Goal: Contribute content: Contribute content

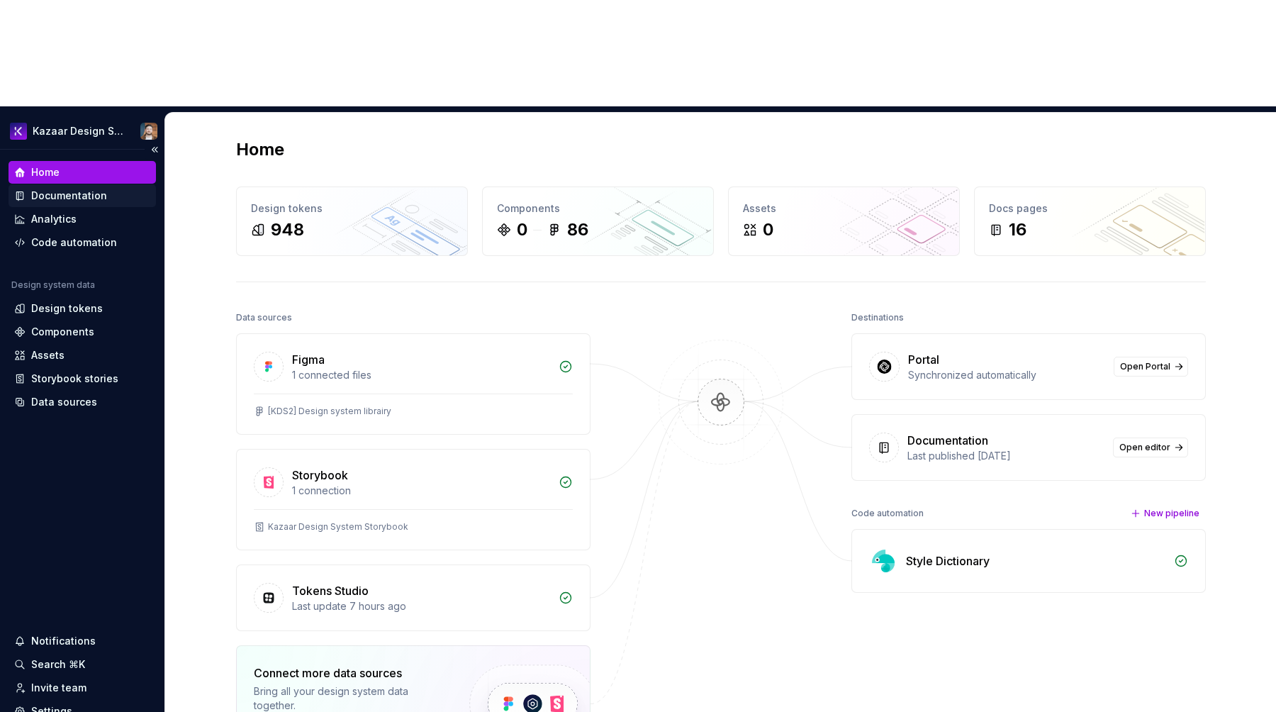
click at [85, 189] on div "Documentation" at bounding box center [69, 196] width 76 height 14
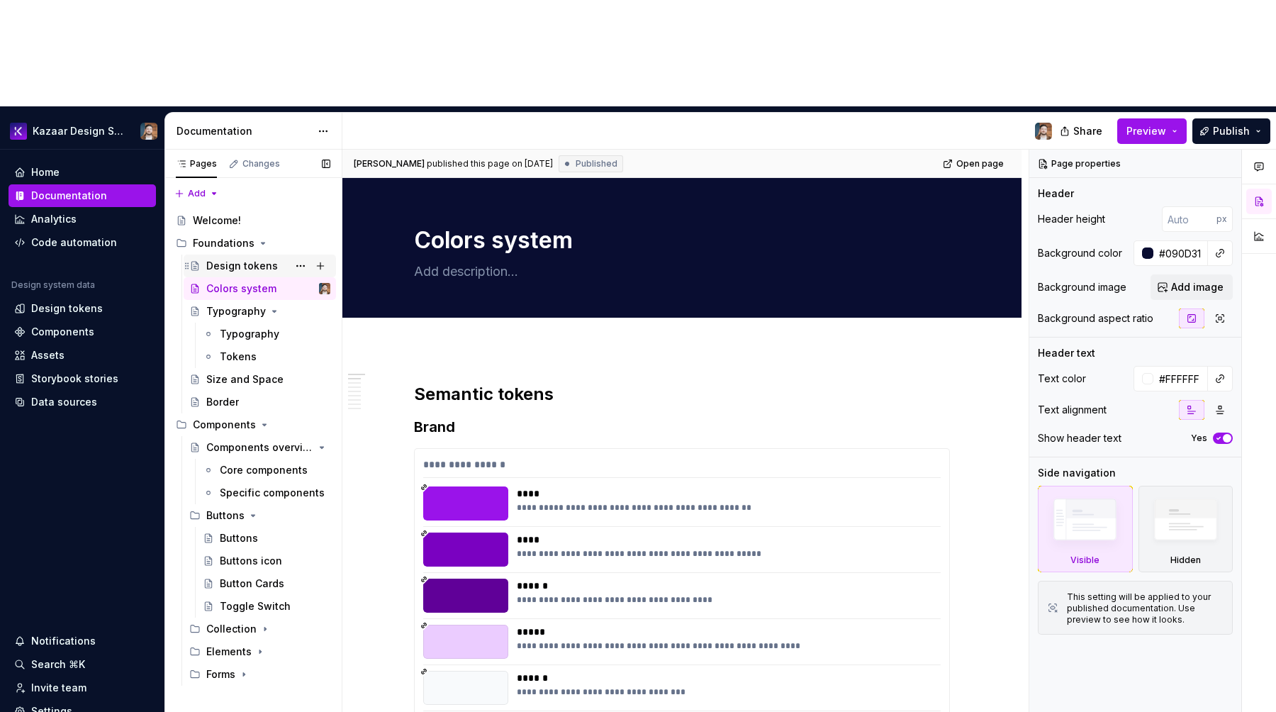
click at [243, 256] on div "Design tokens" at bounding box center [268, 266] width 124 height 20
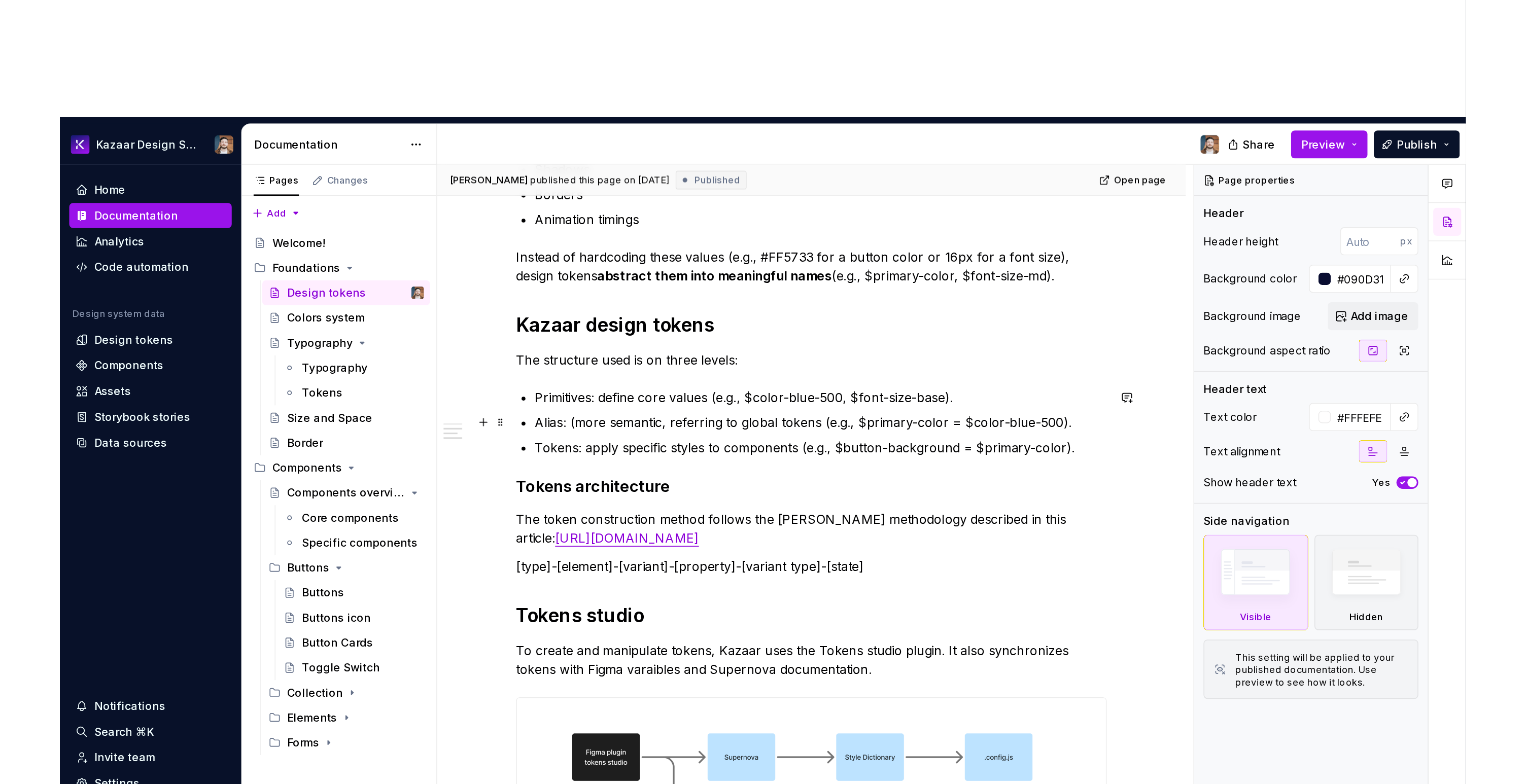
scroll to position [377, 0]
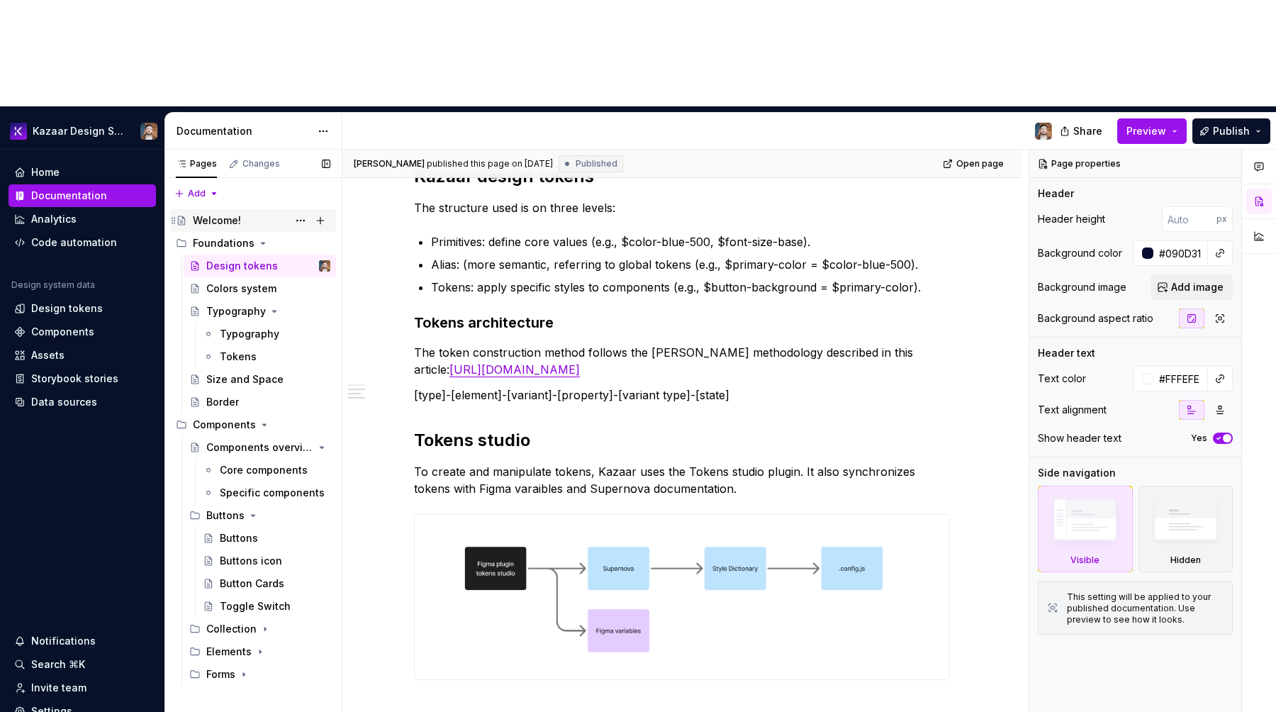
click at [224, 211] on div "Welcome!" at bounding box center [262, 221] width 138 height 20
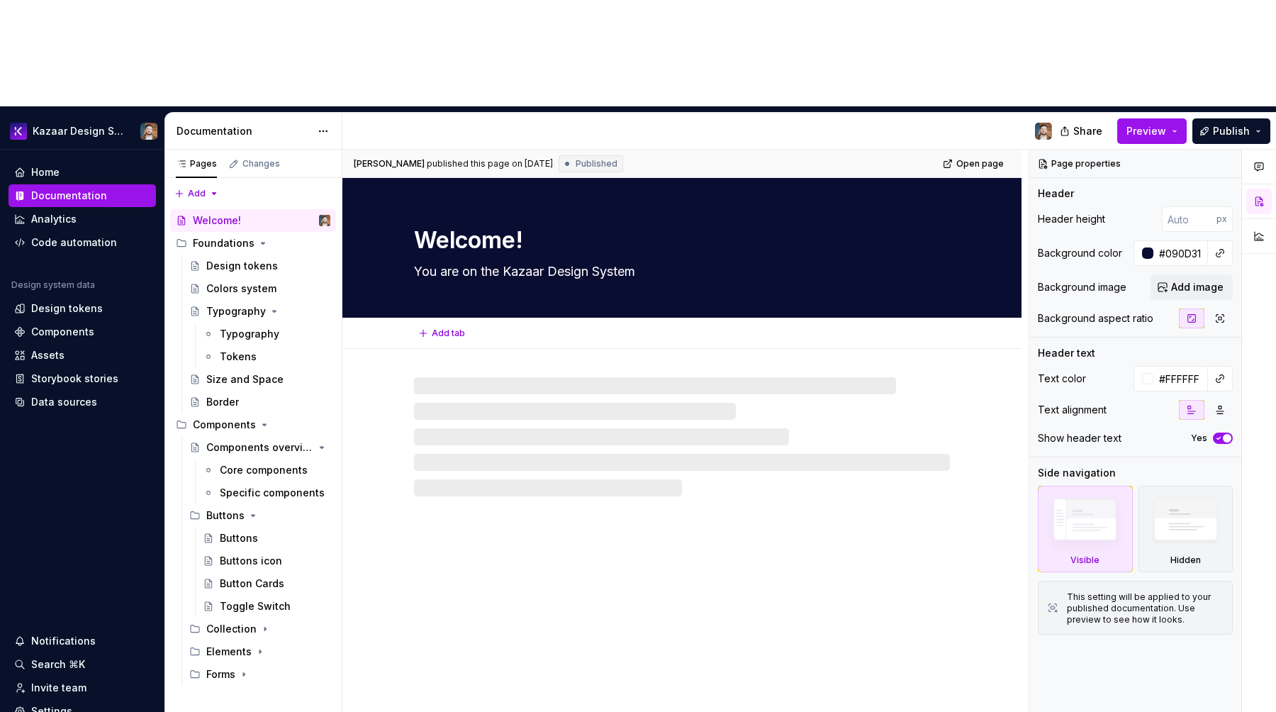
click at [906, 223] on textarea "Welcome!" at bounding box center [679, 240] width 536 height 34
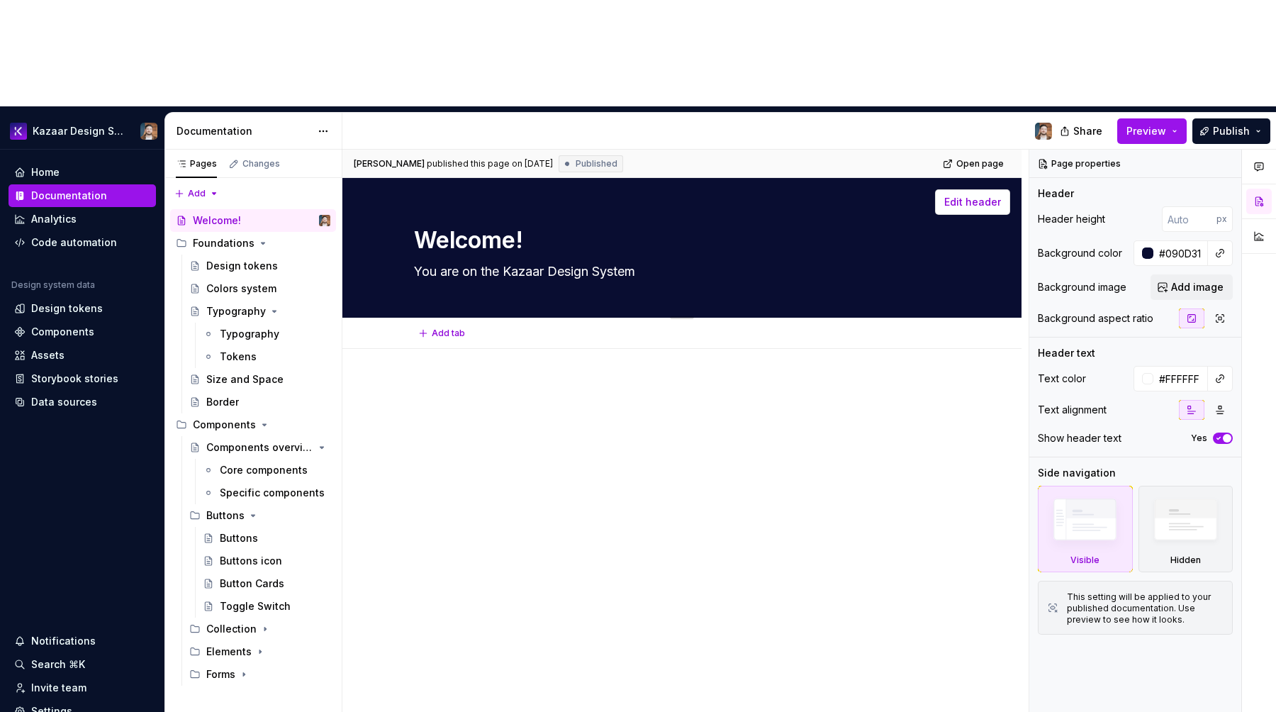
click at [975, 189] on button "Edit header" at bounding box center [972, 202] width 75 height 26
click at [961, 195] on span "Edit header" at bounding box center [972, 202] width 57 height 14
click at [1187, 280] on span "Add image" at bounding box center [1197, 287] width 52 height 14
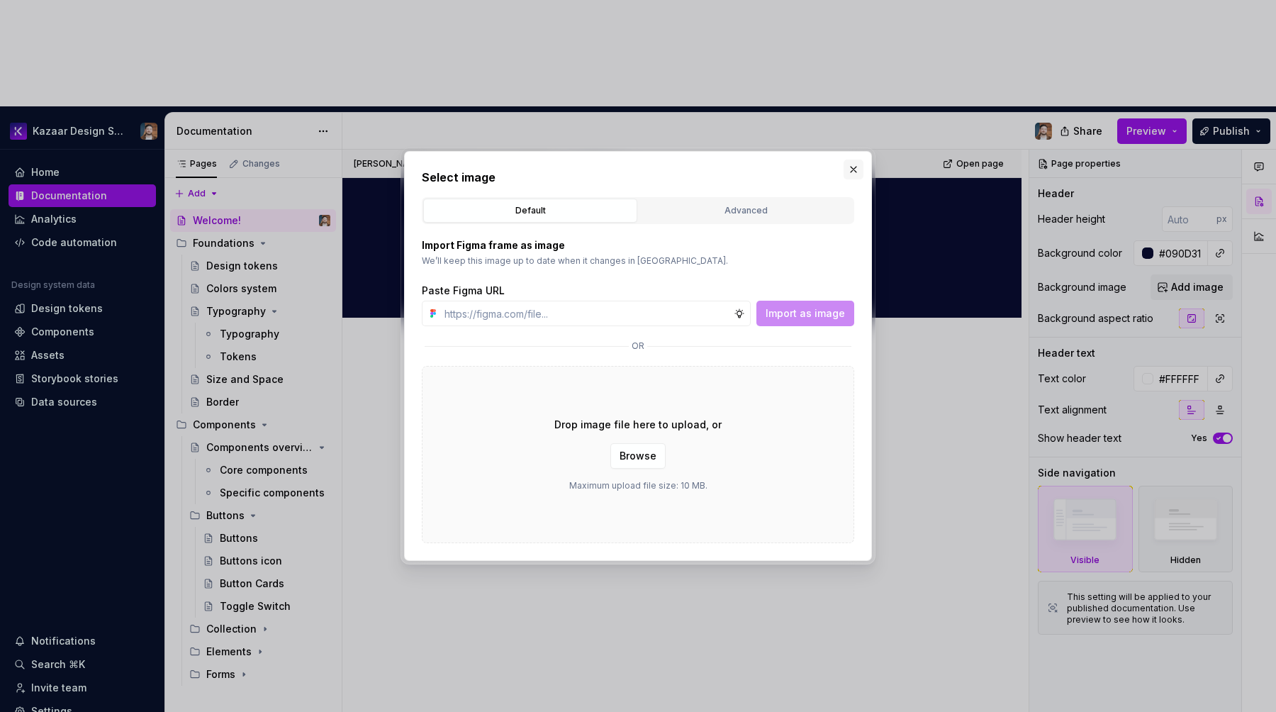
click at [853, 169] on button "button" at bounding box center [853, 169] width 20 height 20
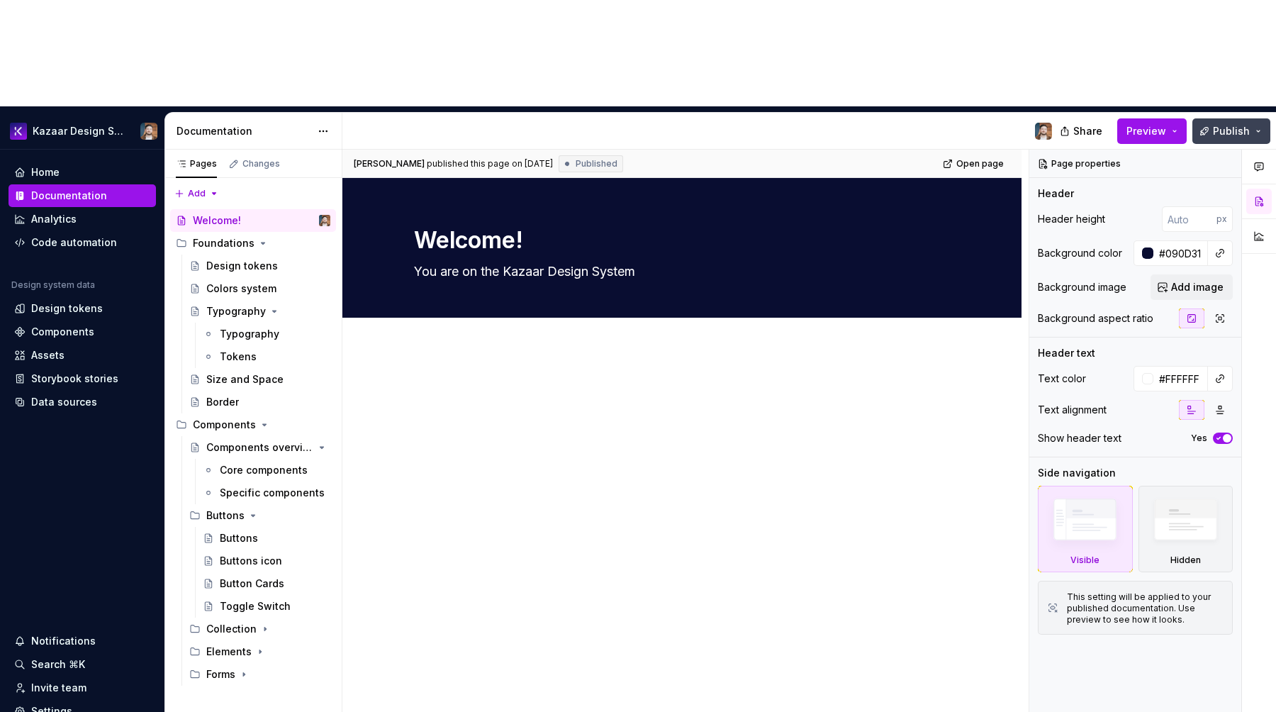
click at [1218, 124] on span "Publish" at bounding box center [1231, 131] width 37 height 14
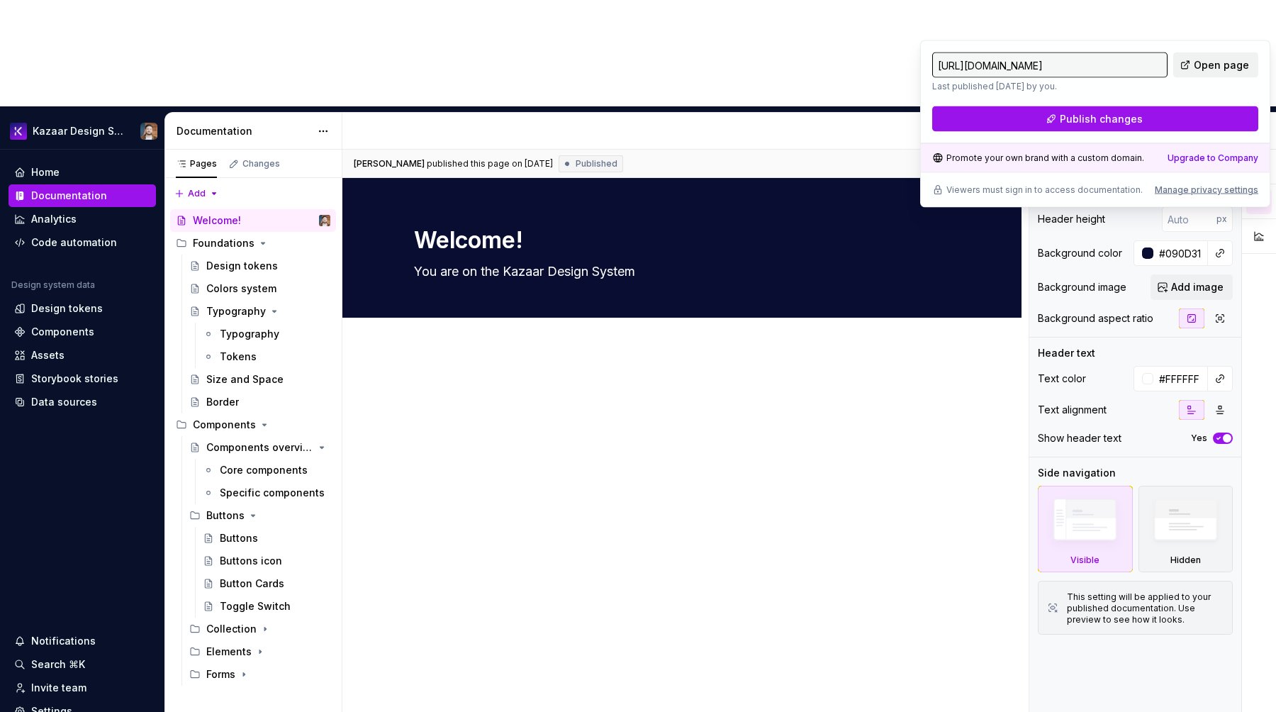
click at [1203, 62] on span "Open page" at bounding box center [1221, 65] width 55 height 14
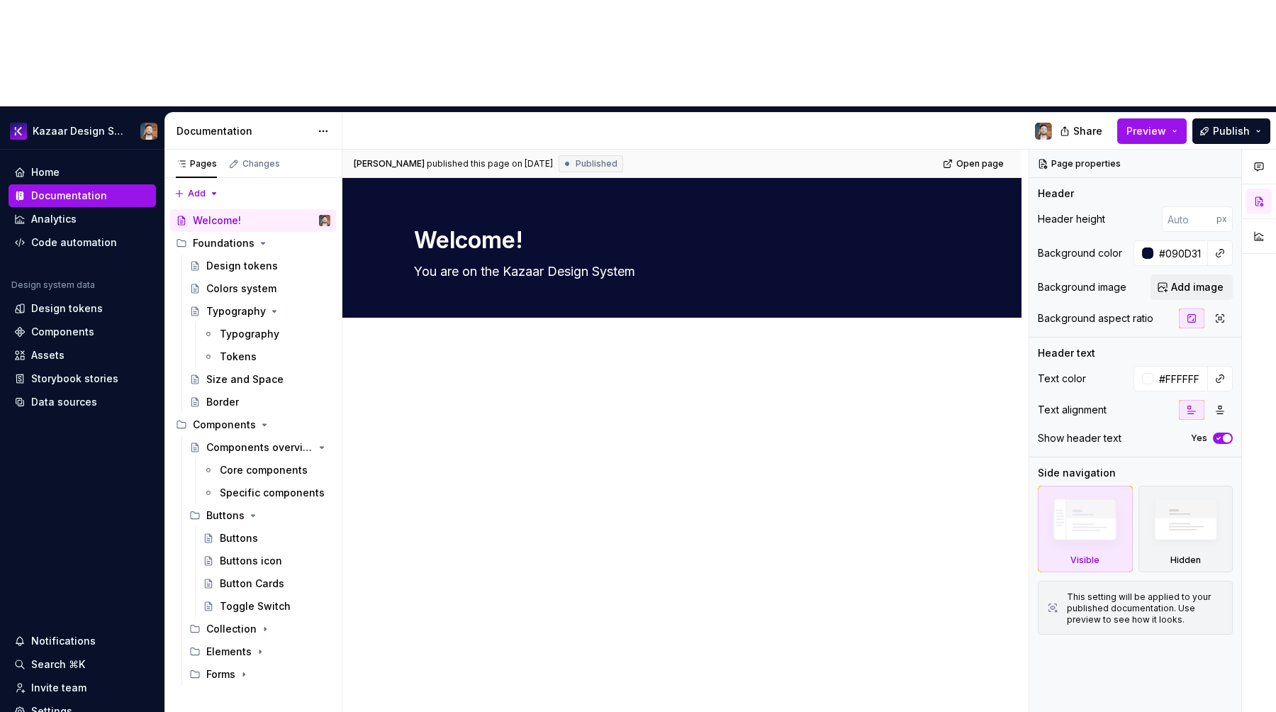
click at [721, 417] on div at bounding box center [681, 508] width 679 height 318
click at [1188, 280] on span "Add image" at bounding box center [1197, 287] width 52 height 14
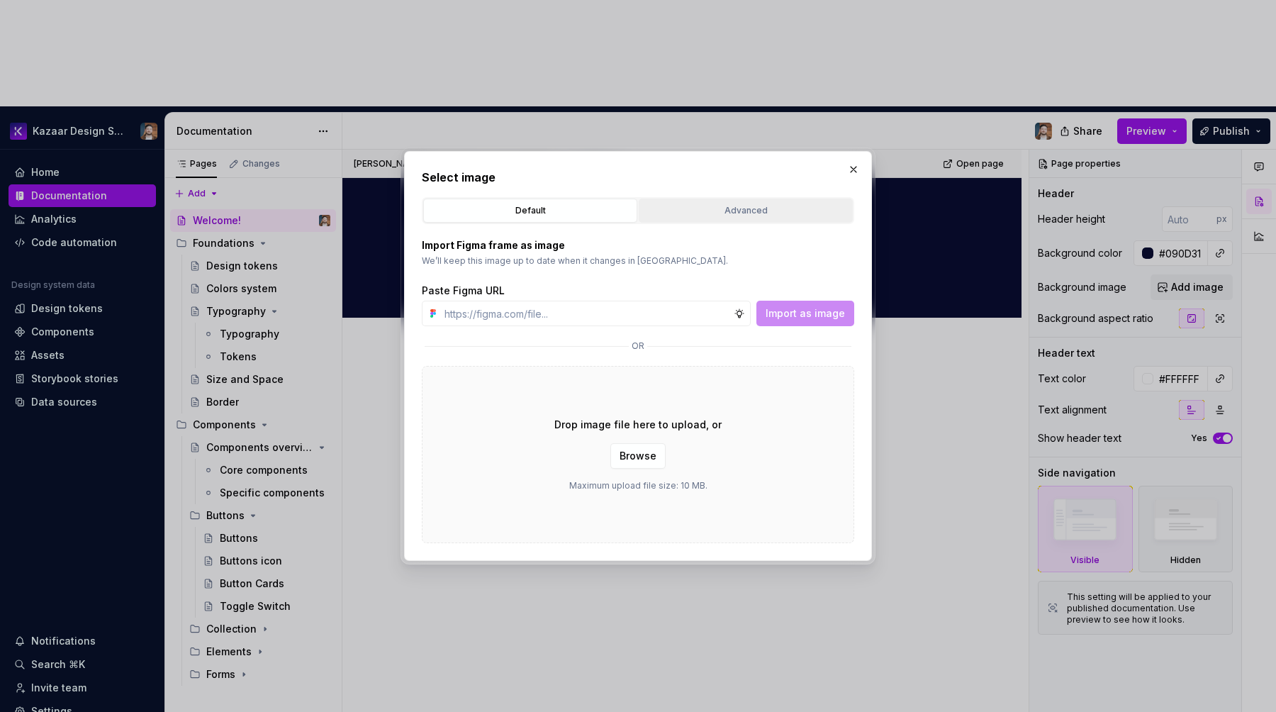
click at [699, 209] on div "Advanced" at bounding box center [746, 210] width 204 height 14
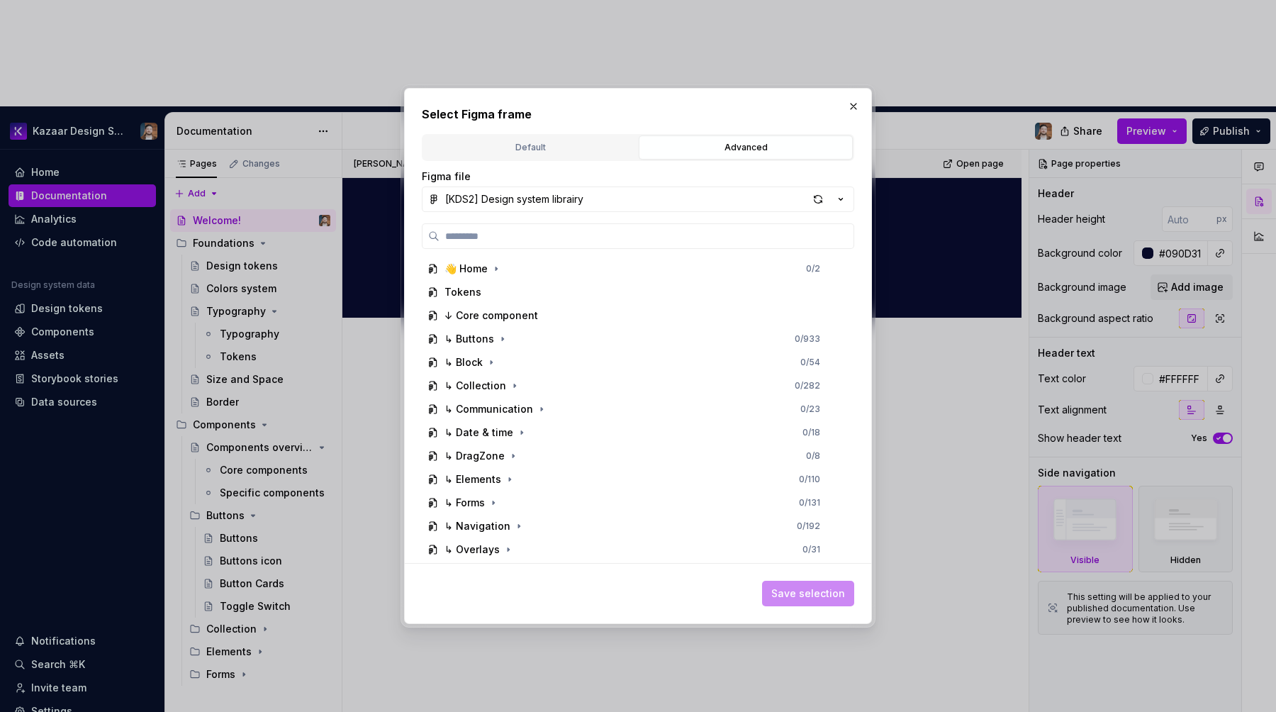
click at [505, 148] on div "Default" at bounding box center [530, 147] width 204 height 14
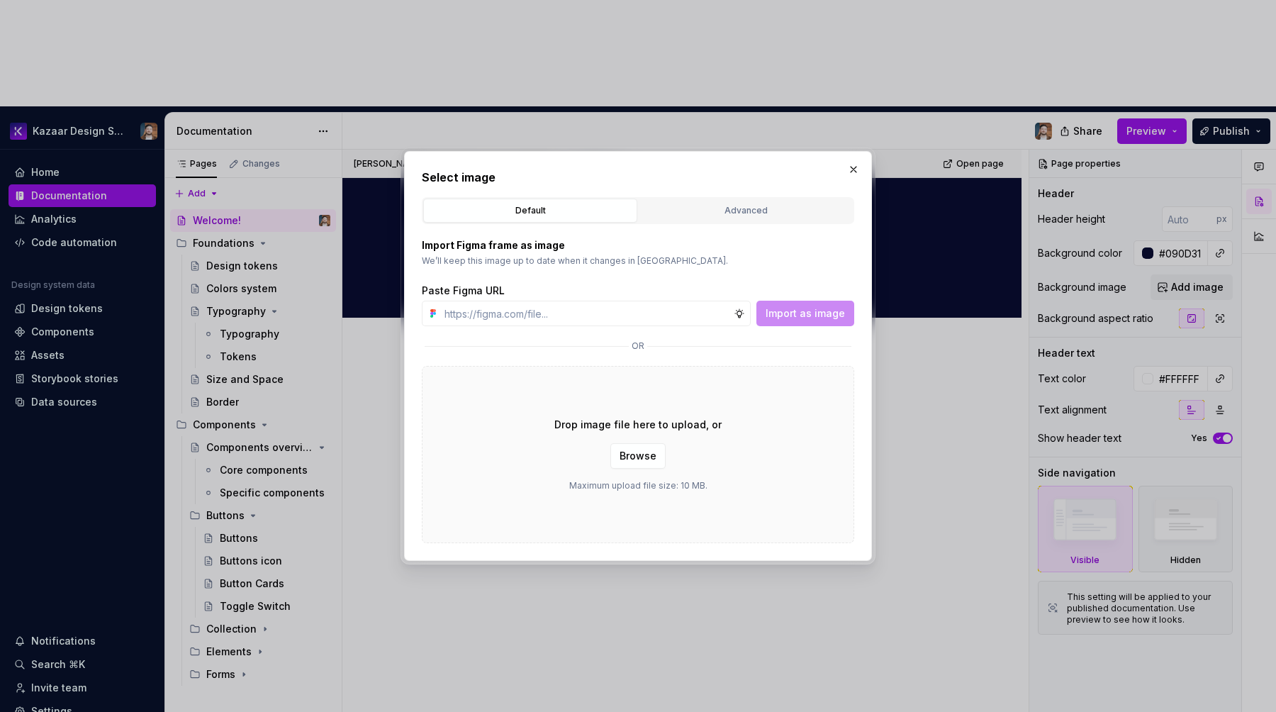
click at [452, 247] on p "Import Figma frame as image" at bounding box center [638, 245] width 432 height 14
click at [641, 458] on span "Browse" at bounding box center [637, 456] width 37 height 14
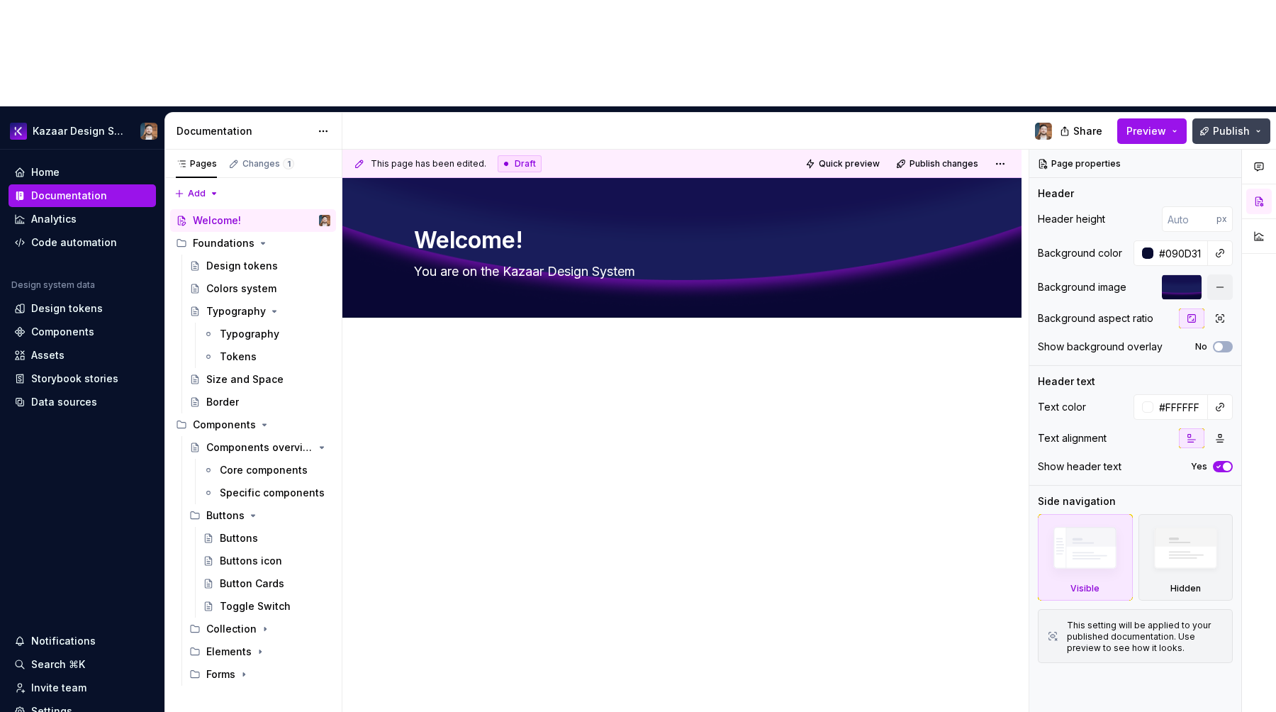
click at [1211, 118] on button "Publish" at bounding box center [1231, 131] width 78 height 26
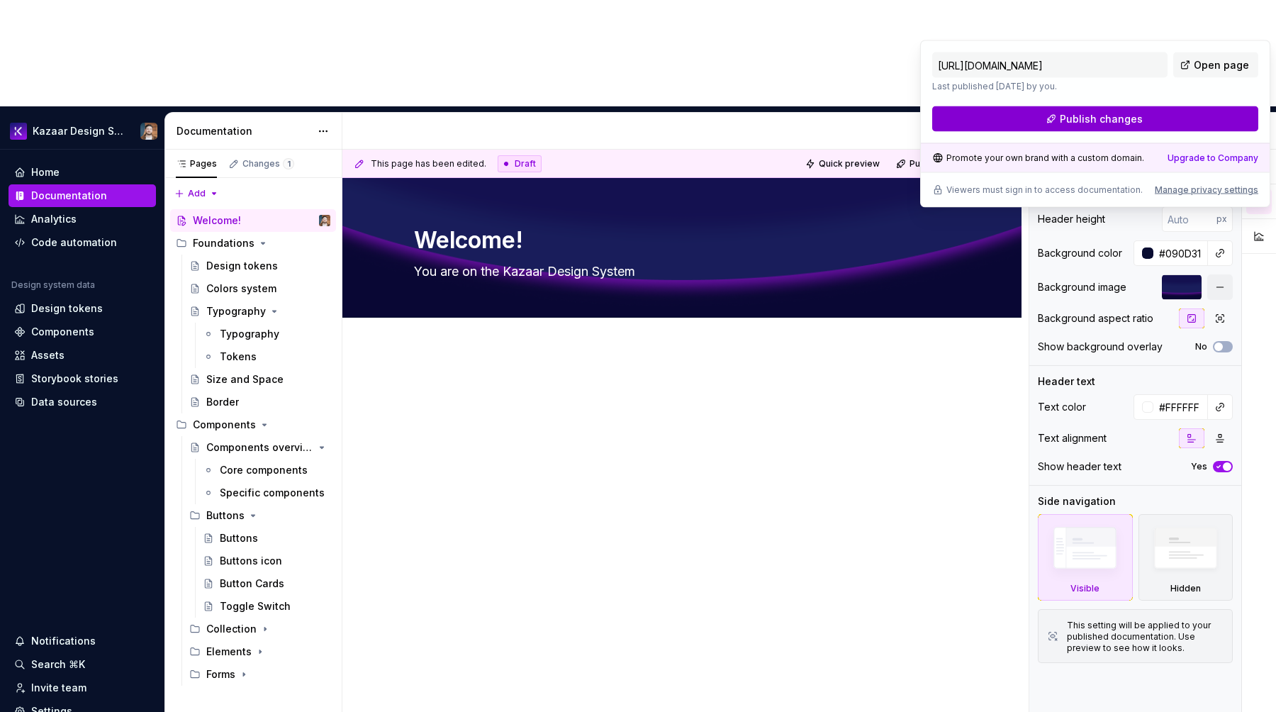
click at [1144, 111] on button "Publish changes" at bounding box center [1095, 119] width 326 height 26
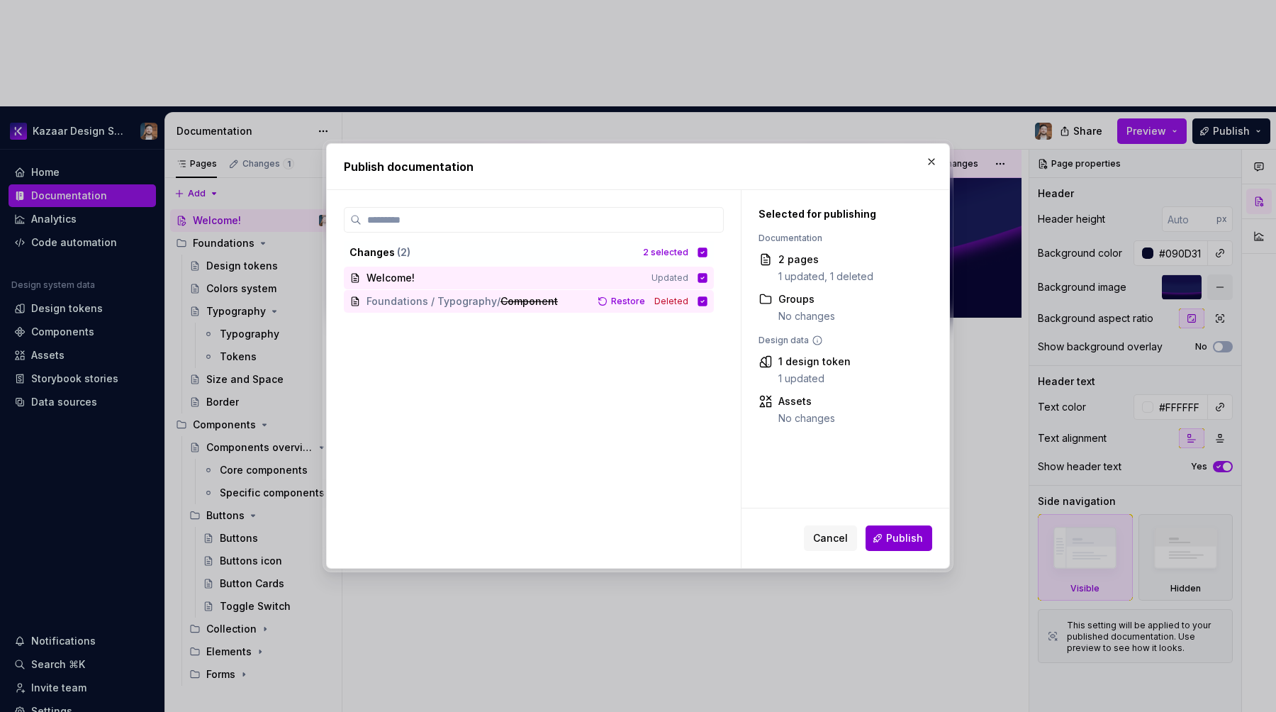
click at [905, 543] on span "Publish" at bounding box center [904, 538] width 37 height 14
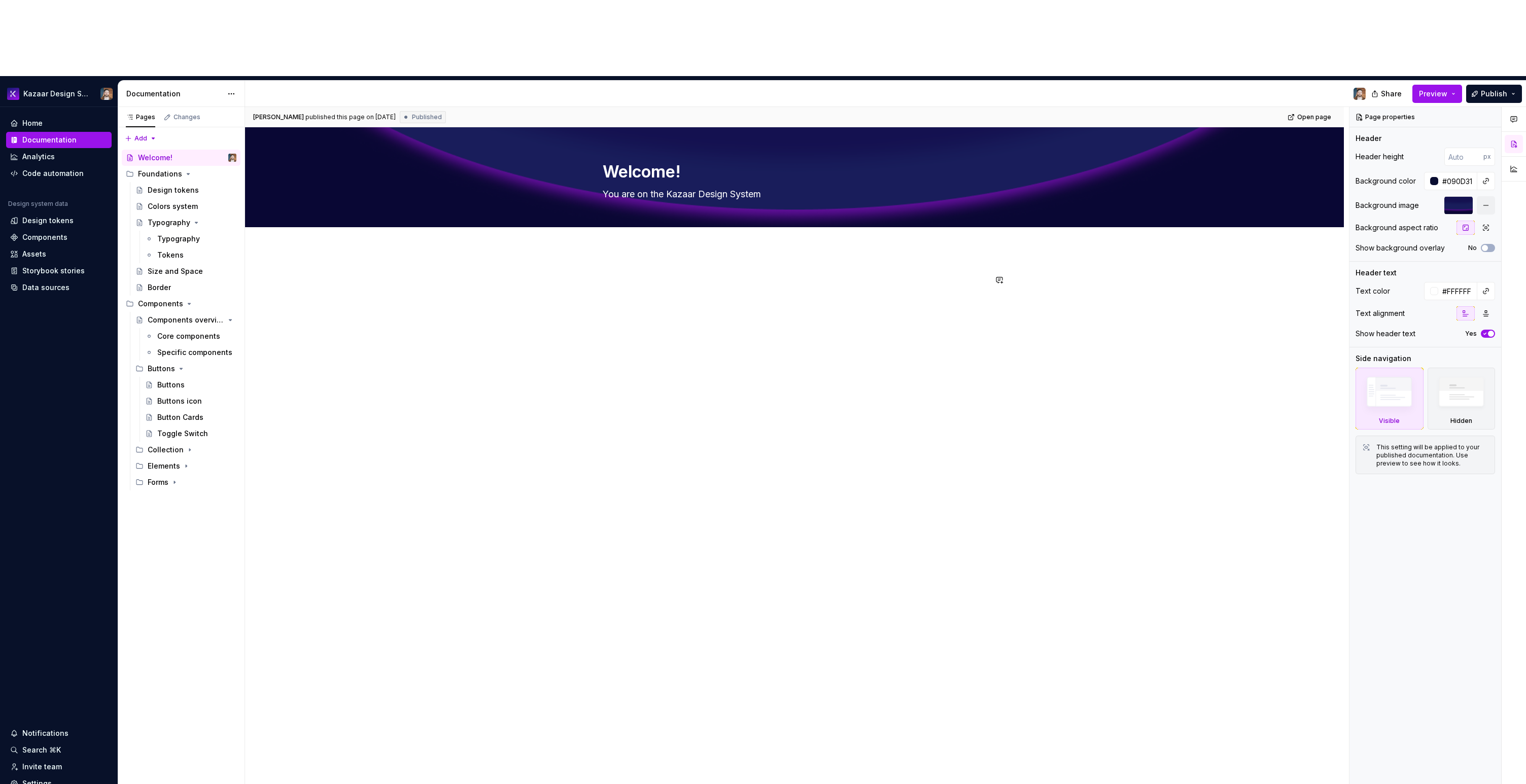
click at [646, 303] on div "[PERSON_NAME] published this page on [DATE] Published Open page Welcome! You ar…" at bounding box center [797, 484] width 1104 height 753
click at [753, 274] on div at bounding box center [794, 299] width 384 height 51
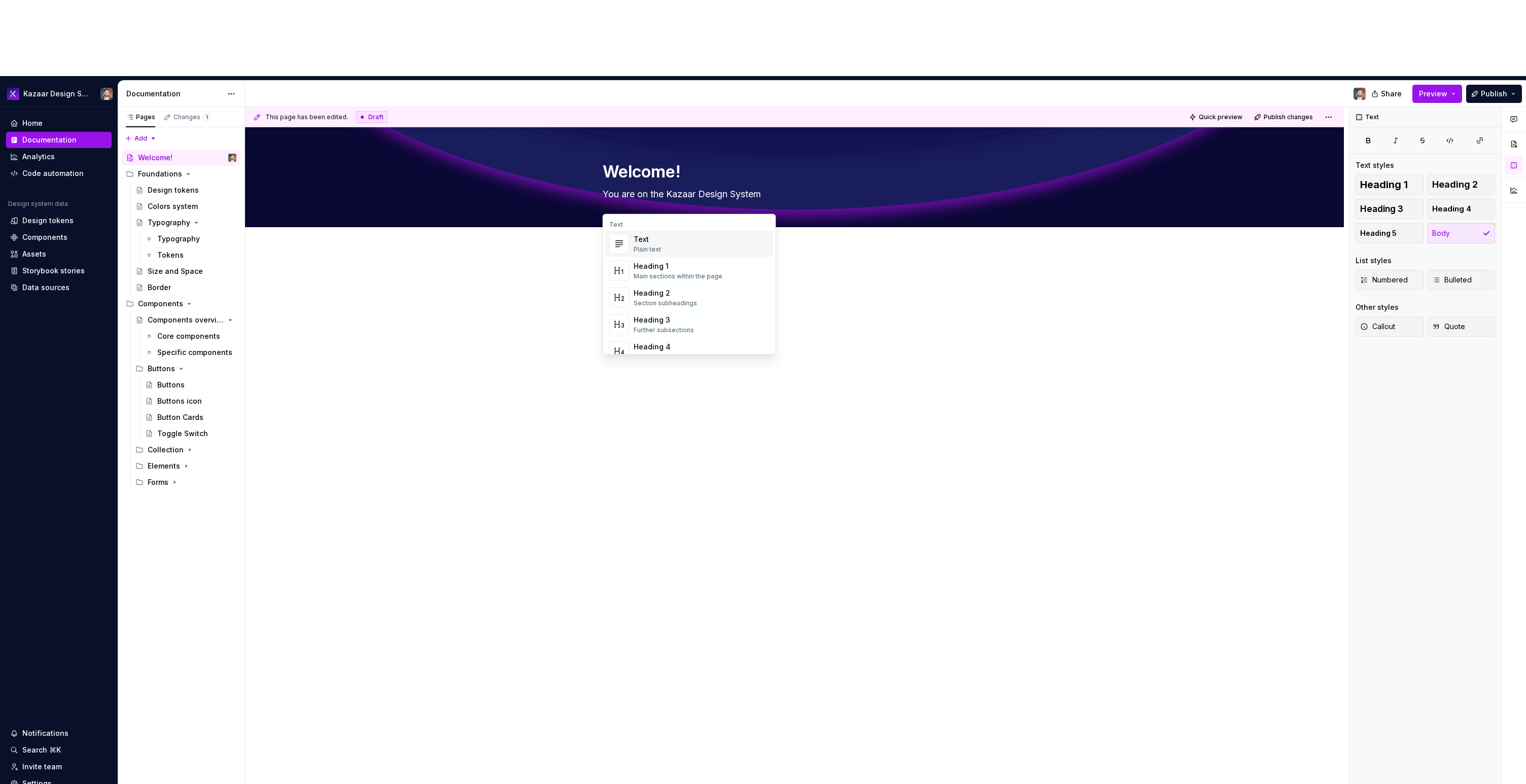
type textarea "*"
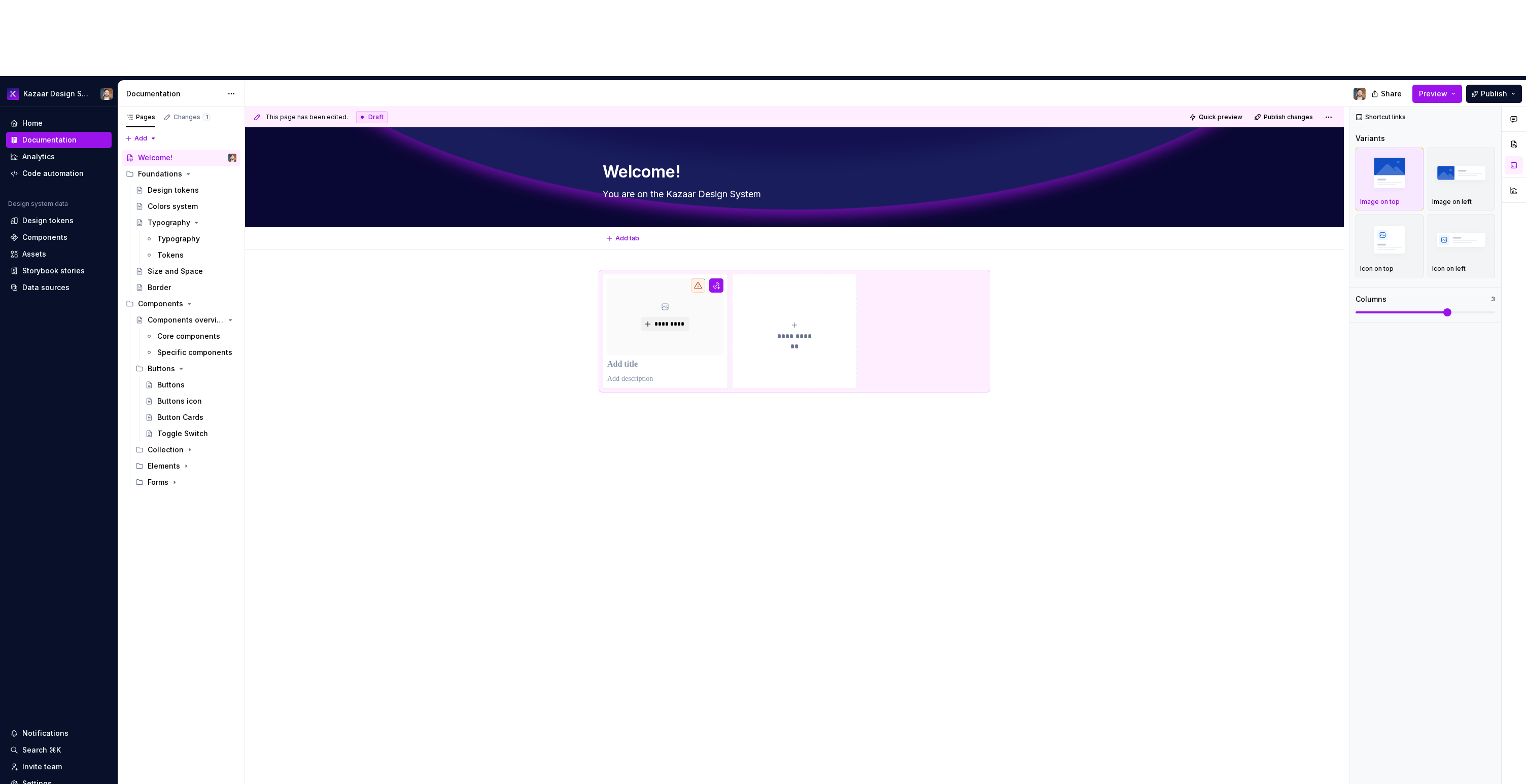
type textarea "*"
click at [632, 373] on p "**********" at bounding box center [665, 378] width 116 height 10
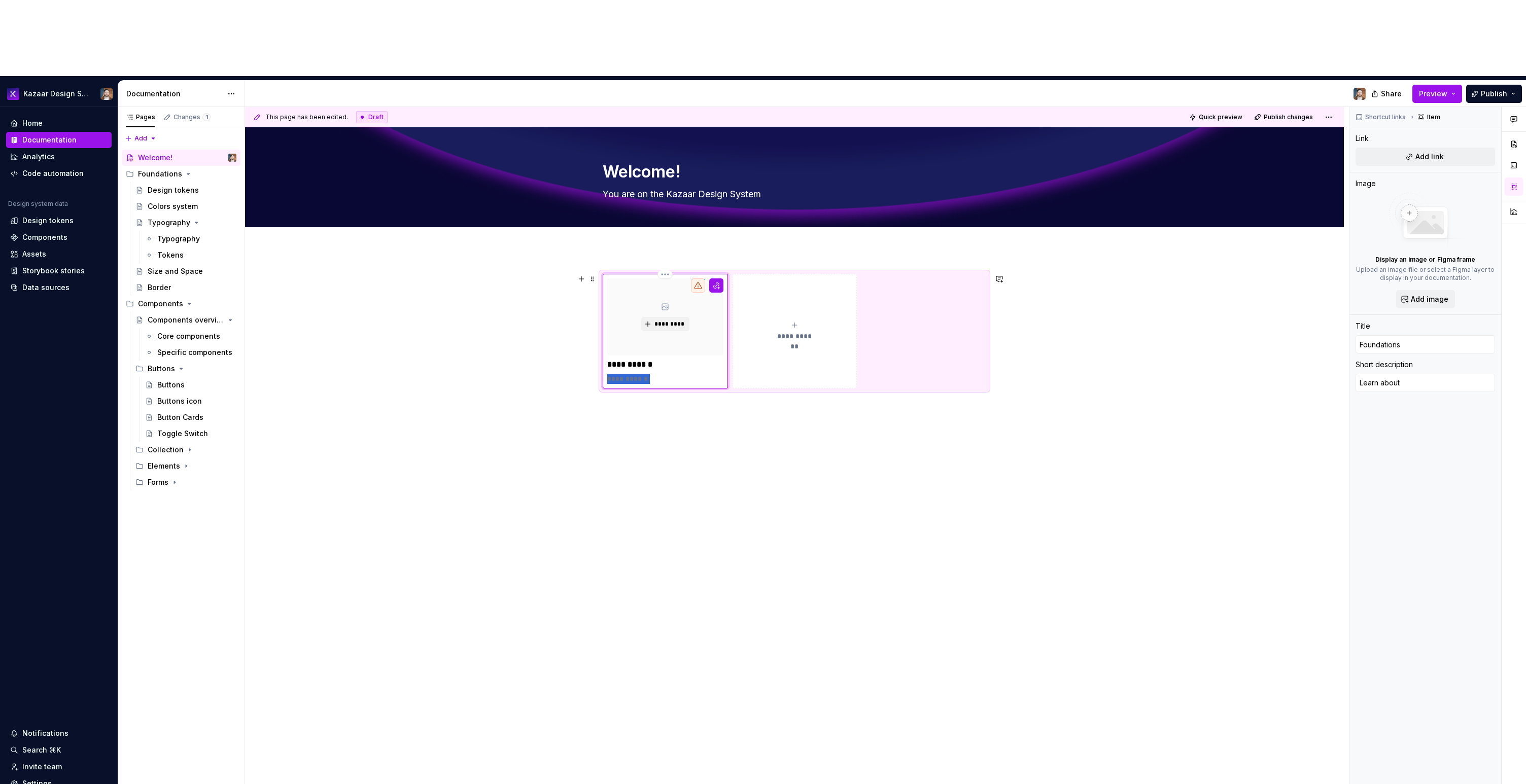
click at [632, 373] on p "**********" at bounding box center [665, 378] width 116 height 10
type textarea "*"
type textarea "Learn about the elements that form the basis of the design system"
click at [691, 371] on div "**********" at bounding box center [794, 453] width 1099 height 406
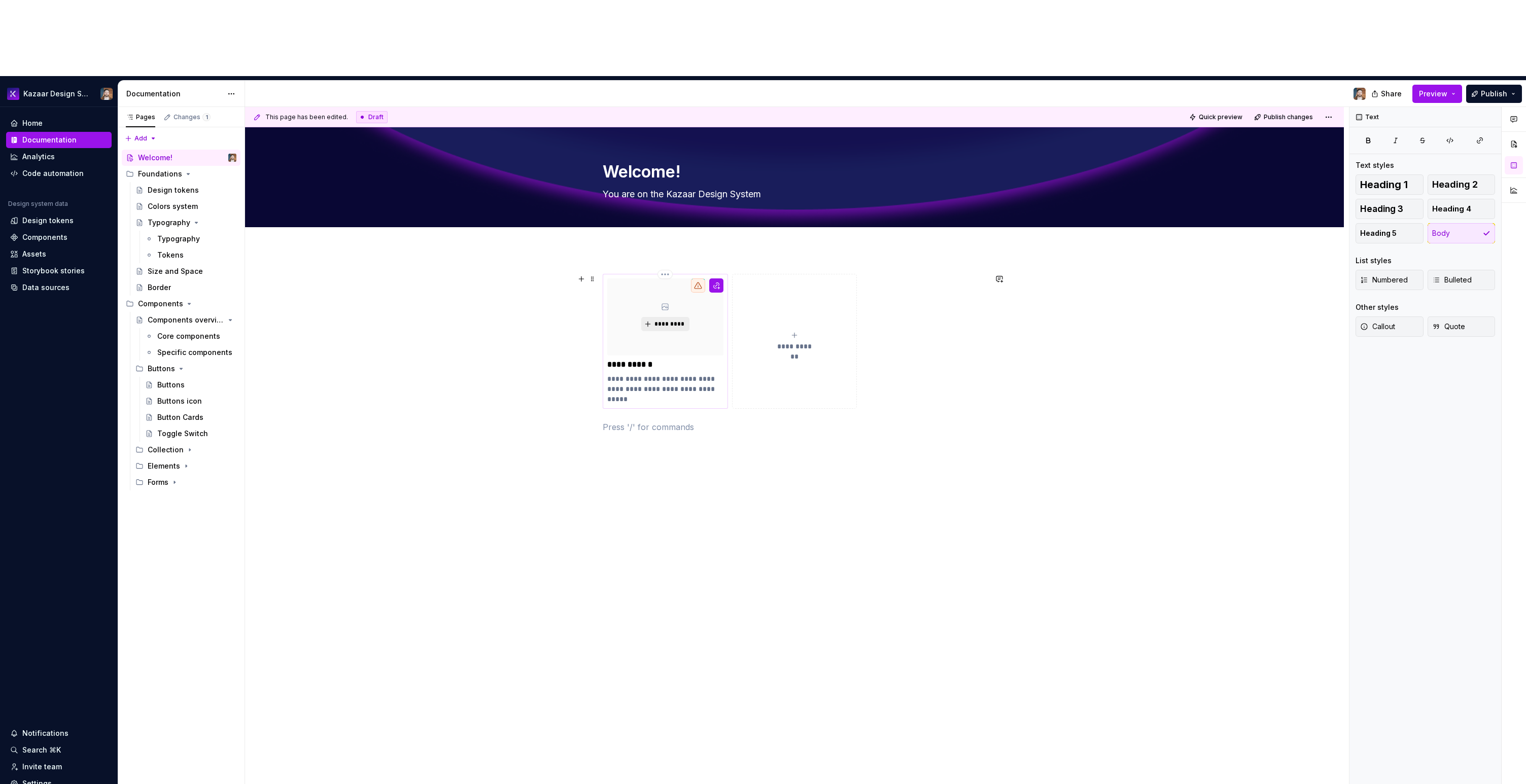
click at [670, 320] on span "*********" at bounding box center [669, 323] width 31 height 8
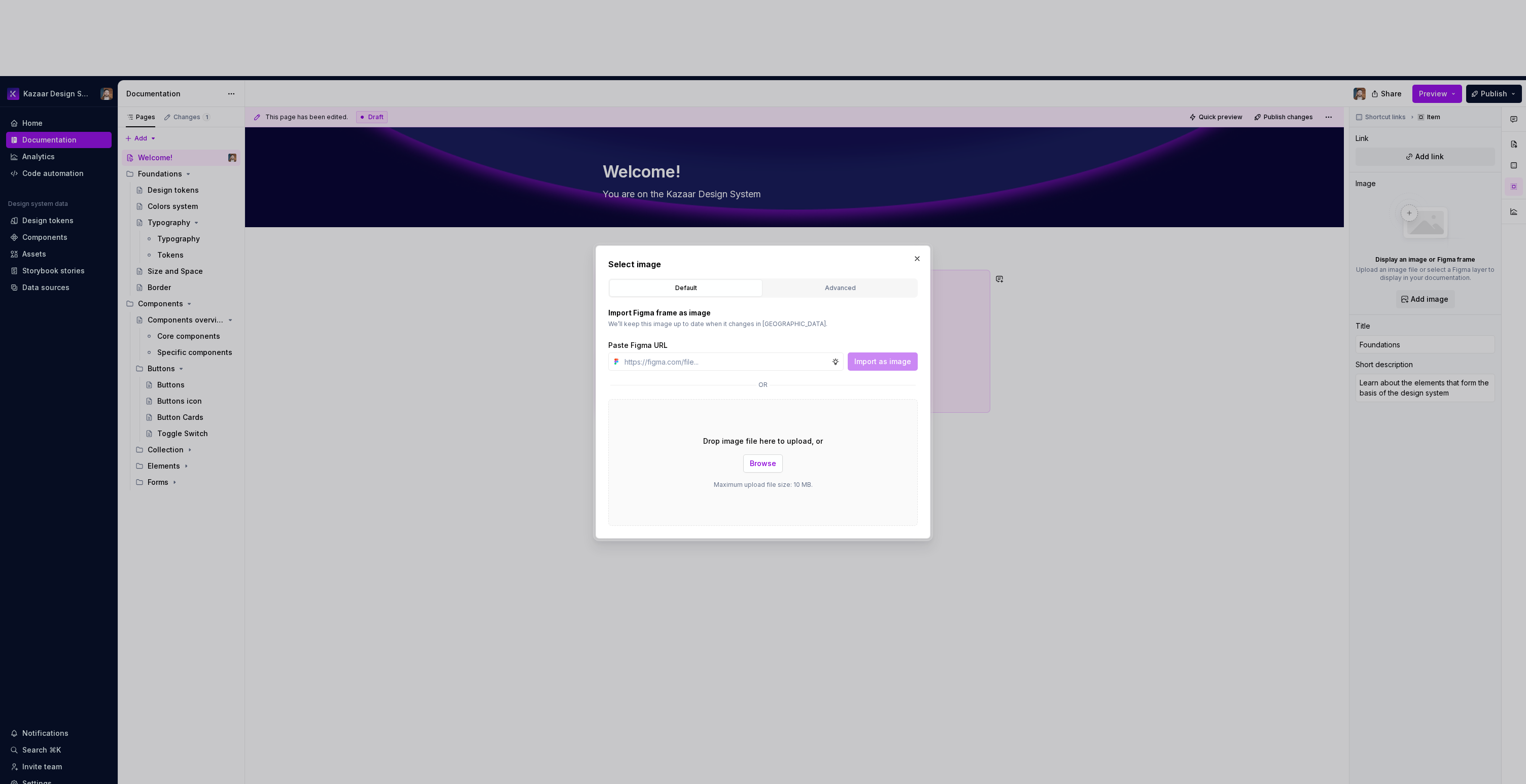
click at [760, 459] on span "Browse" at bounding box center [763, 464] width 26 height 10
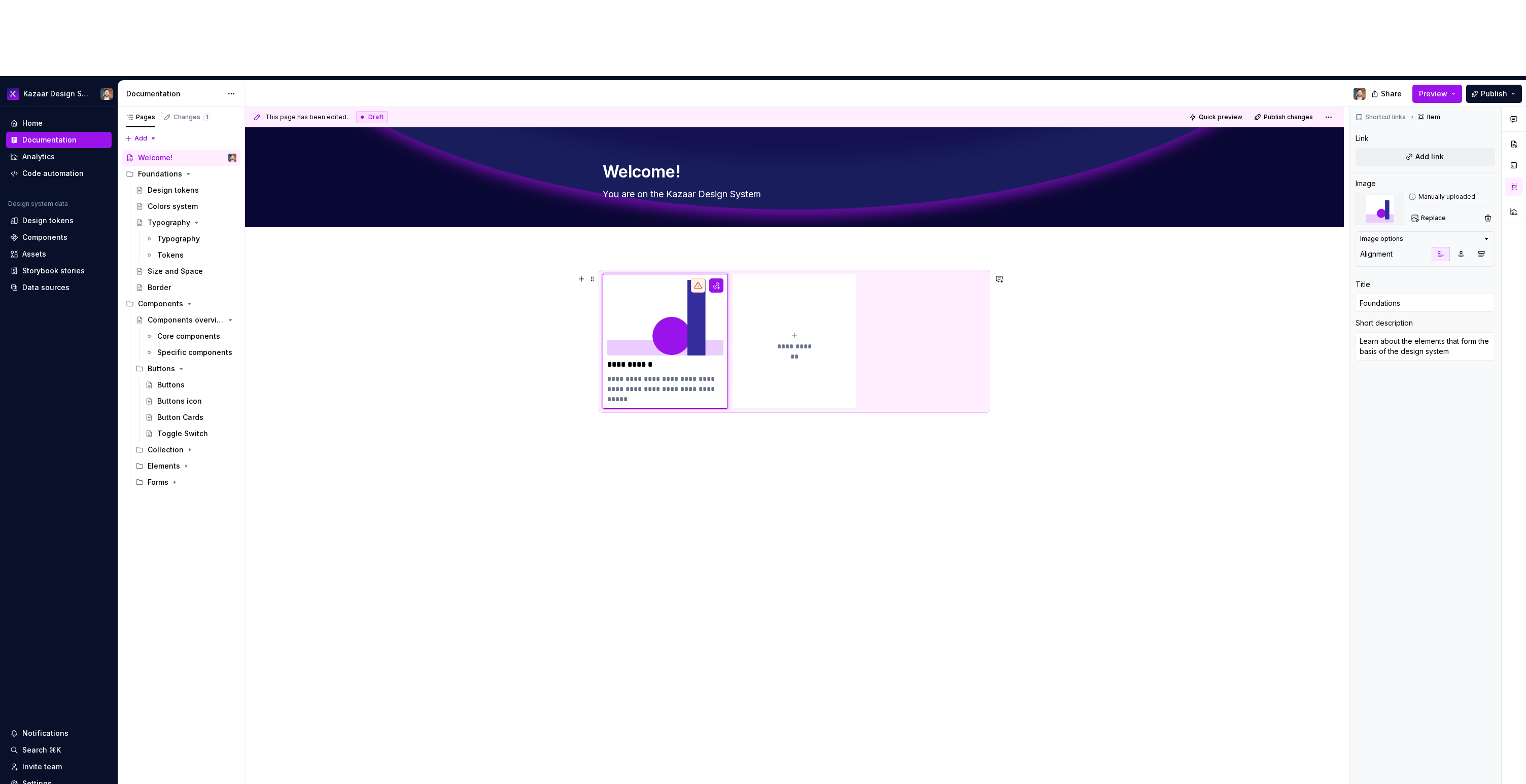
click at [781, 278] on button "**********" at bounding box center [794, 341] width 125 height 135
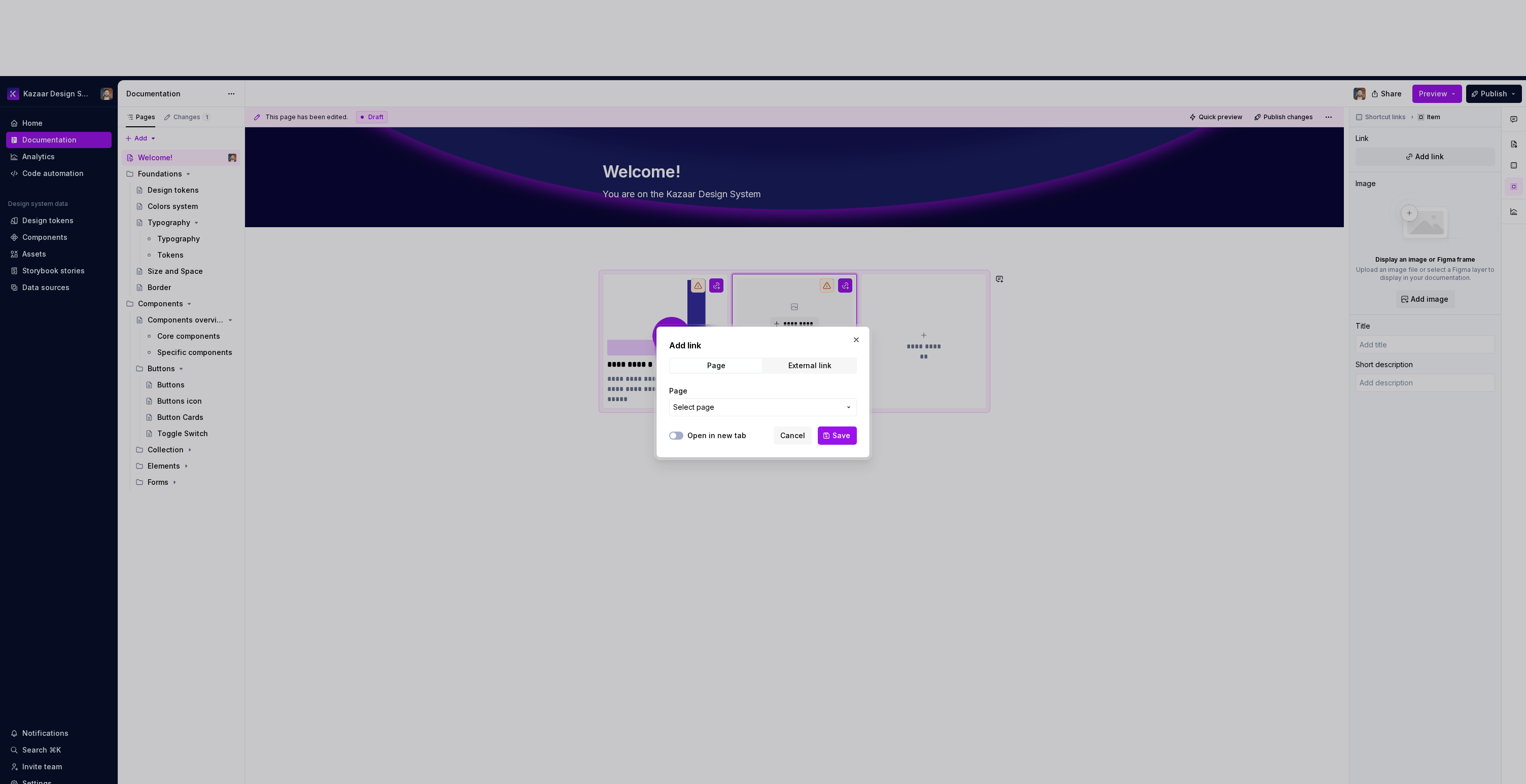
drag, startPoint x: 853, startPoint y: 337, endPoint x: 845, endPoint y: 333, distance: 8.9
click at [853, 337] on button "button" at bounding box center [857, 340] width 14 height 14
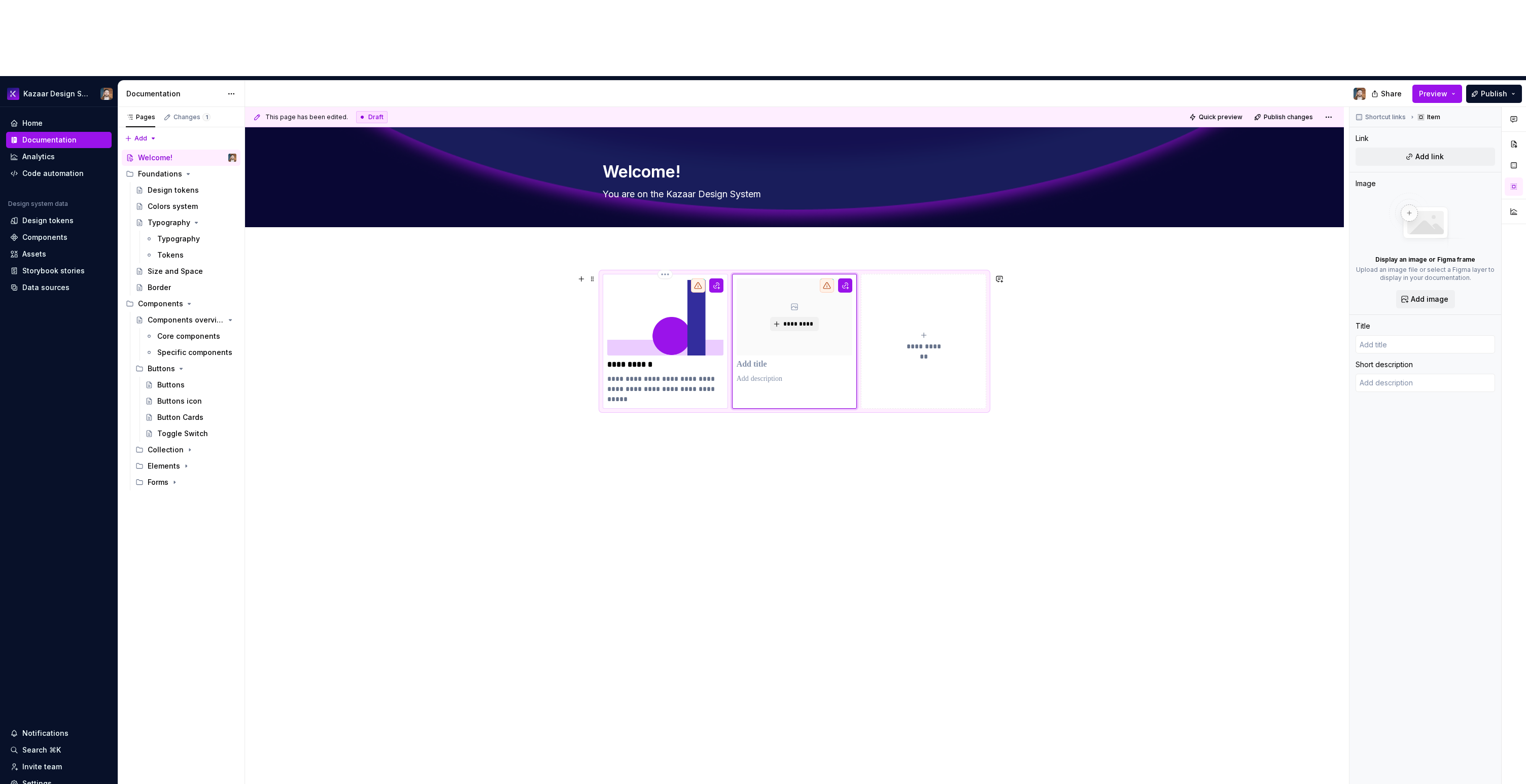
click at [682, 278] on img at bounding box center [665, 317] width 116 height 77
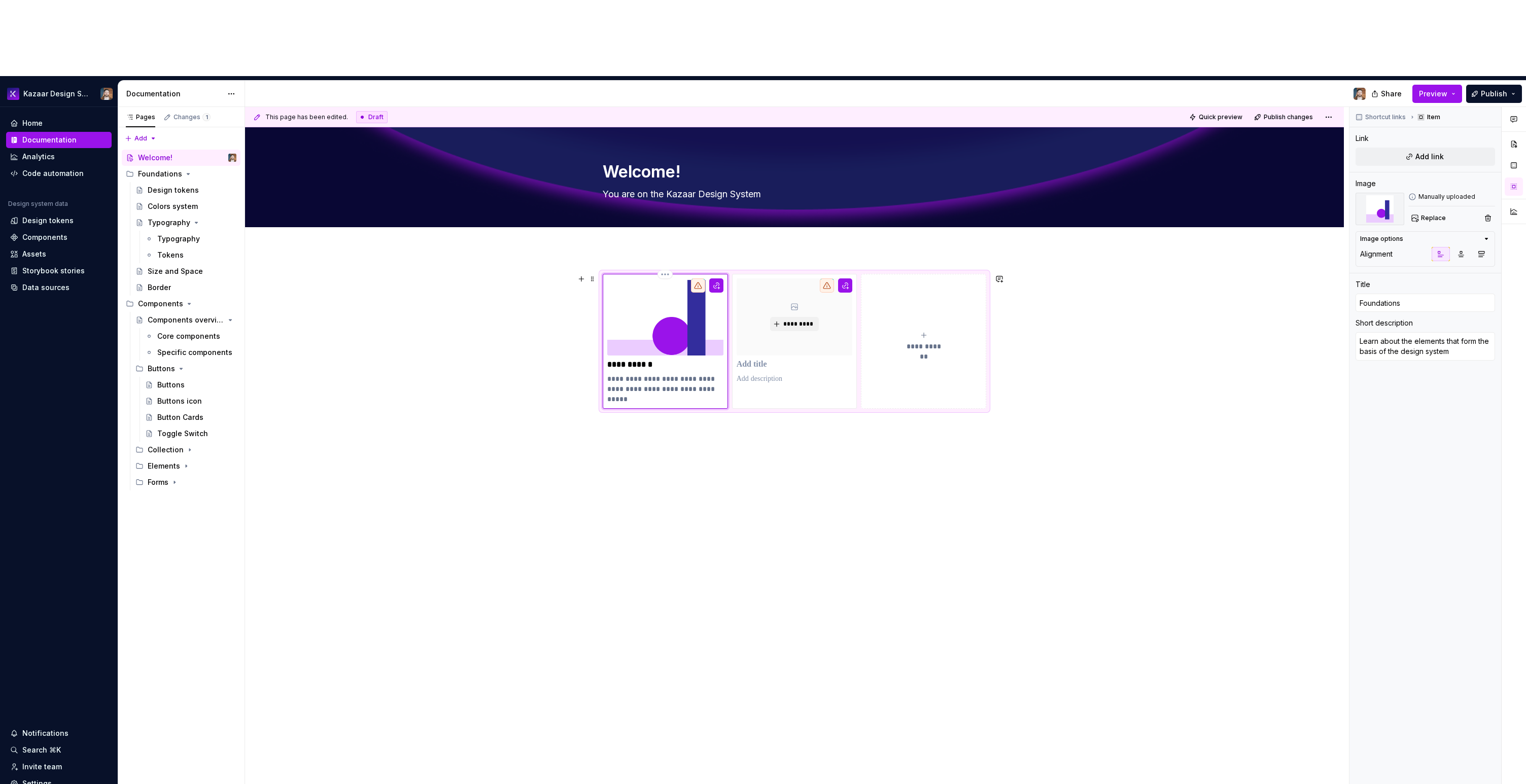
click at [701, 278] on div at bounding box center [698, 285] width 14 height 14
click at [913, 152] on span "Add link" at bounding box center [1430, 157] width 29 height 10
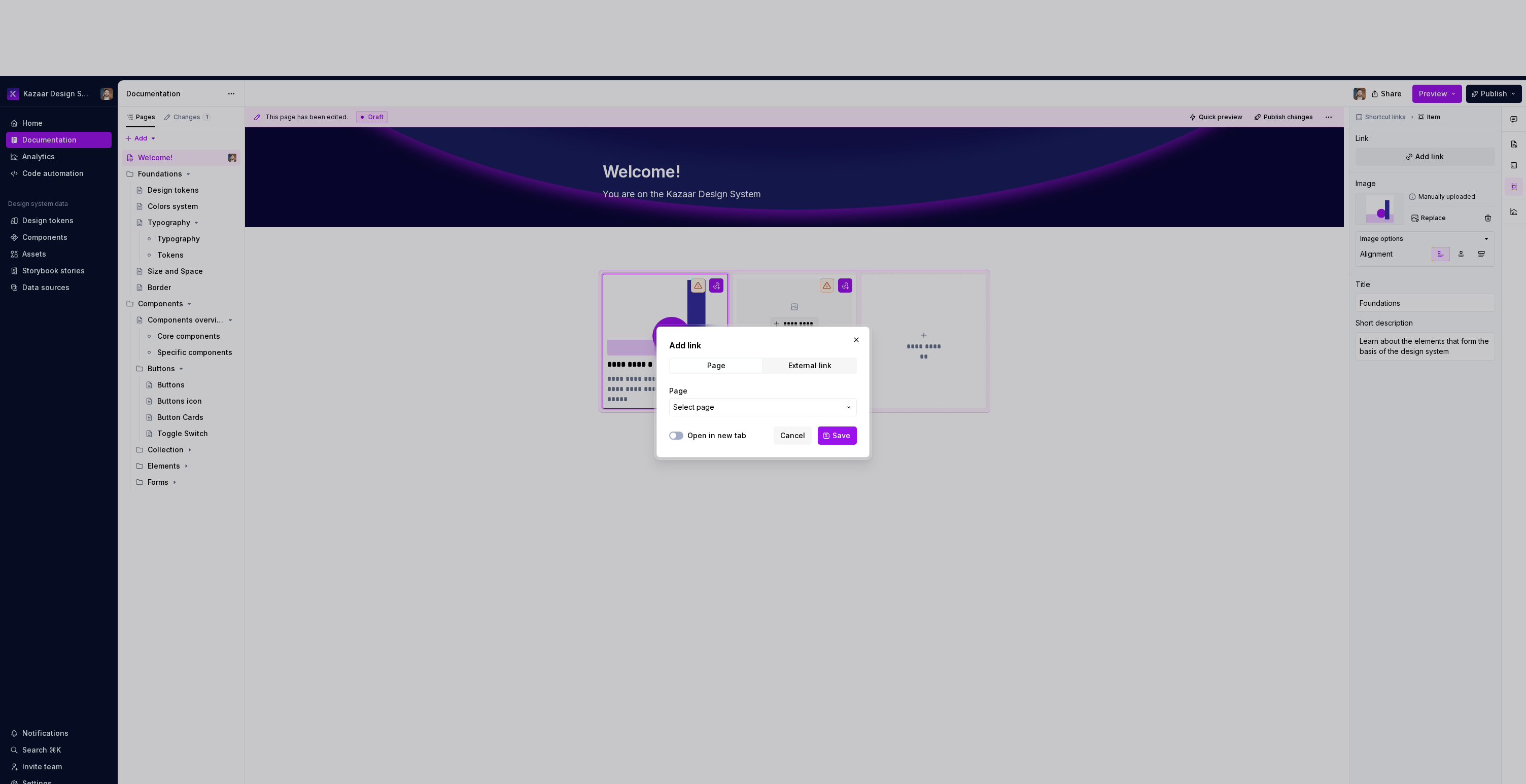
click at [727, 407] on span "Select page" at bounding box center [757, 407] width 167 height 10
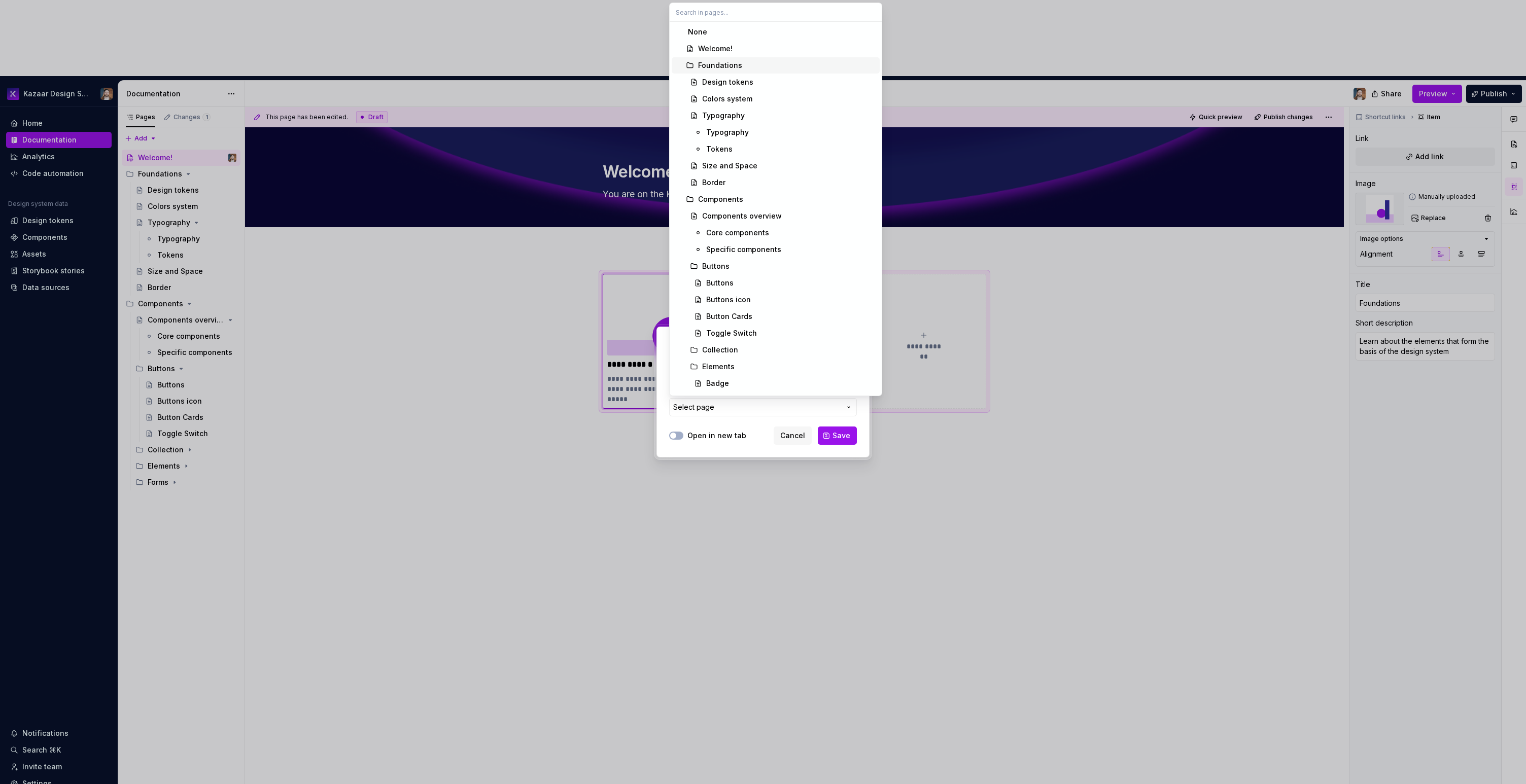
click at [723, 65] on div "Foundations" at bounding box center [720, 65] width 44 height 10
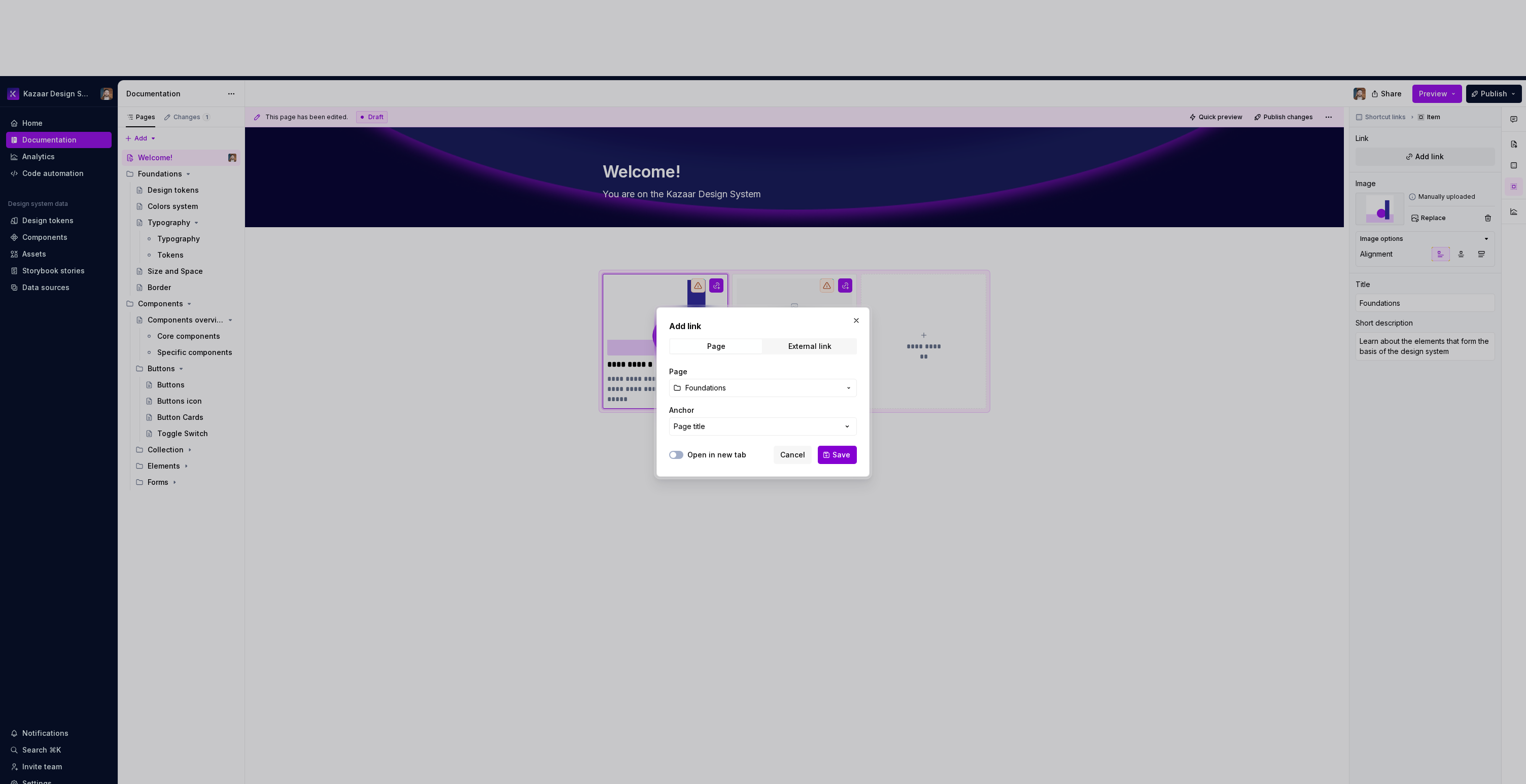
click at [837, 452] on span "Save" at bounding box center [841, 455] width 18 height 10
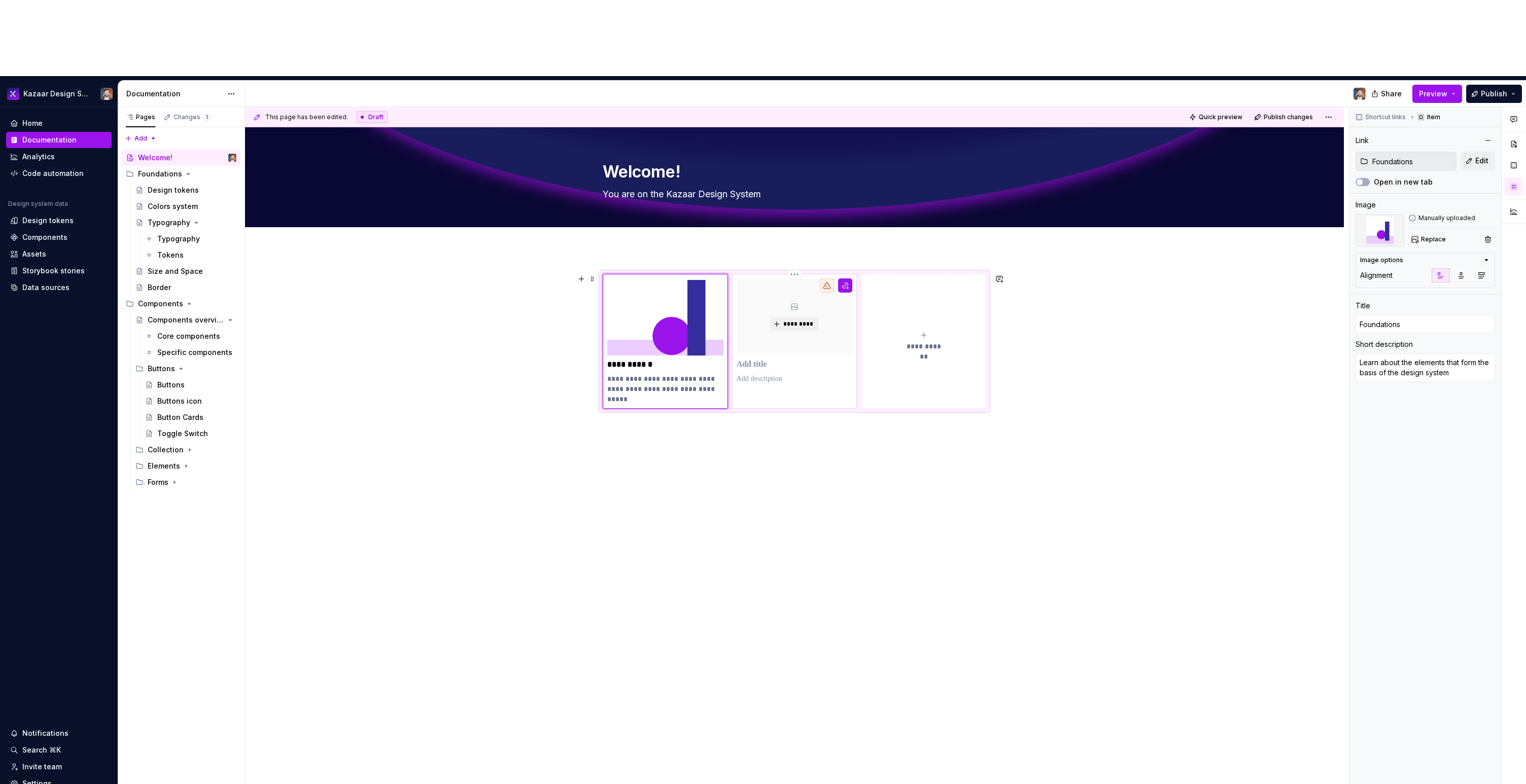
click at [800, 360] on p at bounding box center [794, 365] width 116 height 10
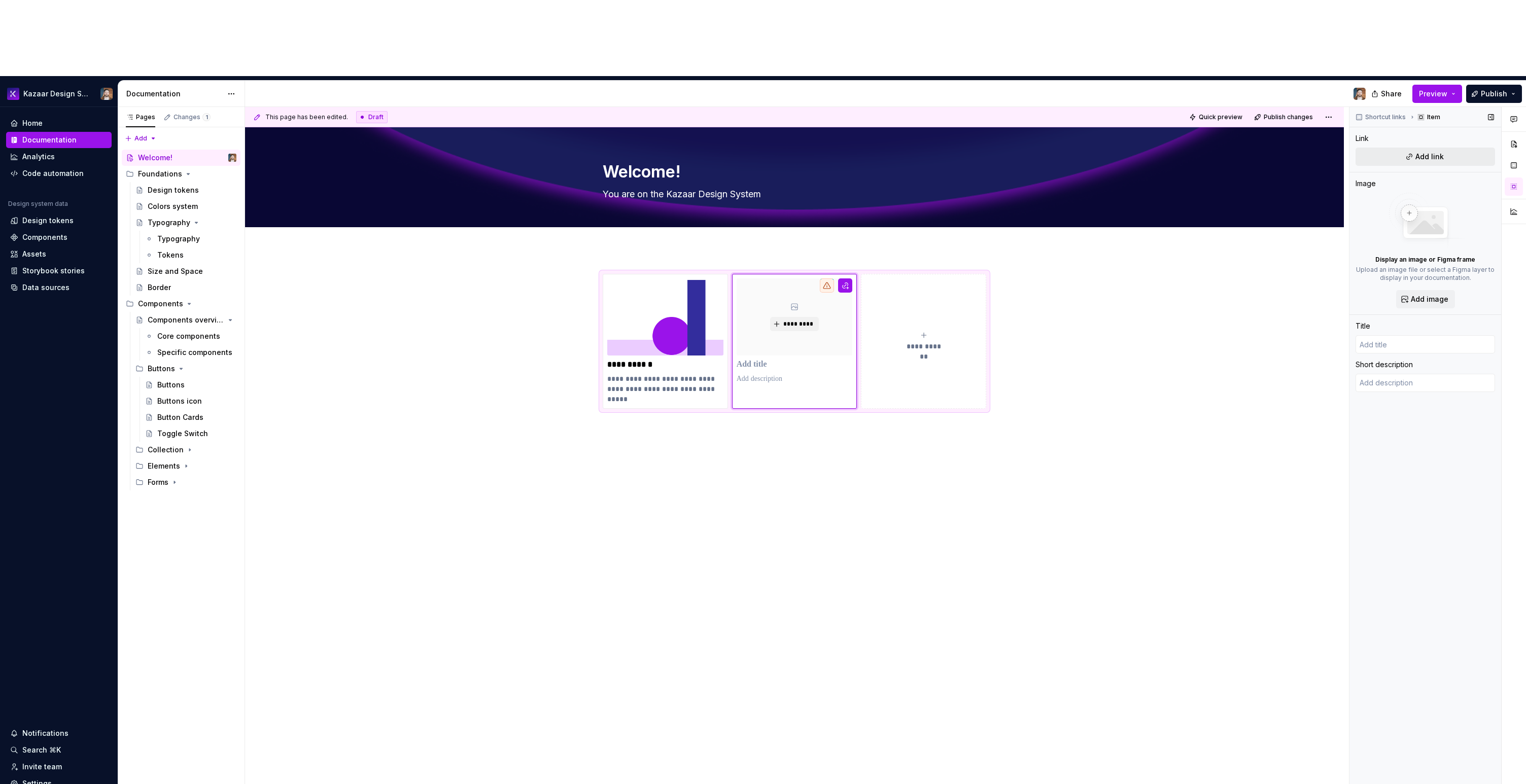
click at [913, 147] on button "Add link" at bounding box center [1425, 157] width 140 height 19
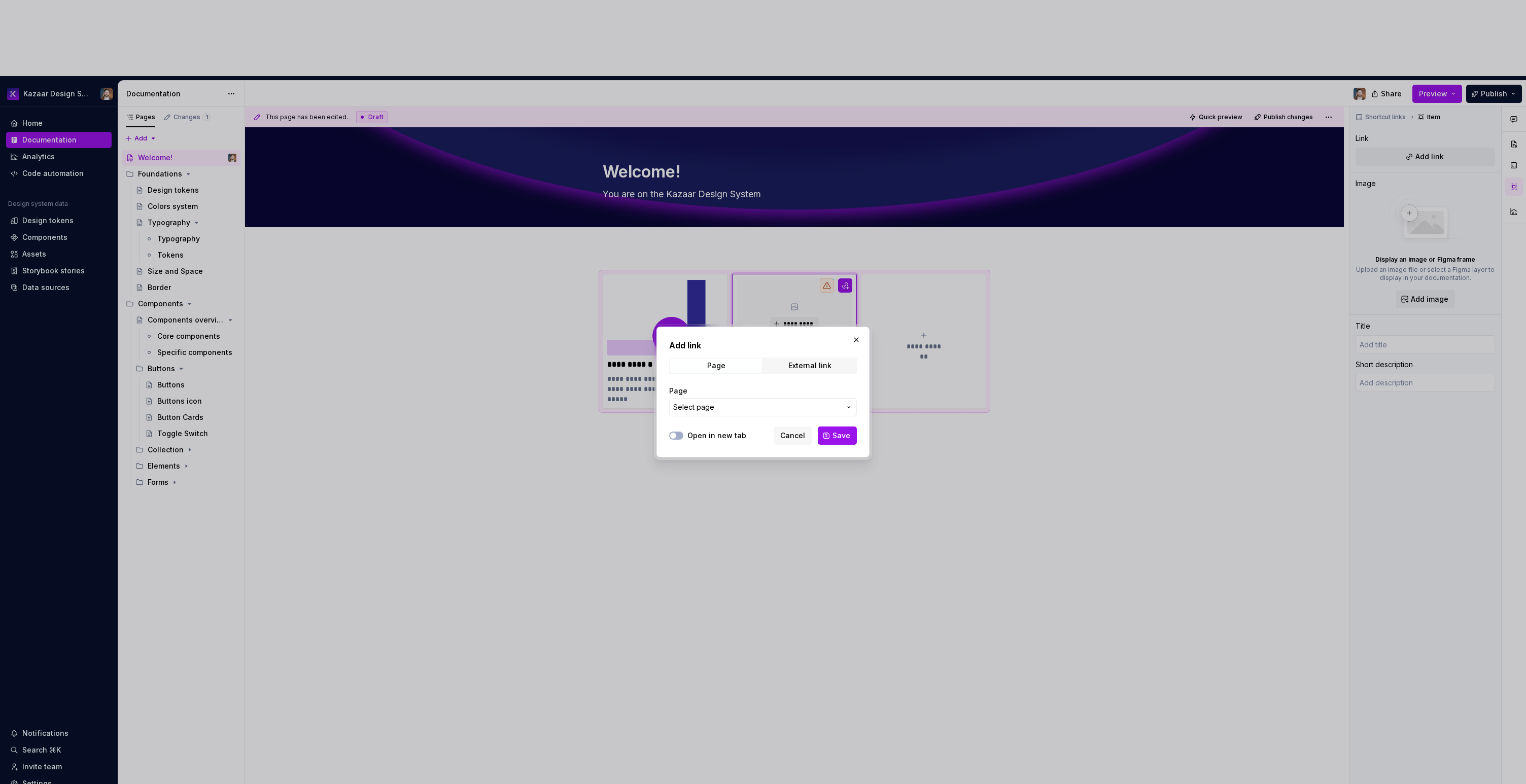
click at [747, 401] on button "Select page" at bounding box center [763, 407] width 188 height 19
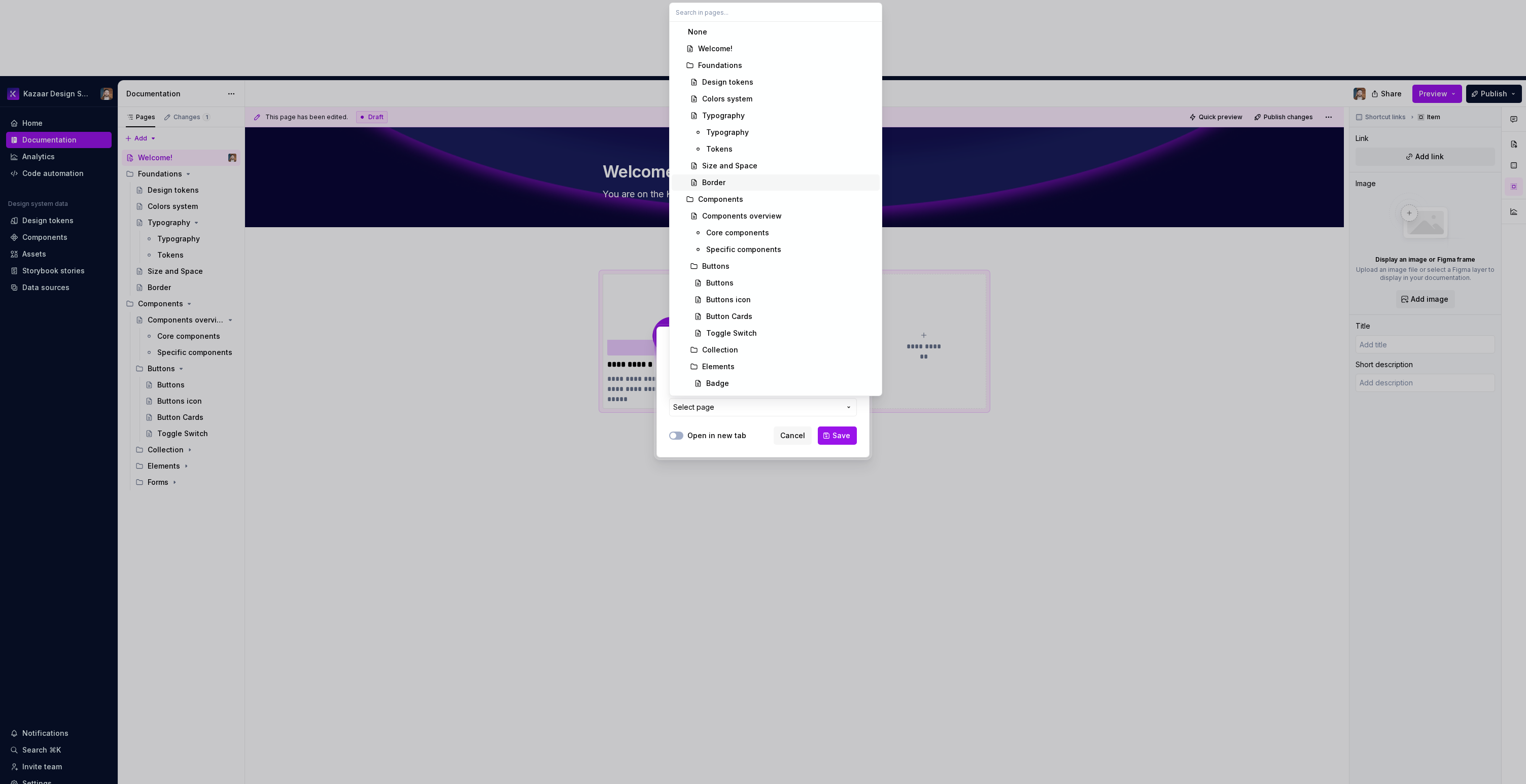
click at [732, 199] on div "Components" at bounding box center [720, 199] width 45 height 10
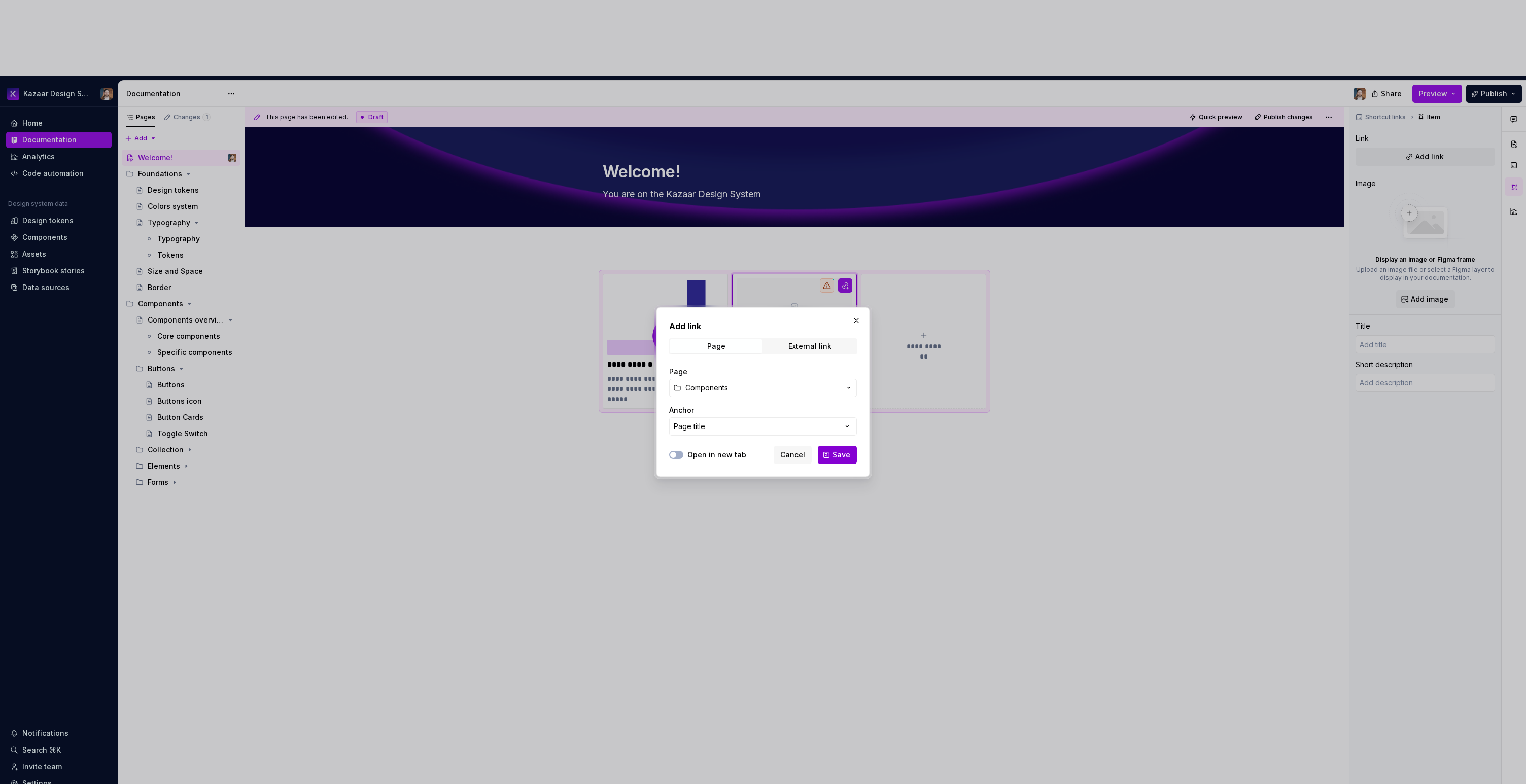
click at [835, 454] on span "Save" at bounding box center [841, 455] width 18 height 10
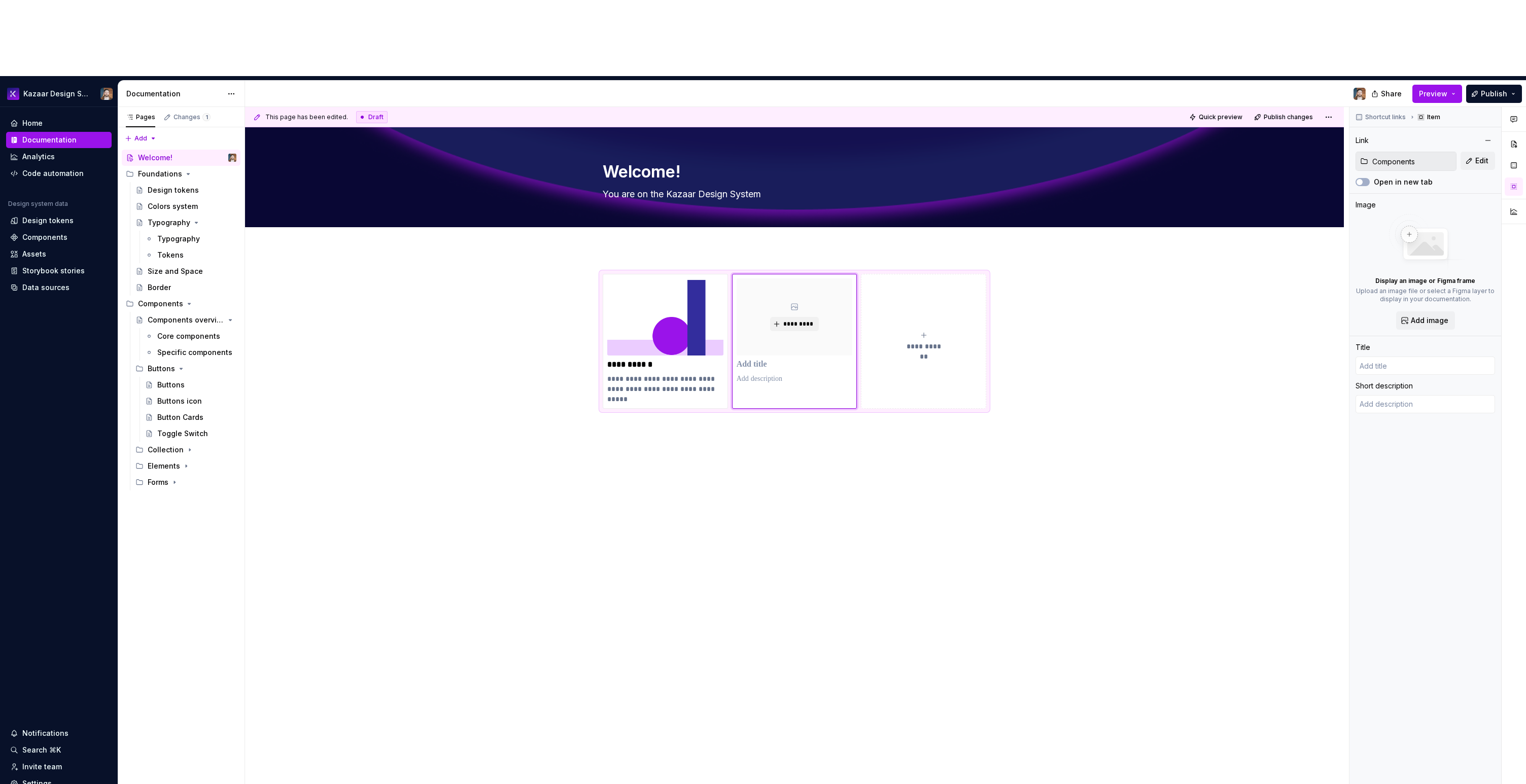
type textarea "*"
type input "Components"
click at [795, 320] on span "*********" at bounding box center [798, 323] width 31 height 8
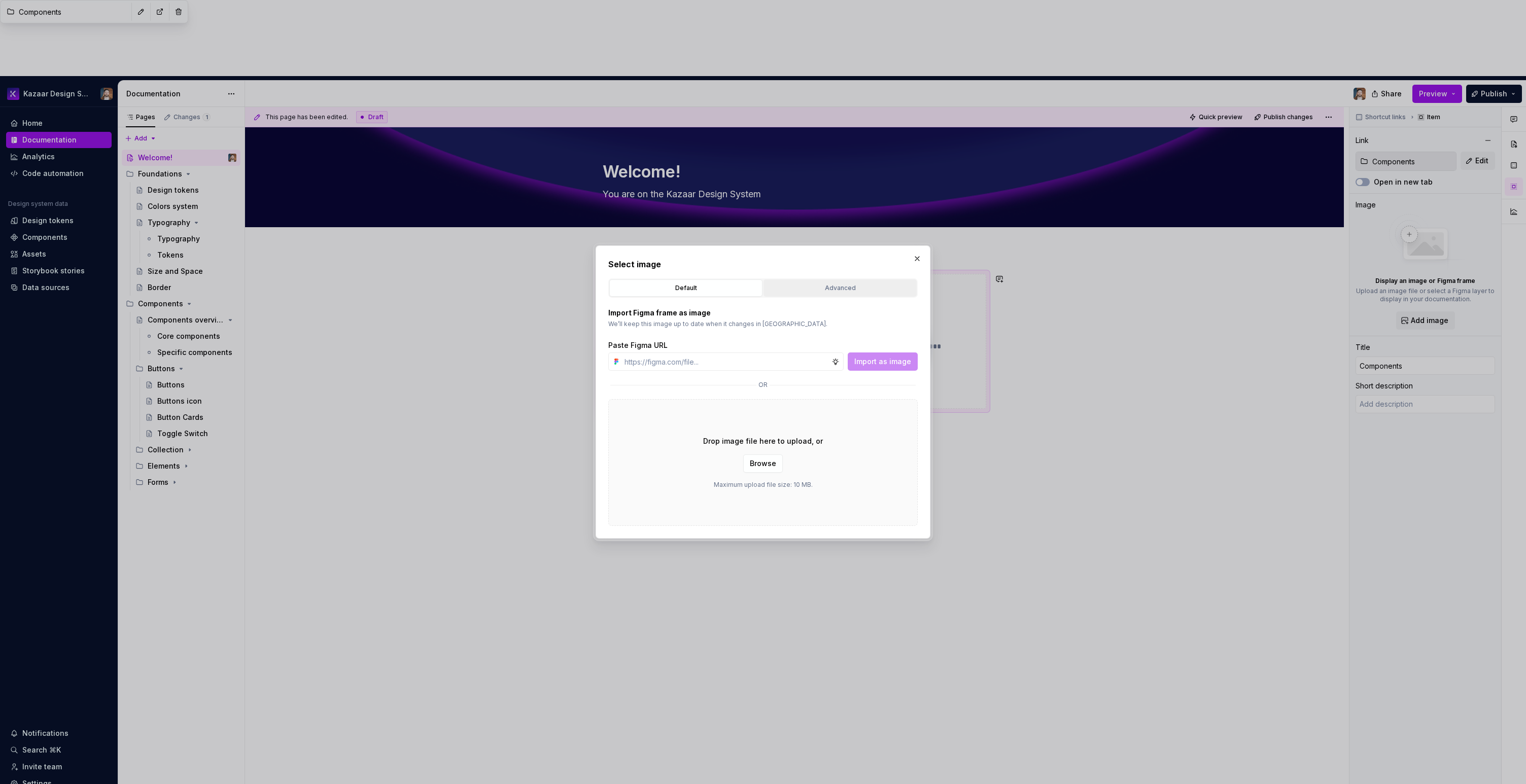
click at [798, 290] on div "Advanced" at bounding box center [840, 288] width 146 height 10
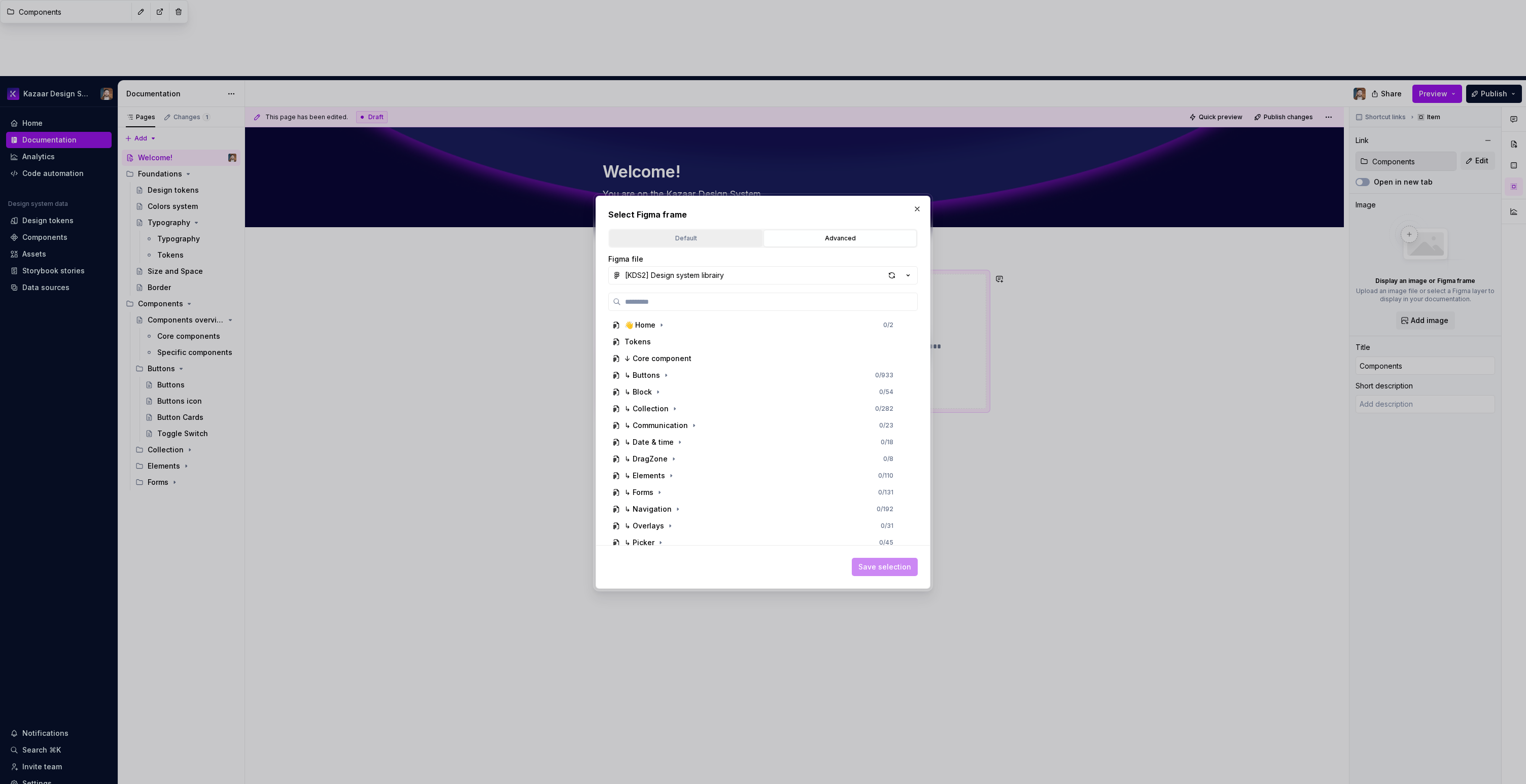
click at [706, 237] on div "Default" at bounding box center [686, 238] width 146 height 10
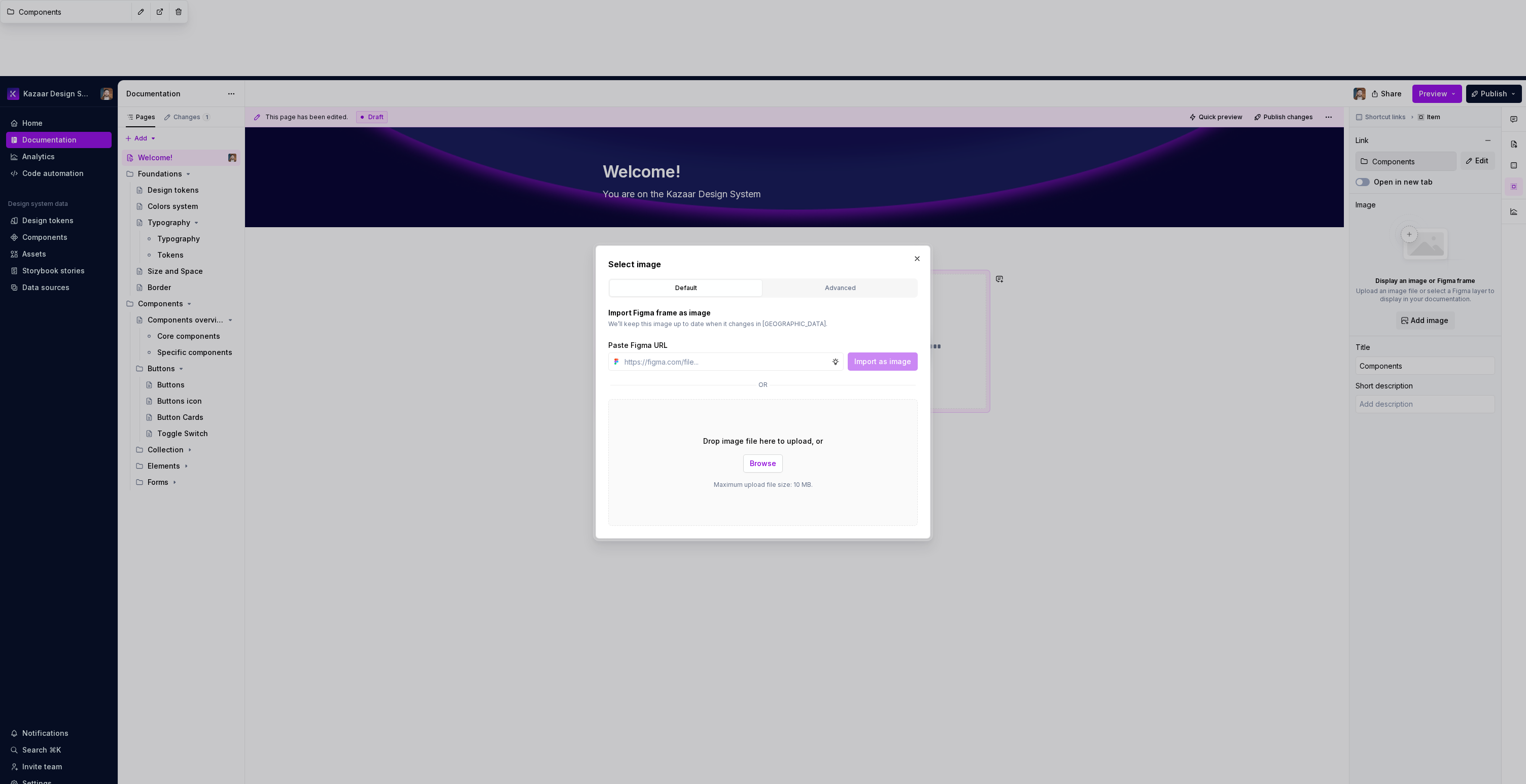
click at [758, 457] on button "Browse" at bounding box center [762, 464] width 39 height 19
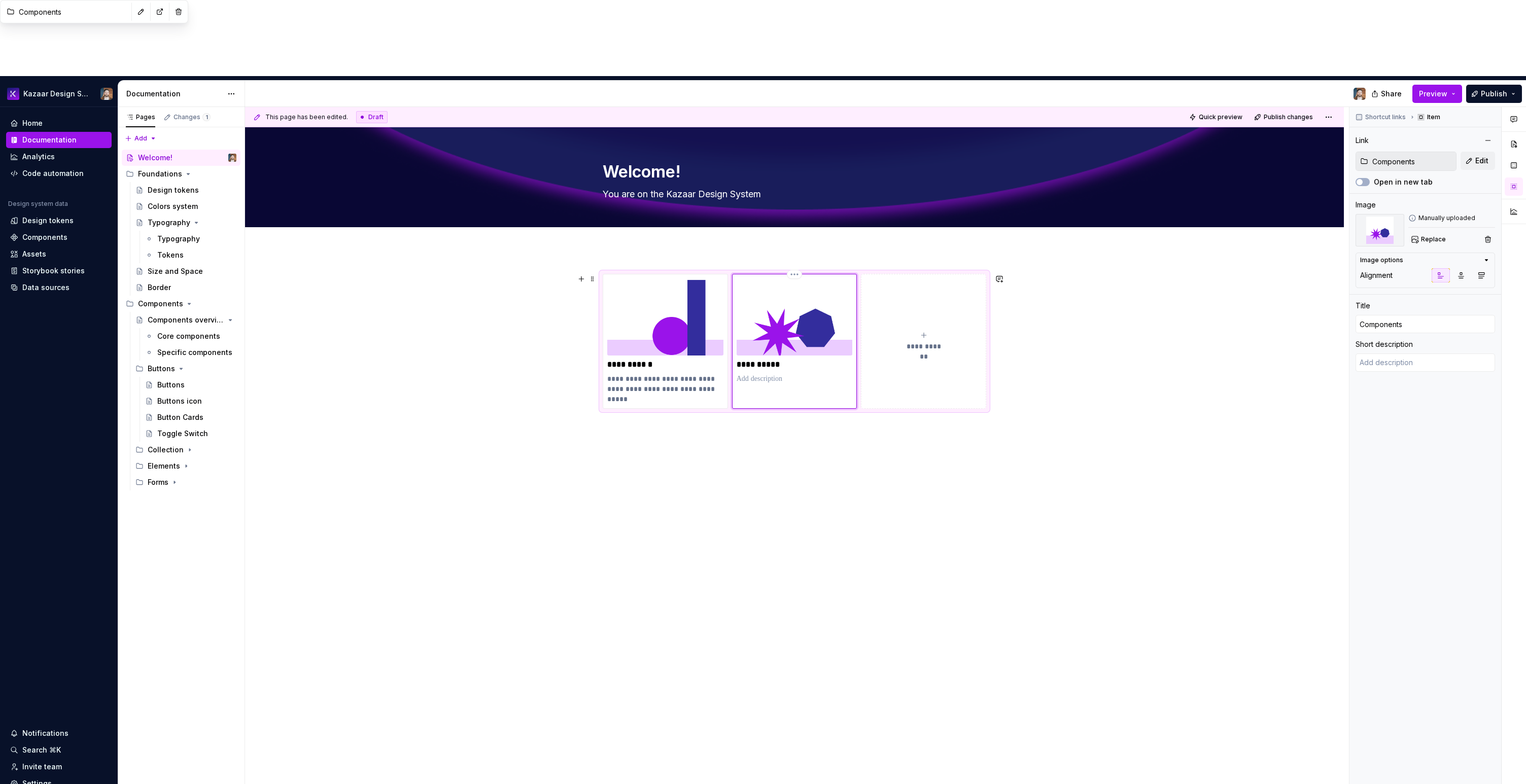
click at [749, 308] on div "**********" at bounding box center [794, 341] width 125 height 135
click at [757, 373] on p at bounding box center [794, 378] width 116 height 10
type textarea "*"
type textarea "Learn about the core components of the design system"
click at [812, 377] on div "**********" at bounding box center [794, 465] width 1099 height 431
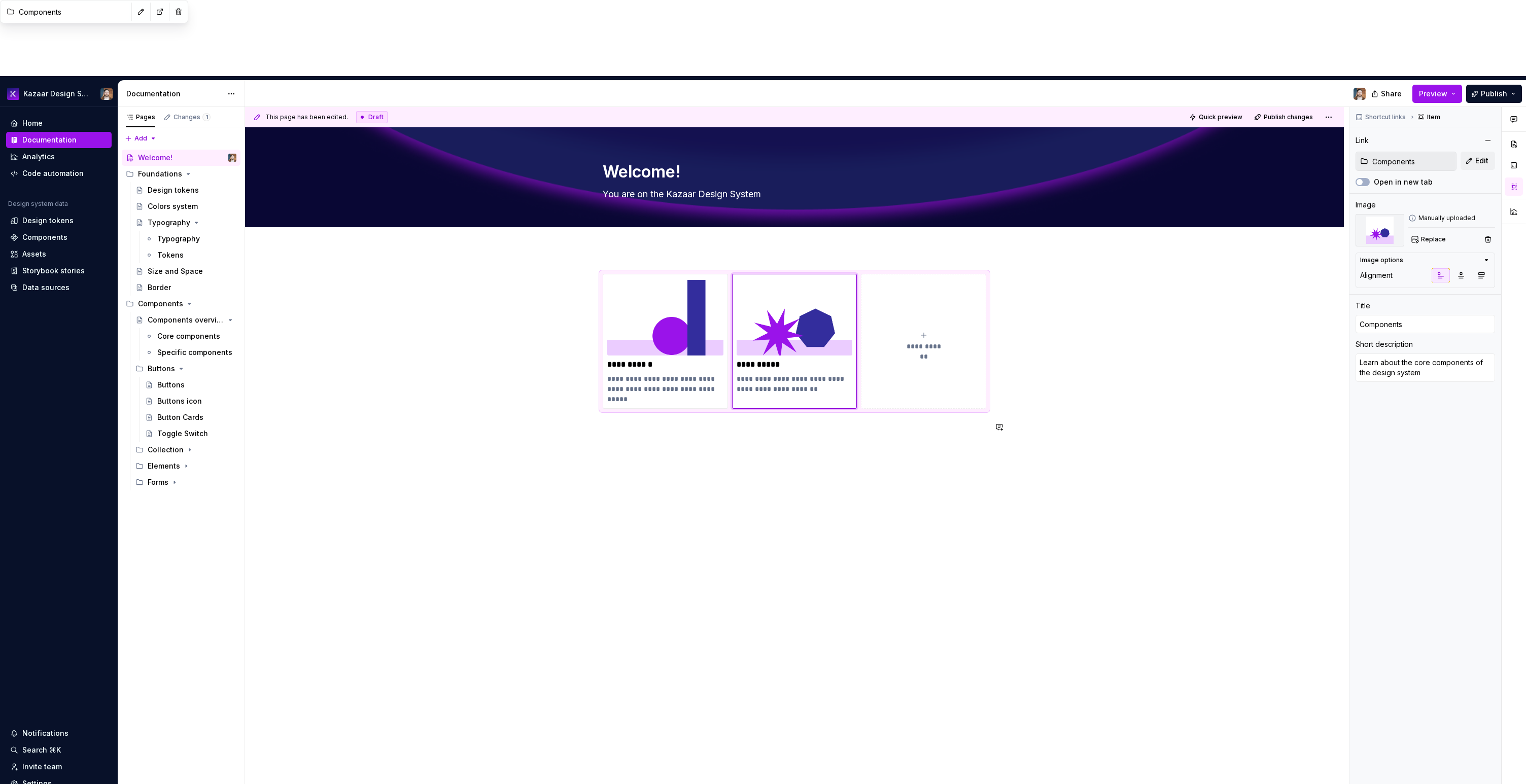
click at [812, 377] on div "**********" at bounding box center [794, 465] width 1099 height 431
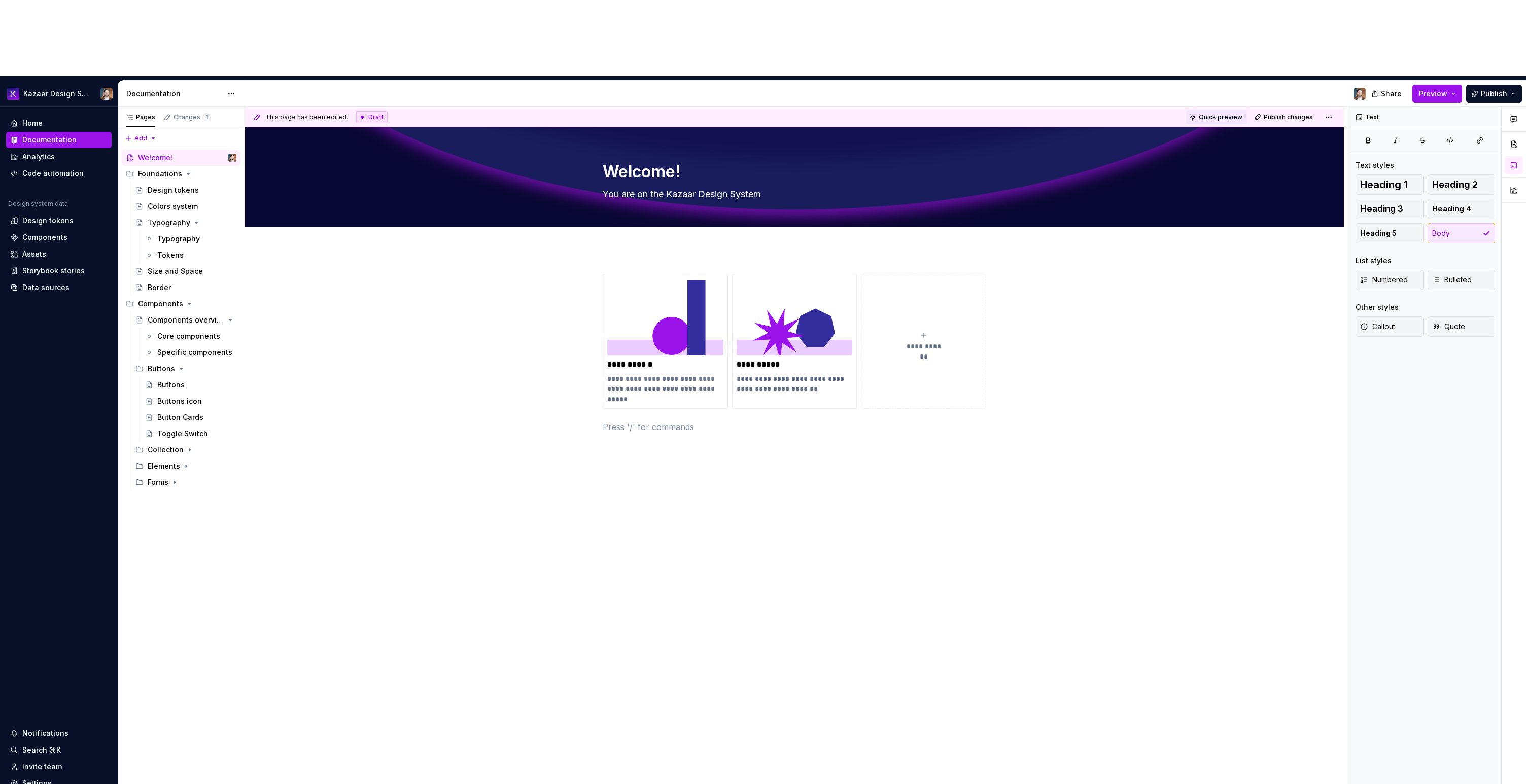
click at [913, 113] on span "Quick preview" at bounding box center [1220, 117] width 44 height 8
click at [913, 39] on html "Kazaar Design System Home Documentation Analytics Code automation Design system…" at bounding box center [763, 392] width 1526 height 784
click at [913, 42] on html "Kazaar Design System Home Documentation Analytics Code automation Design system…" at bounding box center [763, 392] width 1526 height 784
click at [913, 35] on html "Kazaar Design System Home Documentation Analytics Code automation Design system…" at bounding box center [763, 392] width 1526 height 784
click at [913, 58] on div "Open preview" at bounding box center [1296, 61] width 66 height 10
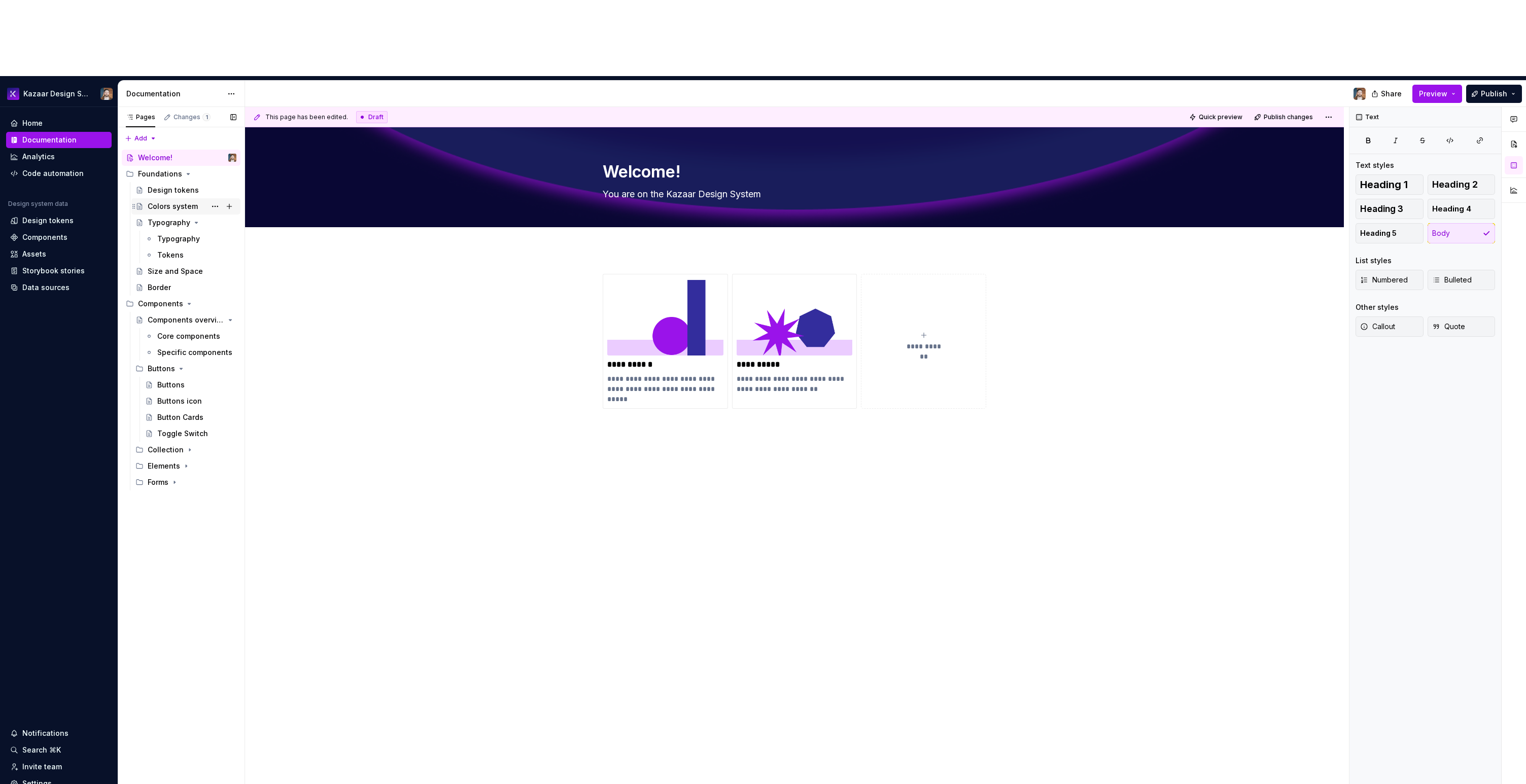
click at [166, 201] on div "Colors system" at bounding box center [172, 206] width 50 height 10
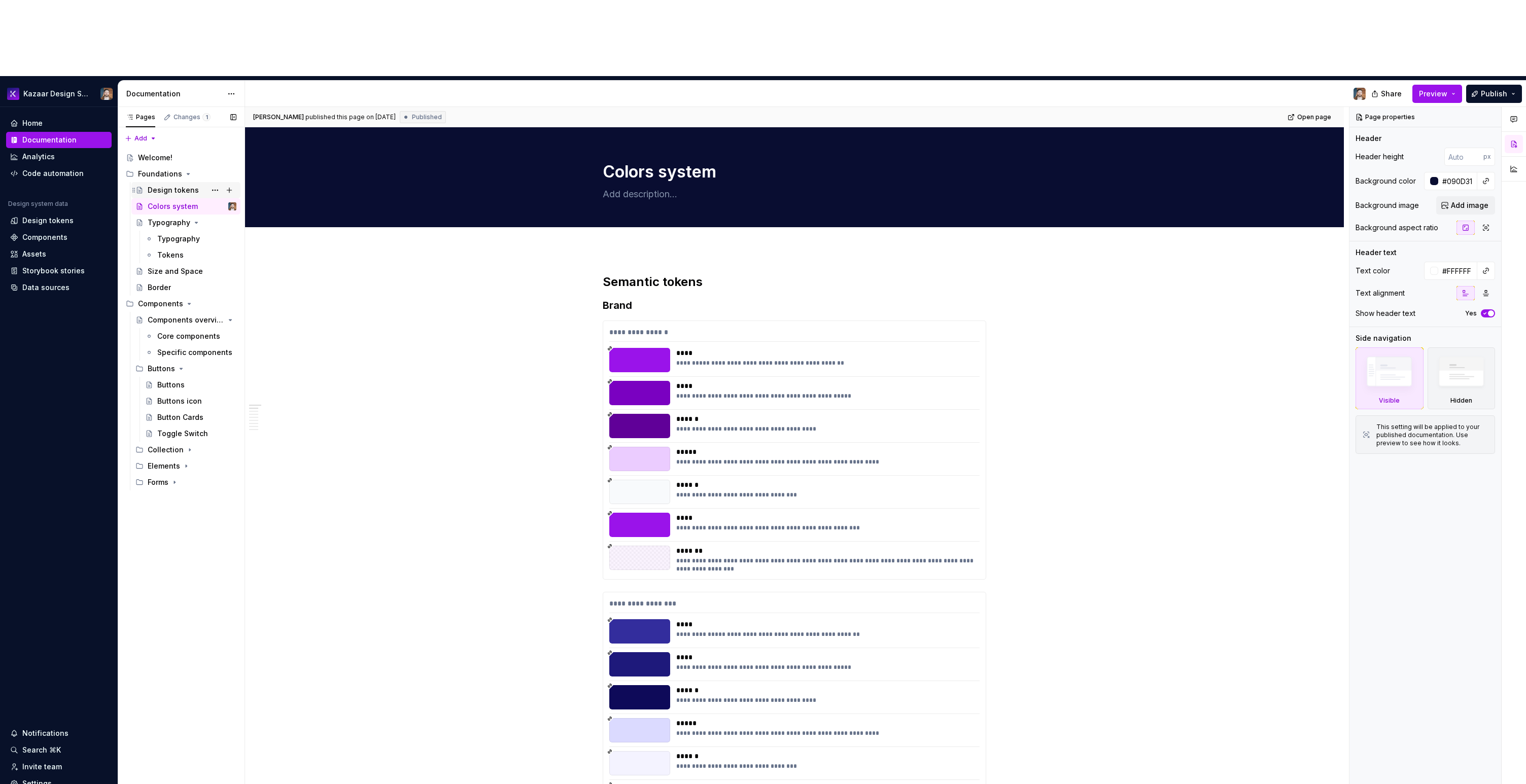
click at [163, 185] on div "Design tokens" at bounding box center [173, 190] width 52 height 10
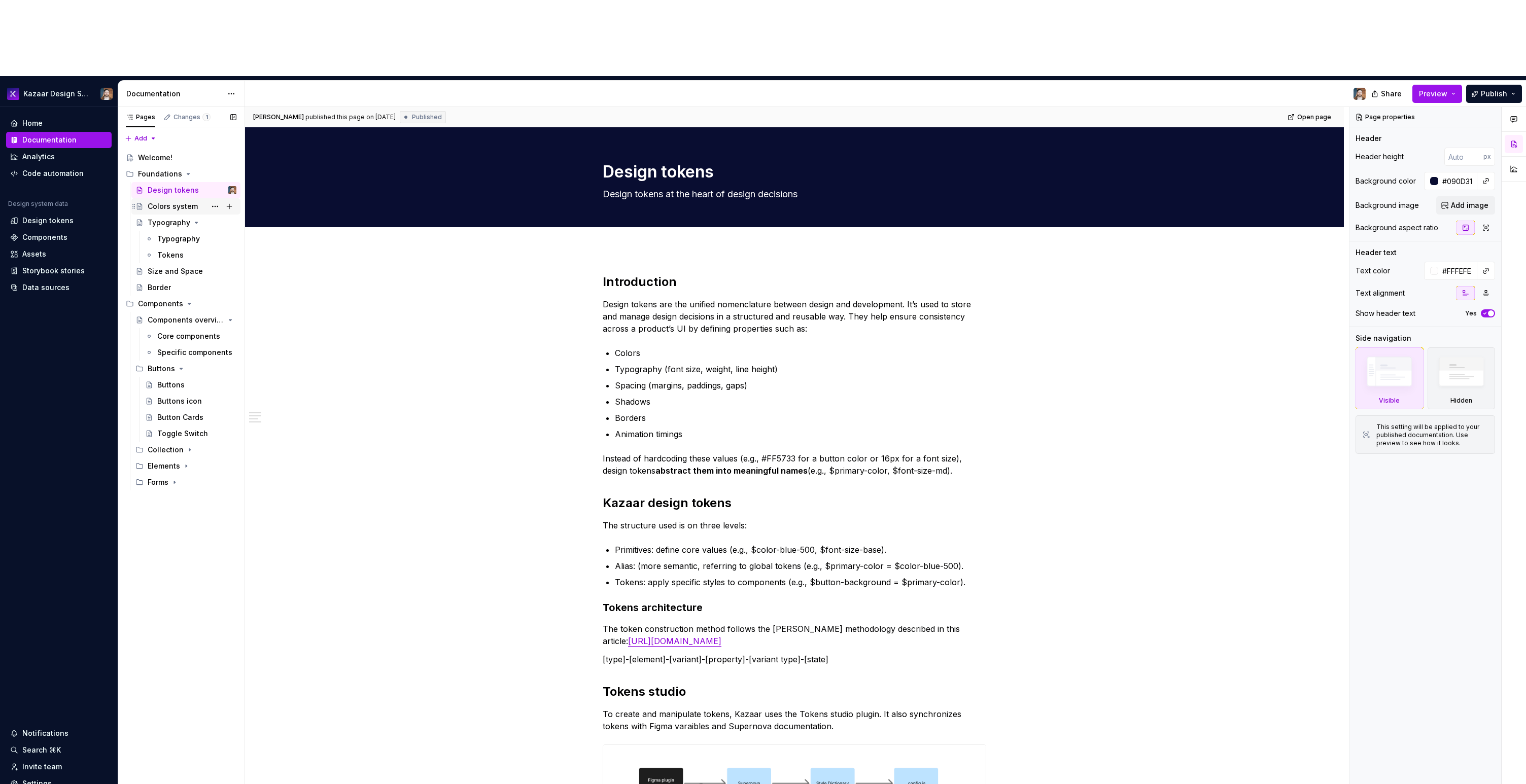
click at [165, 201] on div "Colors system" at bounding box center [172, 206] width 50 height 10
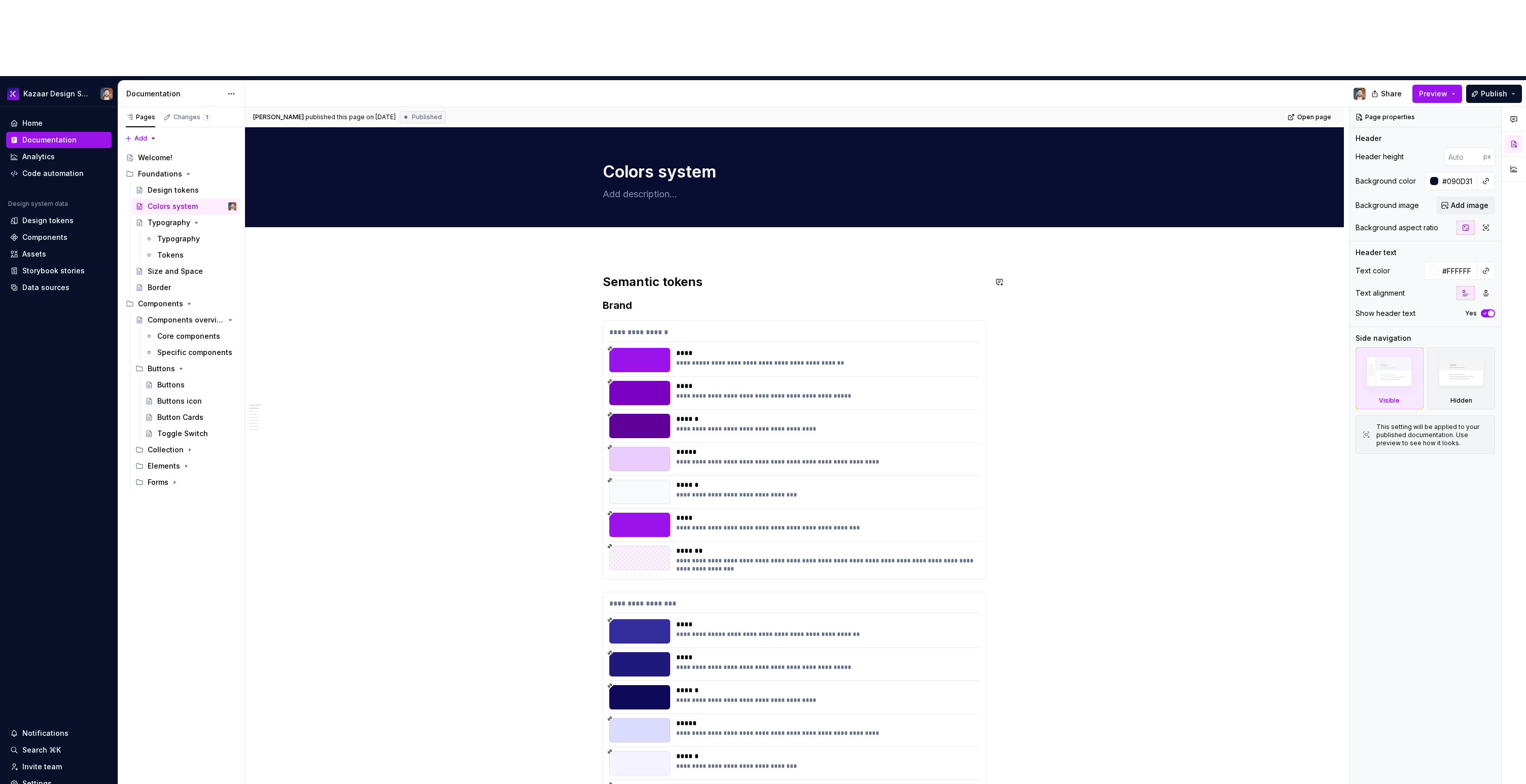
type textarea "*"
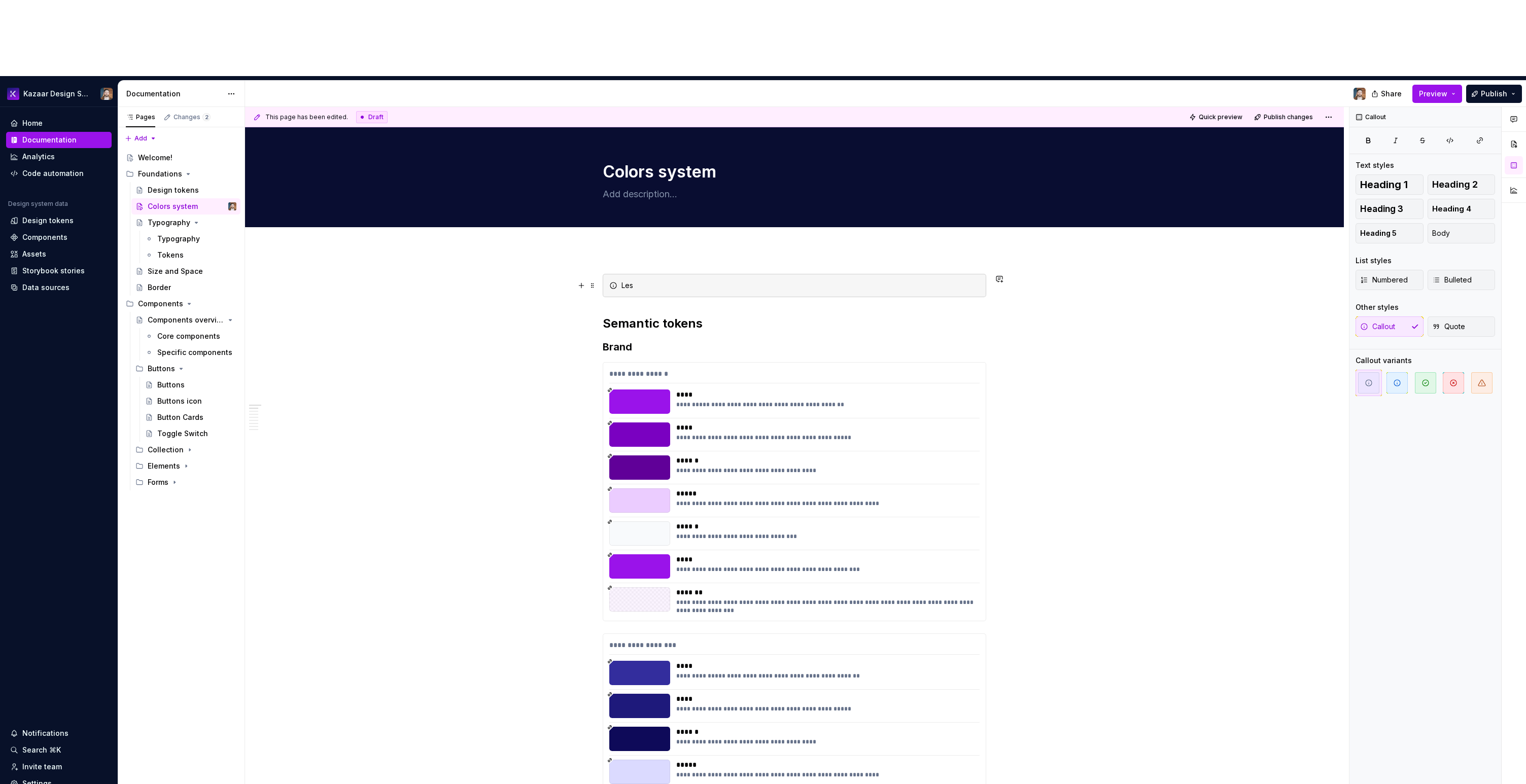
click at [621, 280] on div "Les" at bounding box center [800, 285] width 358 height 10
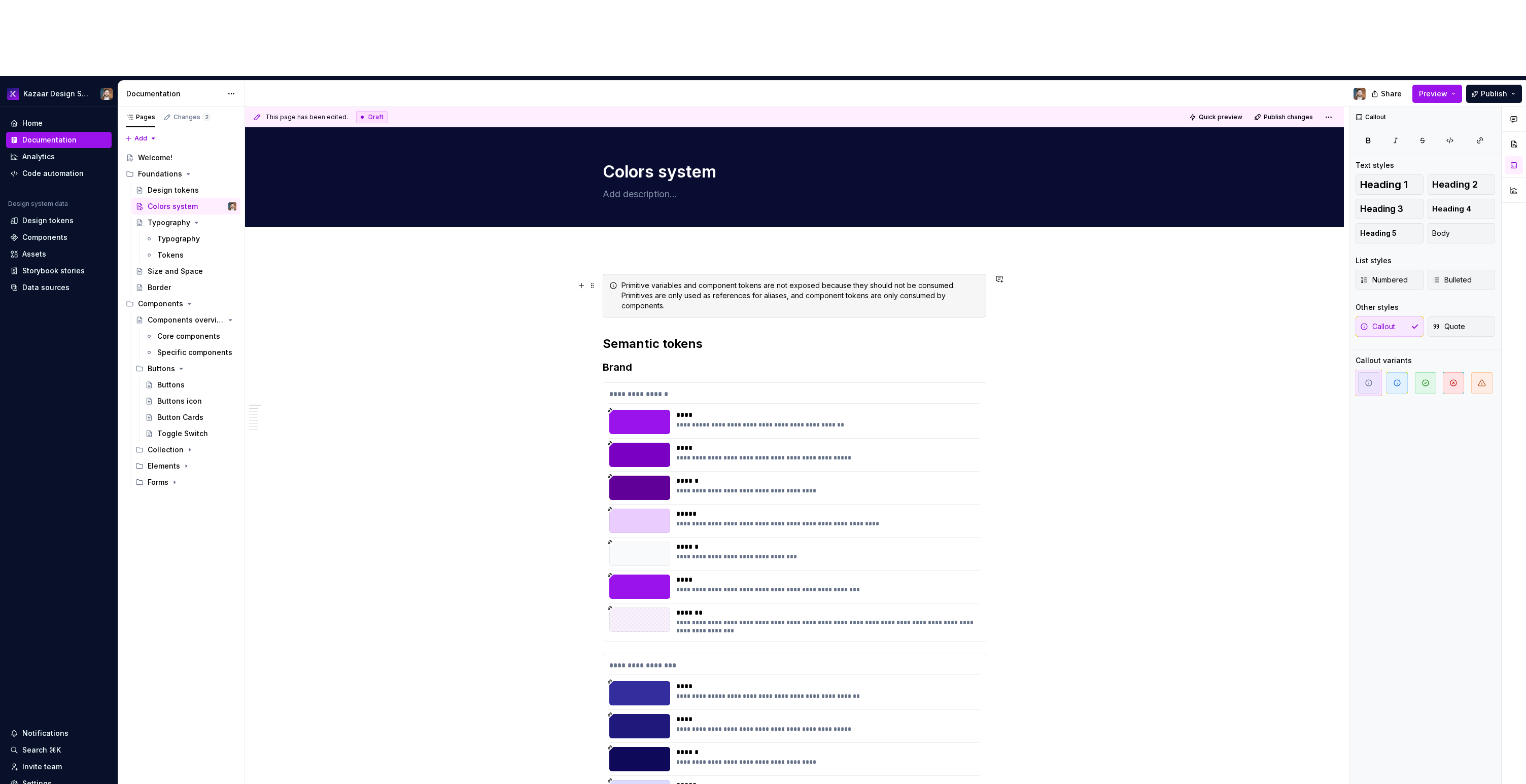
drag, startPoint x: 550, startPoint y: 229, endPoint x: 555, endPoint y: 226, distance: 5.8
click at [551, 228] on div "**********" at bounding box center [797, 484] width 1104 height 753
click at [616, 274] on div "Primitive variables and component tokens are not exposed because they should no…" at bounding box center [794, 295] width 384 height 44
click at [606, 274] on div "Primitive variables and component tokens are not exposed because they should no…" at bounding box center [794, 295] width 384 height 44
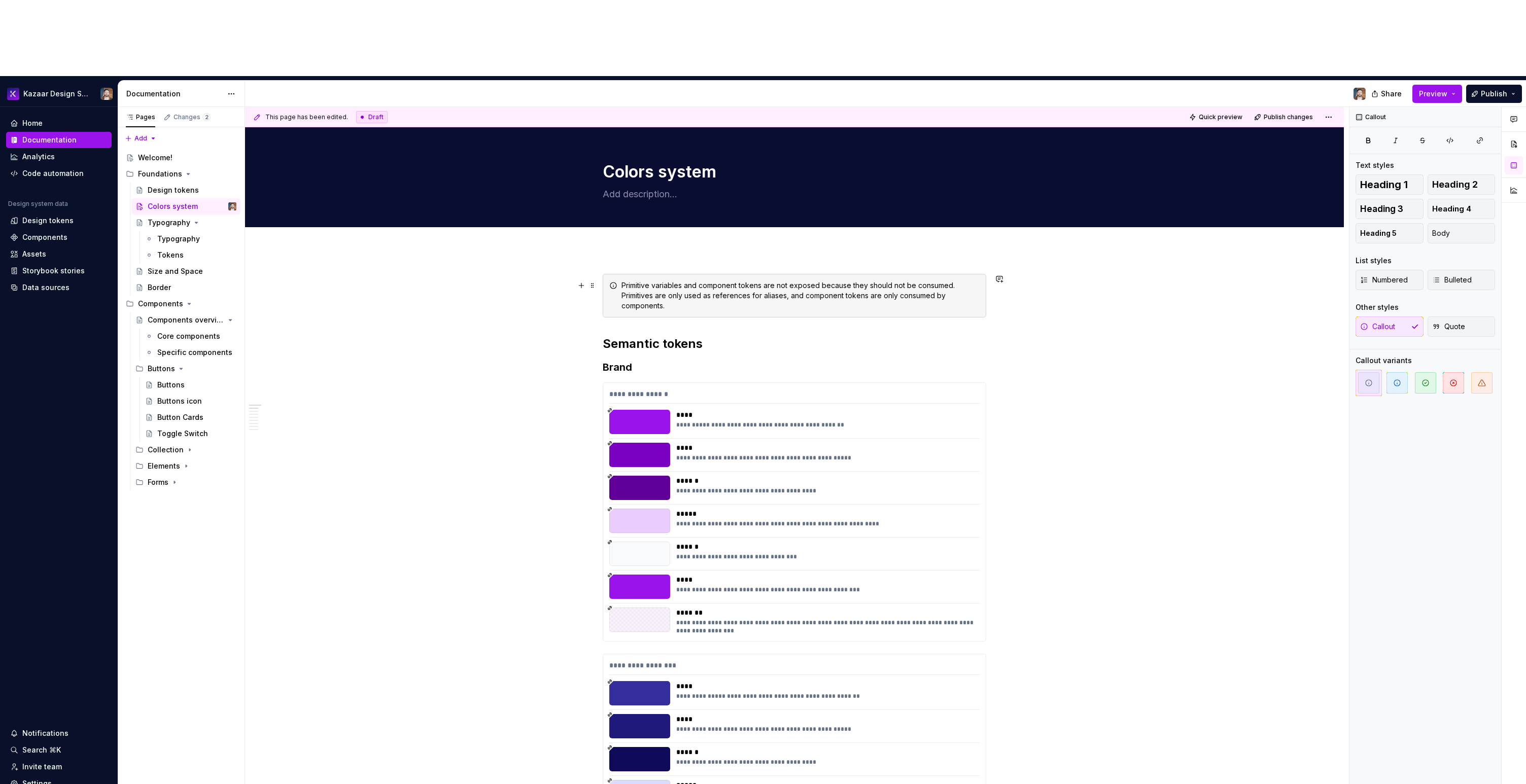
click at [607, 274] on div "Primitive variables and component tokens are not exposed because they should no…" at bounding box center [794, 295] width 384 height 44
click at [614, 281] on icon at bounding box center [613, 285] width 8 height 8
click at [608, 182] on div "**********" at bounding box center [797, 484] width 1104 height 753
click at [591, 278] on span at bounding box center [592, 285] width 8 height 14
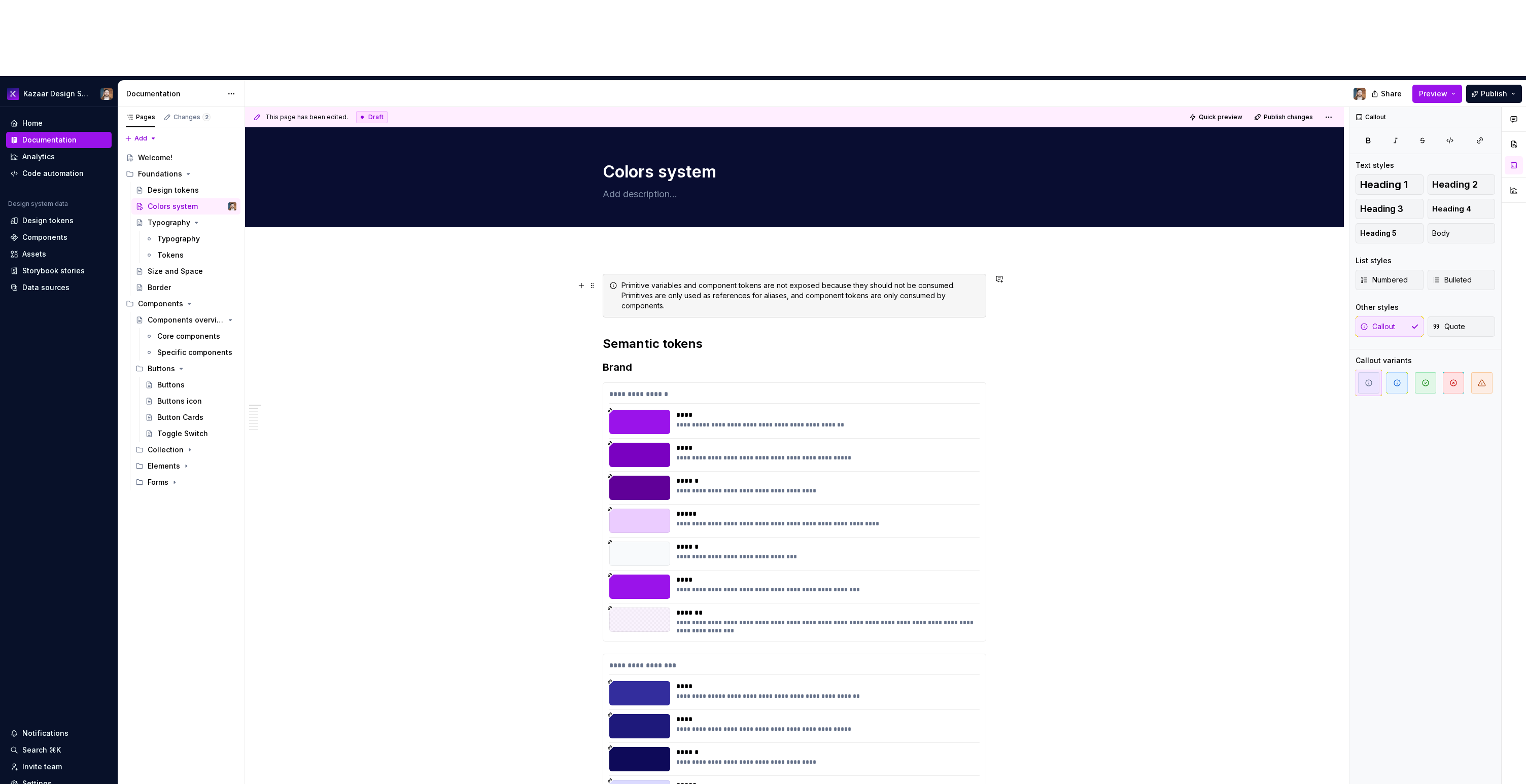
click at [651, 280] on div "Primitive variables and component tokens are not exposed because they should no…" at bounding box center [800, 295] width 358 height 31
click at [913, 372] on span "button" at bounding box center [1482, 383] width 21 height 21
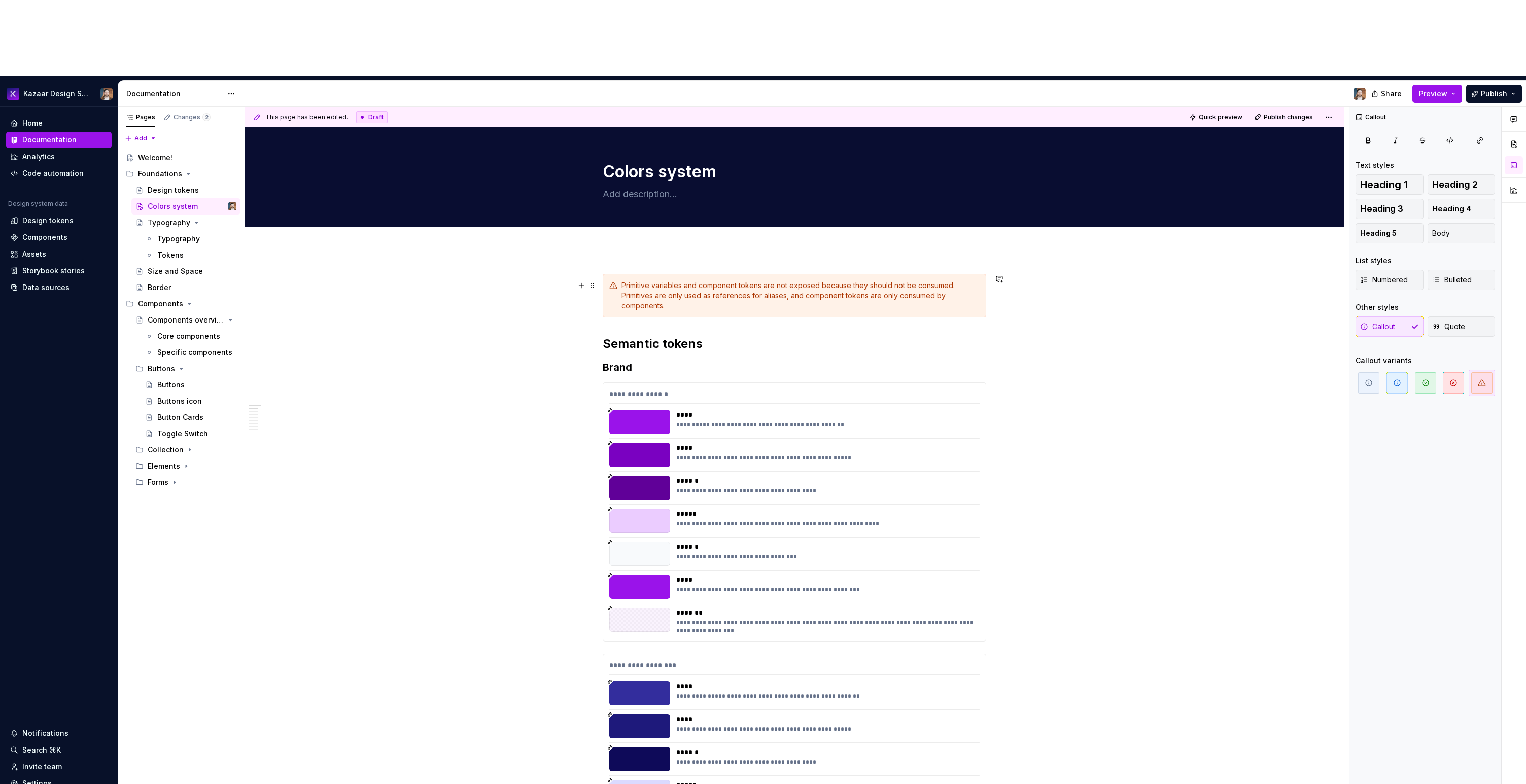
click at [642, 360] on h3 "Brand" at bounding box center [794, 367] width 384 height 14
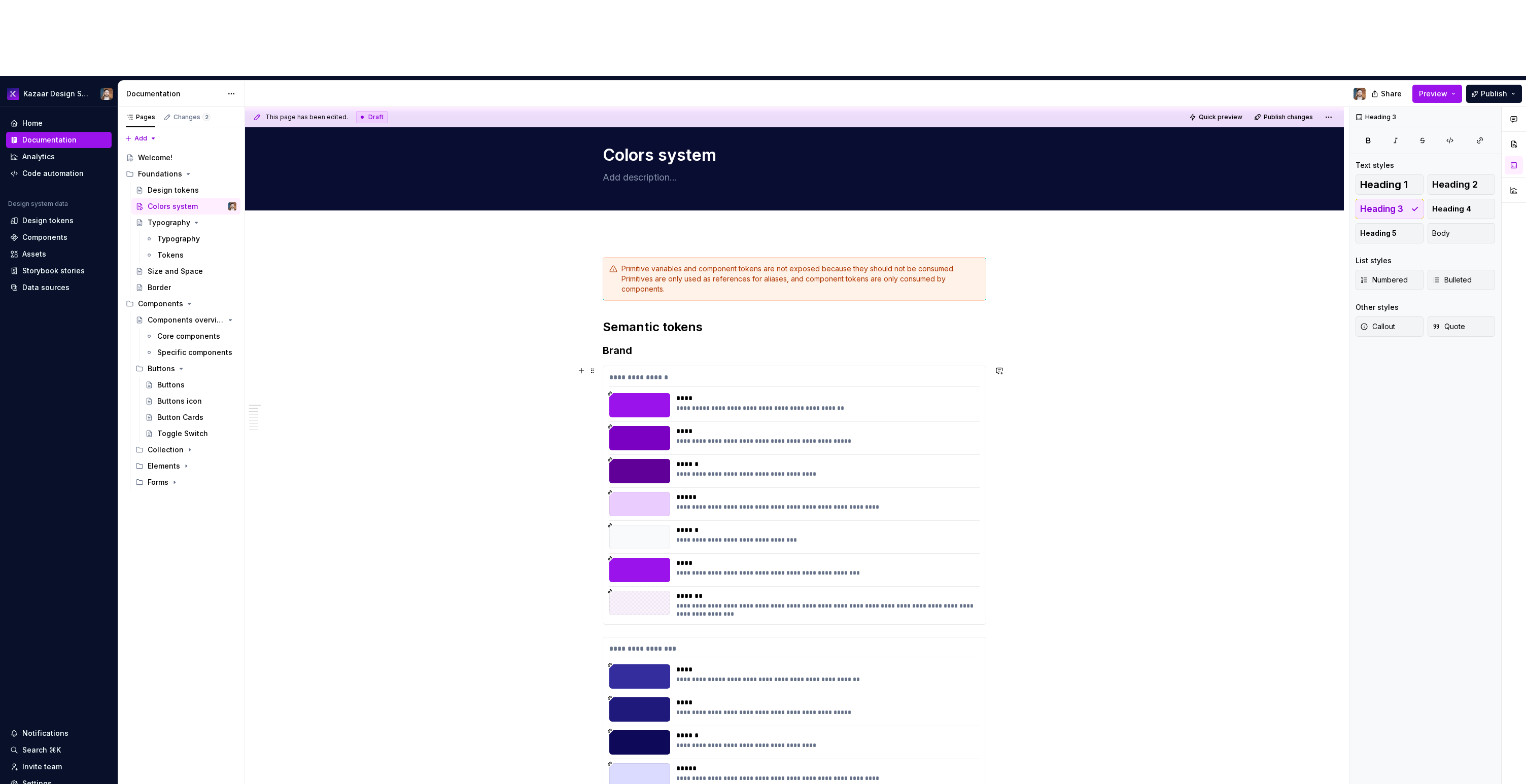
scroll to position [105, 0]
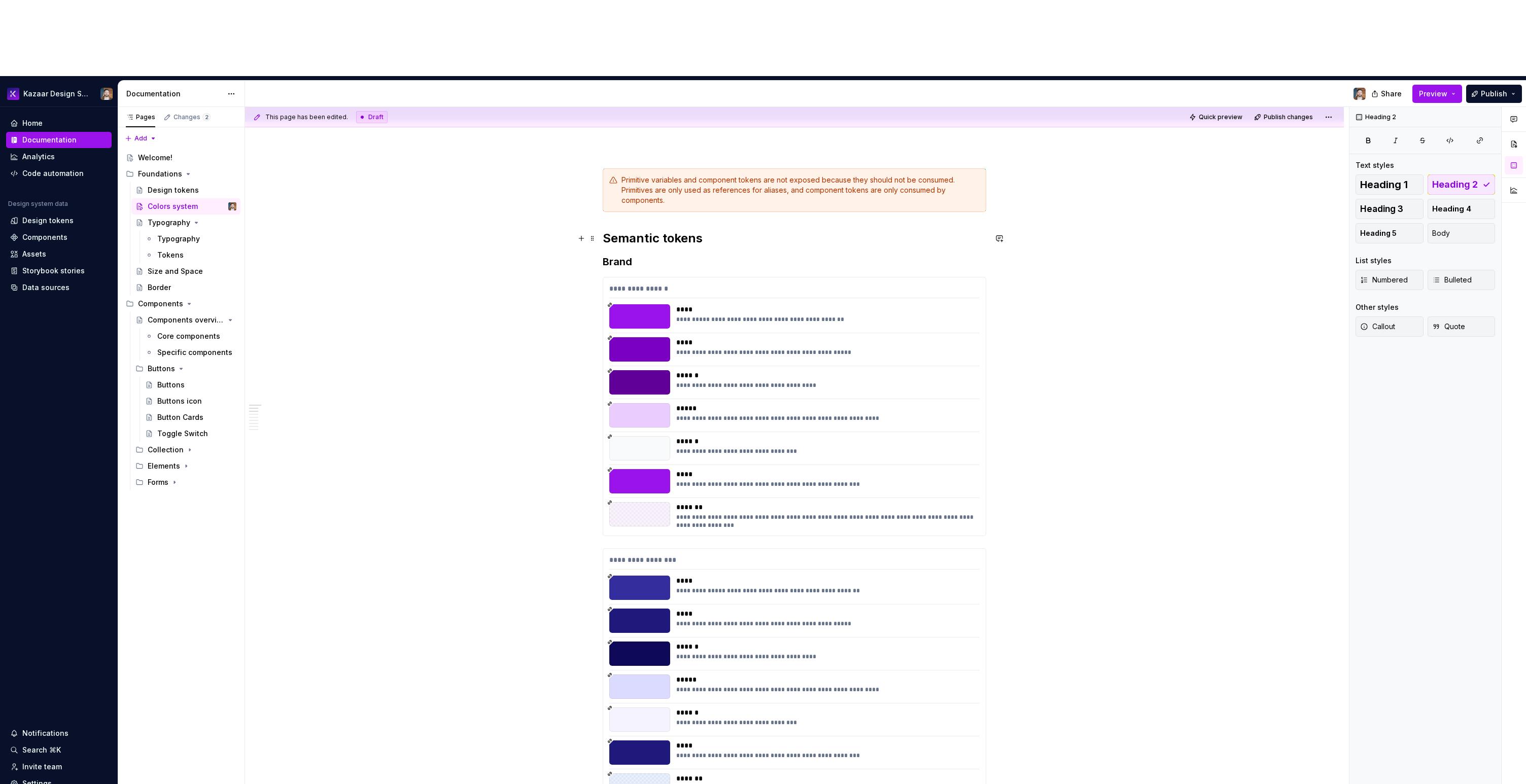
click at [704, 230] on h2 "Semantic tokens" at bounding box center [794, 238] width 384 height 16
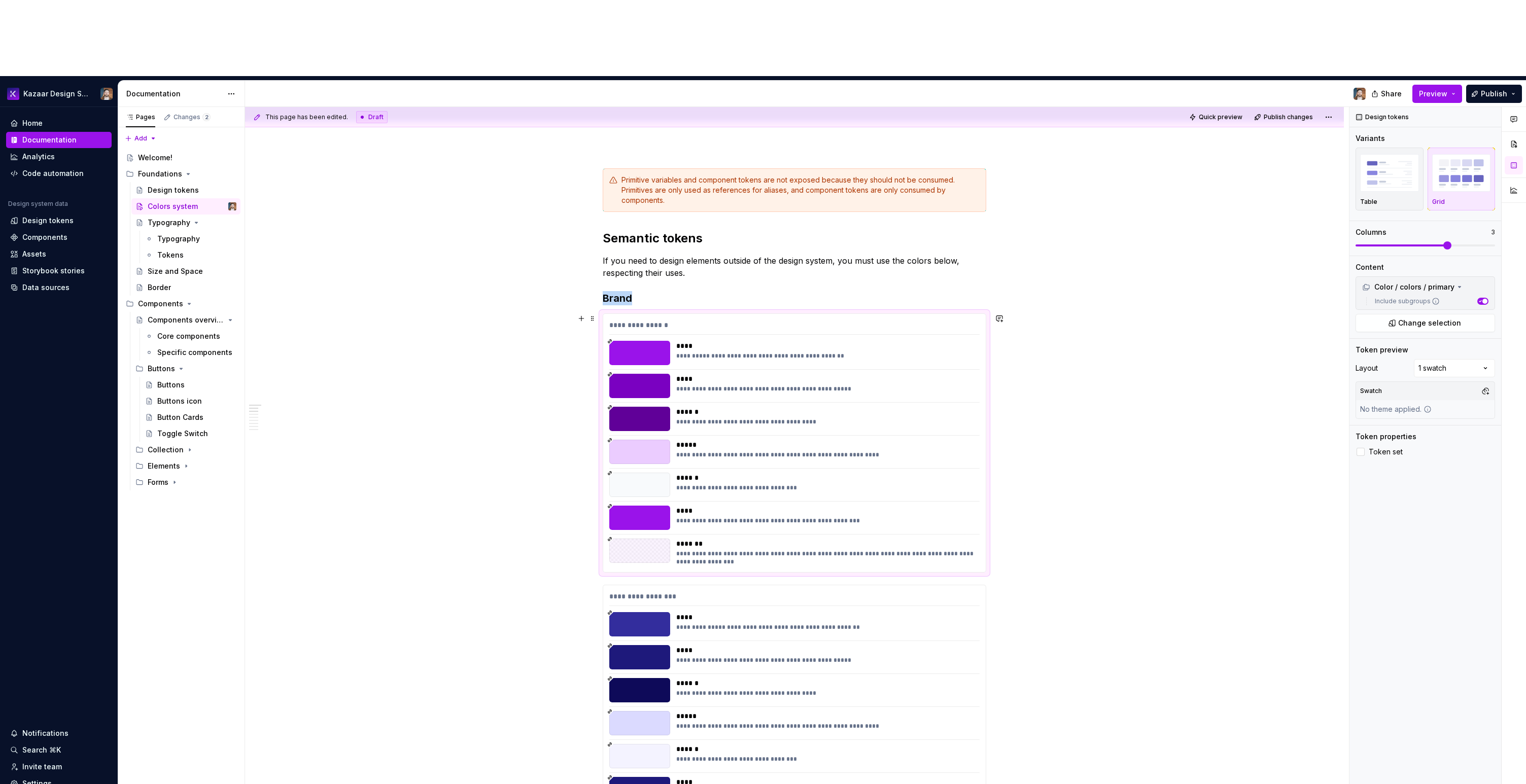
click at [675, 291] on h3 "Brand" at bounding box center [794, 298] width 384 height 14
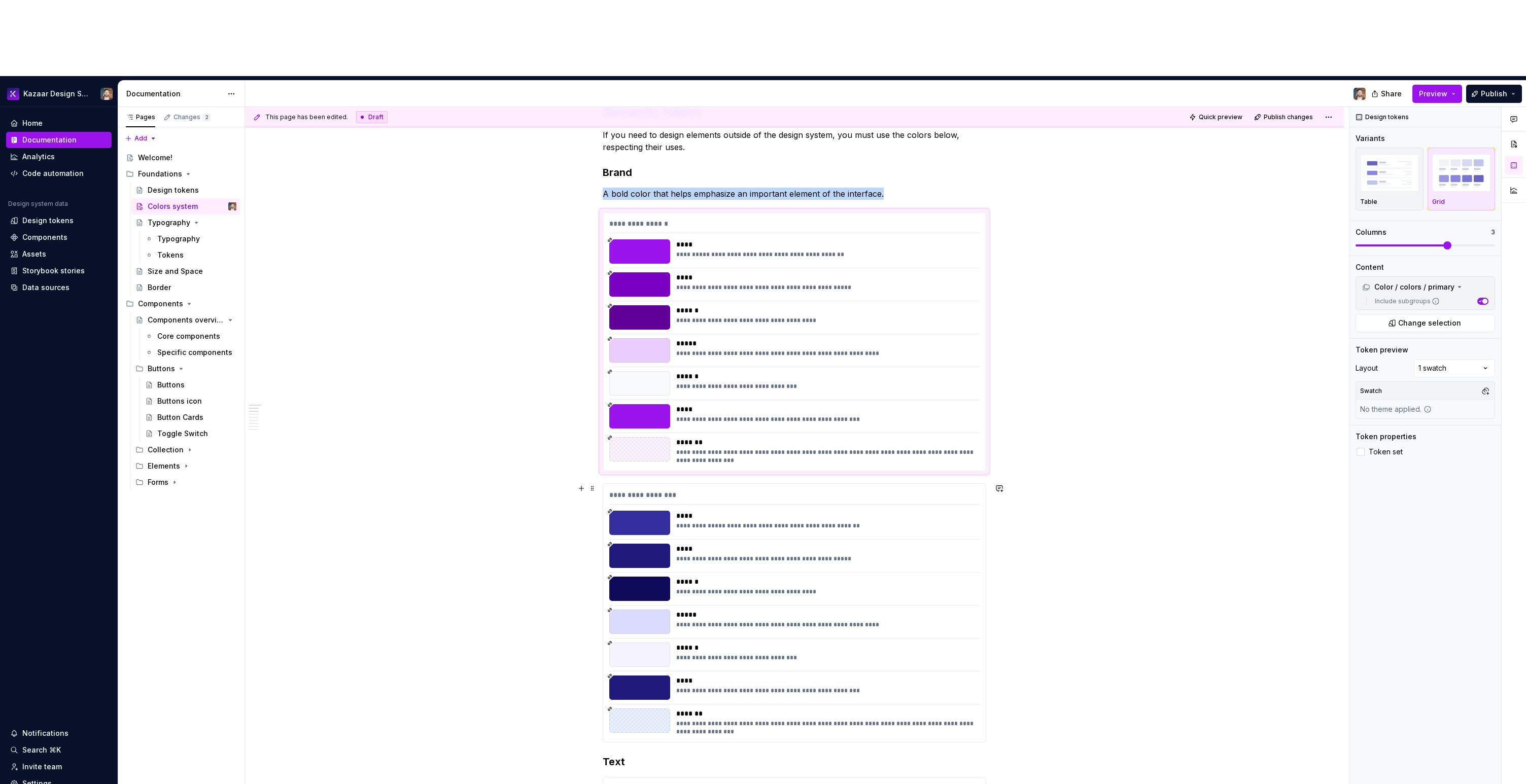
scroll to position [232, 0]
click at [627, 165] on h3 "Brand" at bounding box center [794, 172] width 384 height 14
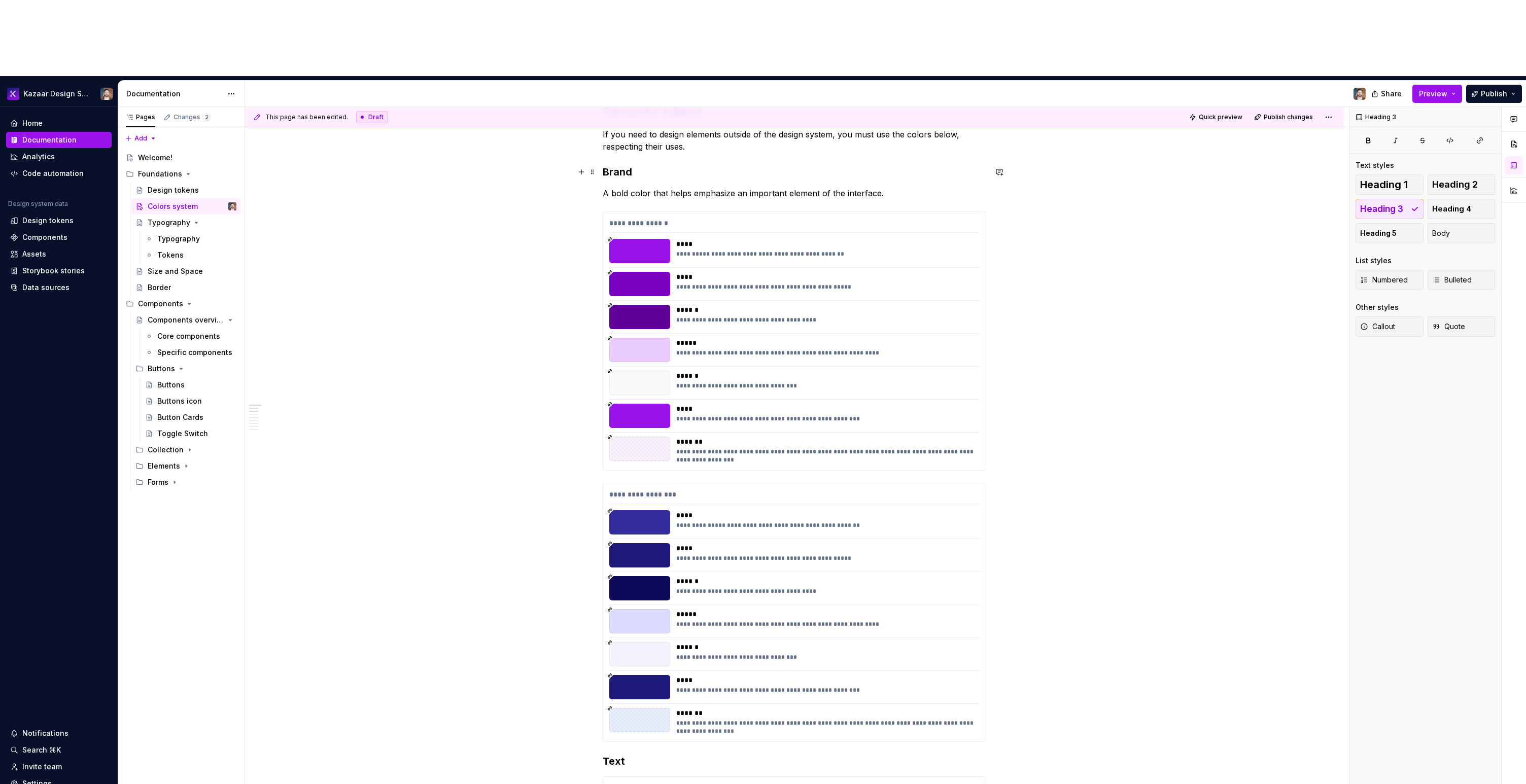
click at [641, 165] on h3 "Brand" at bounding box center [794, 172] width 384 height 14
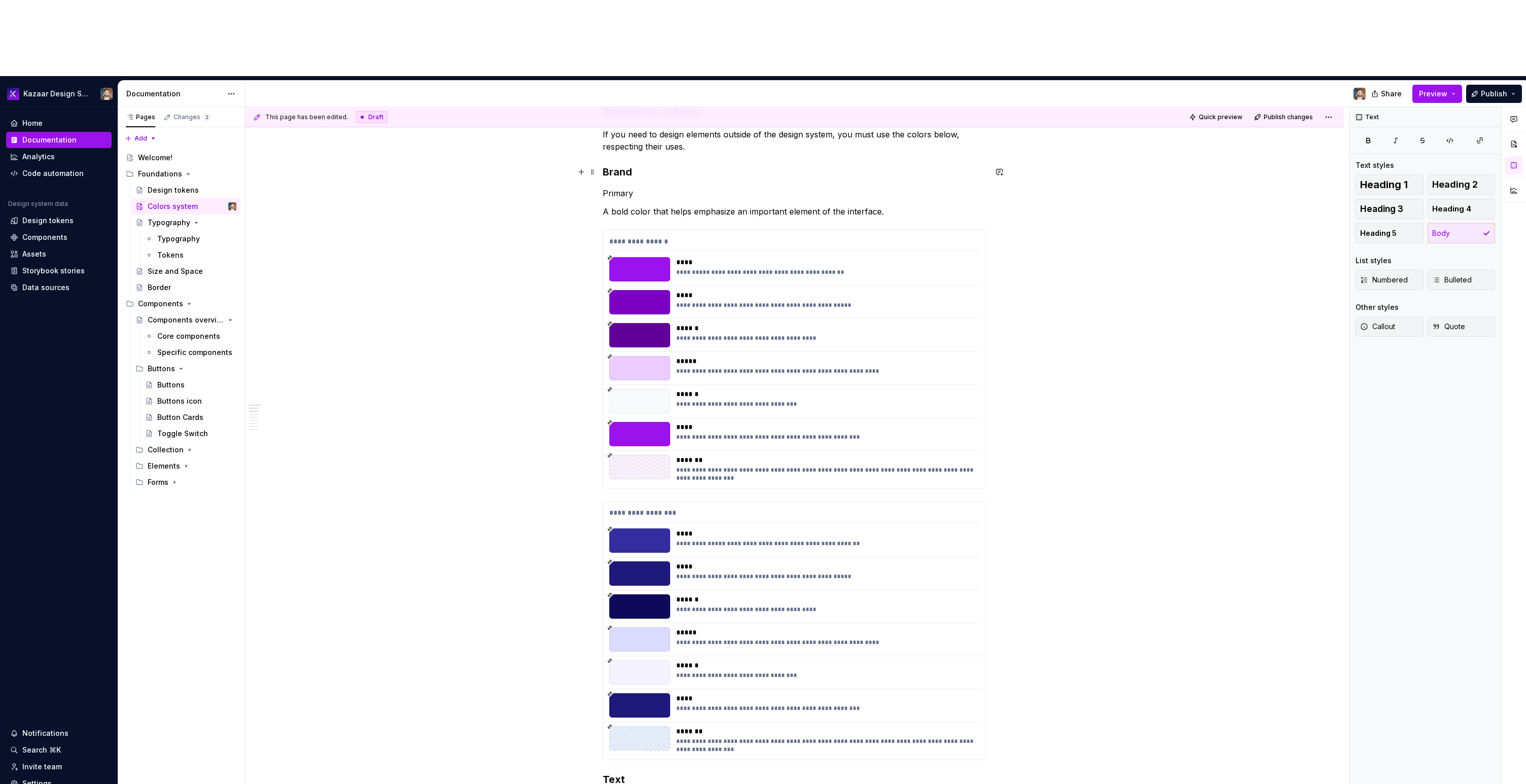
click at [614, 165] on h3 "Brand" at bounding box center [794, 172] width 384 height 14
click at [618, 187] on p "Primary" at bounding box center [794, 193] width 384 height 12
click at [640, 97] on span "Text" at bounding box center [635, 98] width 14 height 8
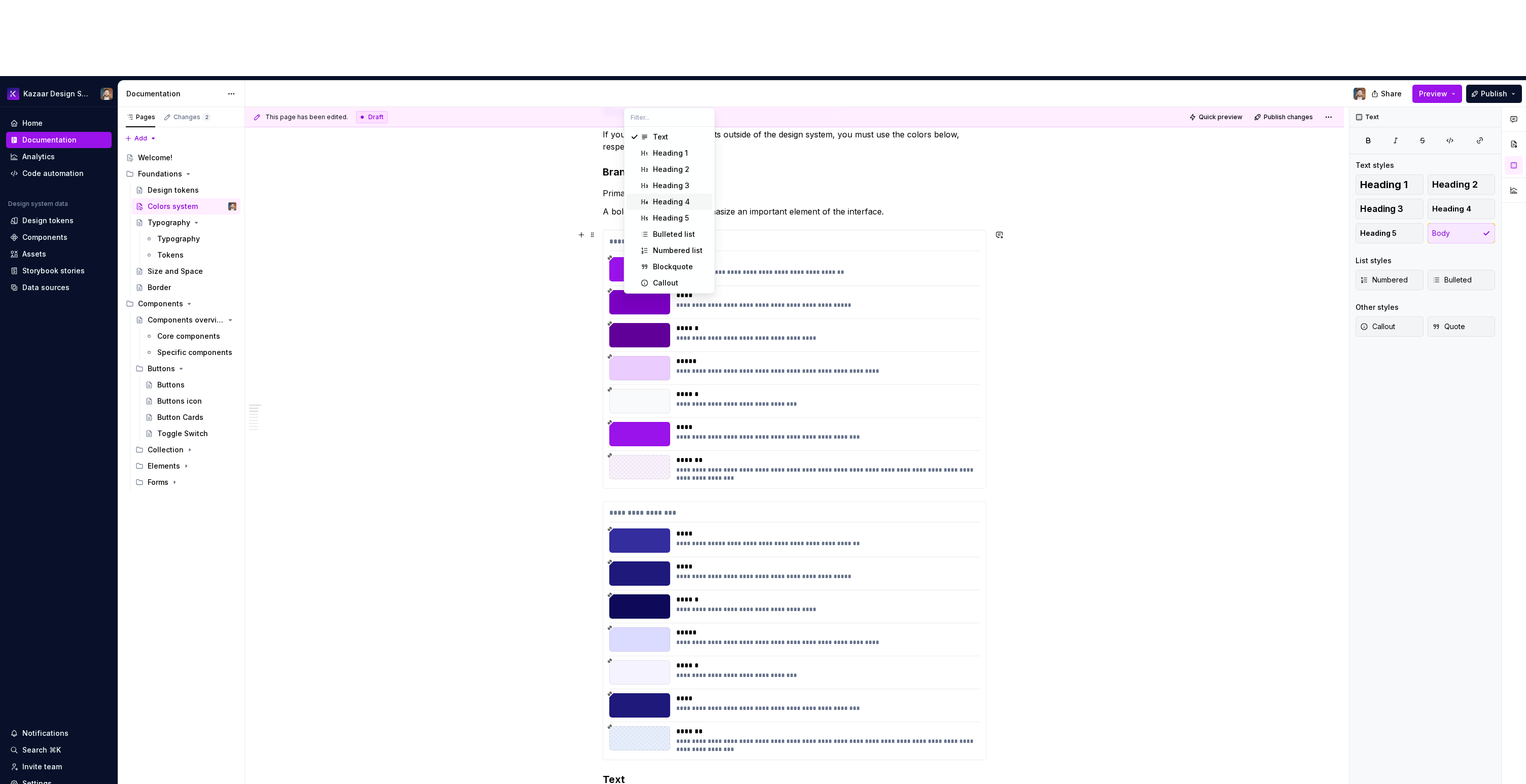
click at [657, 205] on div "Heading 4" at bounding box center [671, 202] width 37 height 10
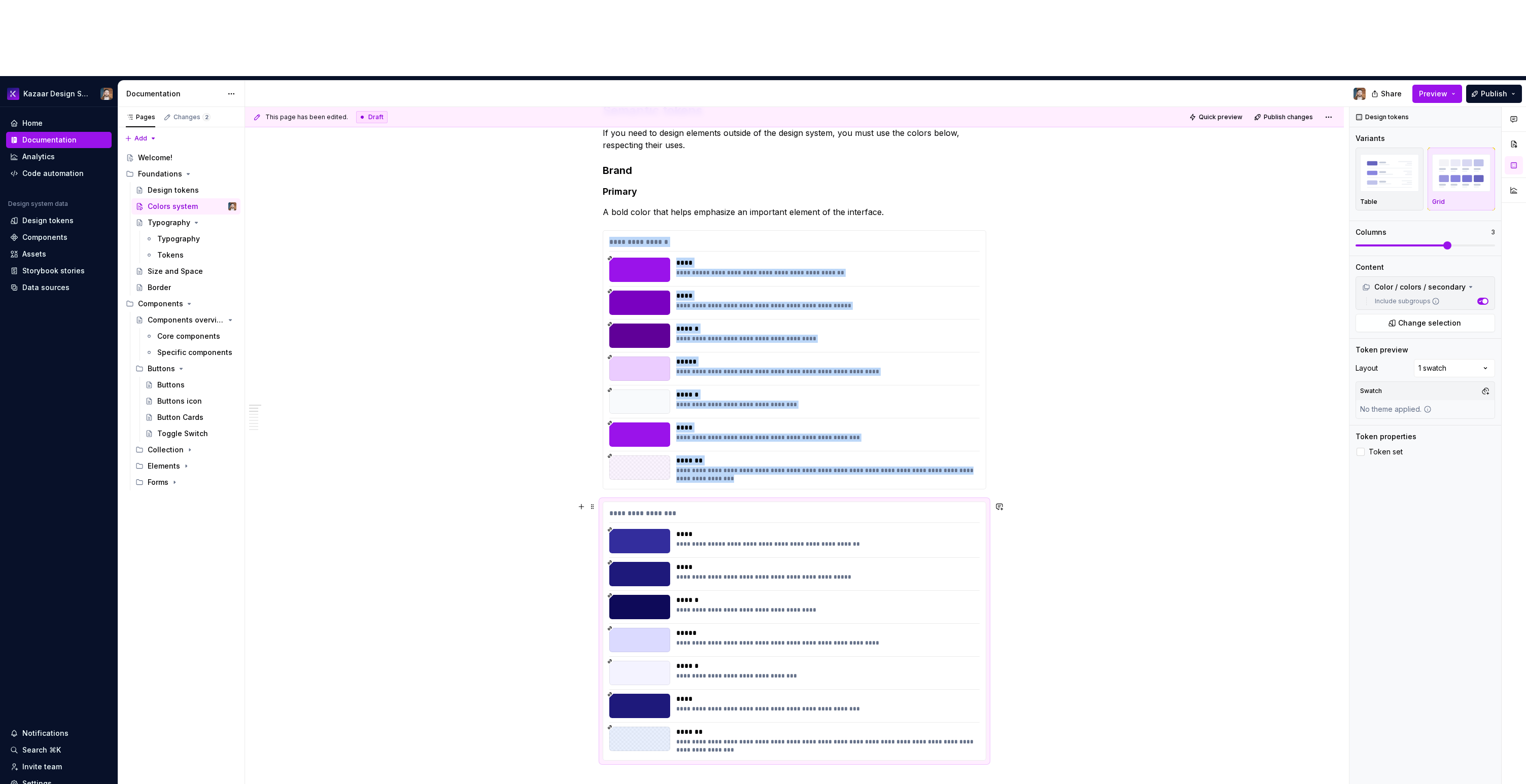
scroll to position [234, 0]
click at [622, 509] on p at bounding box center [794, 778] width 384 height 12
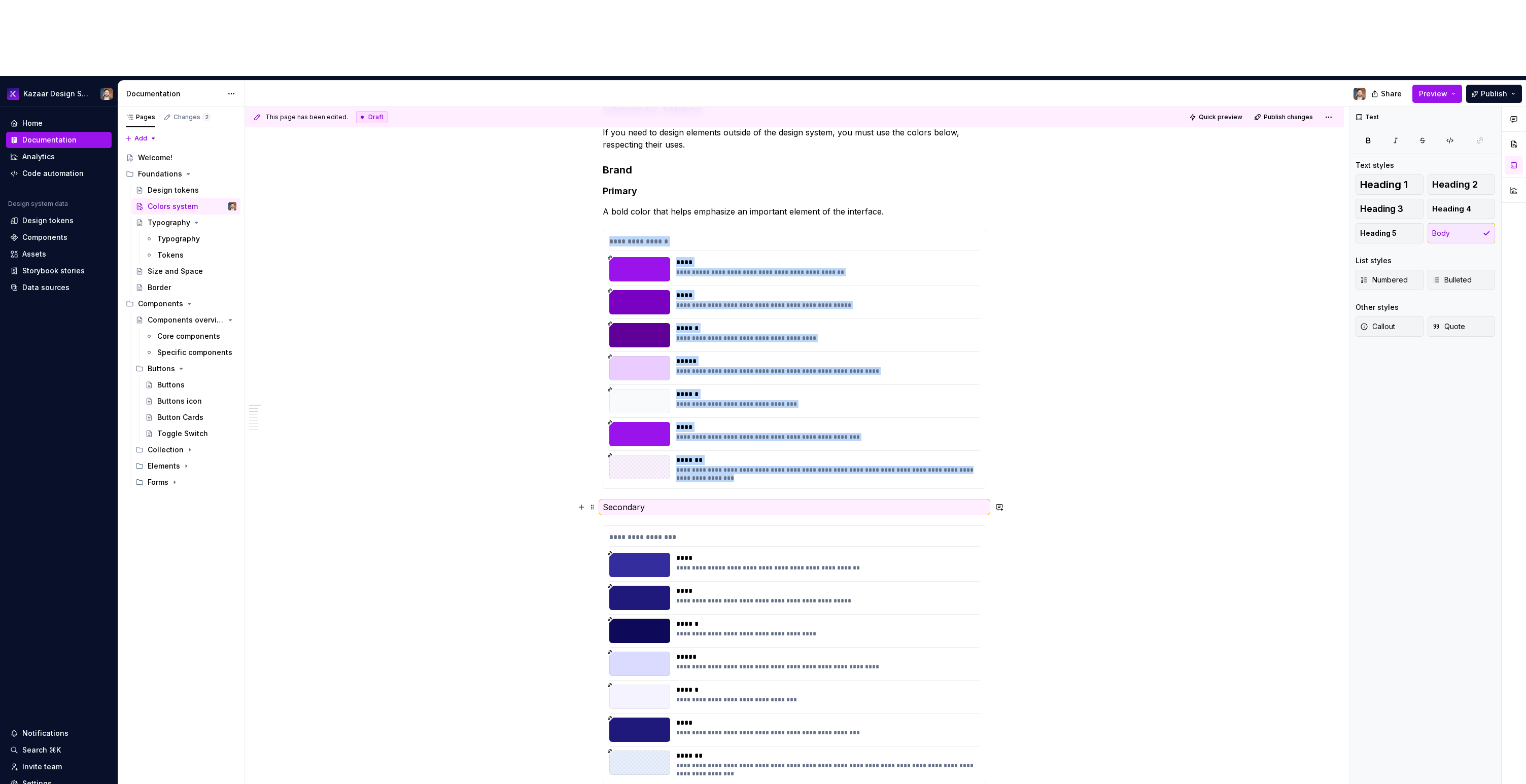
click at [616, 501] on p "Secondary" at bounding box center [794, 506] width 384 height 12
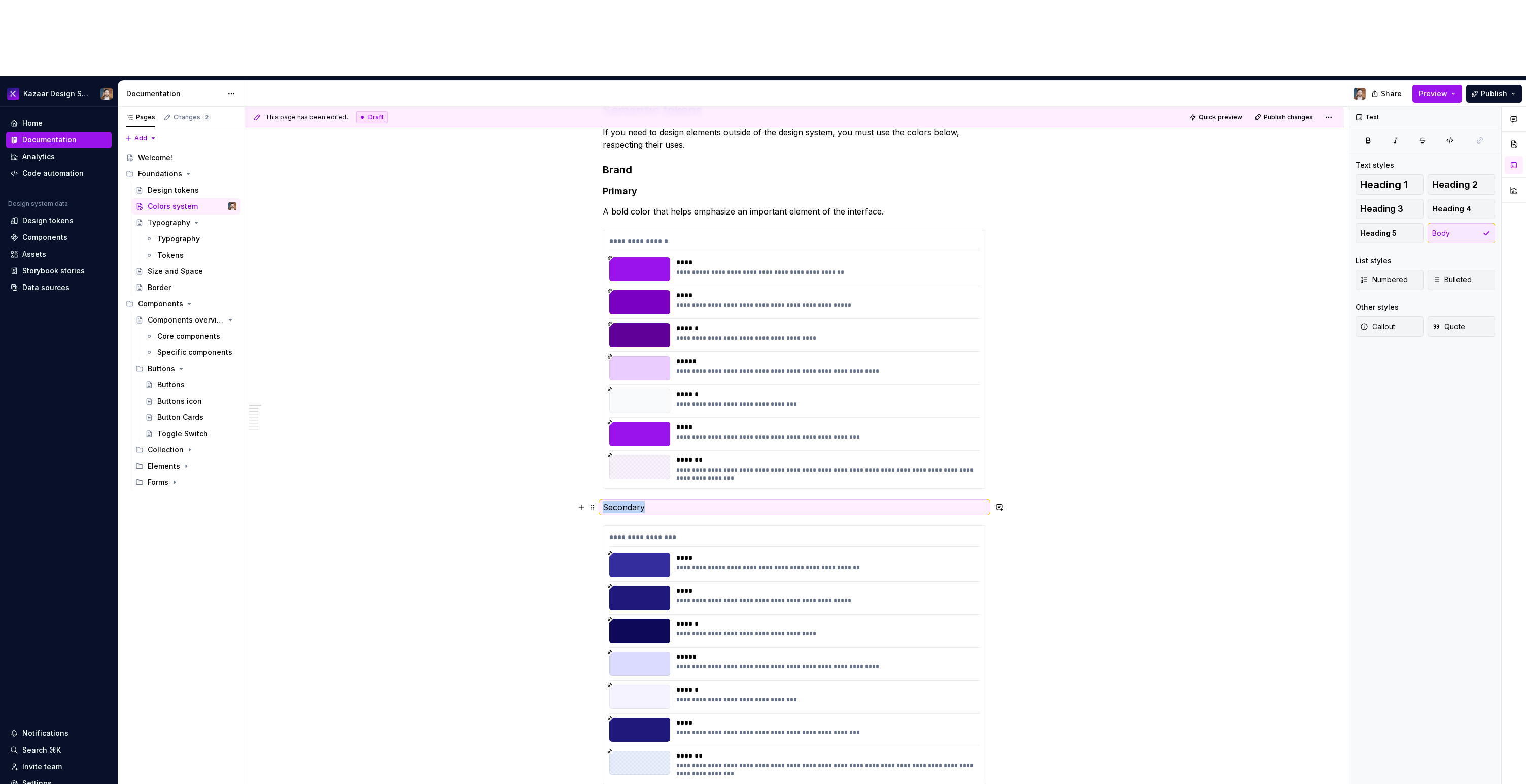
click at [616, 501] on p "Secondary" at bounding box center [794, 506] width 384 height 12
click at [657, 411] on div at bounding box center [657, 413] width 1 height 19
click at [643, 412] on button "Text" at bounding box center [639, 412] width 31 height 14
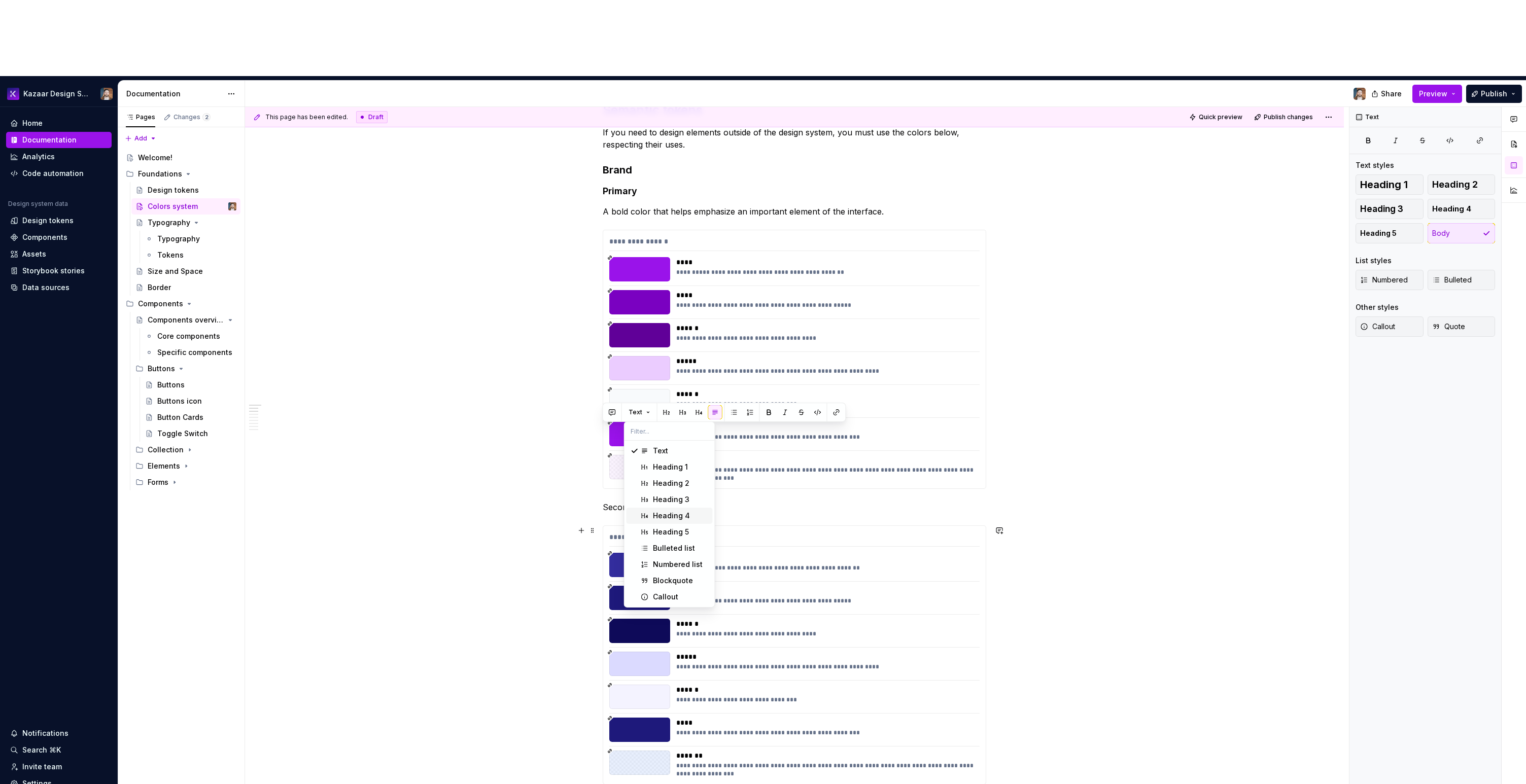
click at [661, 509] on div "Heading 4" at bounding box center [671, 516] width 37 height 10
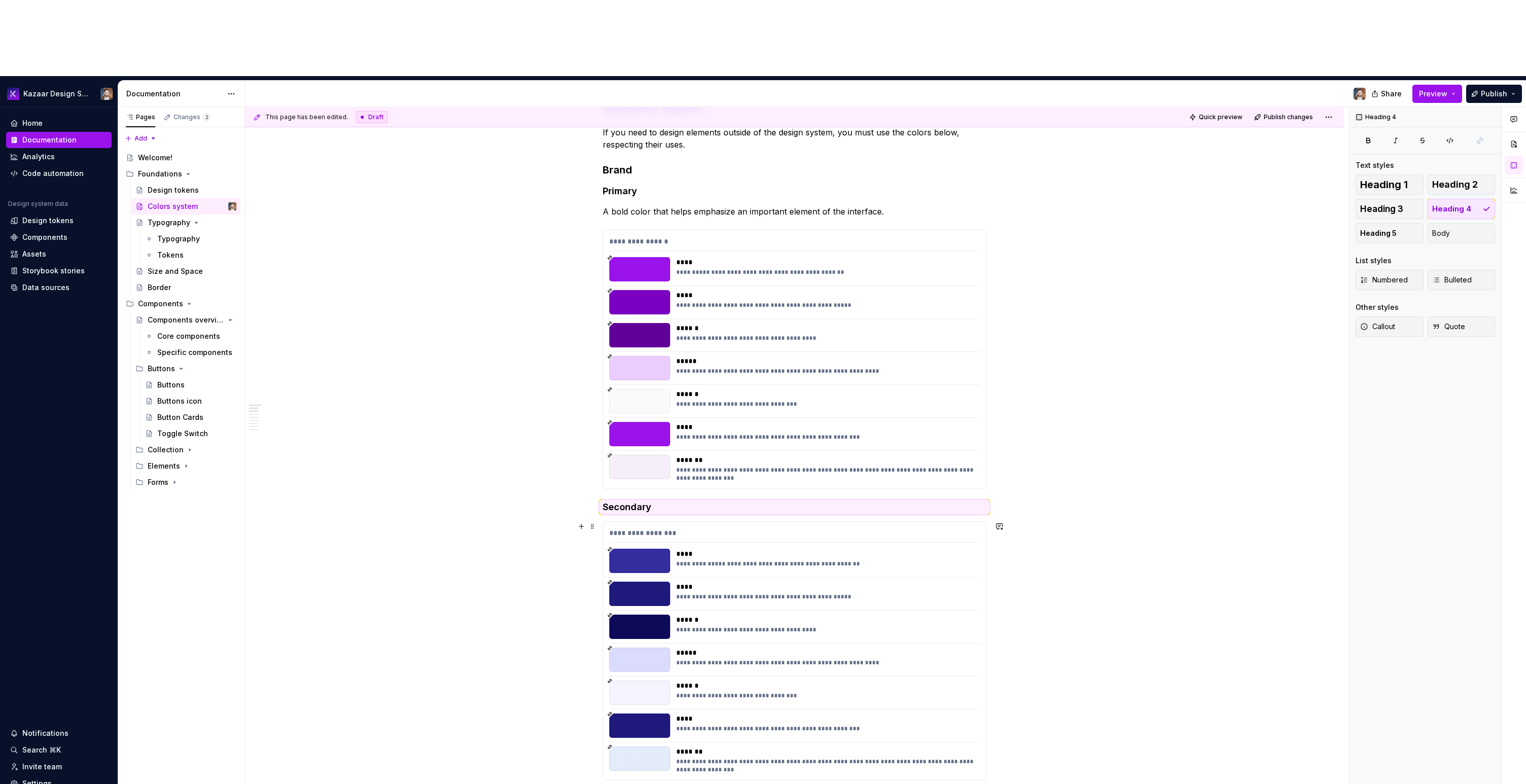
click at [528, 494] on div "**********" at bounding box center [797, 484] width 1104 height 753
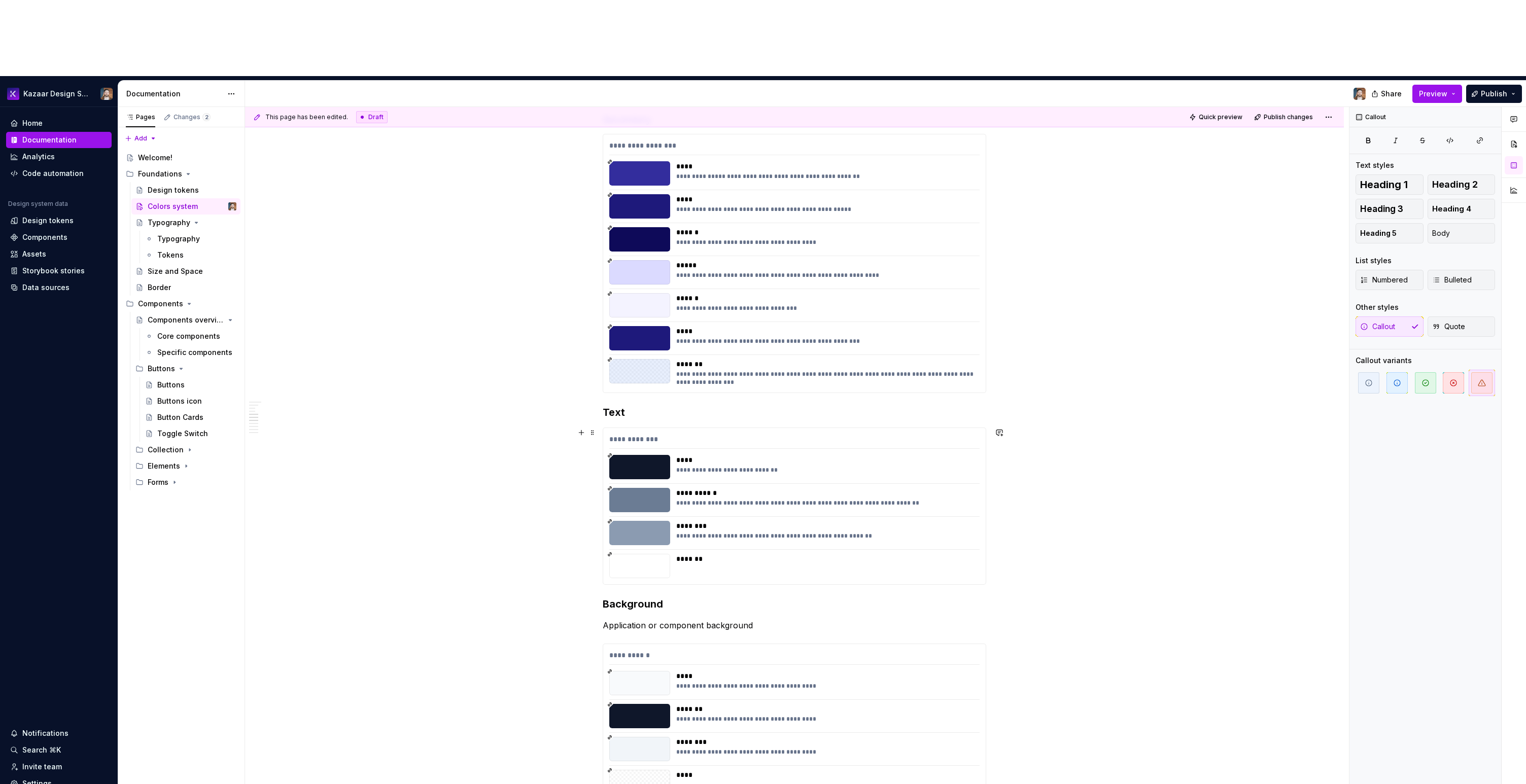
scroll to position [769, 0]
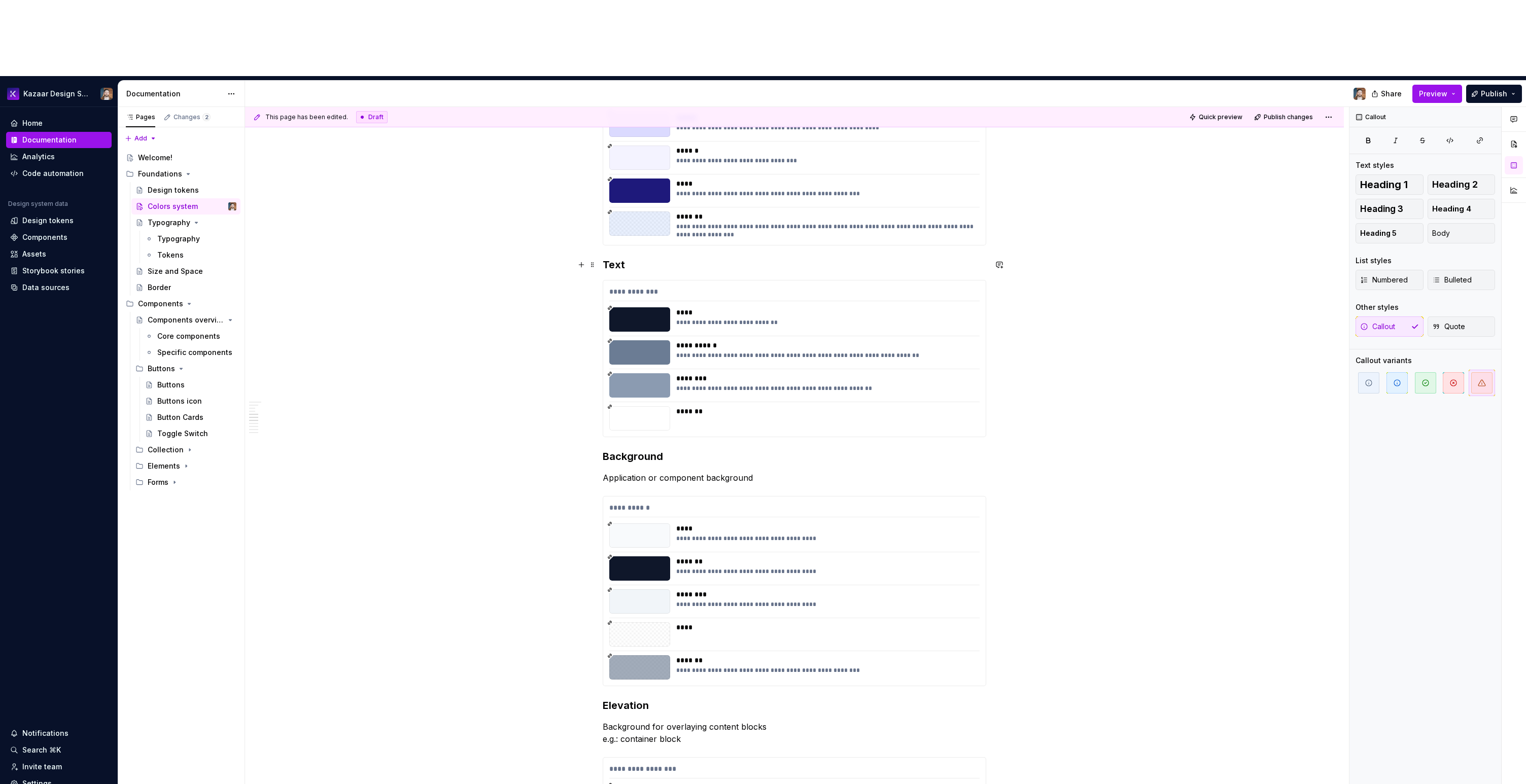
click at [658, 258] on h3 "Text" at bounding box center [794, 265] width 384 height 14
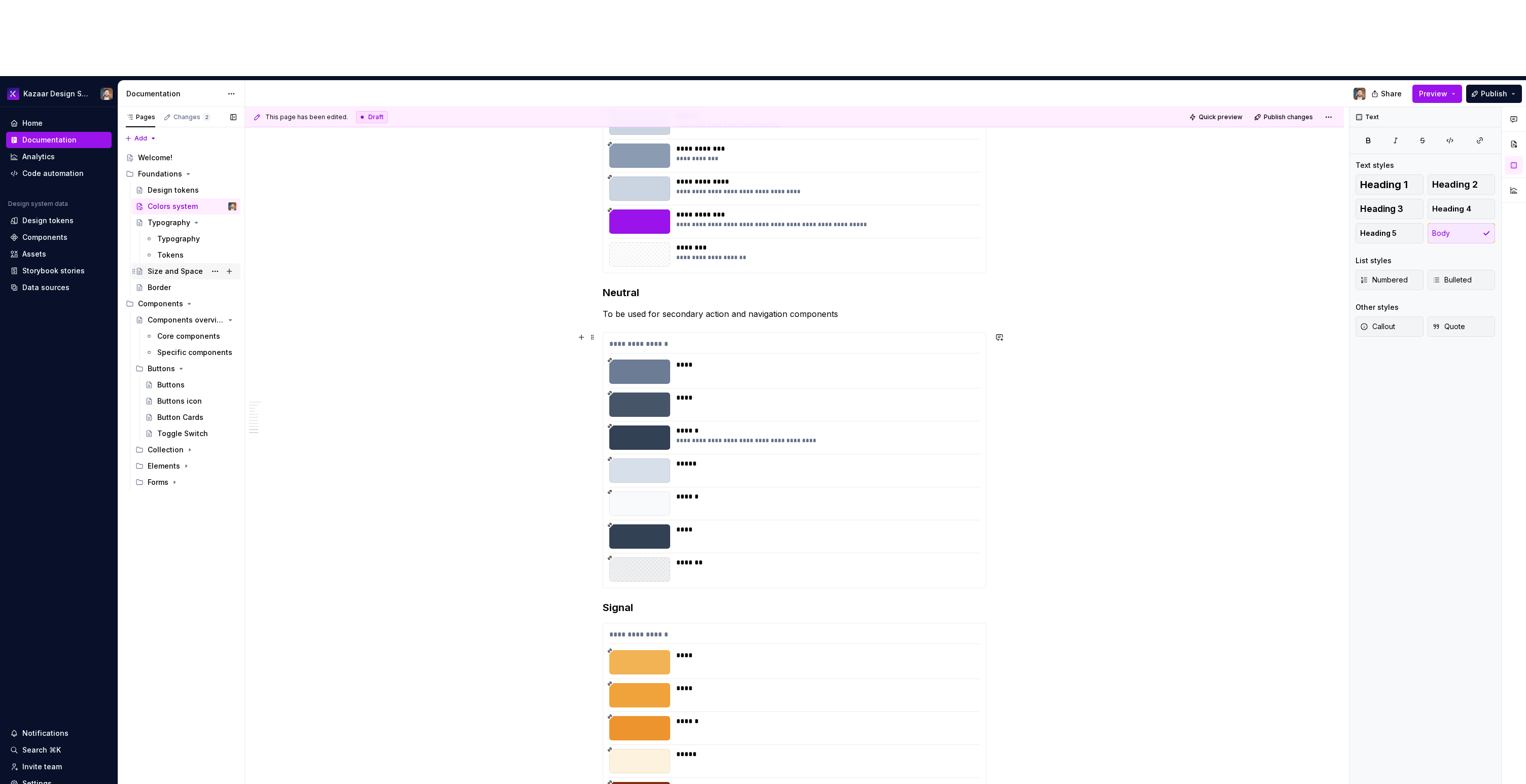
scroll to position [1917, 0]
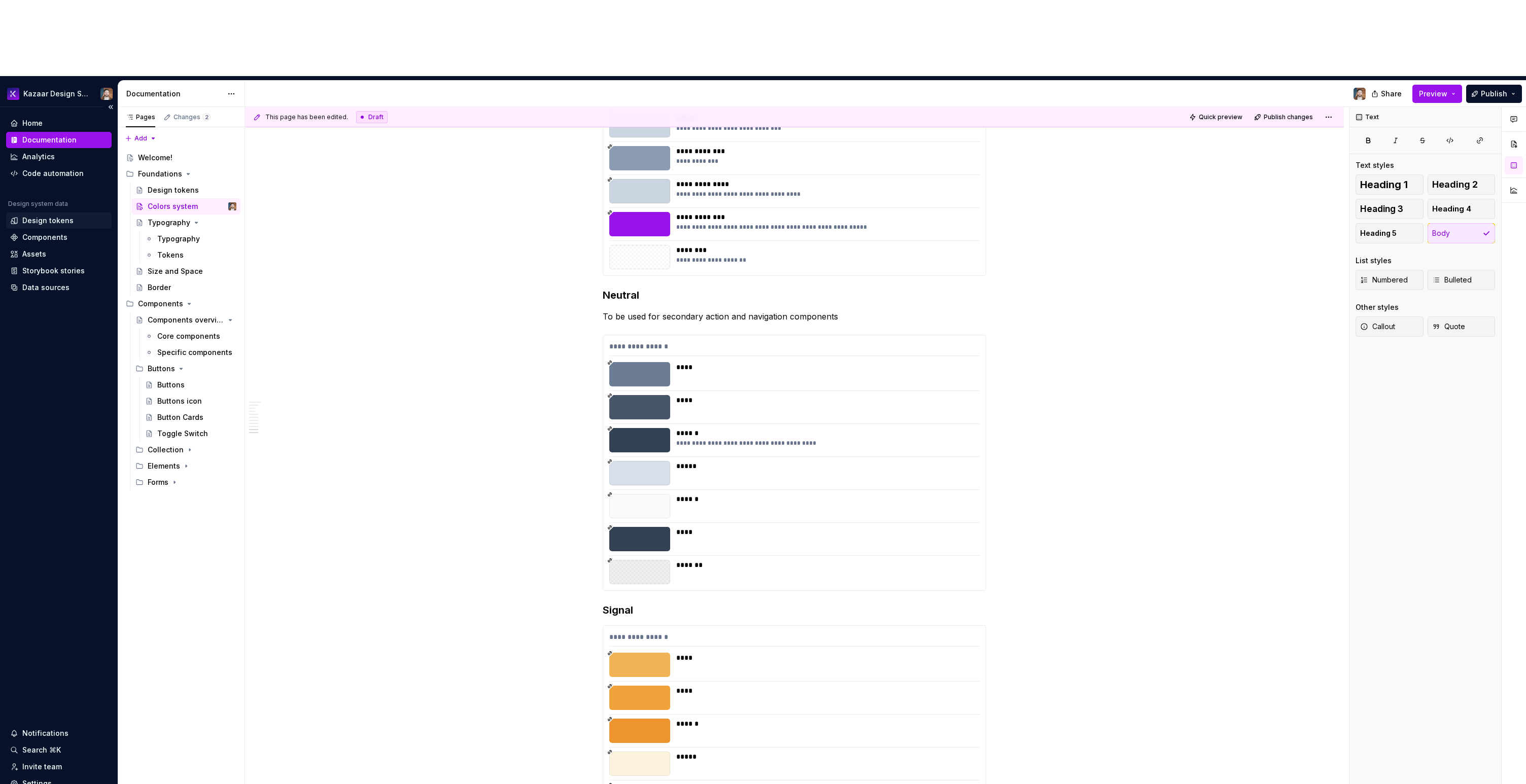
click at [65, 215] on div "Design tokens" at bounding box center [48, 220] width 52 height 10
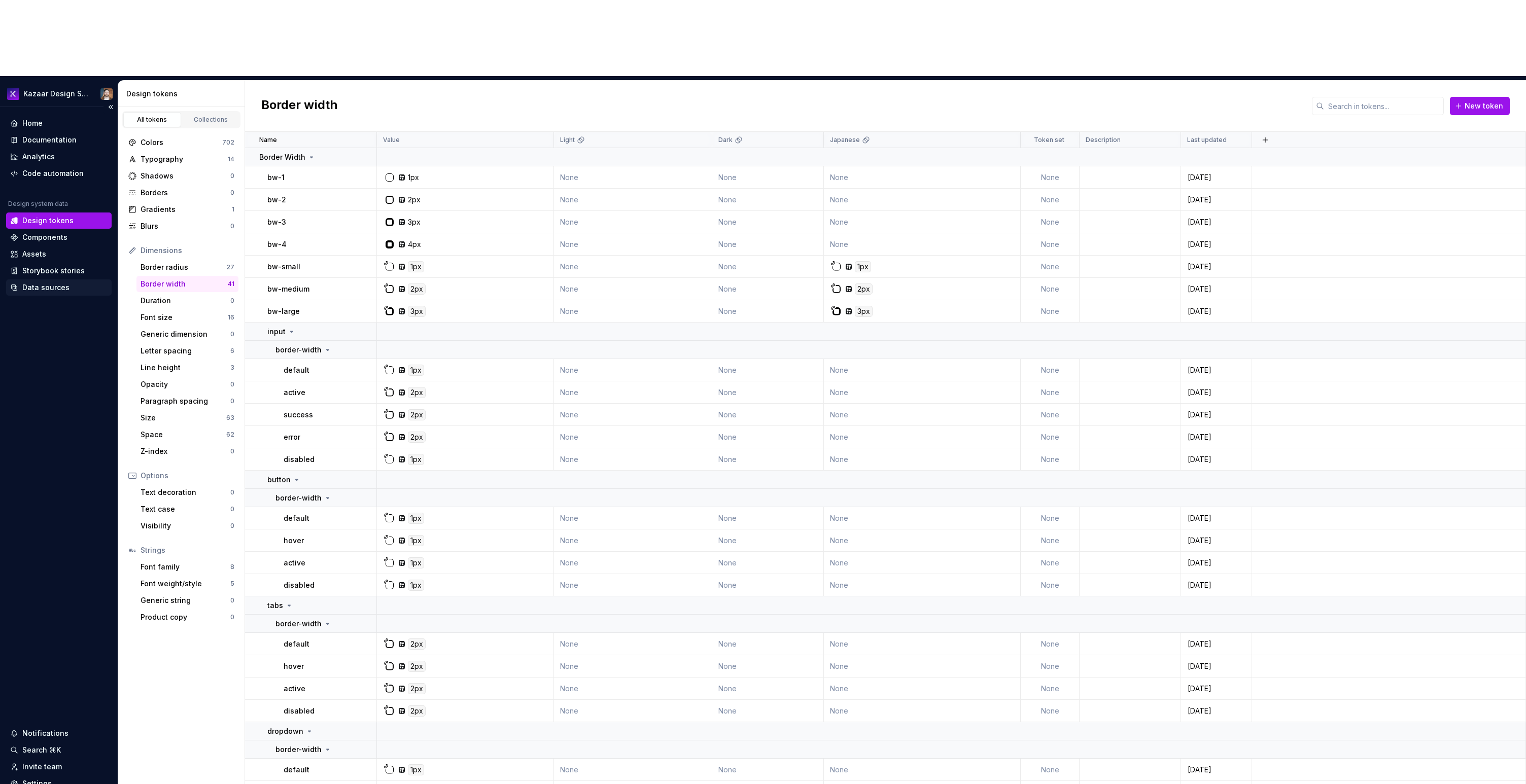
click at [57, 283] on div "Data sources" at bounding box center [46, 288] width 47 height 10
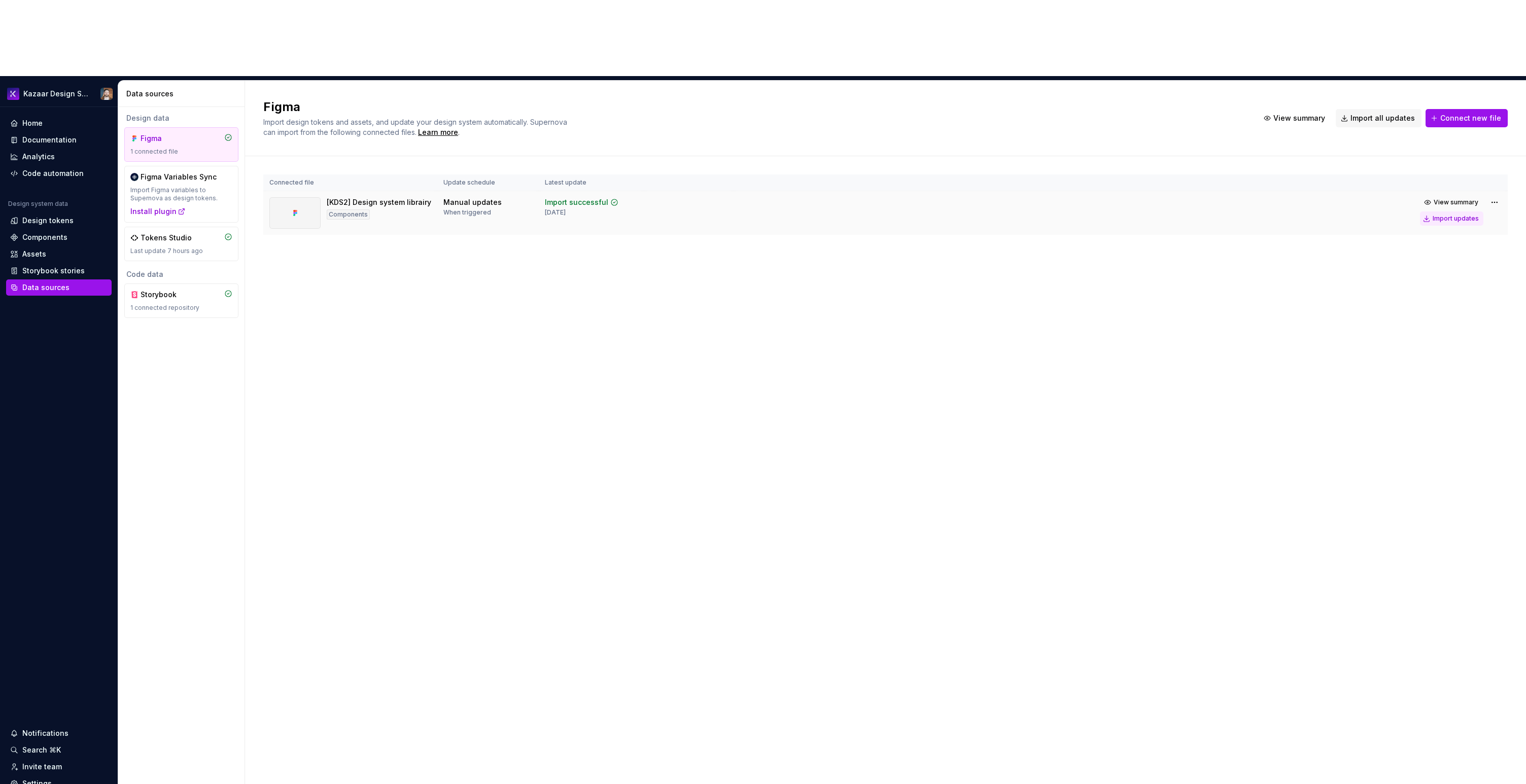
click at [913, 215] on div "Import updates" at bounding box center [1456, 218] width 47 height 8
click at [49, 135] on div "Documentation" at bounding box center [49, 140] width 54 height 10
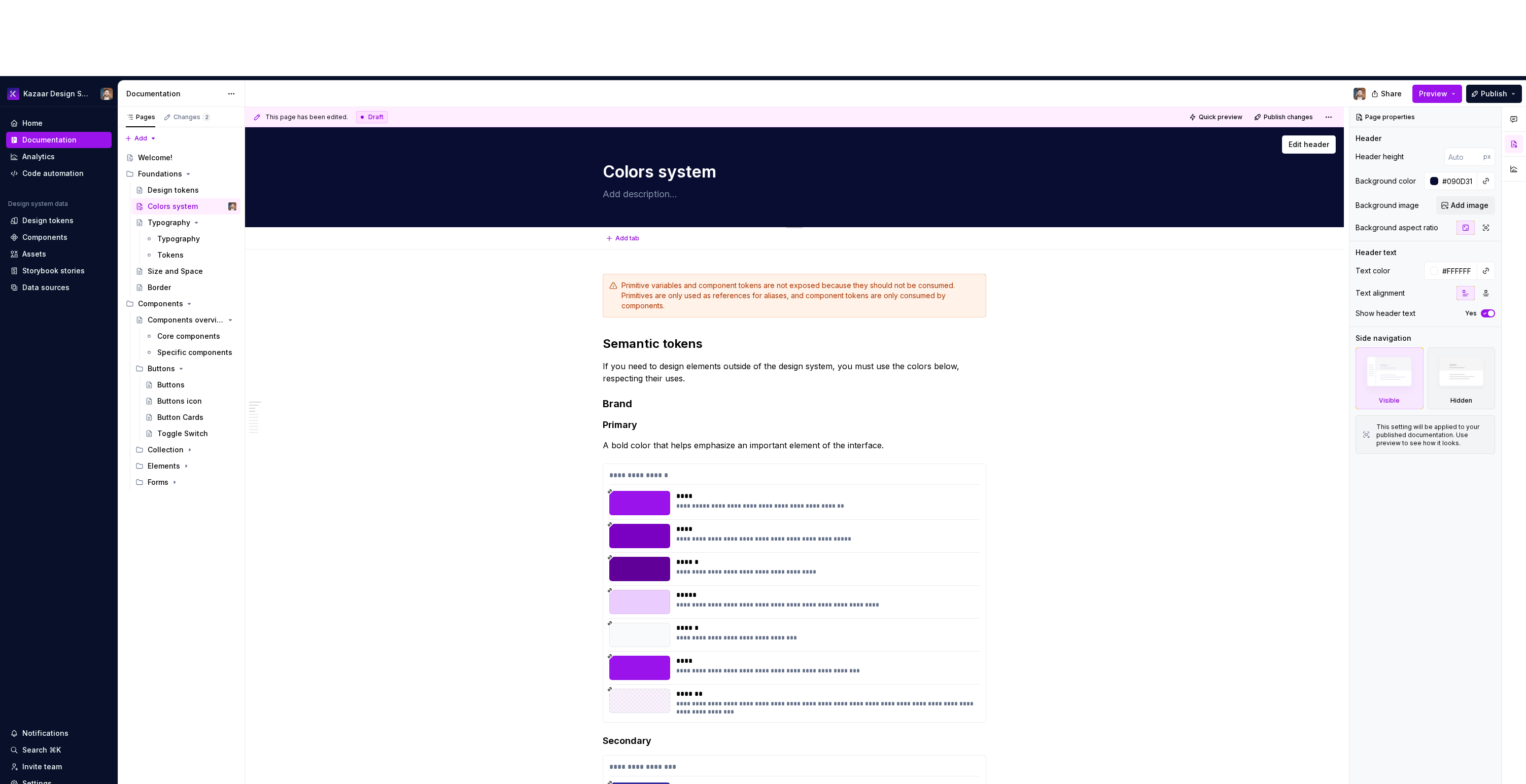
click at [913, 135] on div "Edit header" at bounding box center [790, 144] width 1091 height 19
click at [913, 196] on button "Add image" at bounding box center [1466, 205] width 59 height 19
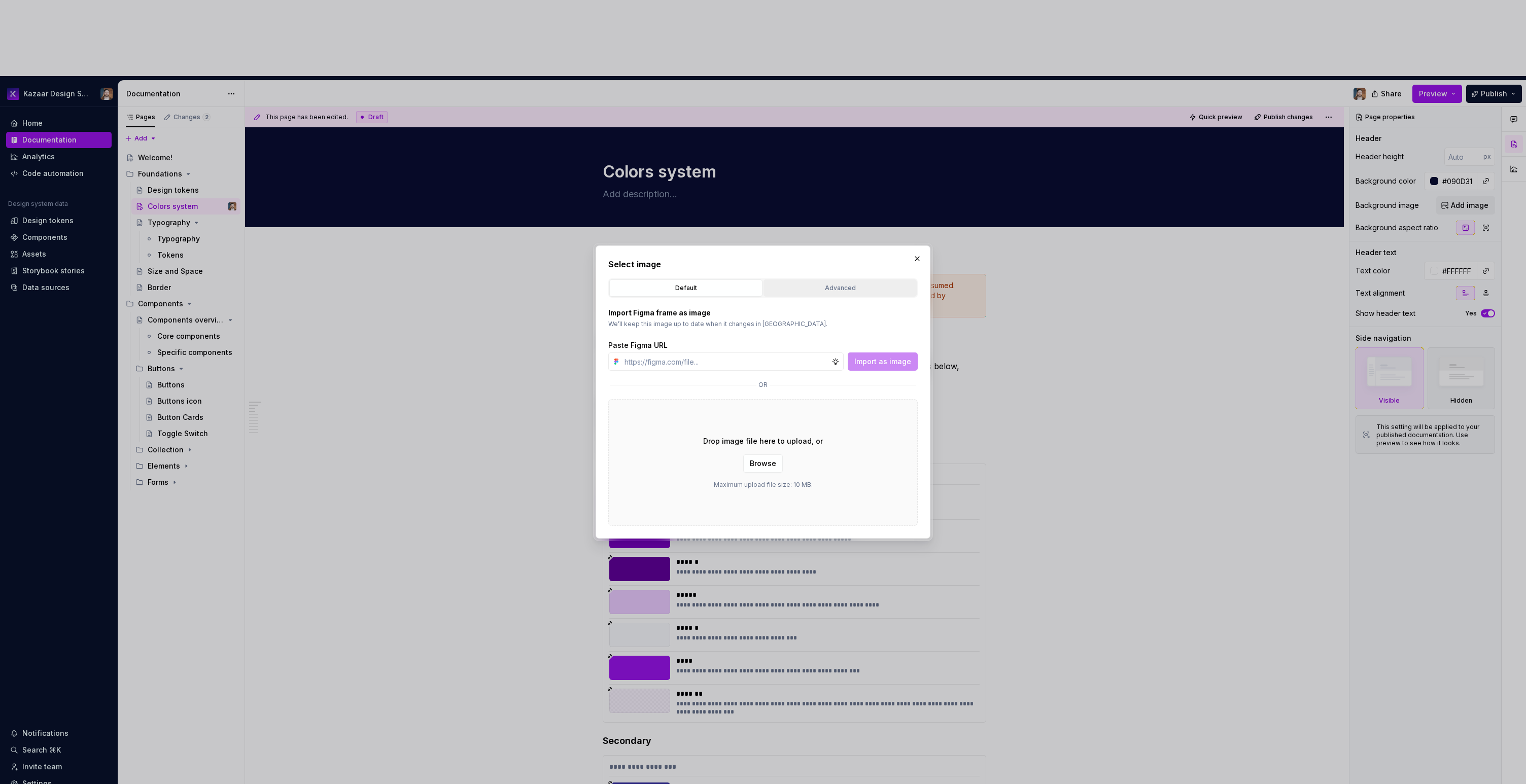
click at [815, 285] on div "Advanced" at bounding box center [840, 288] width 146 height 10
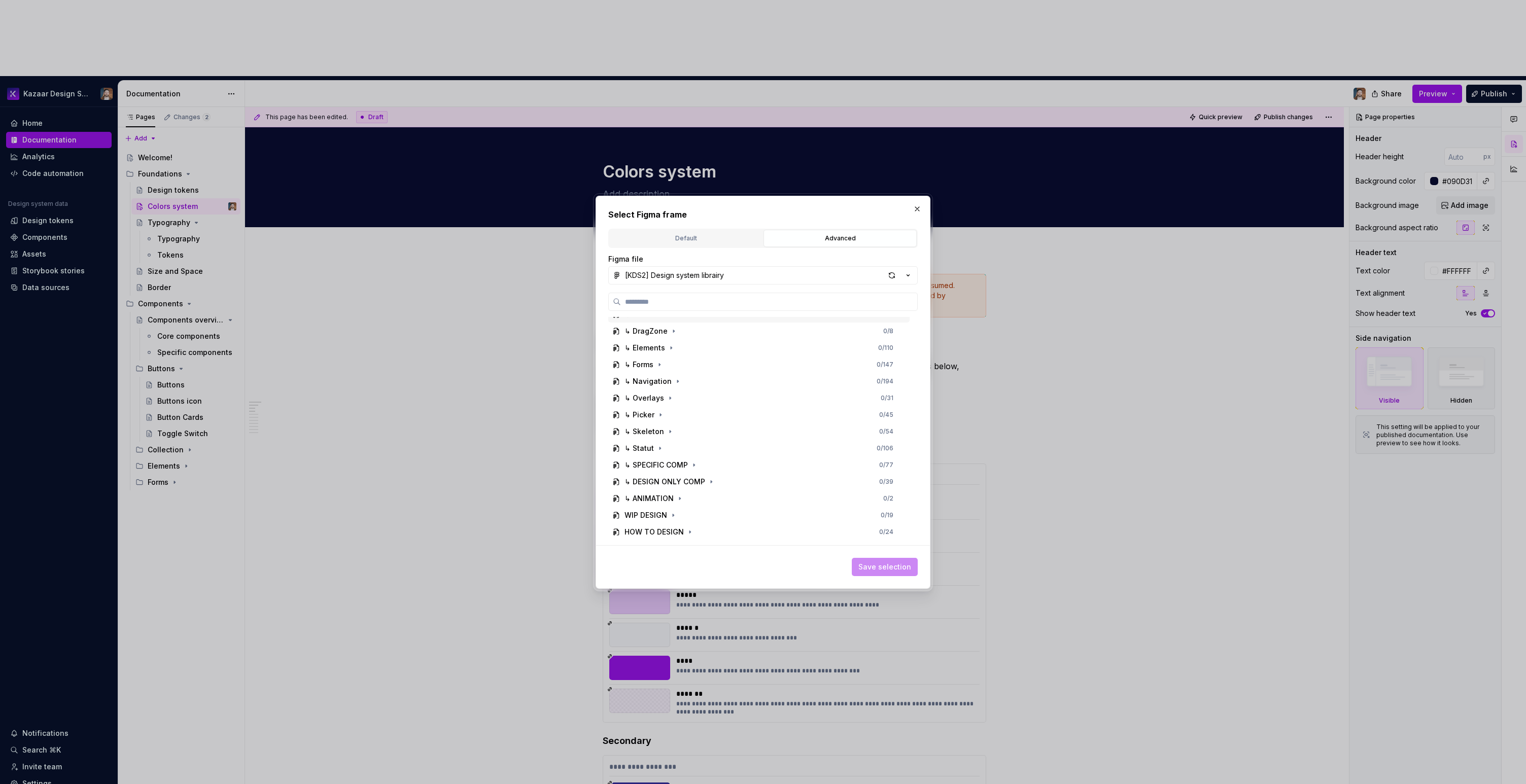
scroll to position [157, 0]
click at [661, 235] on div "Default" at bounding box center [686, 238] width 146 height 10
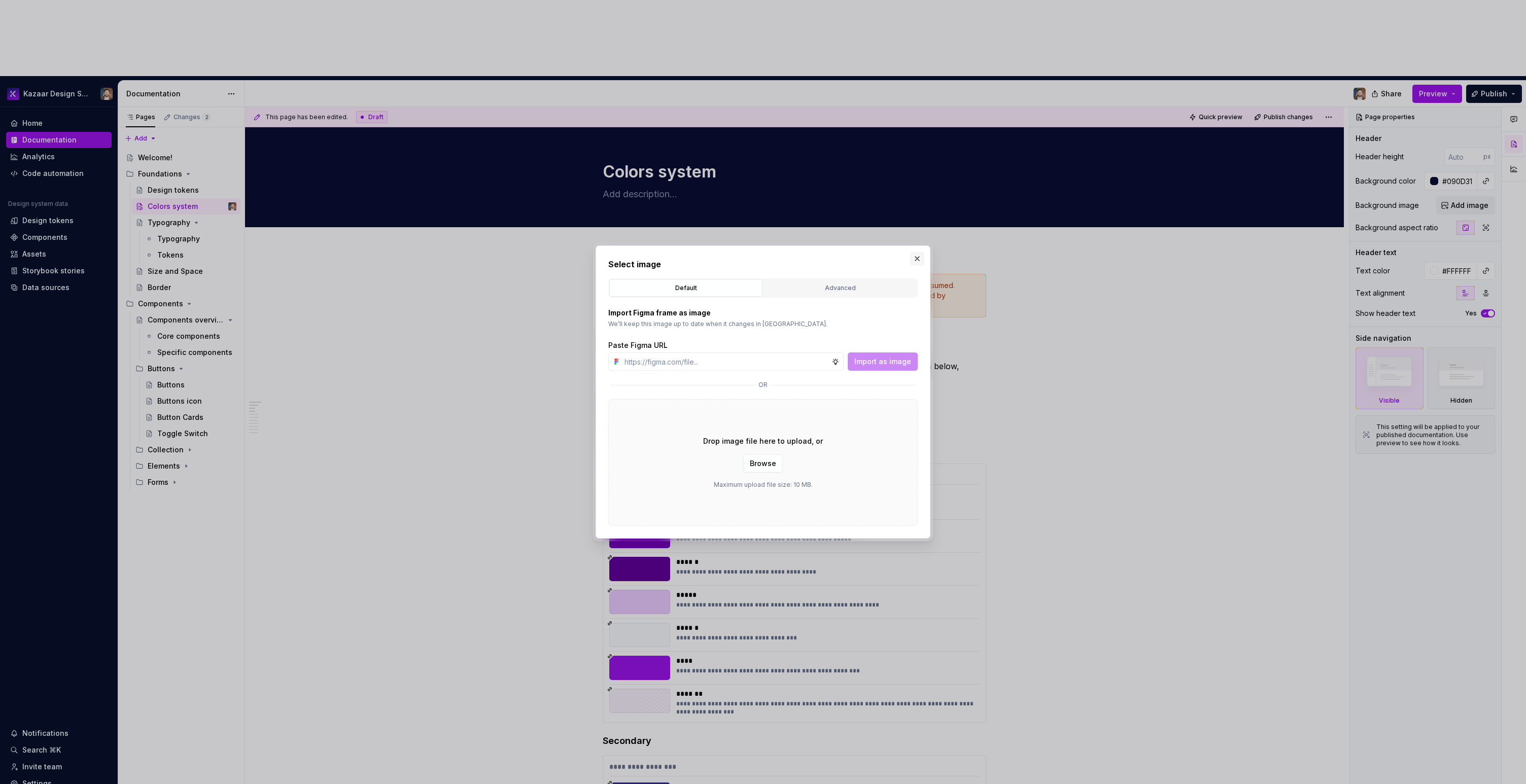
click at [913, 255] on button "button" at bounding box center [918, 259] width 14 height 14
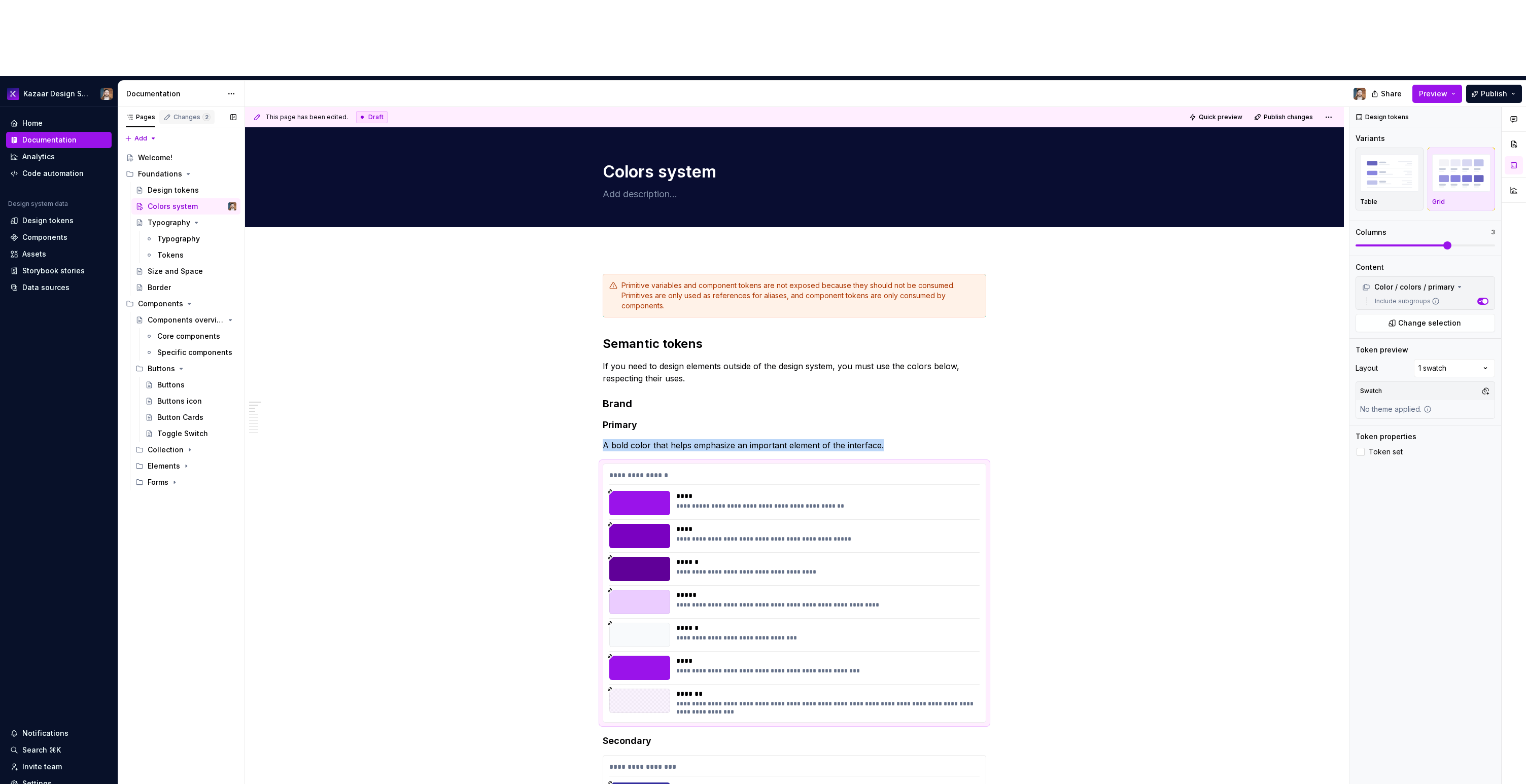
click at [180, 113] on div "Changes 2" at bounding box center [192, 117] width 37 height 8
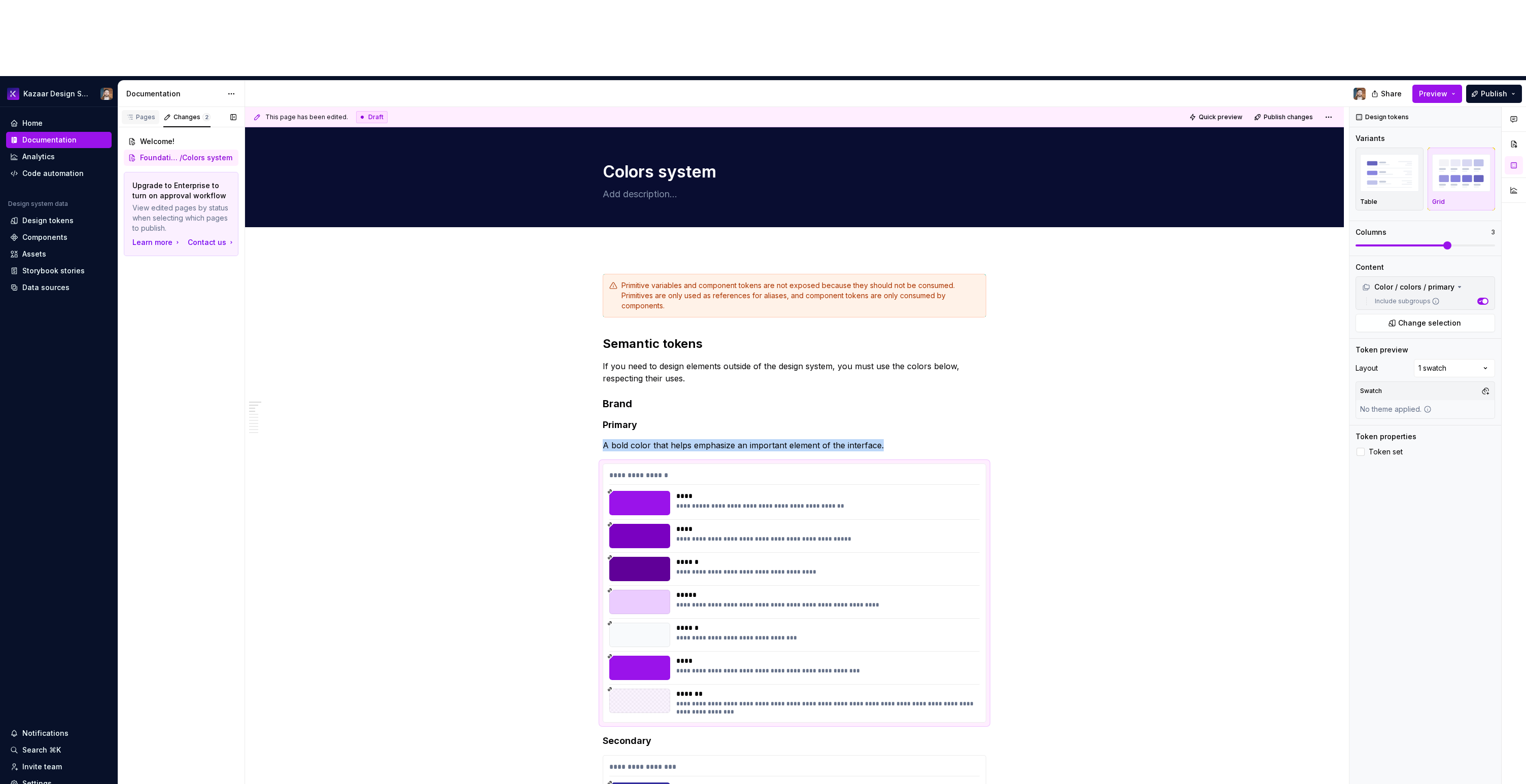
click at [148, 113] on div "Pages" at bounding box center [140, 117] width 29 height 8
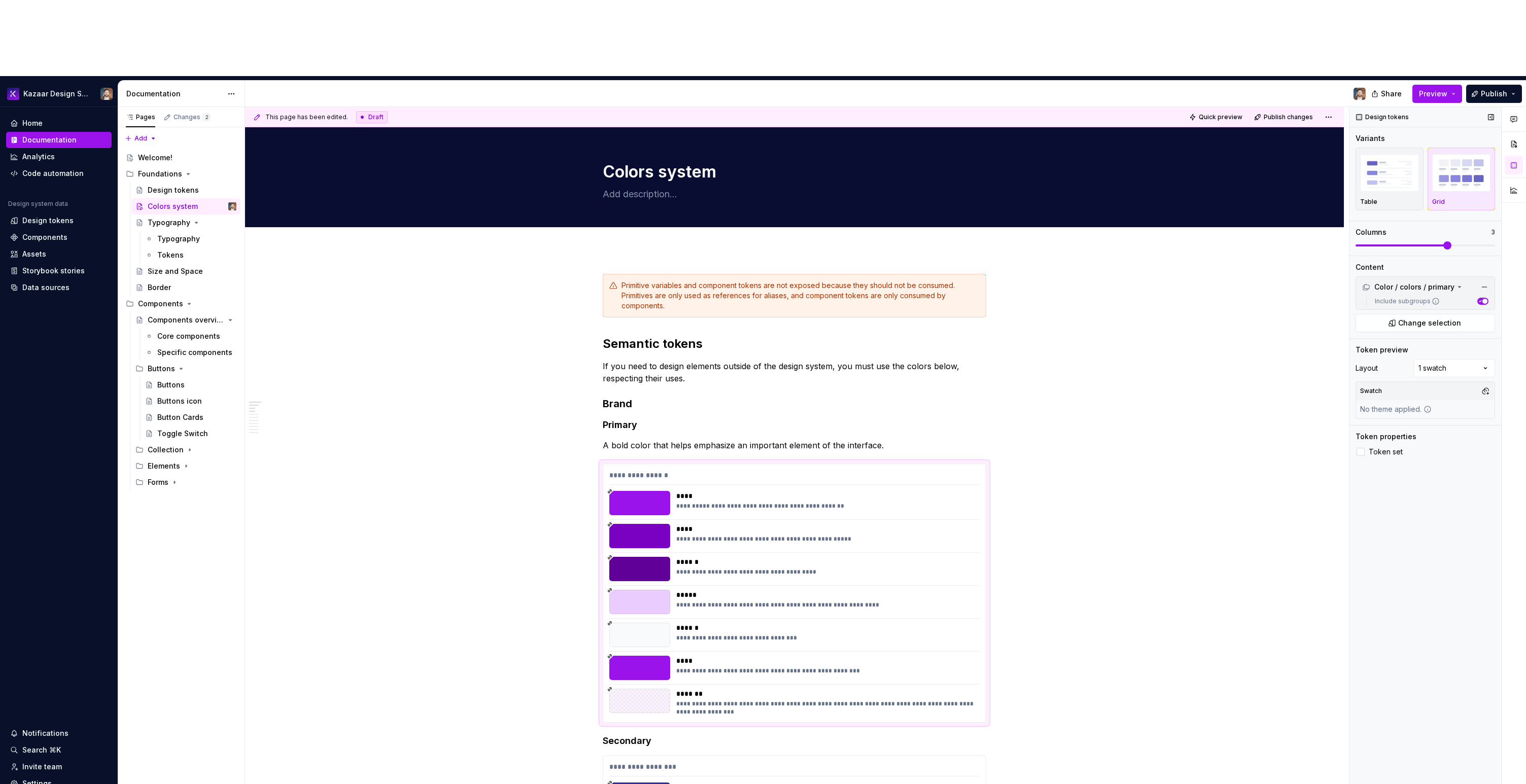
click at [913, 421] on div "Design tokens Variants Table Grid Columns 3 Content Color / colors / primary In…" at bounding box center [1425, 484] width 152 height 753
click at [45, 509] on div "Settings" at bounding box center [37, 783] width 29 height 10
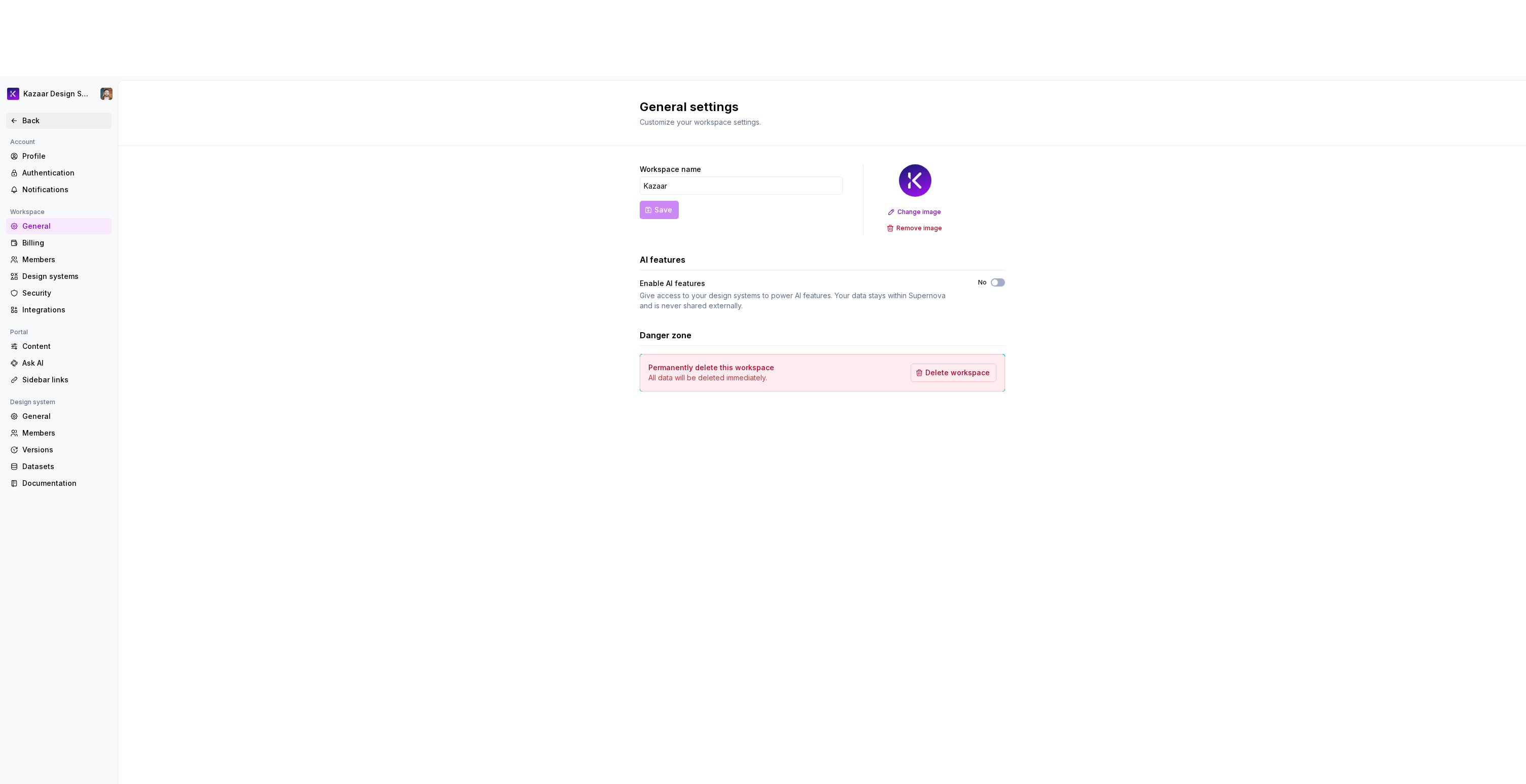
click at [19, 116] on div "Back" at bounding box center [59, 121] width 97 height 10
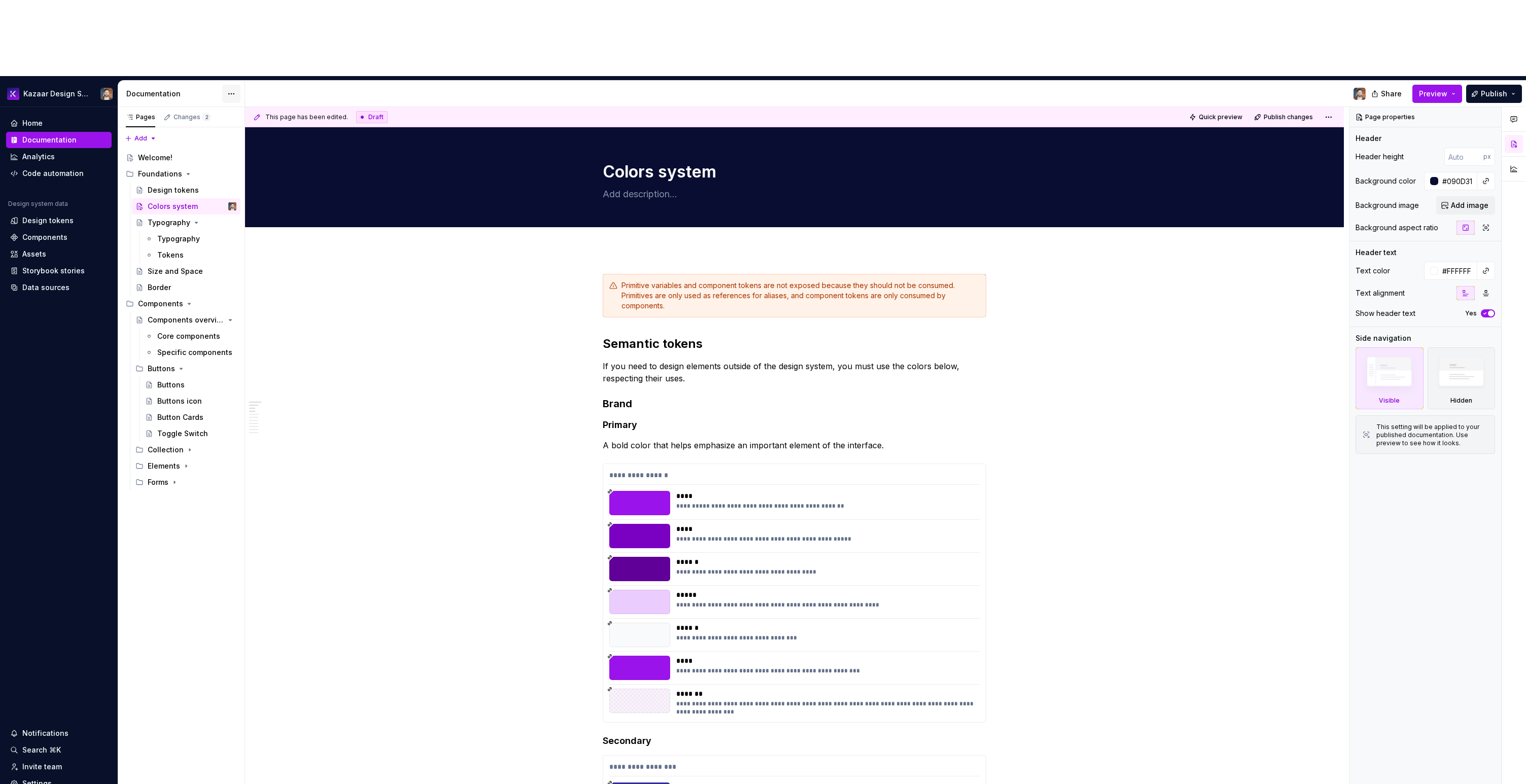
click at [236, 16] on html "Kazaar Design System Home Documentation Analytics Code automation Design system…" at bounding box center [763, 392] width 1526 height 784
click at [268, 102] on div "Documentation settings" at bounding box center [289, 105] width 97 height 10
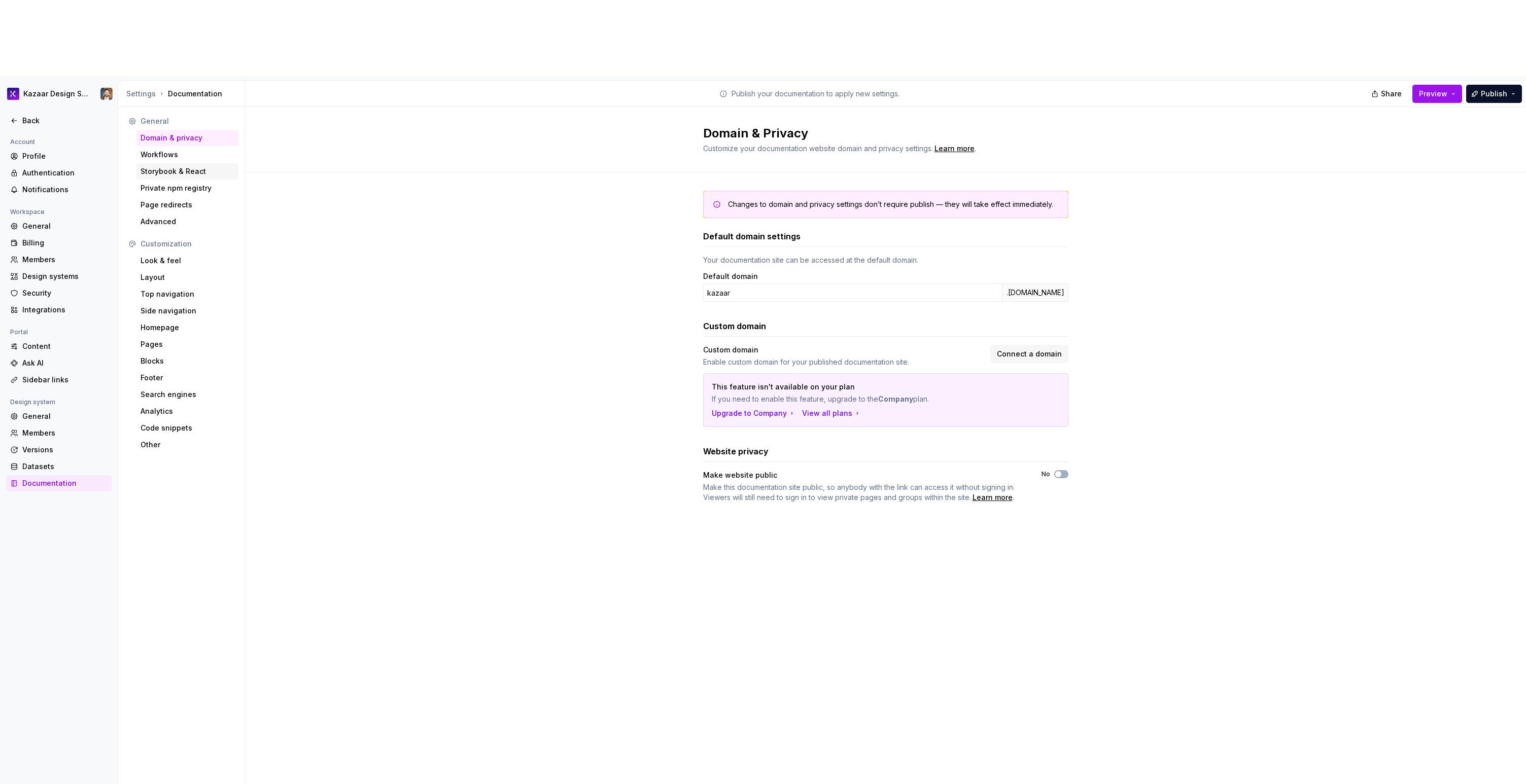
click at [177, 166] on div "Storybook & React" at bounding box center [187, 171] width 94 height 10
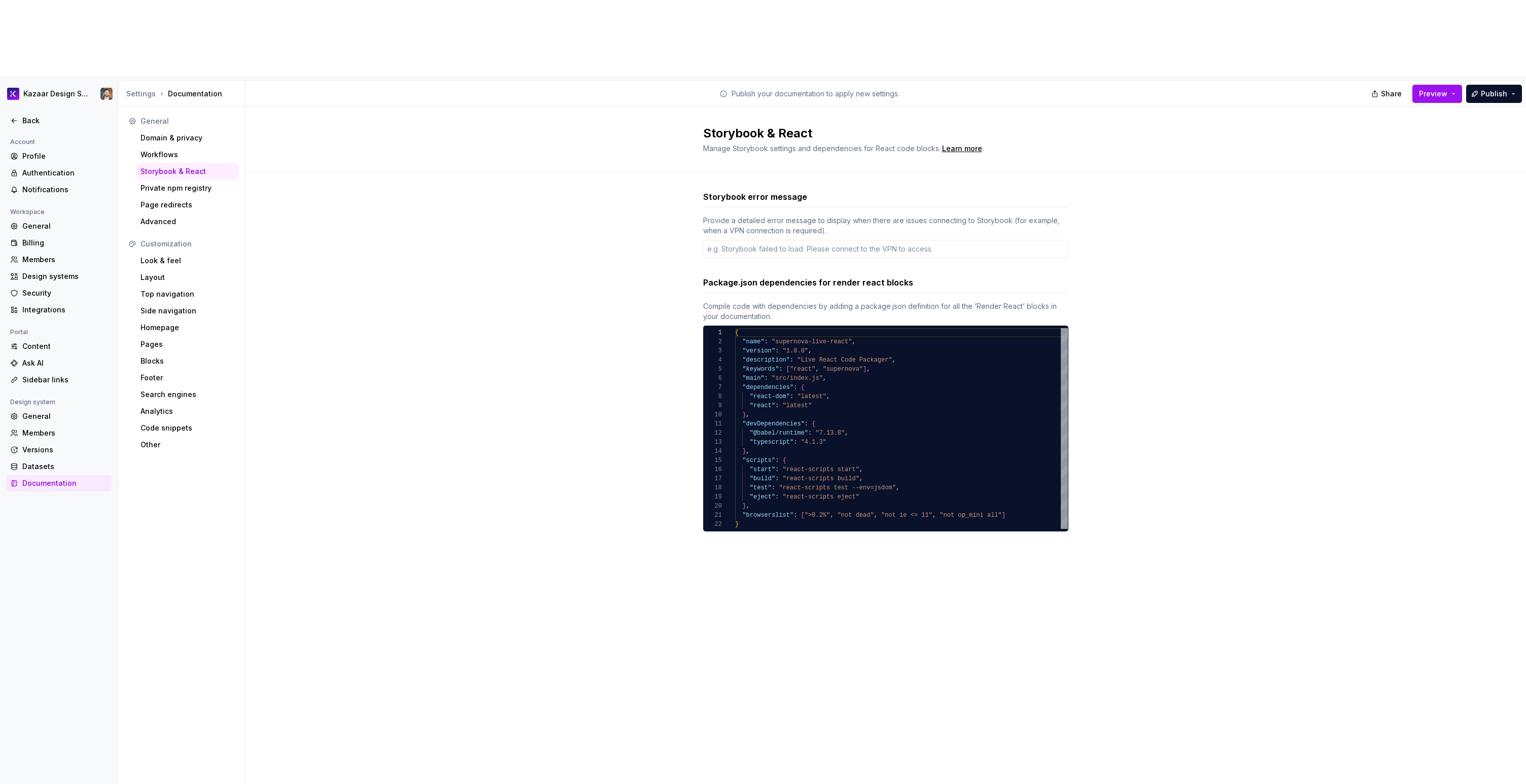
type textarea "*"
click at [176, 180] on div "Private npm registry" at bounding box center [188, 188] width 102 height 16
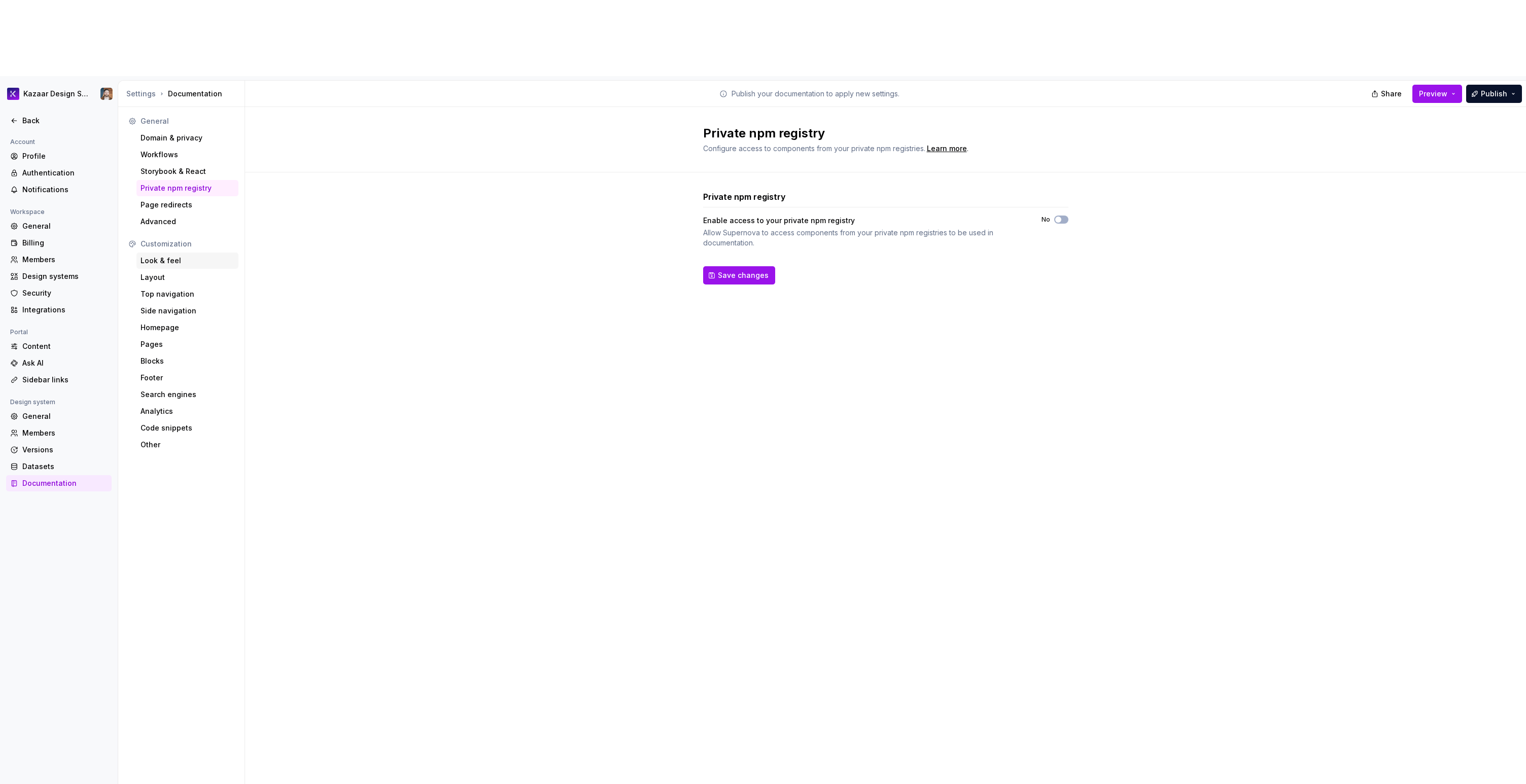
click at [178, 255] on div "Look & feel" at bounding box center [187, 260] width 94 height 10
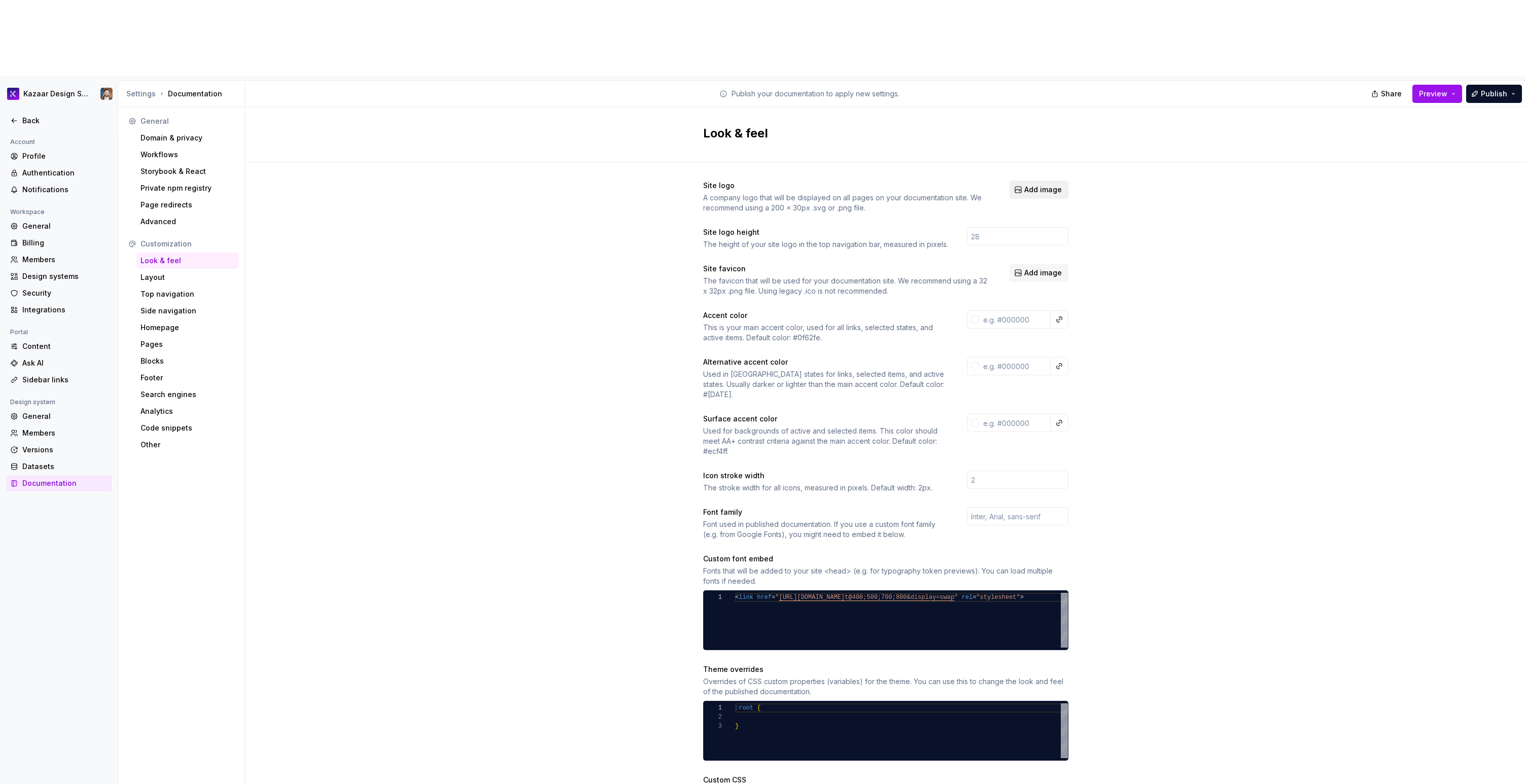
click at [913, 185] on span "Add image" at bounding box center [1043, 190] width 37 height 10
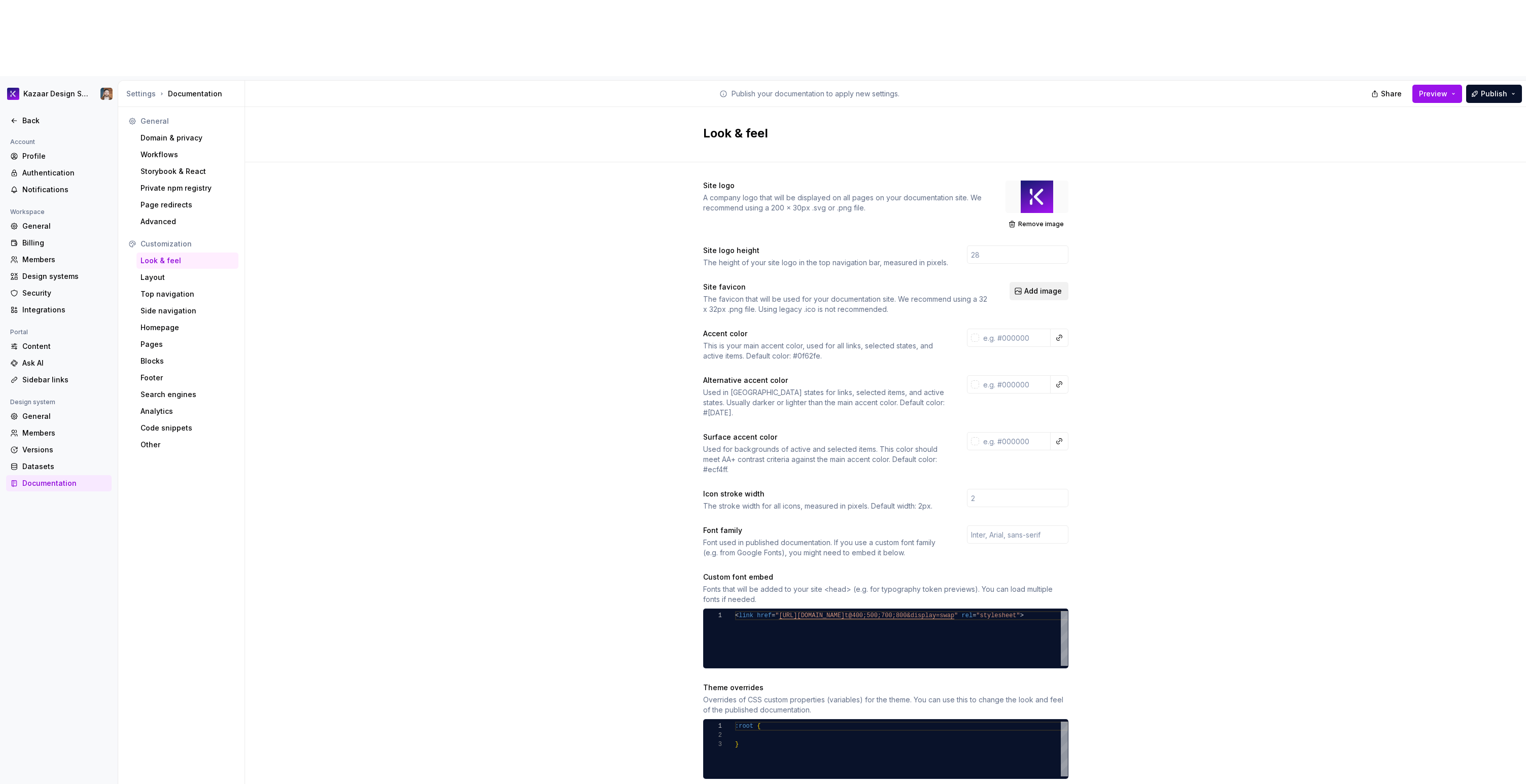
click at [913, 282] on button "Add image" at bounding box center [1039, 291] width 59 height 19
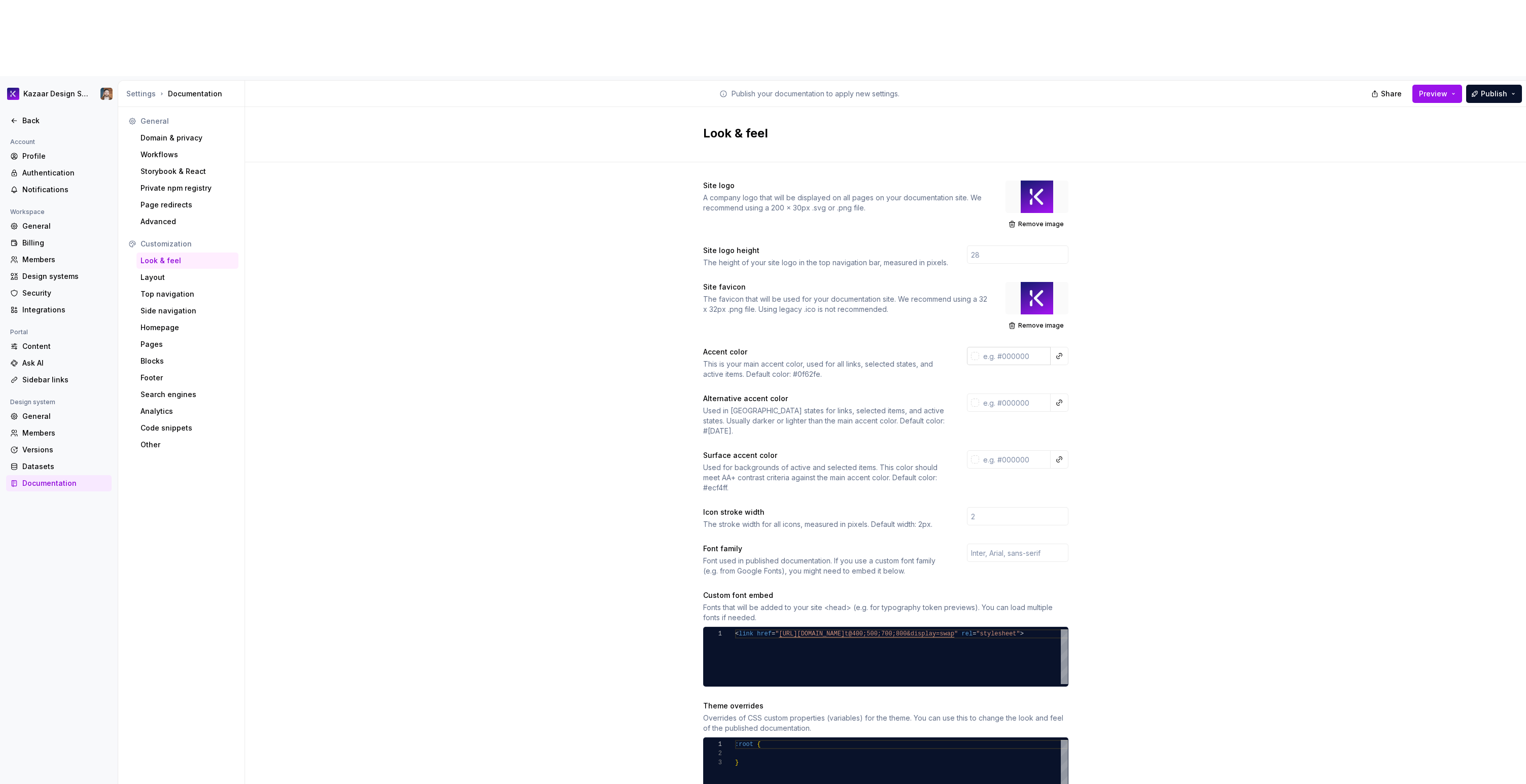
click at [913, 347] on input "text" at bounding box center [1015, 356] width 72 height 19
paste input "7A01C1"
click at [913, 315] on div "Site logo A company logo that will be displayed on all pages on your documentat…" at bounding box center [885, 554] width 1281 height 784
type input "#7a01c1ff"
click at [913, 393] on input "text" at bounding box center [1015, 403] width 72 height 19
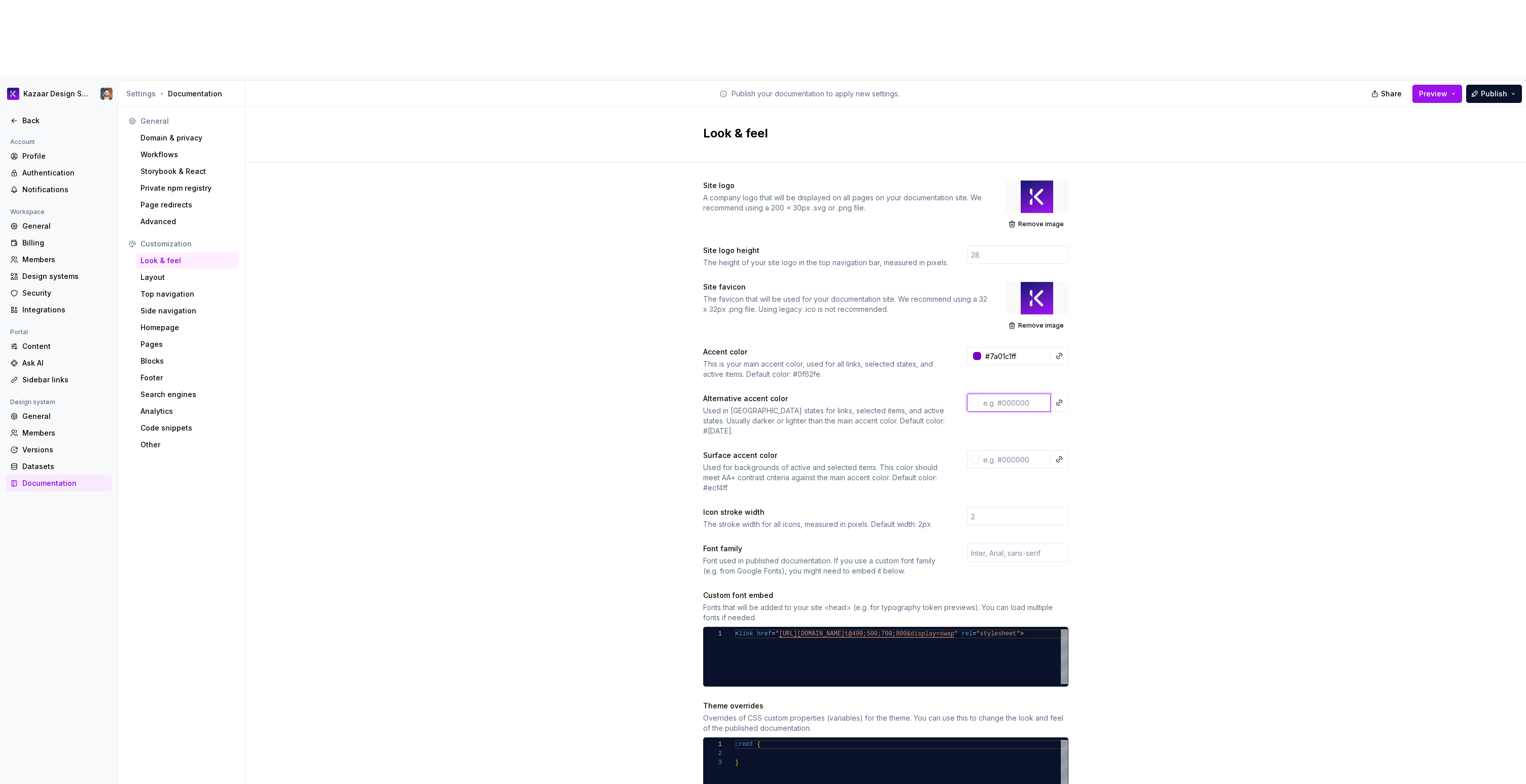
paste input "332D9D"
click at [913, 333] on div "Site logo A company logo that will be displayed on all pages on your documentat…" at bounding box center [885, 554] width 1281 height 784
type input "#332d9dff"
click at [913, 509] on input "text" at bounding box center [1018, 553] width 102 height 19
type input "Poppins"
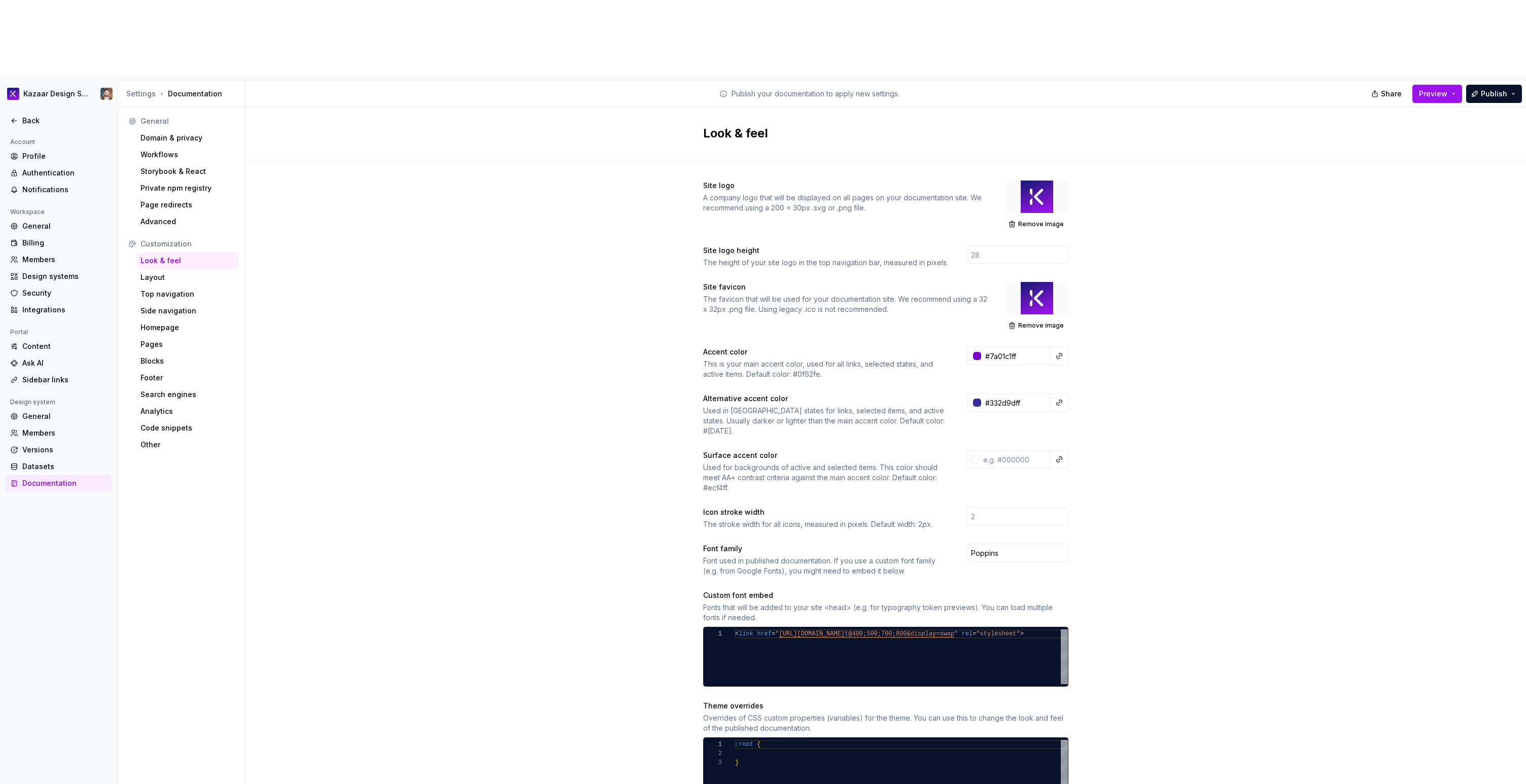
click at [913, 464] on div "Site logo A company logo that will be displayed on all pages on your documentat…" at bounding box center [885, 554] width 1281 height 784
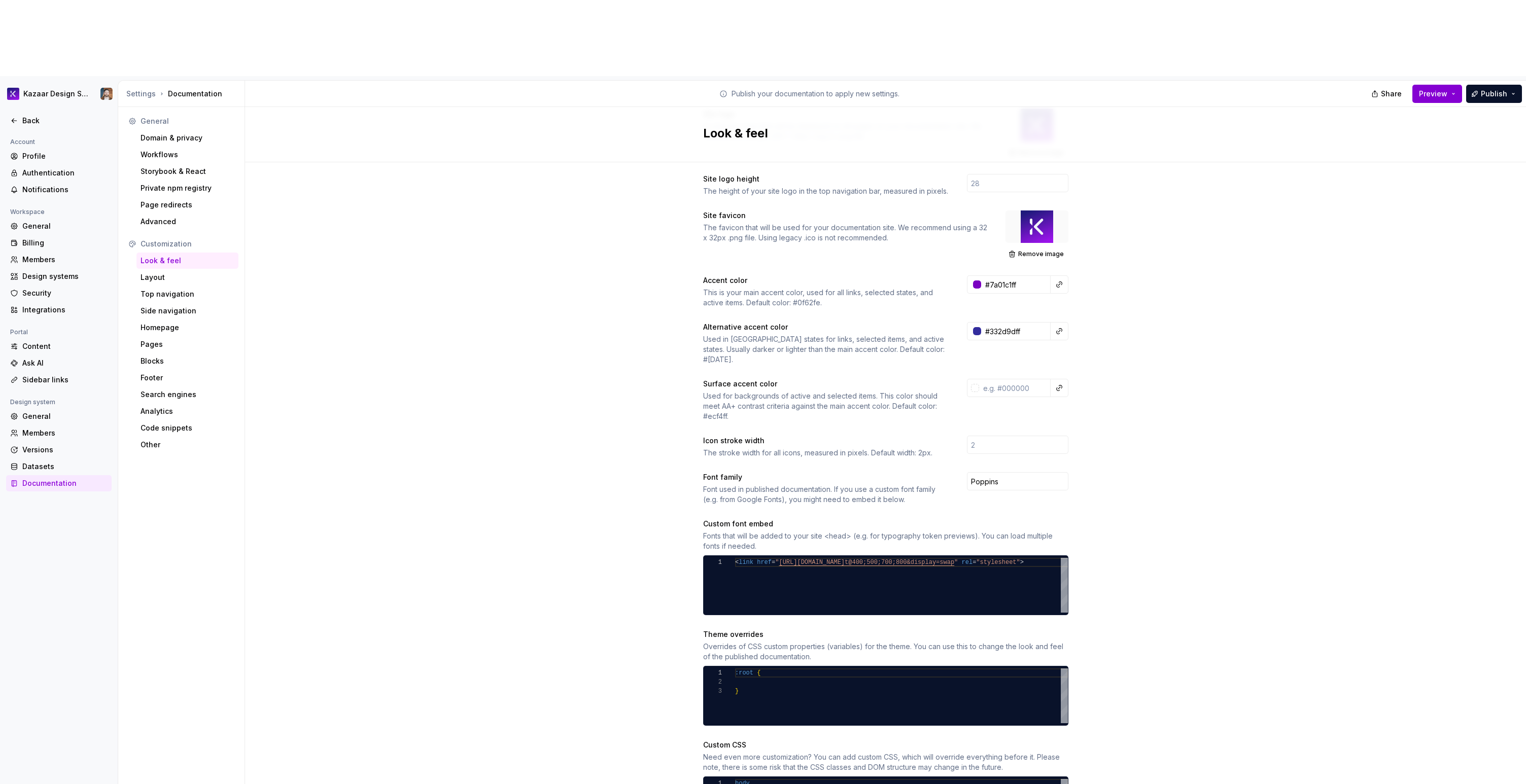
click at [913, 84] on button "Preview" at bounding box center [1437, 94] width 49 height 19
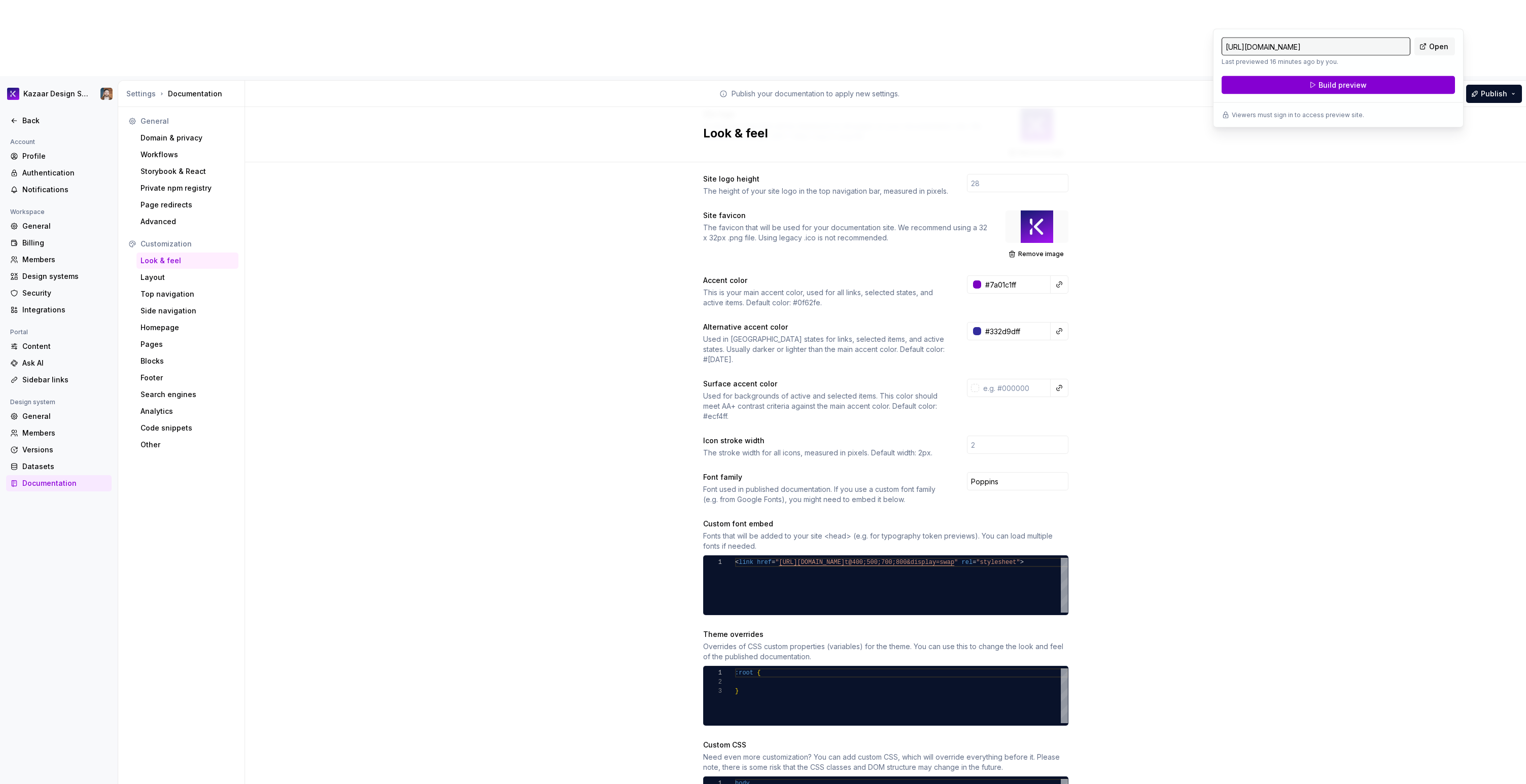
click at [913, 83] on button "Build preview" at bounding box center [1338, 85] width 233 height 19
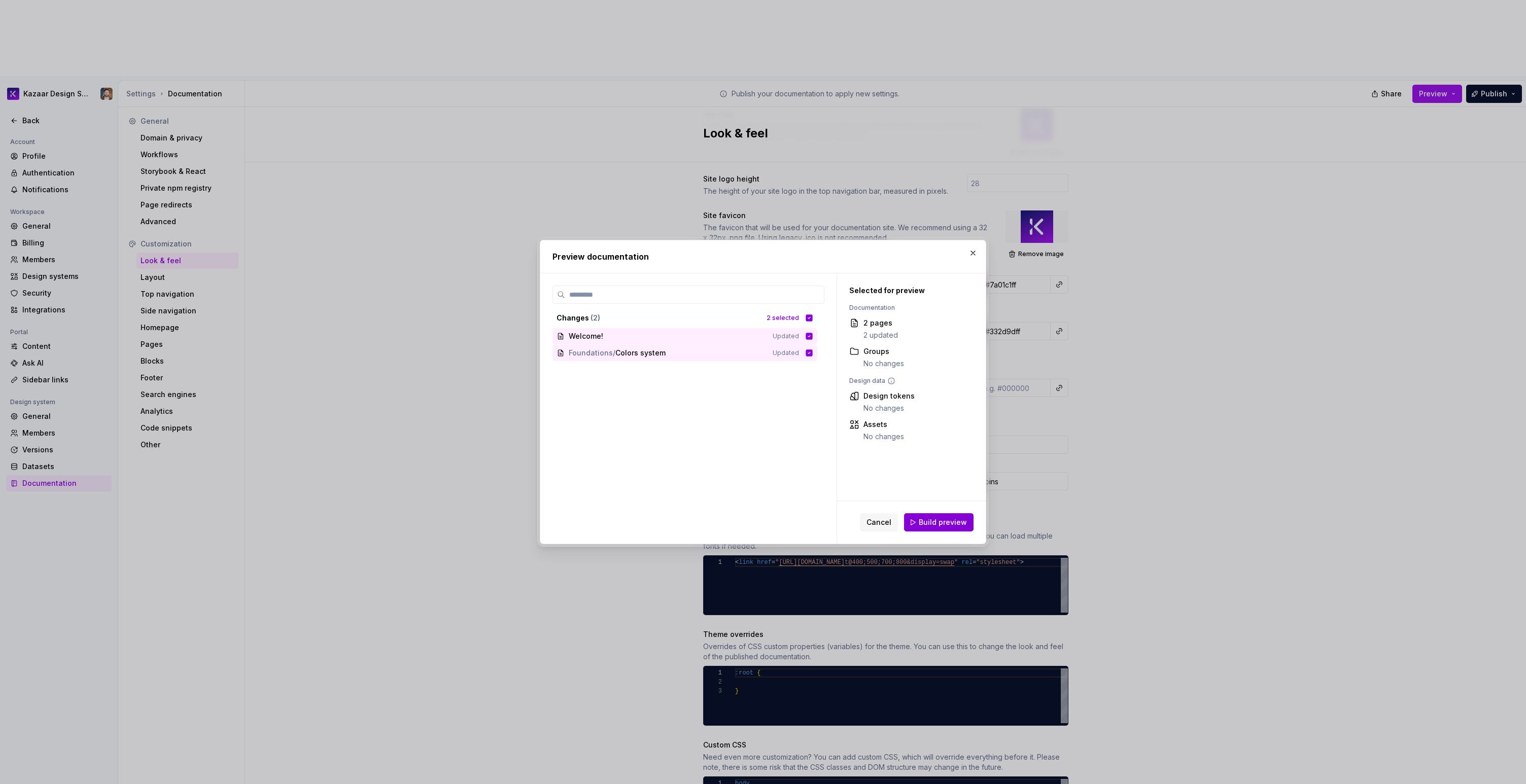
click at [913, 509] on span "Build preview" at bounding box center [943, 522] width 48 height 10
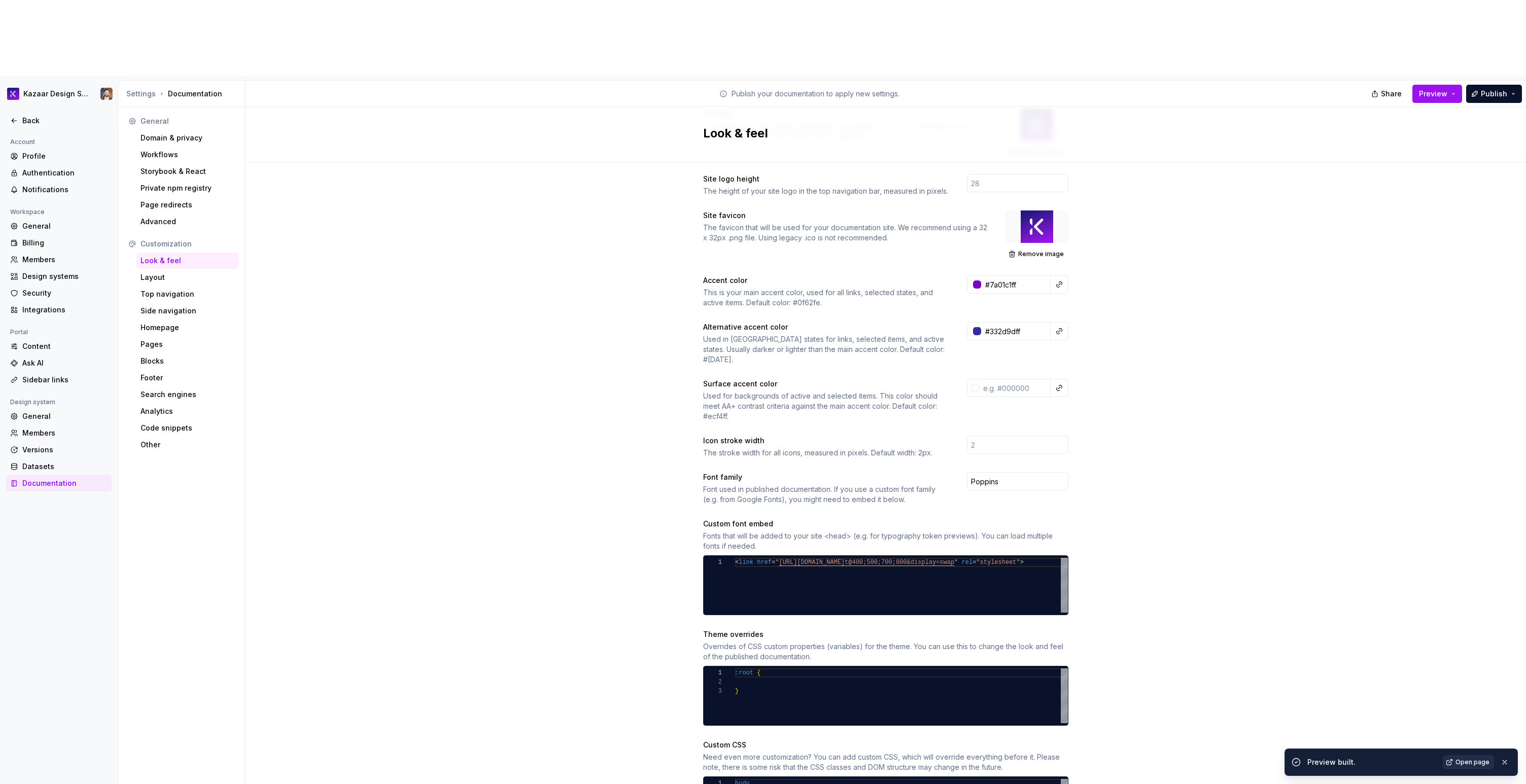
click at [913, 509] on span "Open page" at bounding box center [1472, 762] width 34 height 8
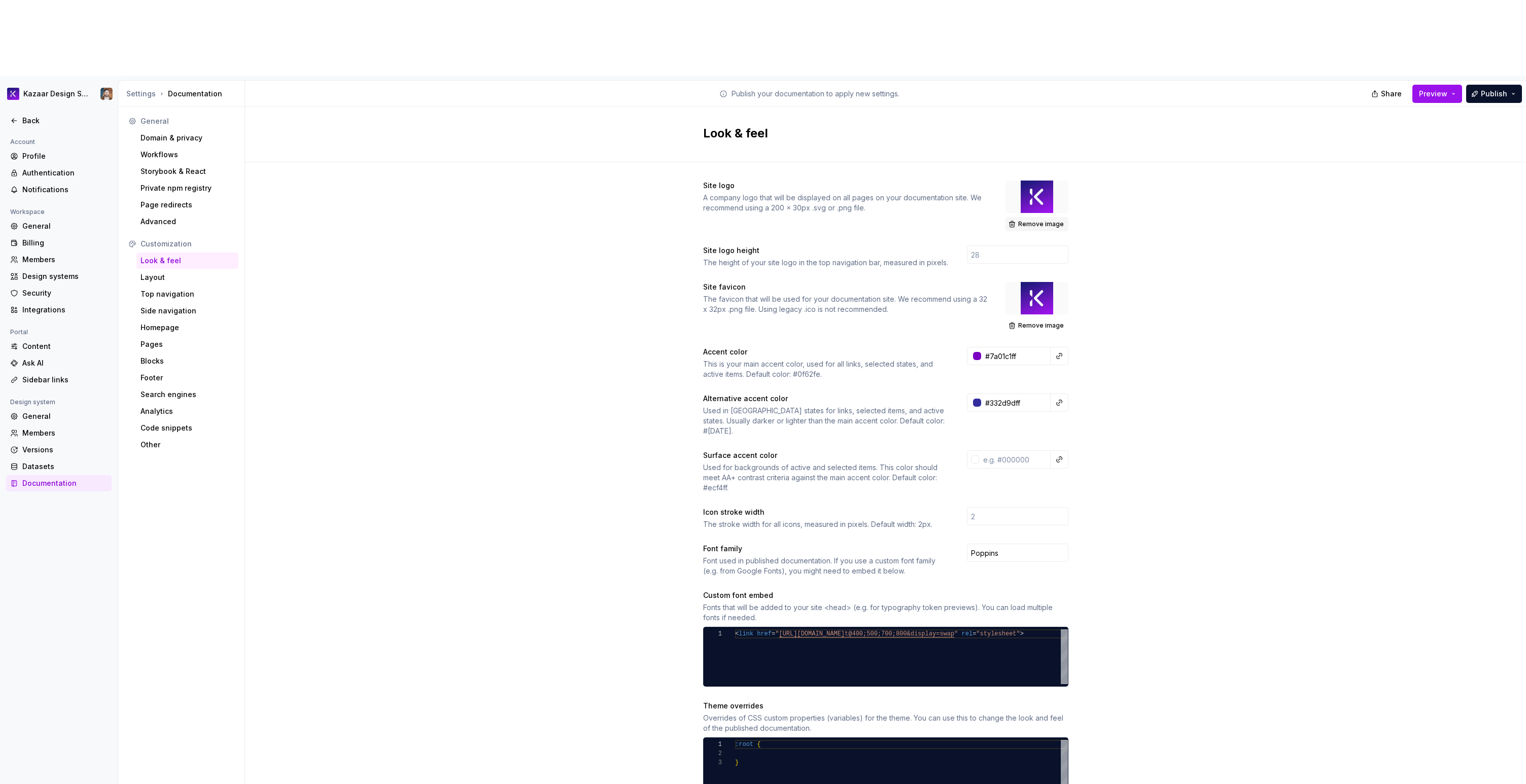
click at [913, 220] on span "Remove image" at bounding box center [1041, 224] width 46 height 8
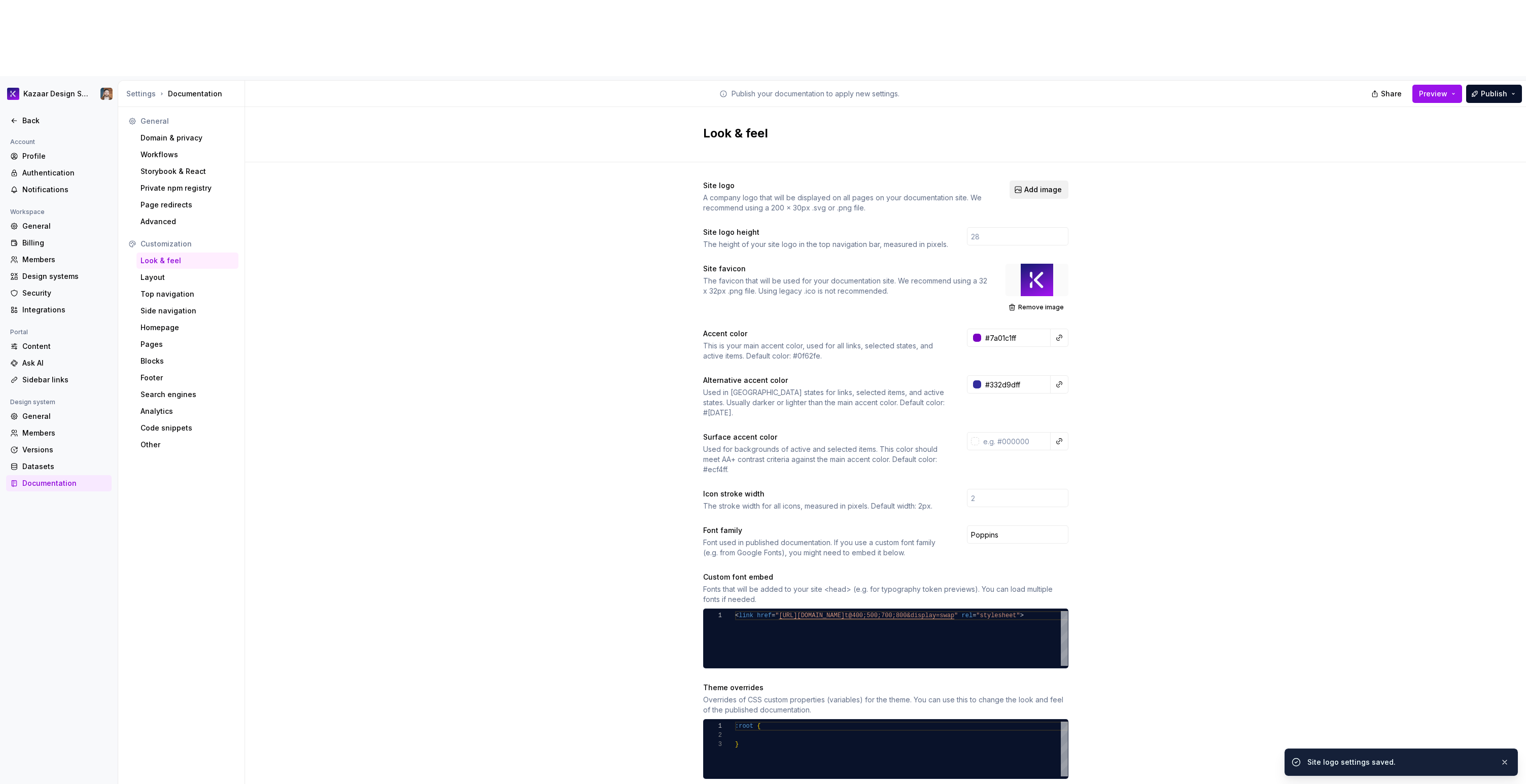
click at [913, 185] on span "Add image" at bounding box center [1043, 190] width 37 height 10
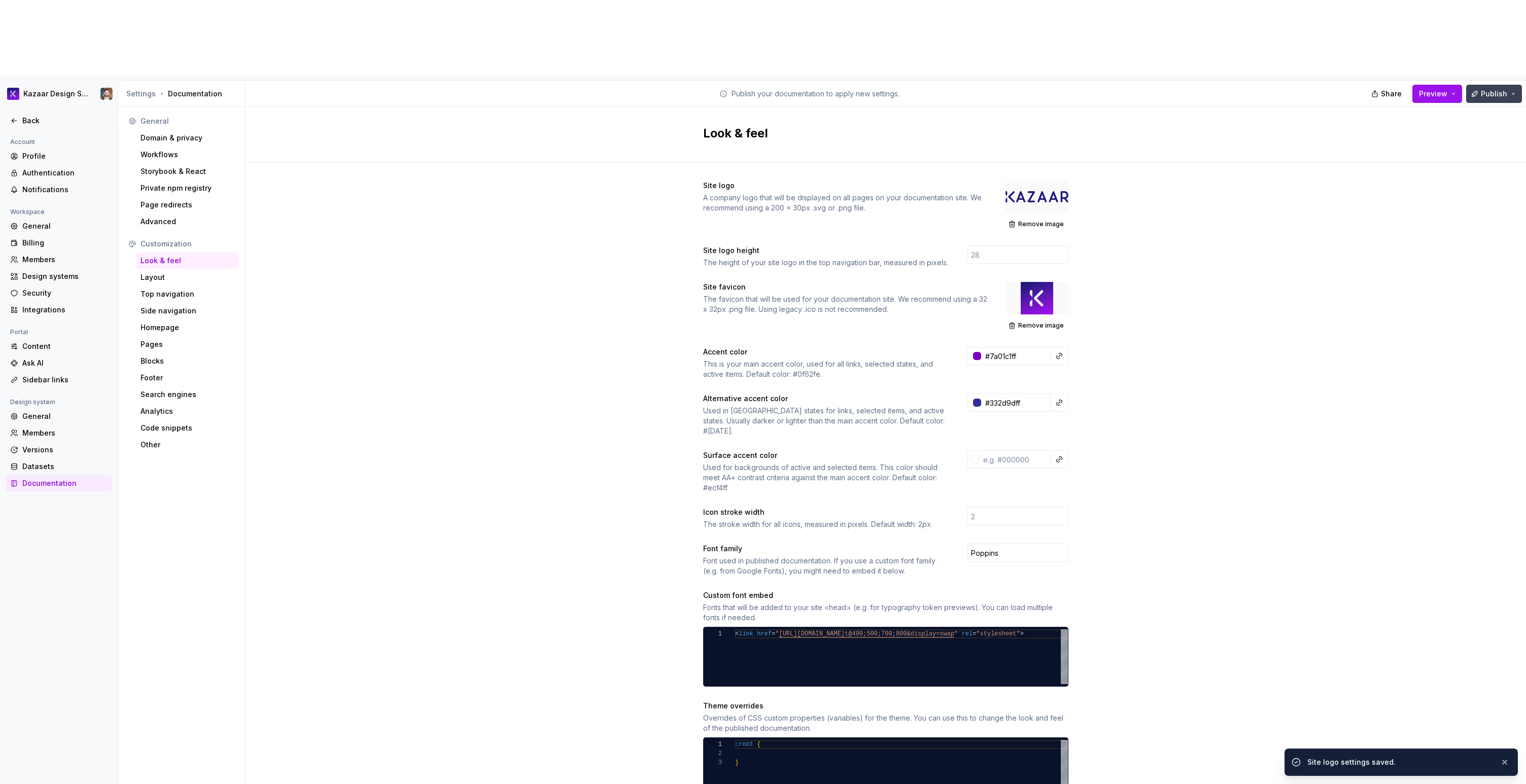
click at [913, 89] on span "Publish" at bounding box center [1494, 94] width 26 height 10
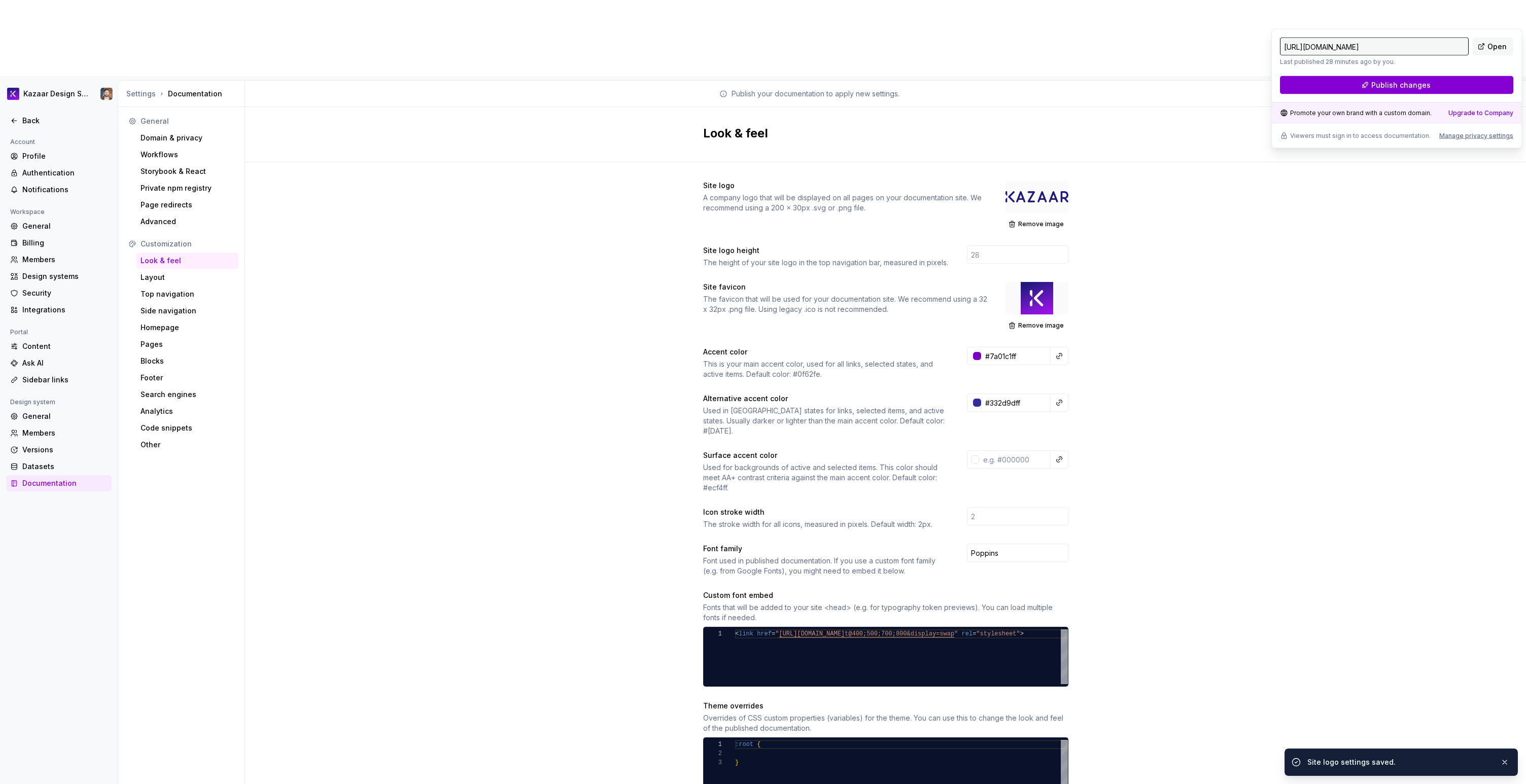
click at [913, 83] on span "Publish changes" at bounding box center [1401, 85] width 59 height 10
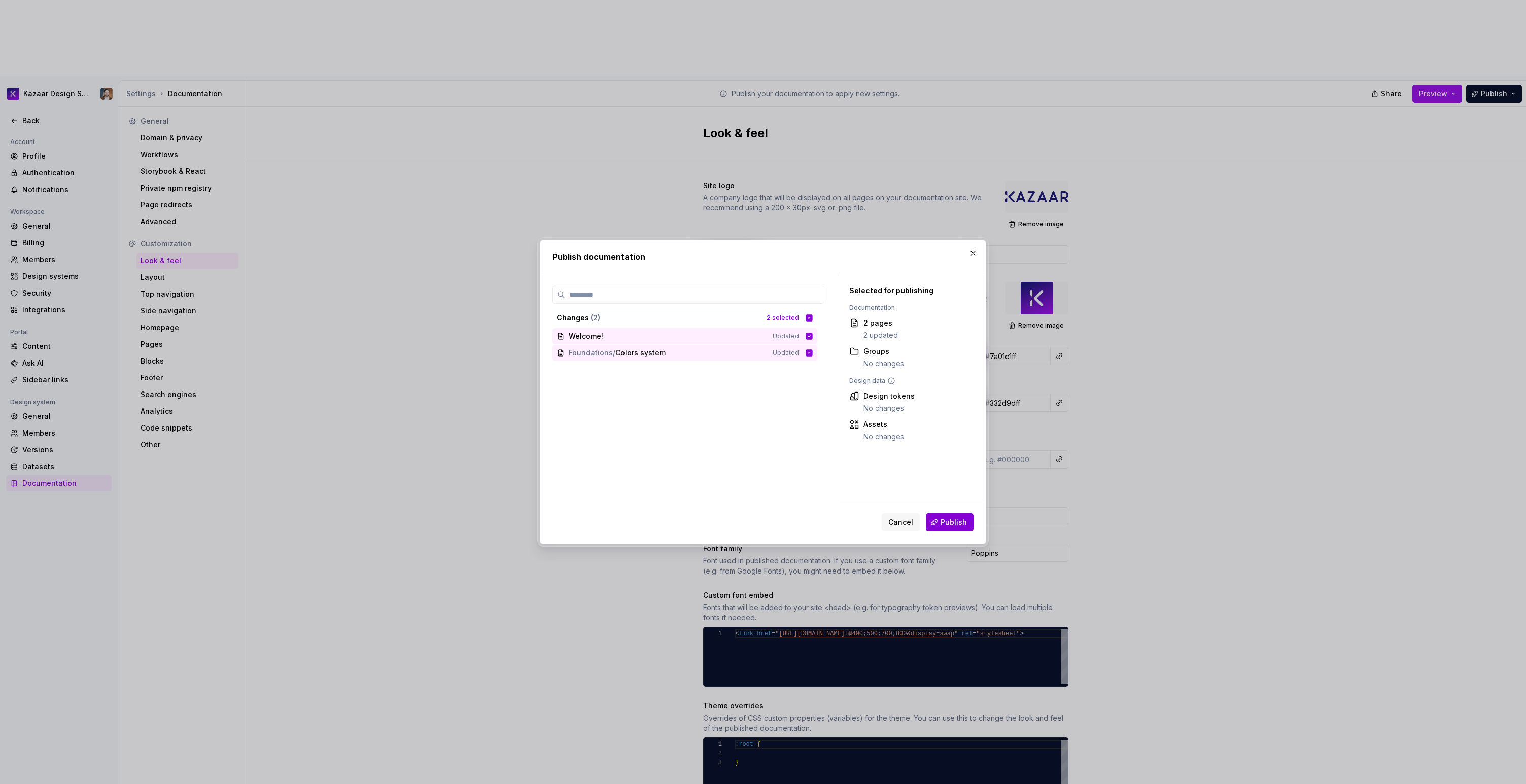
click at [913, 509] on button "Publish" at bounding box center [950, 522] width 48 height 19
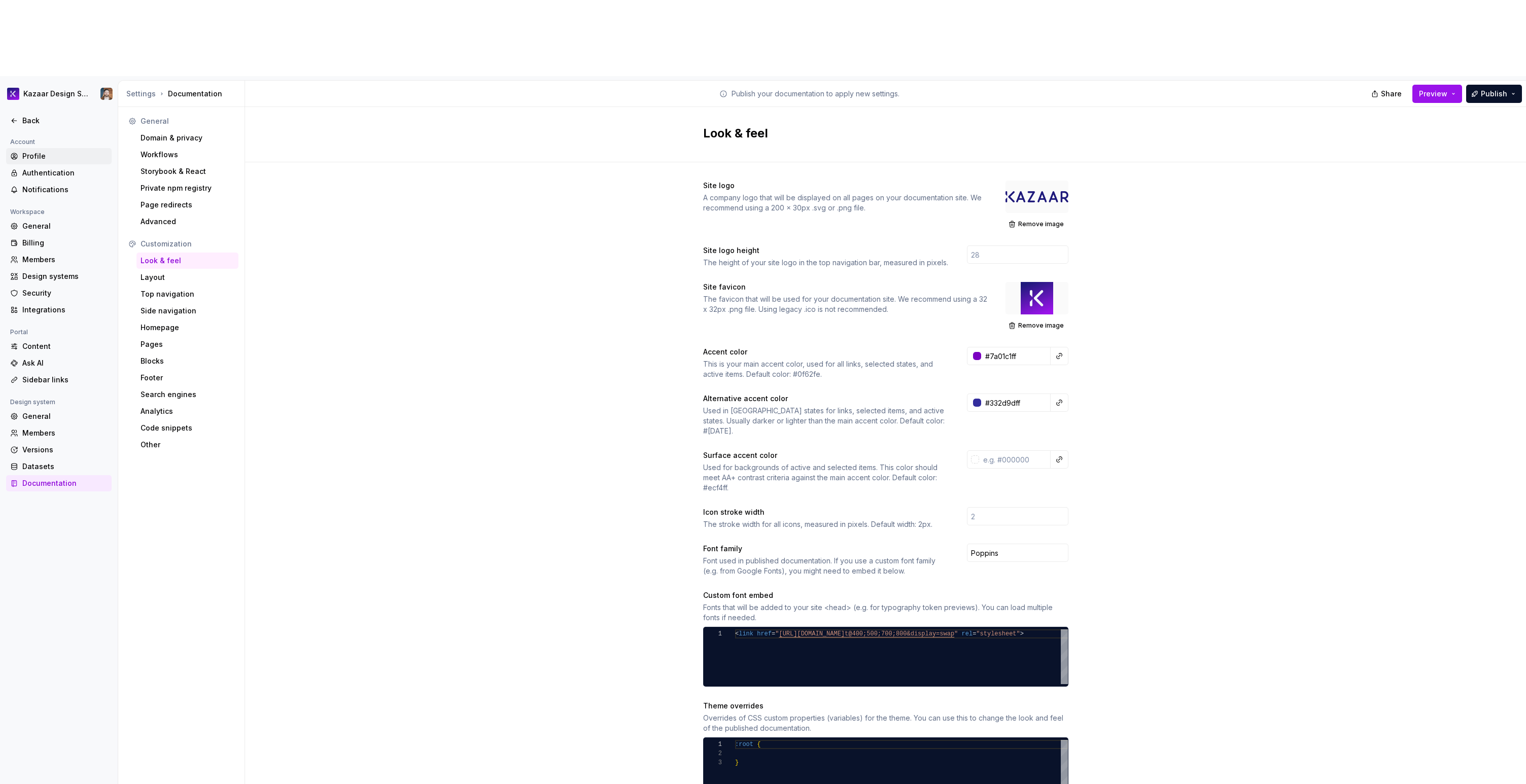
click at [30, 151] on div "Profile" at bounding box center [64, 156] width 85 height 10
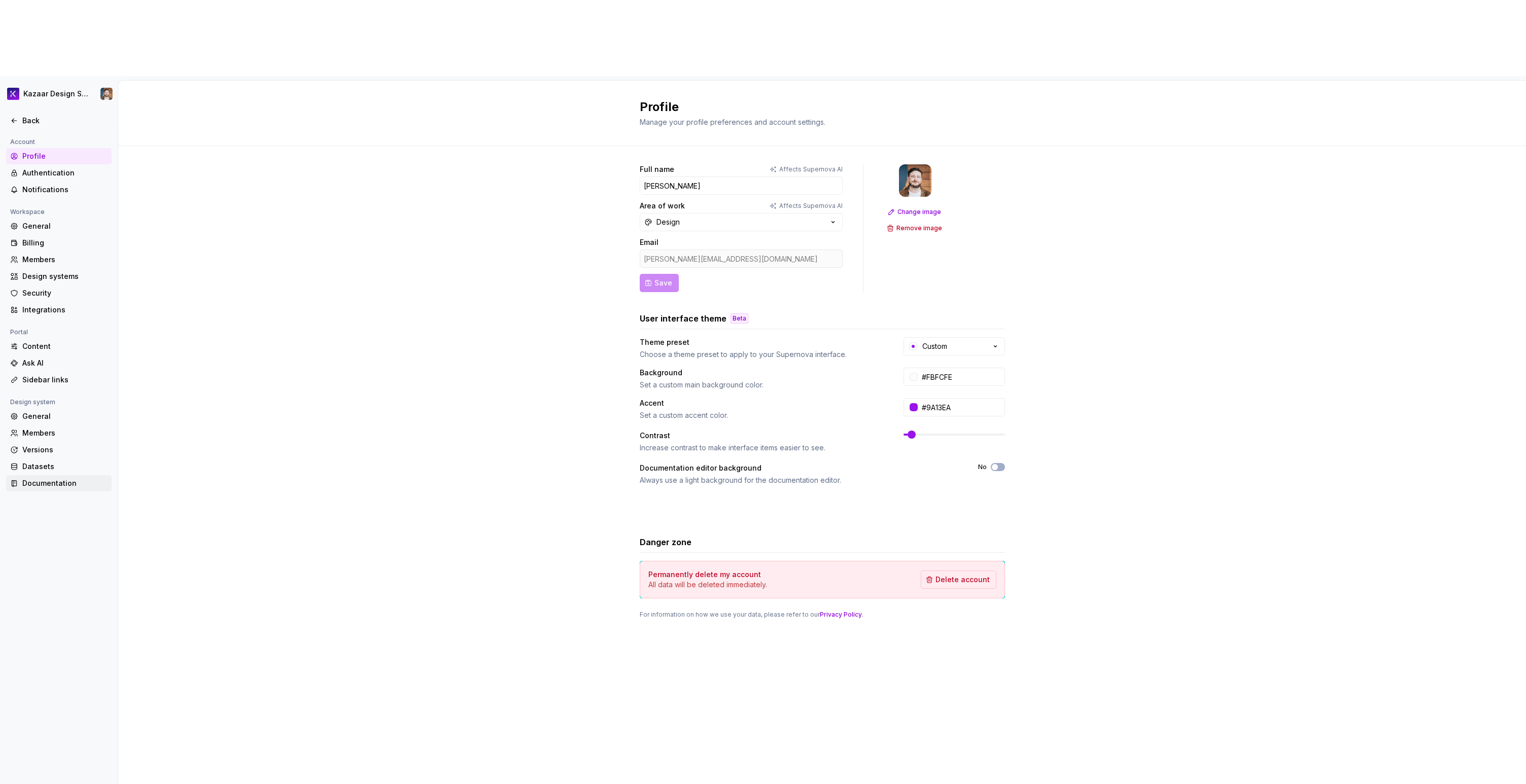
click at [31, 478] on div "Documentation" at bounding box center [64, 483] width 85 height 10
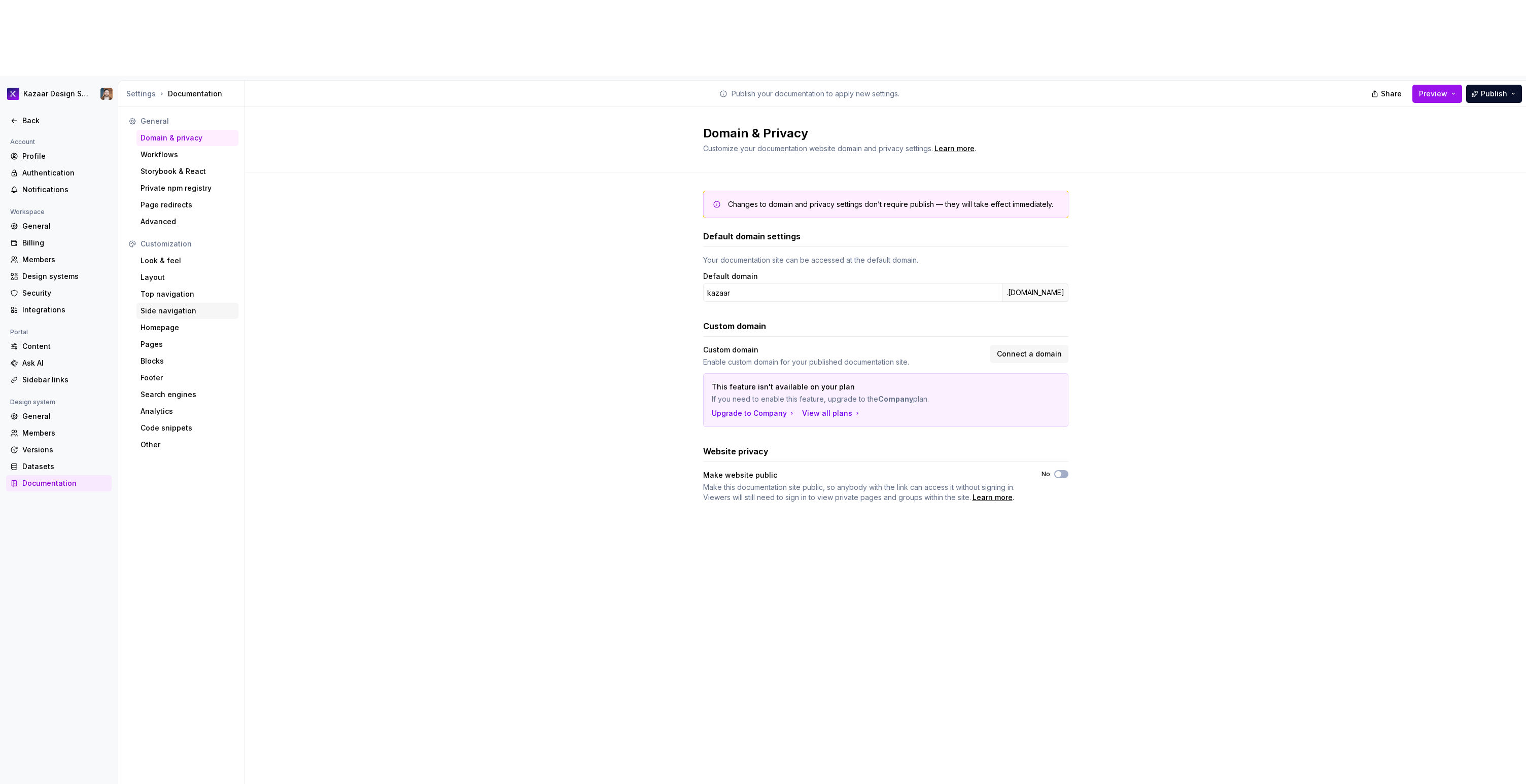
click at [156, 305] on div "Side navigation" at bounding box center [187, 310] width 94 height 10
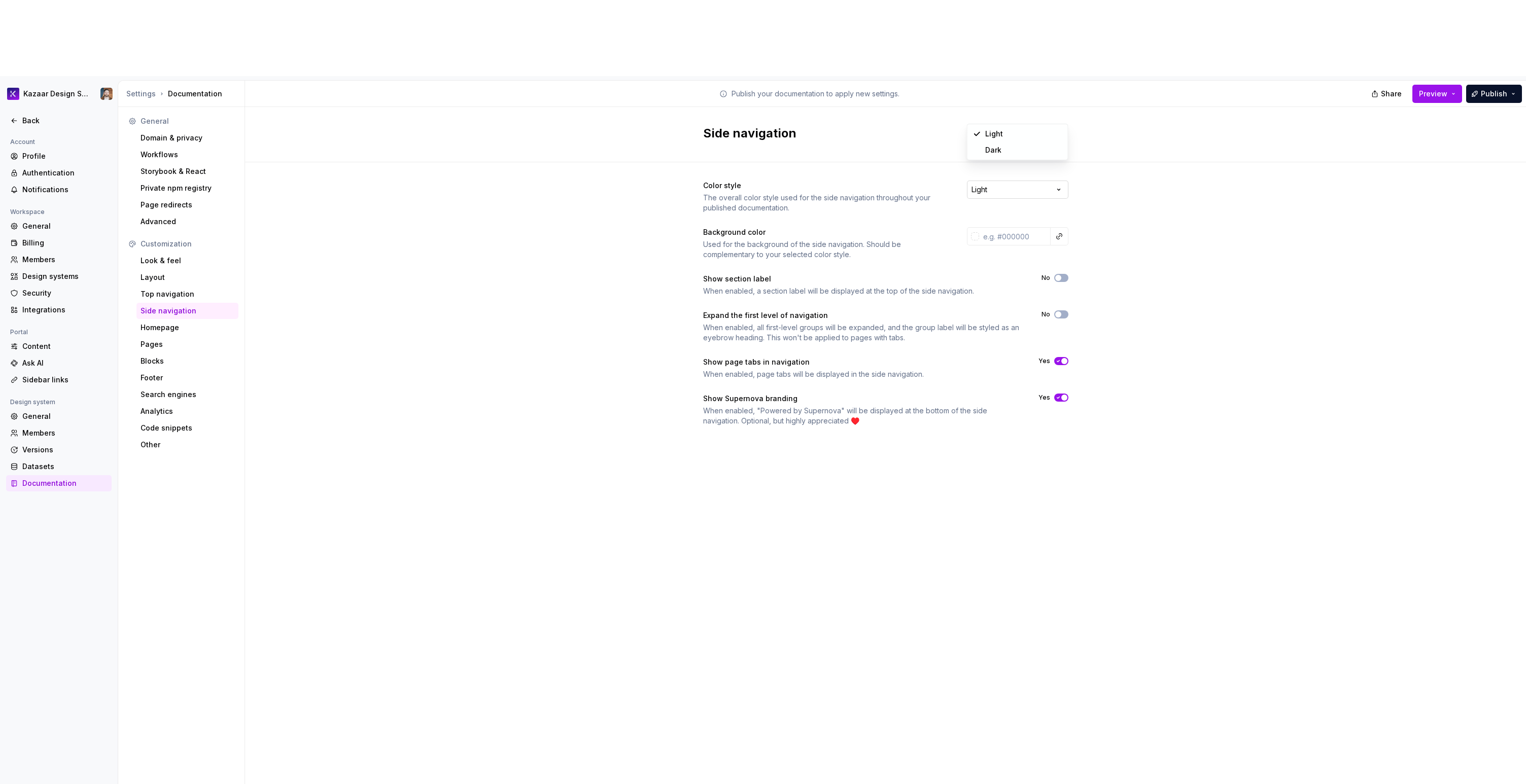
click at [913, 119] on html "Kazaar Design System Back Account Profile Authentication Notifications Workspac…" at bounding box center [763, 392] width 1526 height 784
click at [913, 112] on html "Kazaar Design System Back Account Profile Authentication Notifications Workspac…" at bounding box center [763, 392] width 1526 height 784
click at [913, 227] on input "text" at bounding box center [1015, 237] width 72 height 19
paste input "F8FAFC"
click at [913, 227] on div "Color style The overall color style used for the side navigation throughout you…" at bounding box center [885, 313] width 1281 height 302
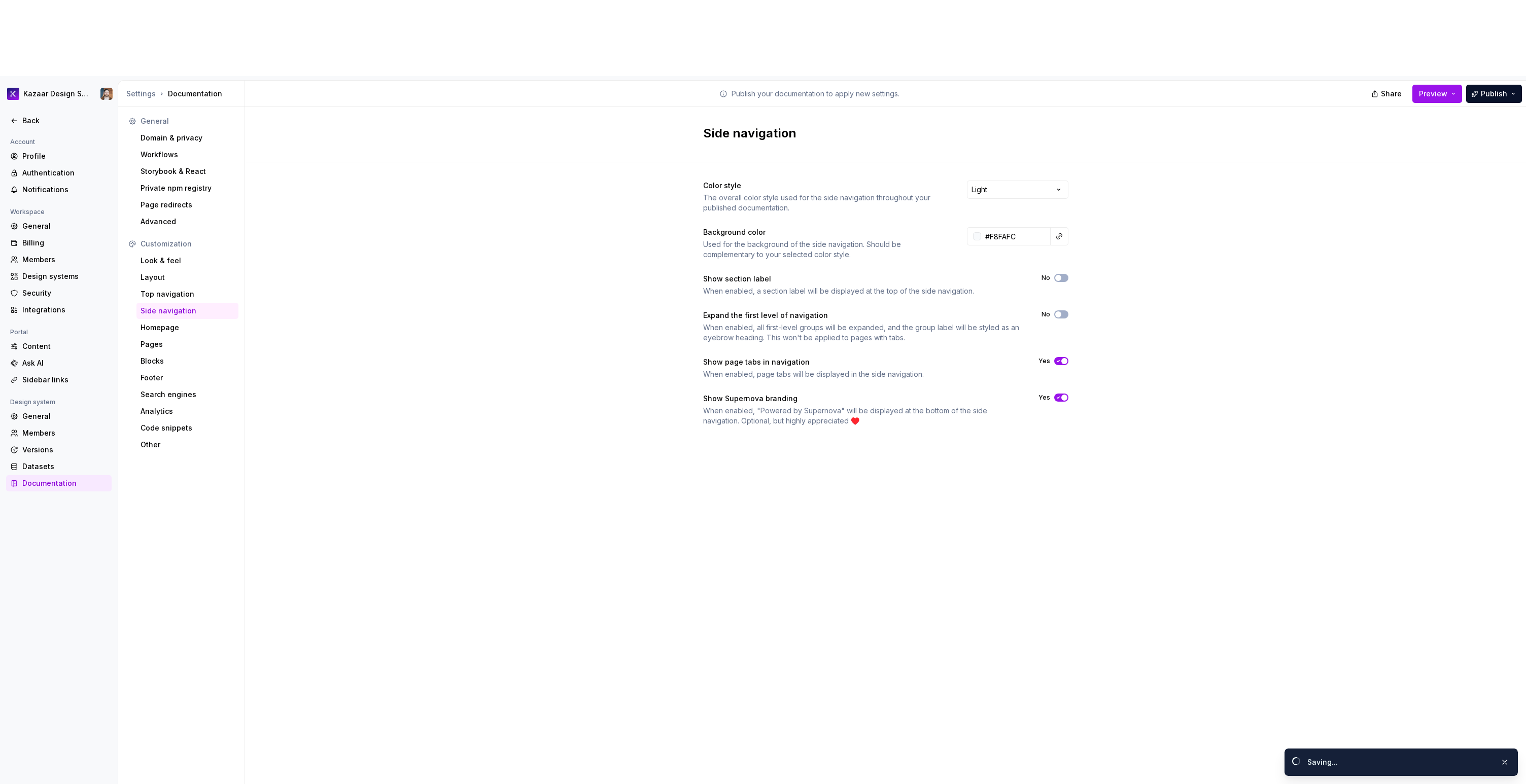
type input "#f8fafcff"
click at [189, 323] on div "Homepage" at bounding box center [187, 328] width 94 height 10
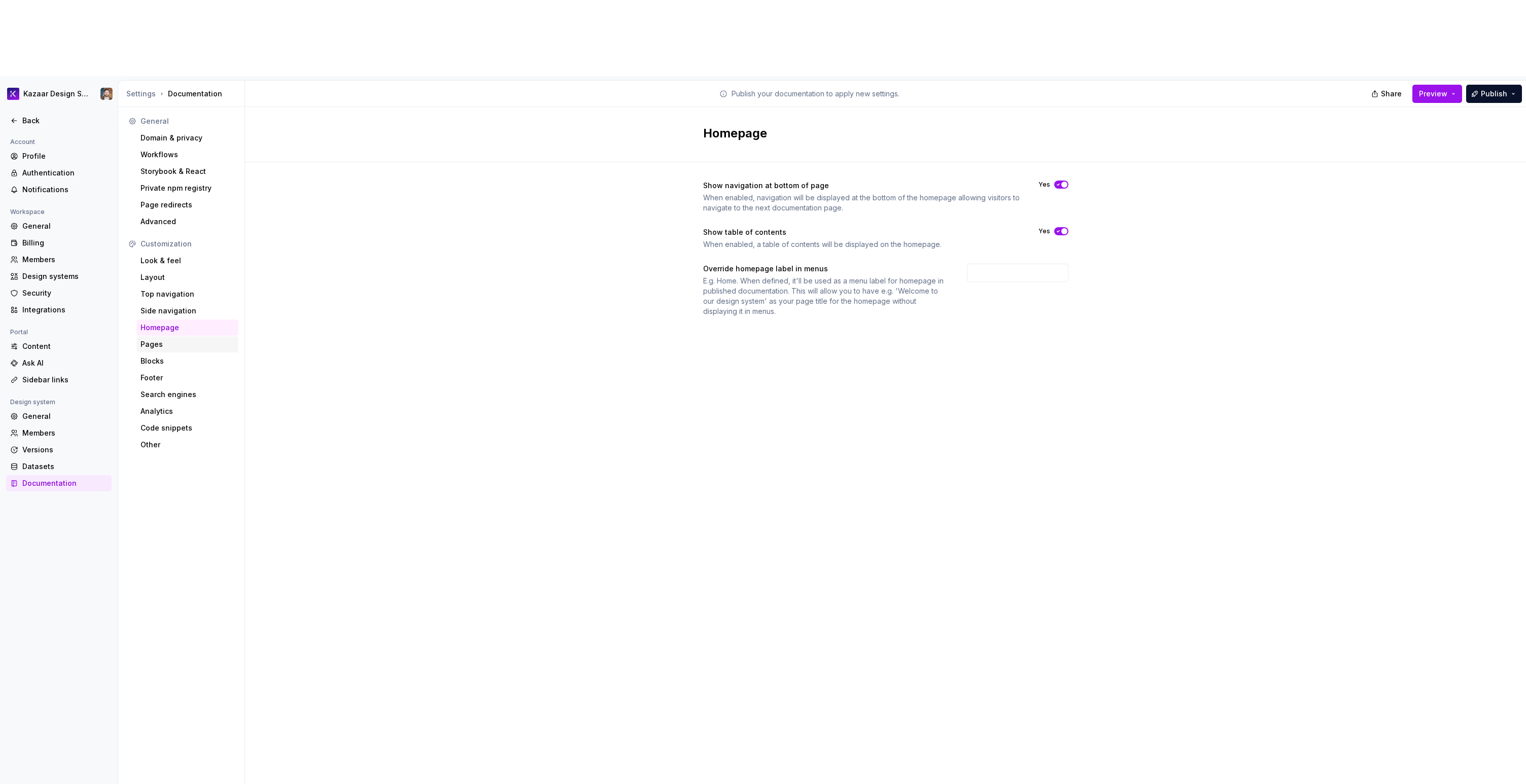
click at [182, 339] on div "Pages" at bounding box center [187, 344] width 94 height 10
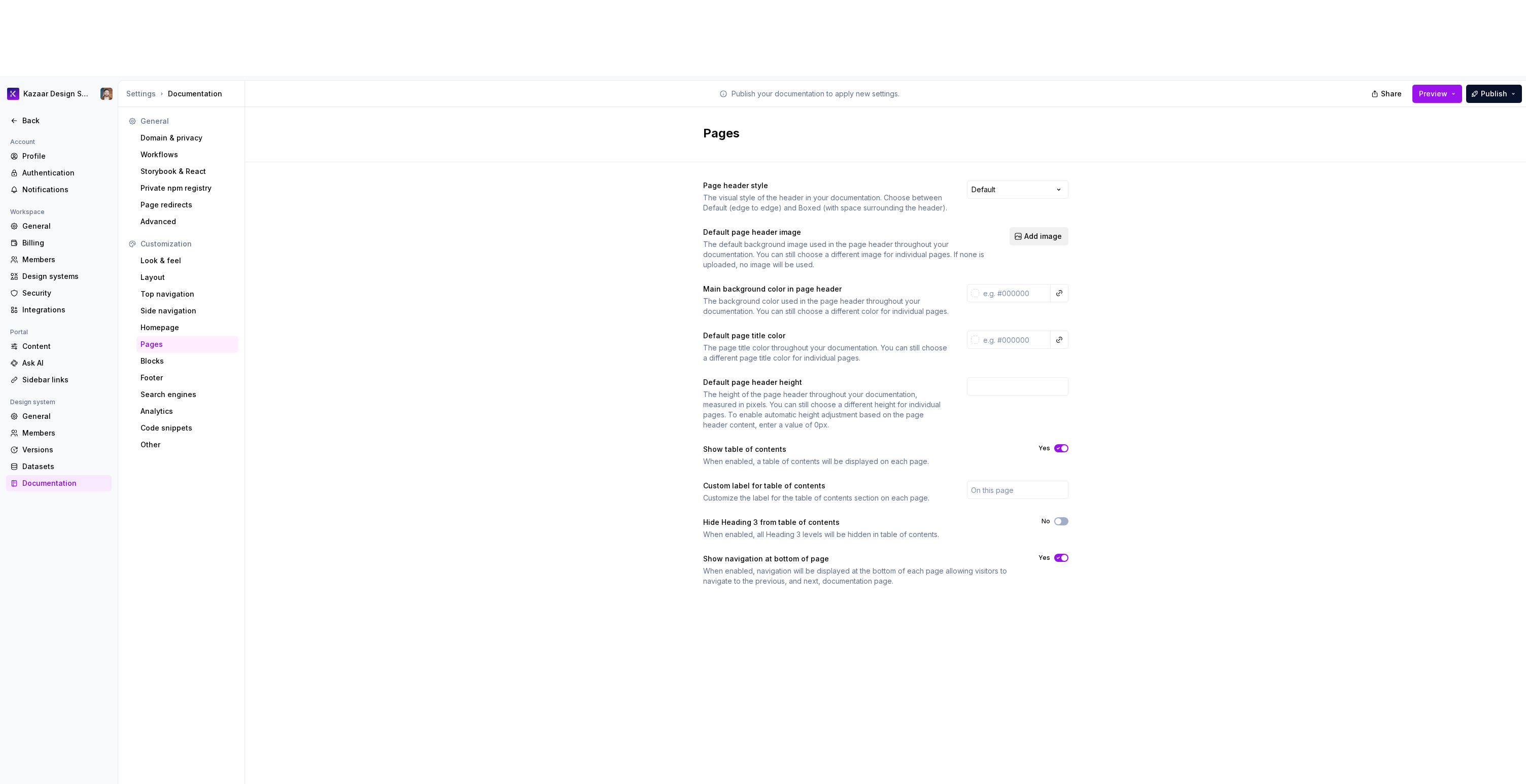
click at [913, 231] on span "Add image" at bounding box center [1043, 236] width 37 height 10
click at [501, 323] on div "Page header style The visual style of the header in your documentation. Choose …" at bounding box center [885, 398] width 1281 height 471
click at [29, 151] on div "Profile" at bounding box center [64, 156] width 85 height 10
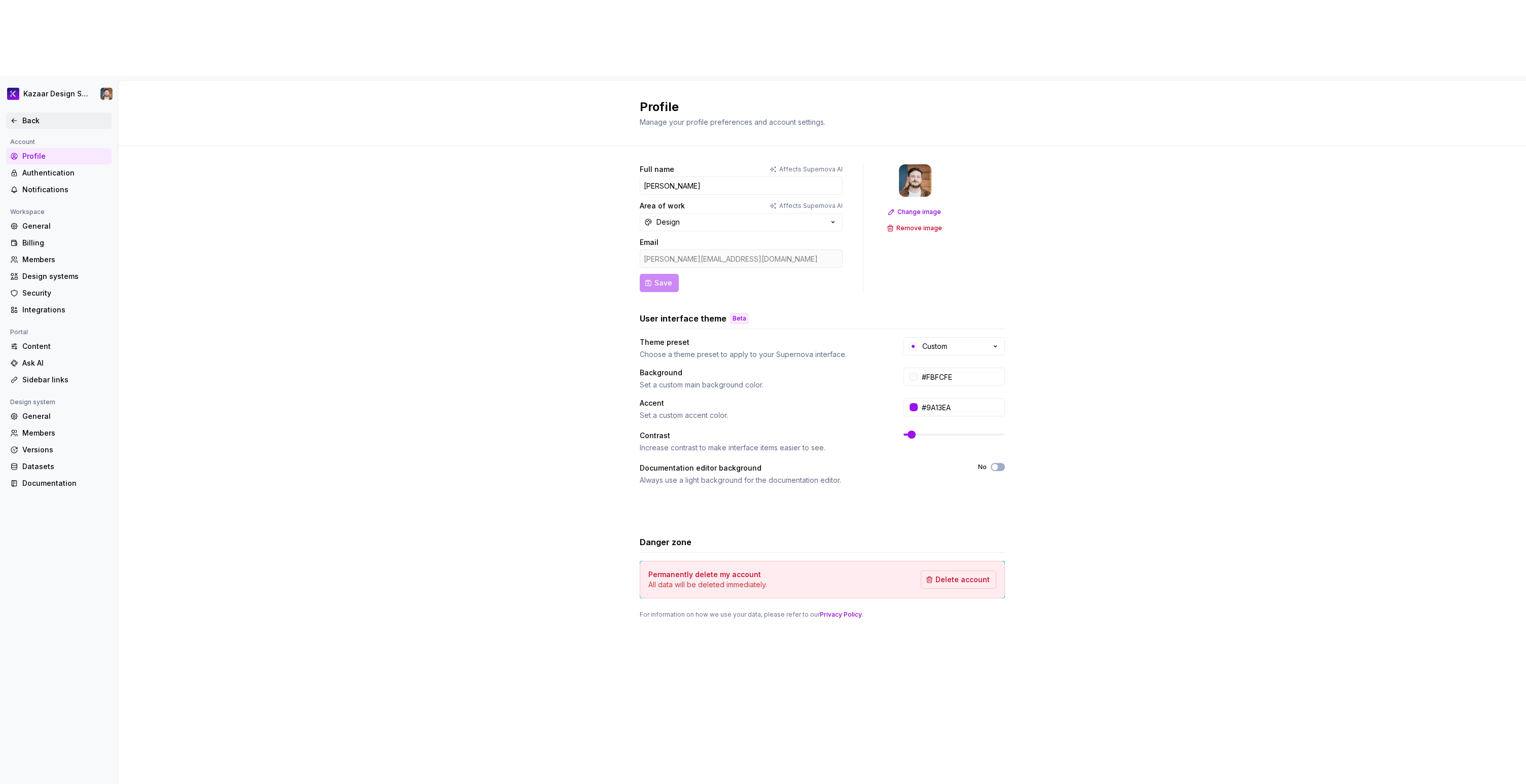
click at [15, 117] on icon at bounding box center [14, 120] width 8 height 8
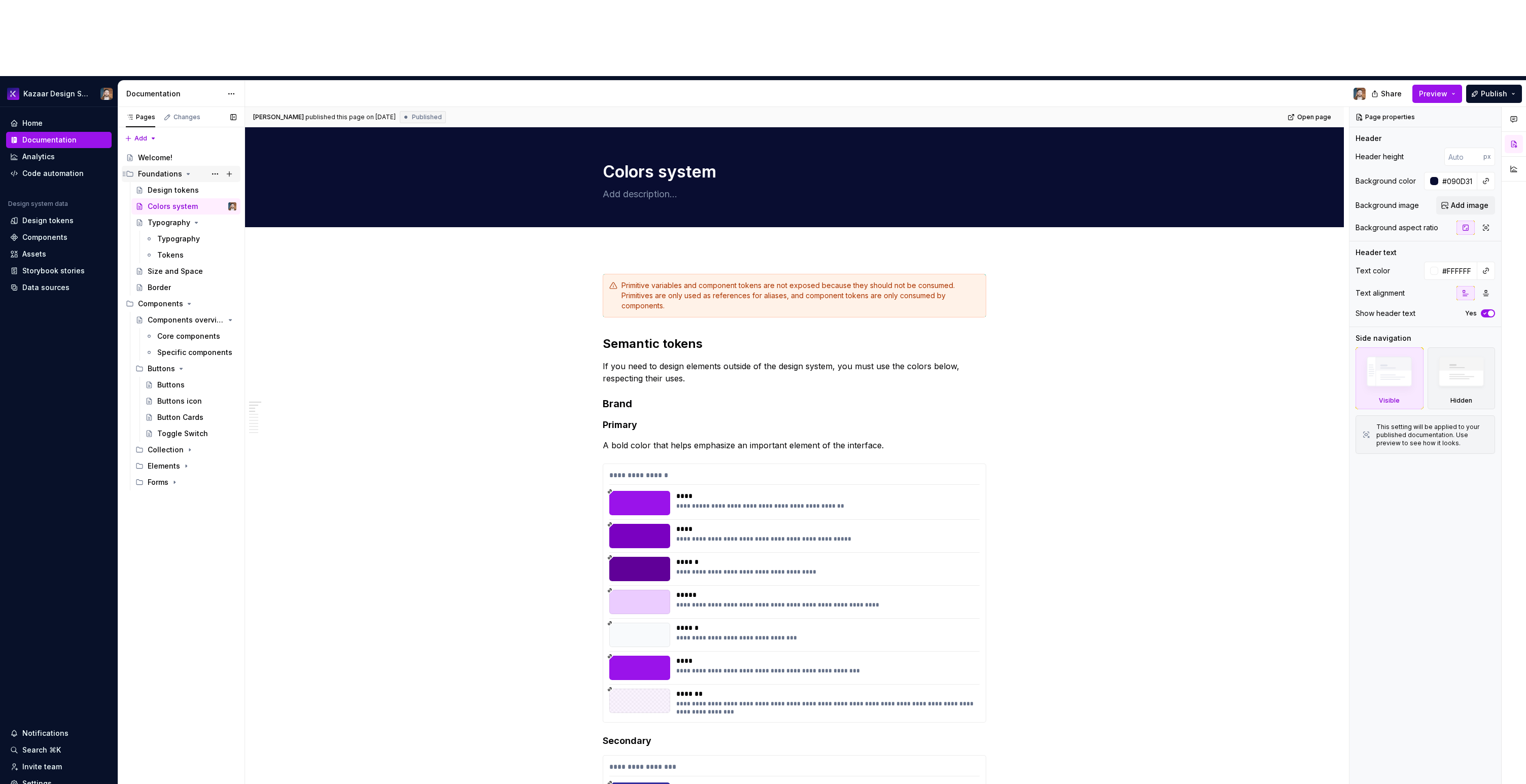
click at [175, 169] on div "Foundations" at bounding box center [160, 174] width 44 height 10
click at [164, 152] on div "Welcome!" at bounding box center [155, 157] width 34 height 10
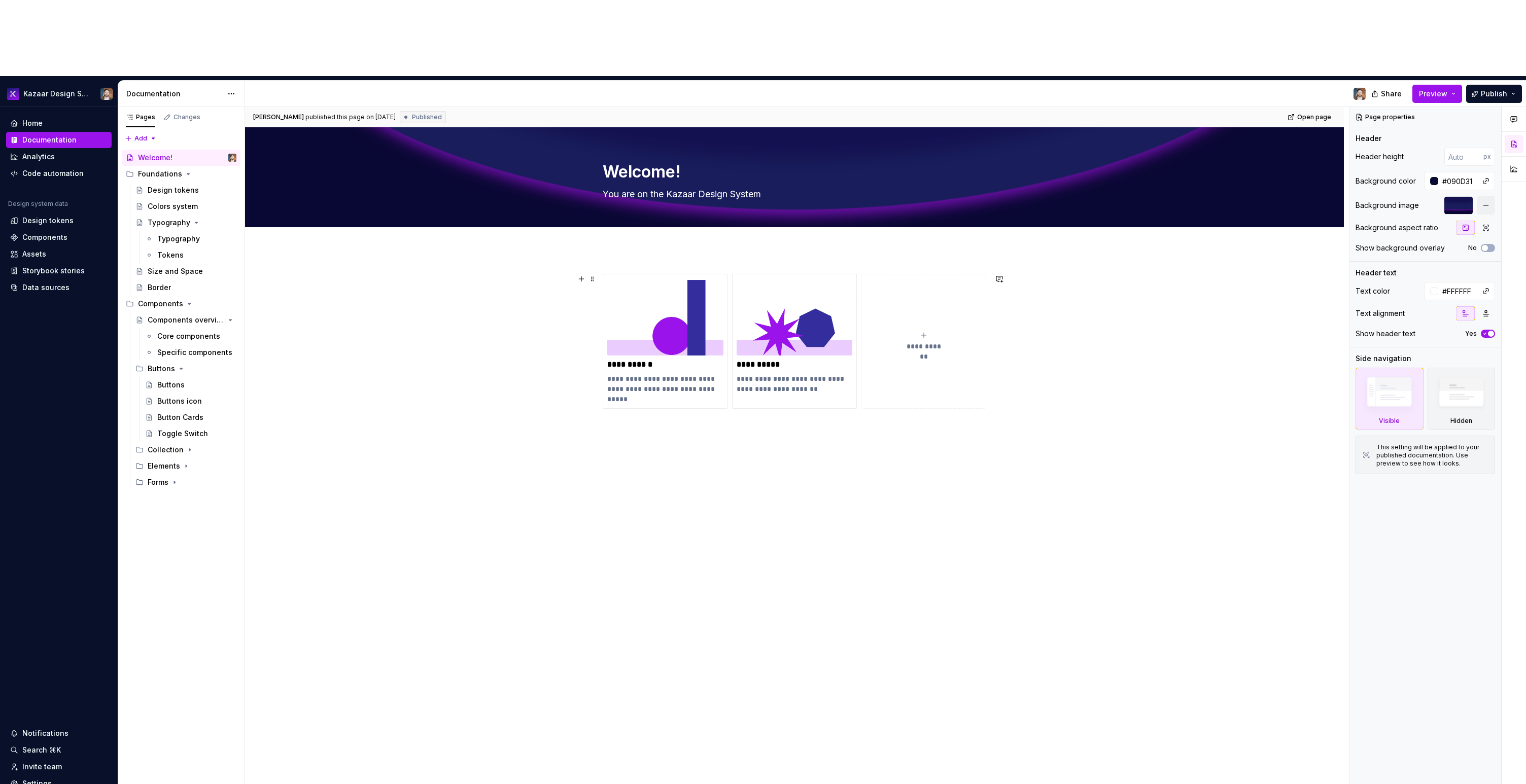
click at [592, 250] on div "**********" at bounding box center [794, 465] width 1099 height 431
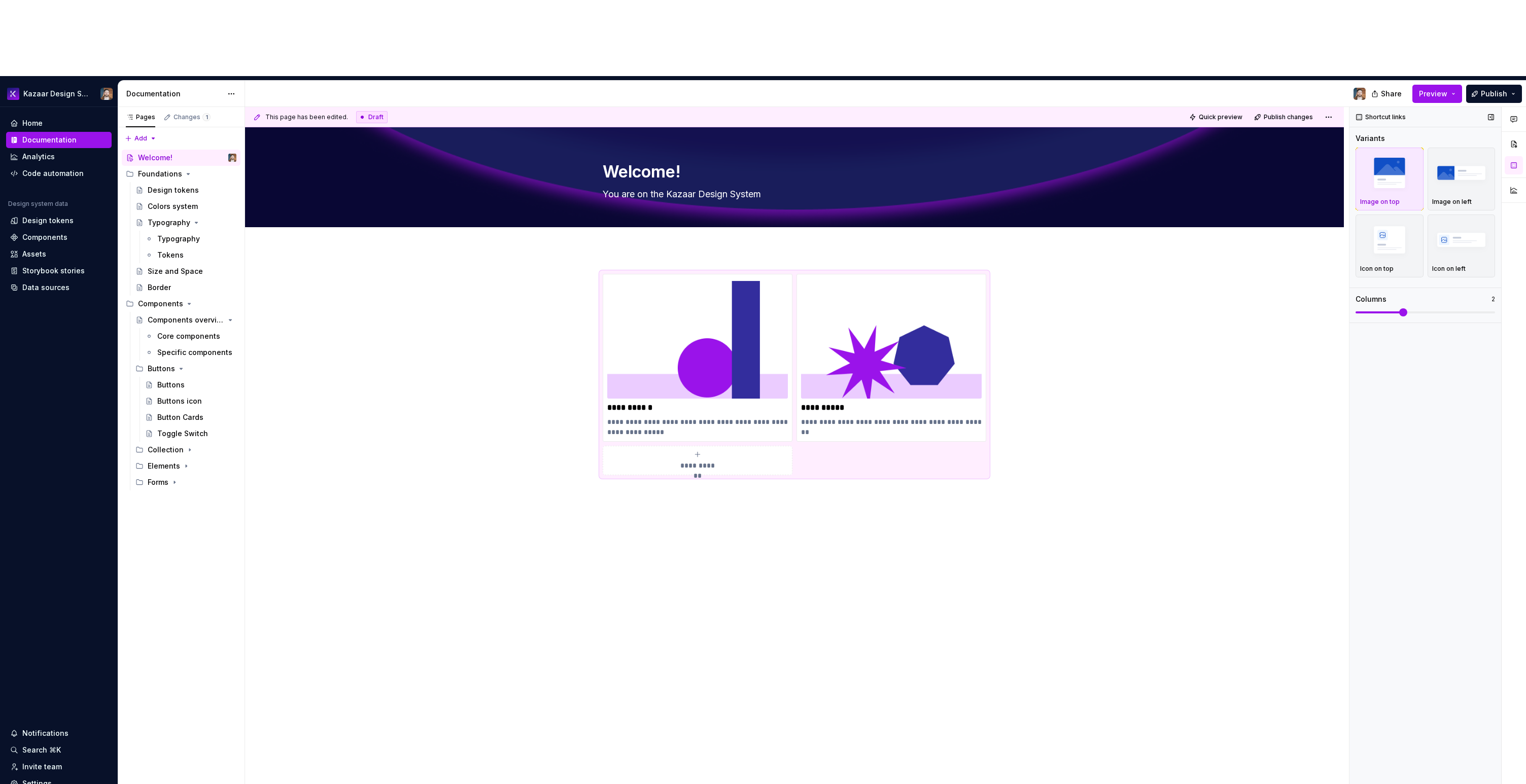
click at [913, 308] on span at bounding box center [1403, 312] width 8 height 8
click at [913, 84] on button "Publish" at bounding box center [1494, 94] width 56 height 19
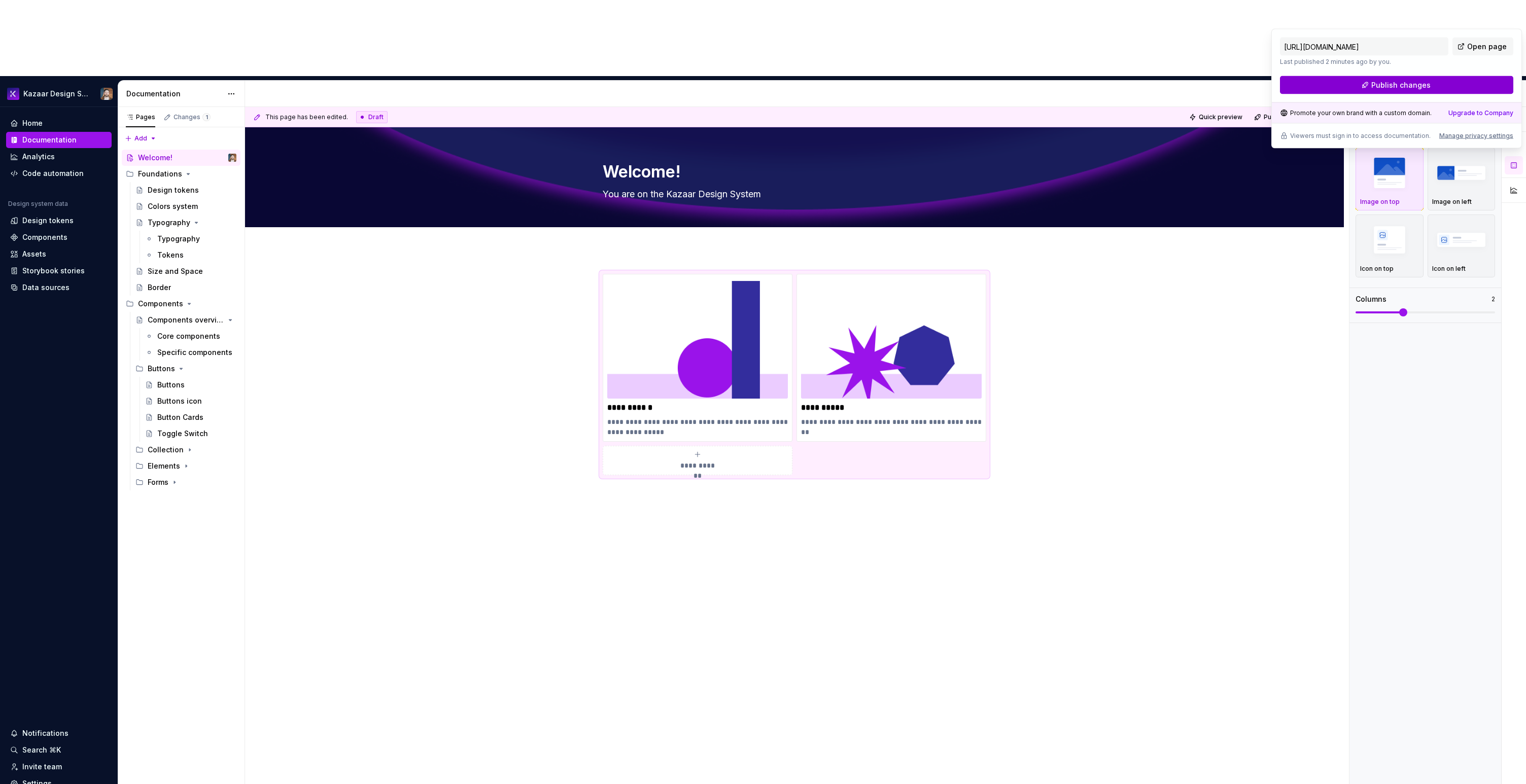
click at [913, 84] on button "Publish changes" at bounding box center [1396, 85] width 233 height 19
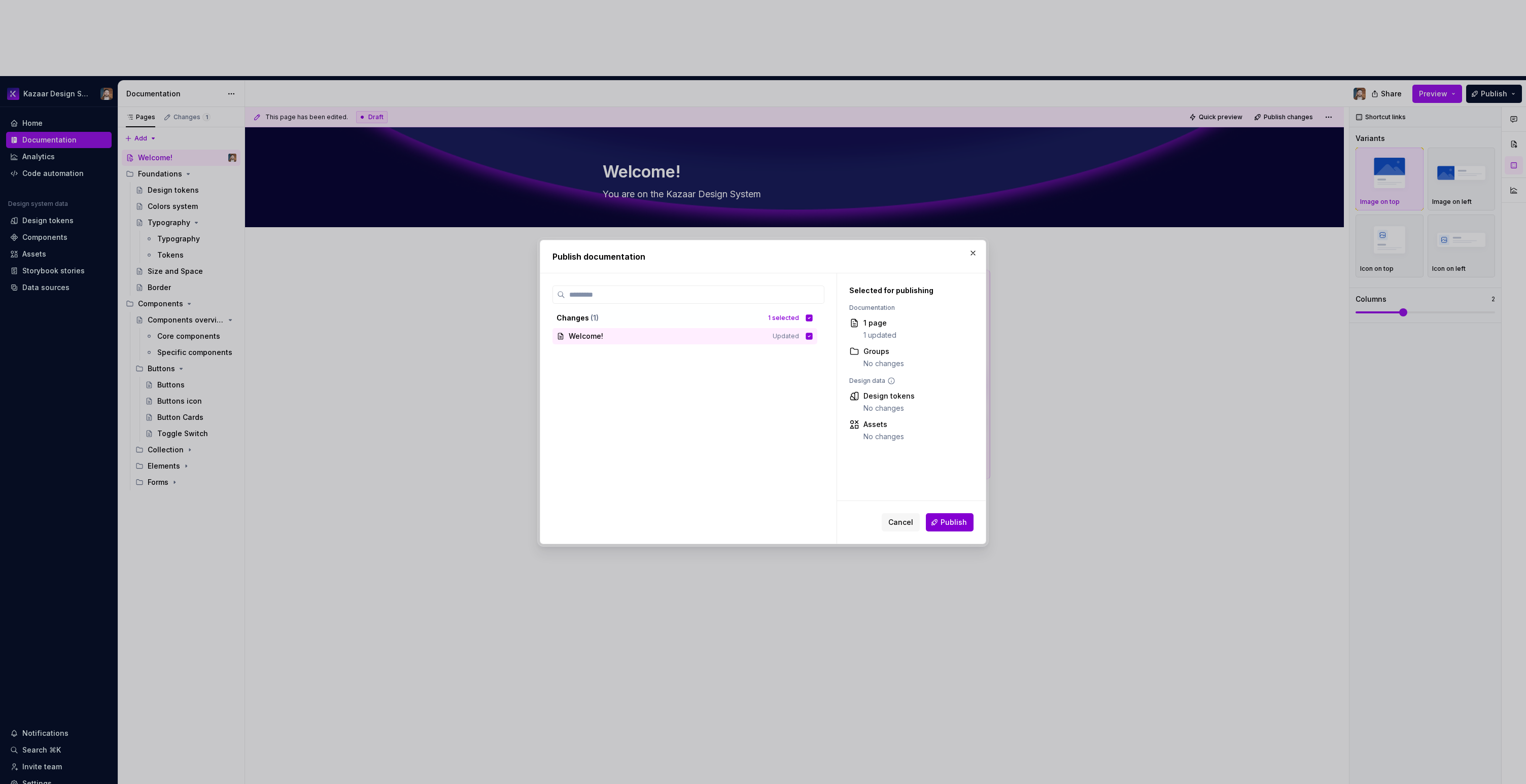
click at [913, 509] on div "Cancel Publish" at bounding box center [912, 522] width 149 height 43
click at [913, 509] on span "Publish" at bounding box center [953, 522] width 26 height 10
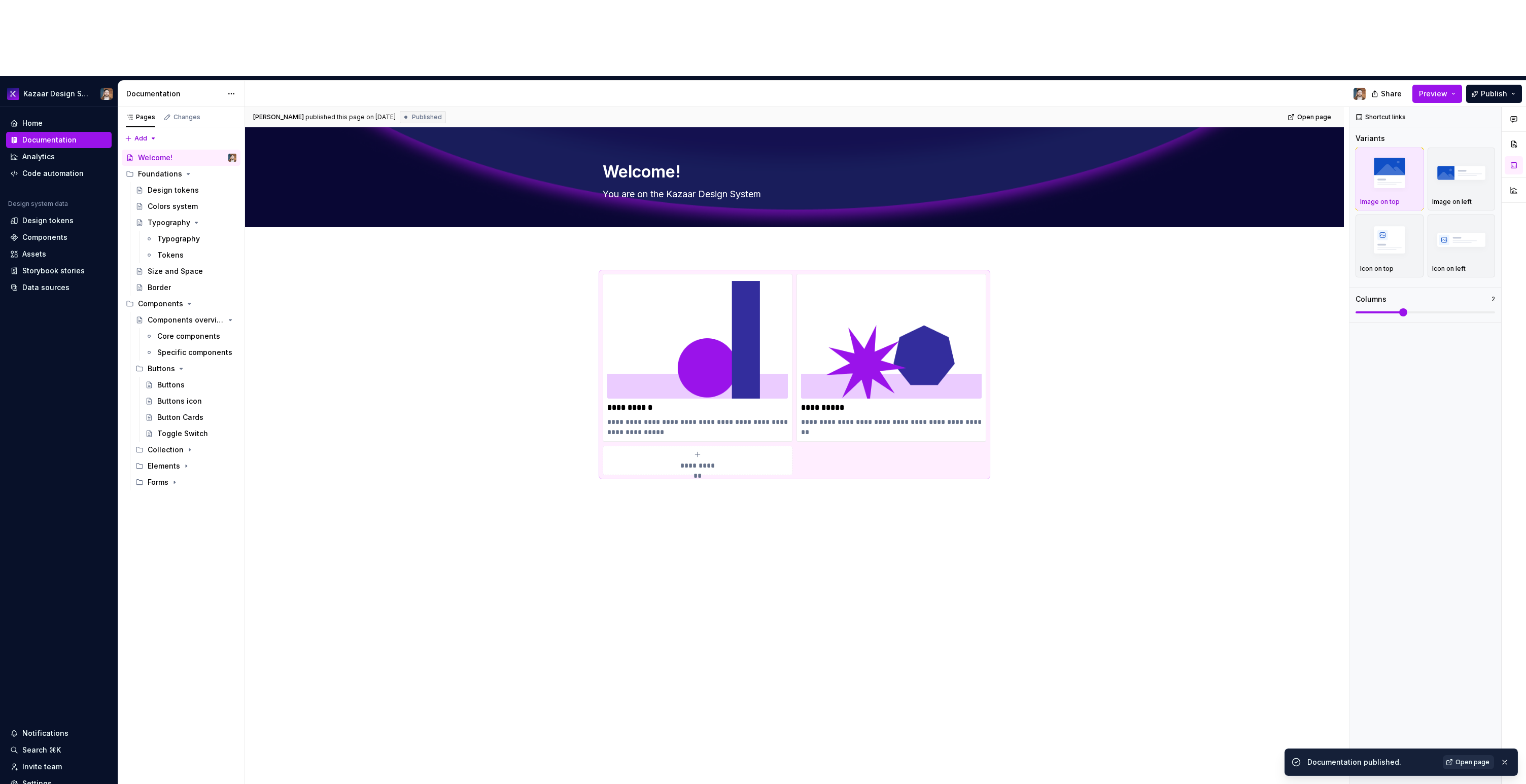
click at [913, 509] on span "Open page" at bounding box center [1472, 762] width 34 height 8
click at [185, 248] on div "Tokens" at bounding box center [197, 255] width 79 height 14
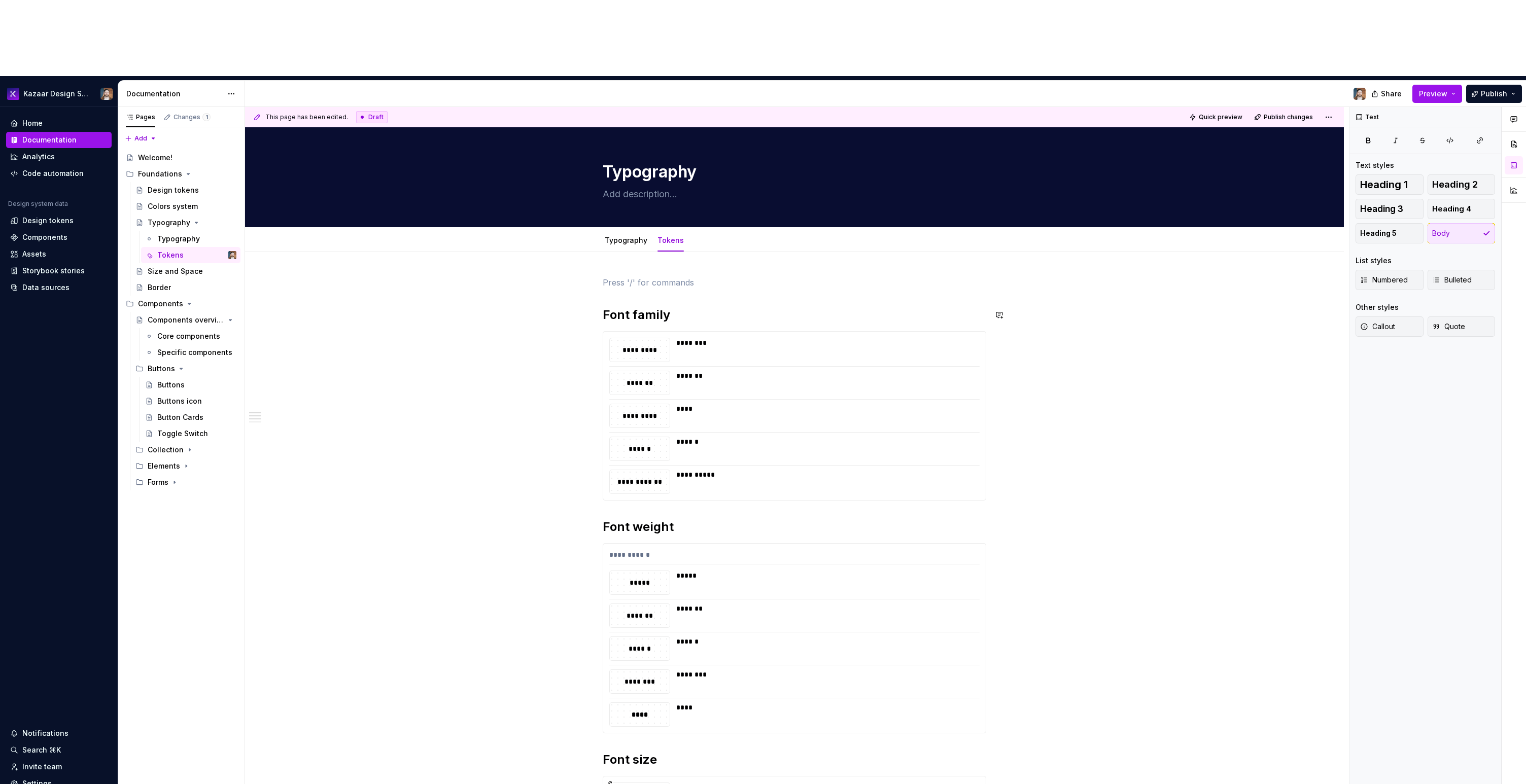
type textarea "*"
click at [631, 245] on span "Callout Highlight a section of text" at bounding box center [684, 246] width 157 height 26
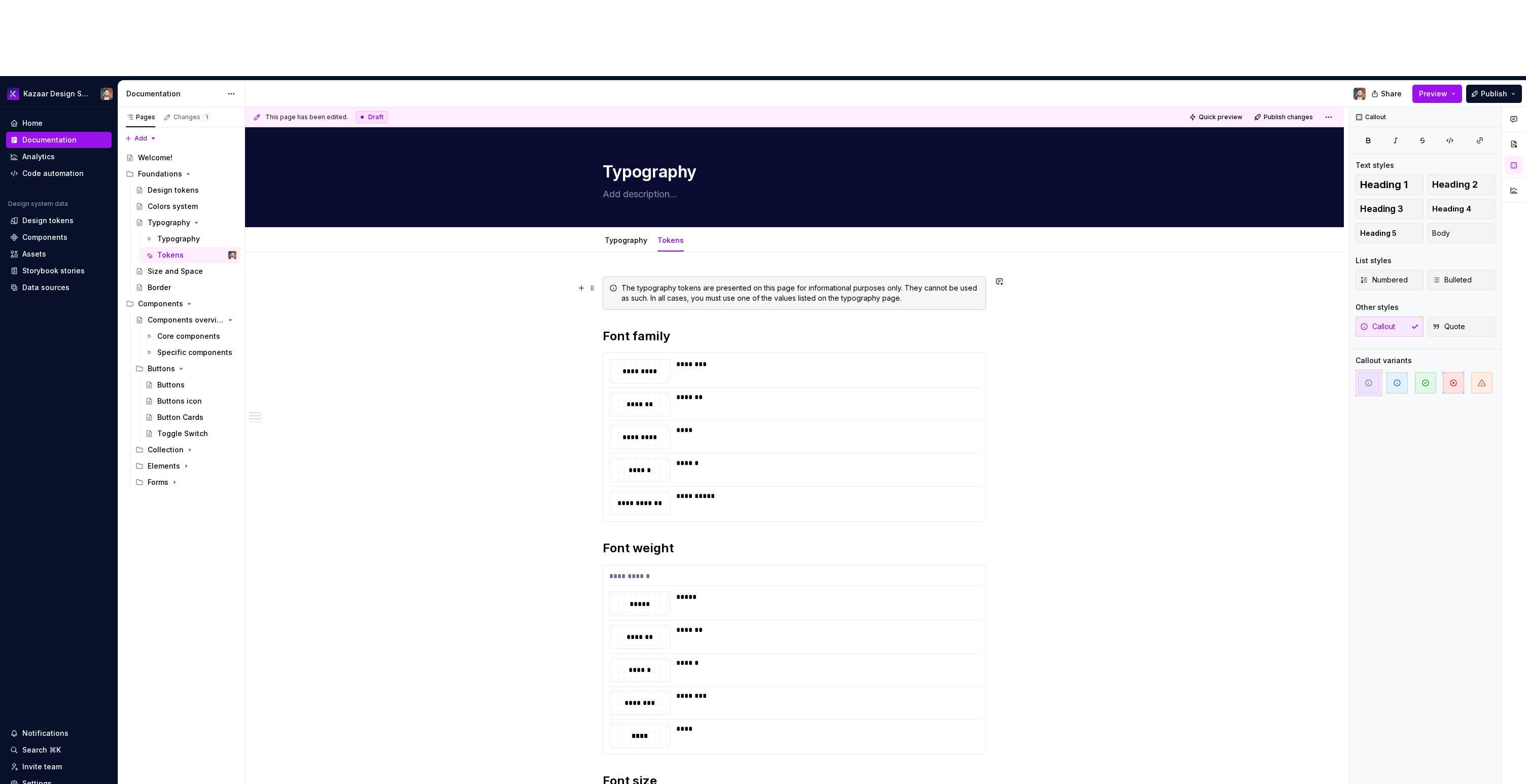
click at [858, 283] on div "The typography tokens are presented on this page for informational purposes onl…" at bounding box center [800, 293] width 358 height 20
click at [913, 201] on button "button" at bounding box center [1084, 205] width 14 height 14
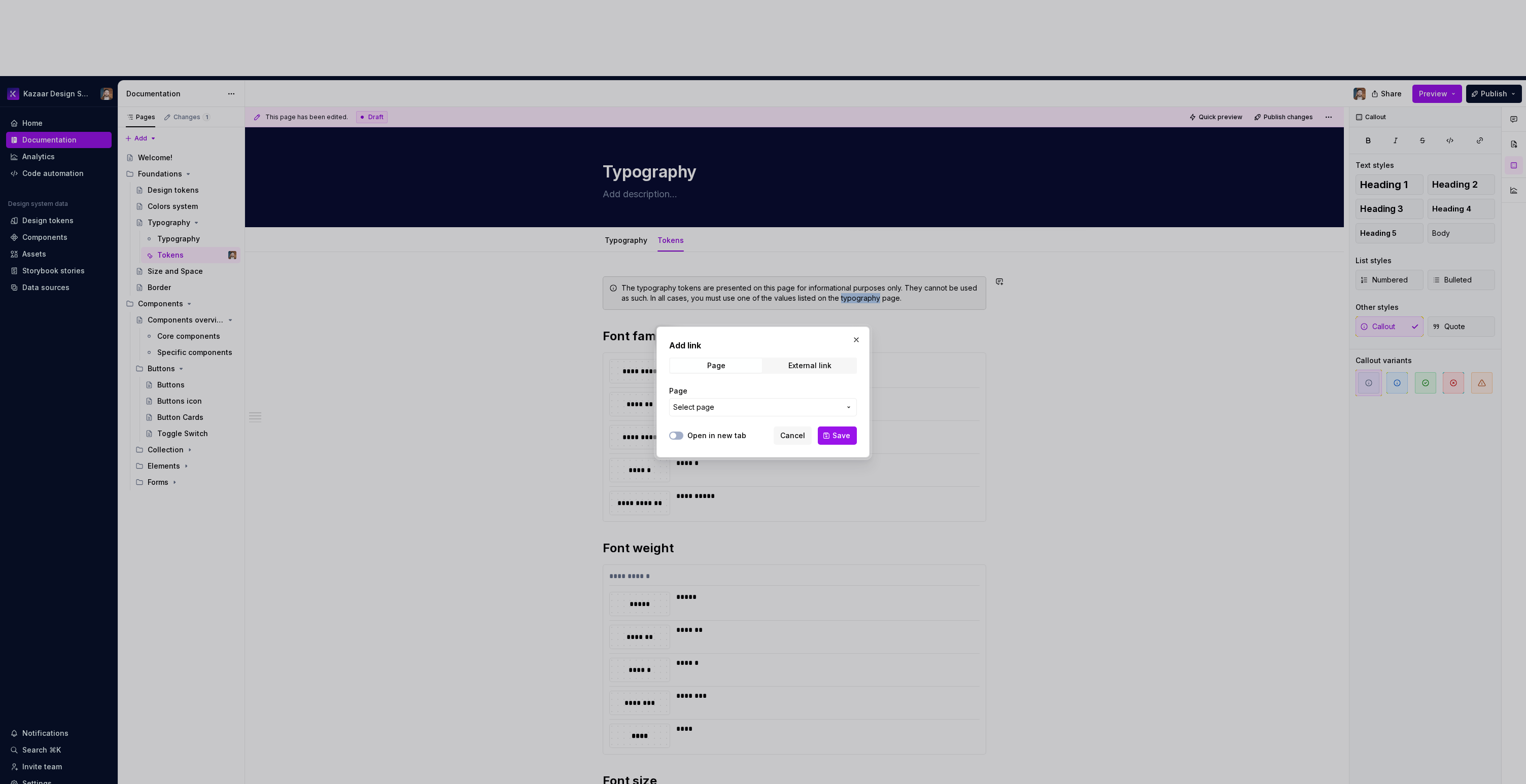
click at [771, 405] on span "Select page" at bounding box center [757, 407] width 167 height 10
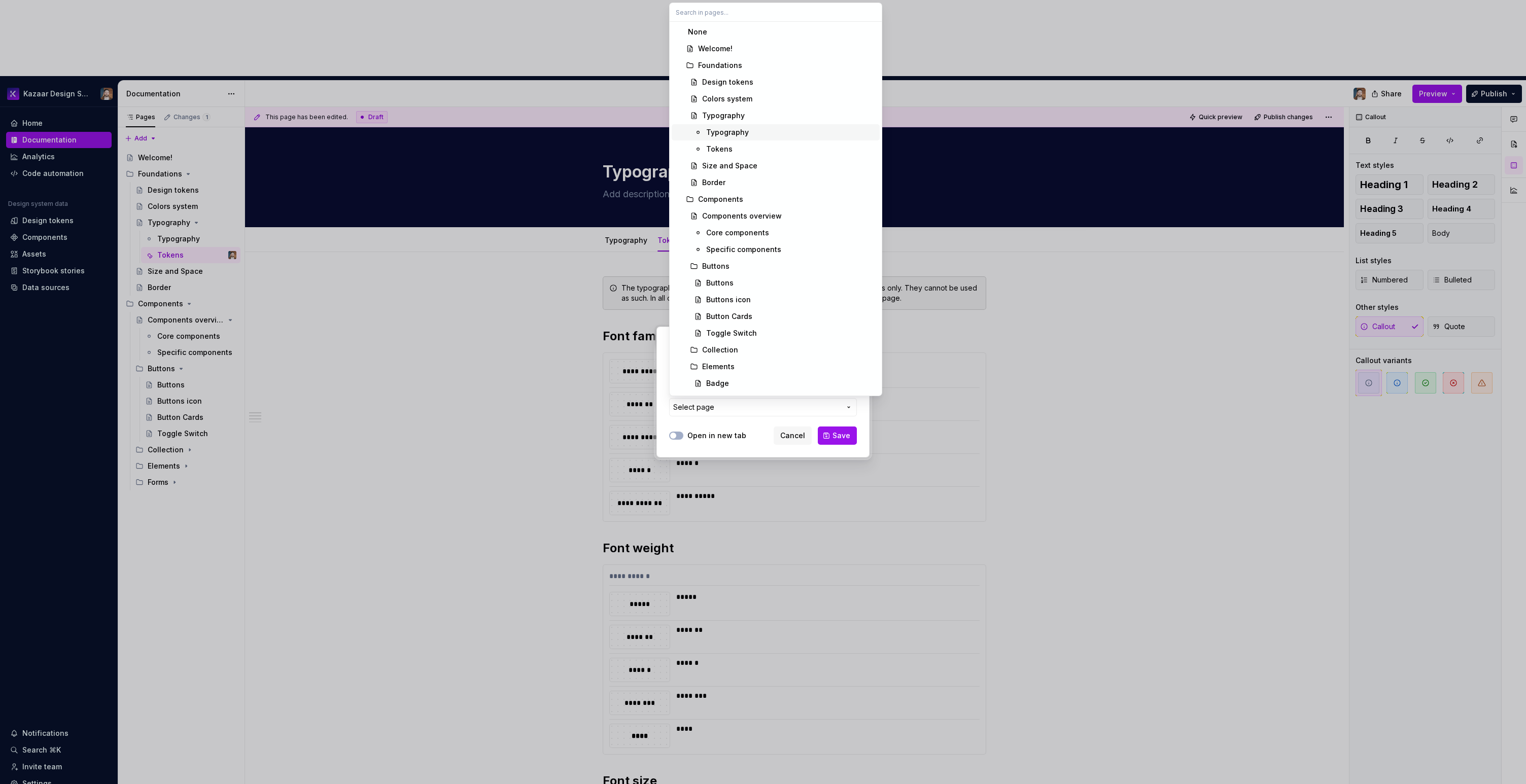
click at [743, 133] on div "Typography" at bounding box center [728, 132] width 43 height 10
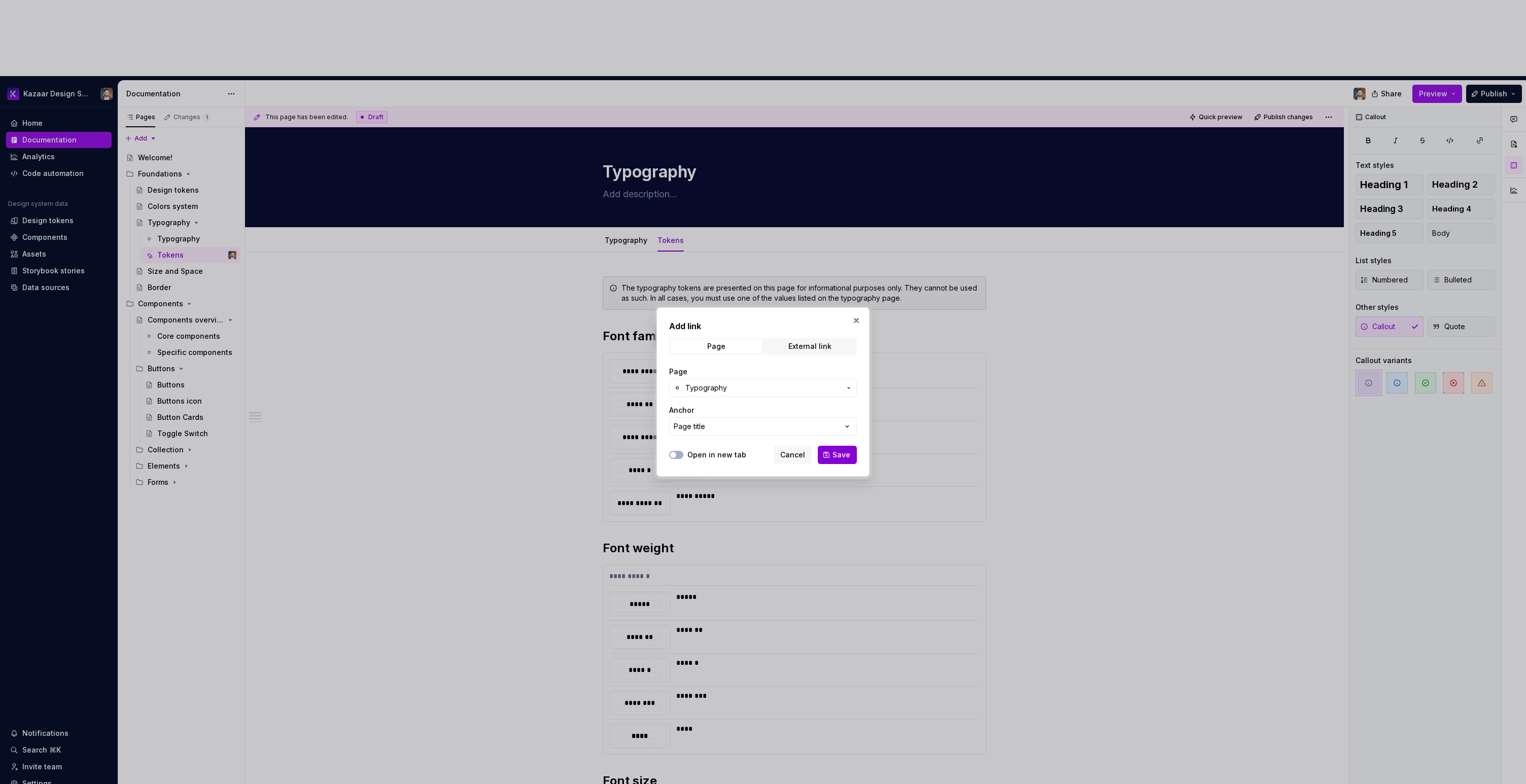
click at [844, 452] on span "Save" at bounding box center [841, 455] width 18 height 10
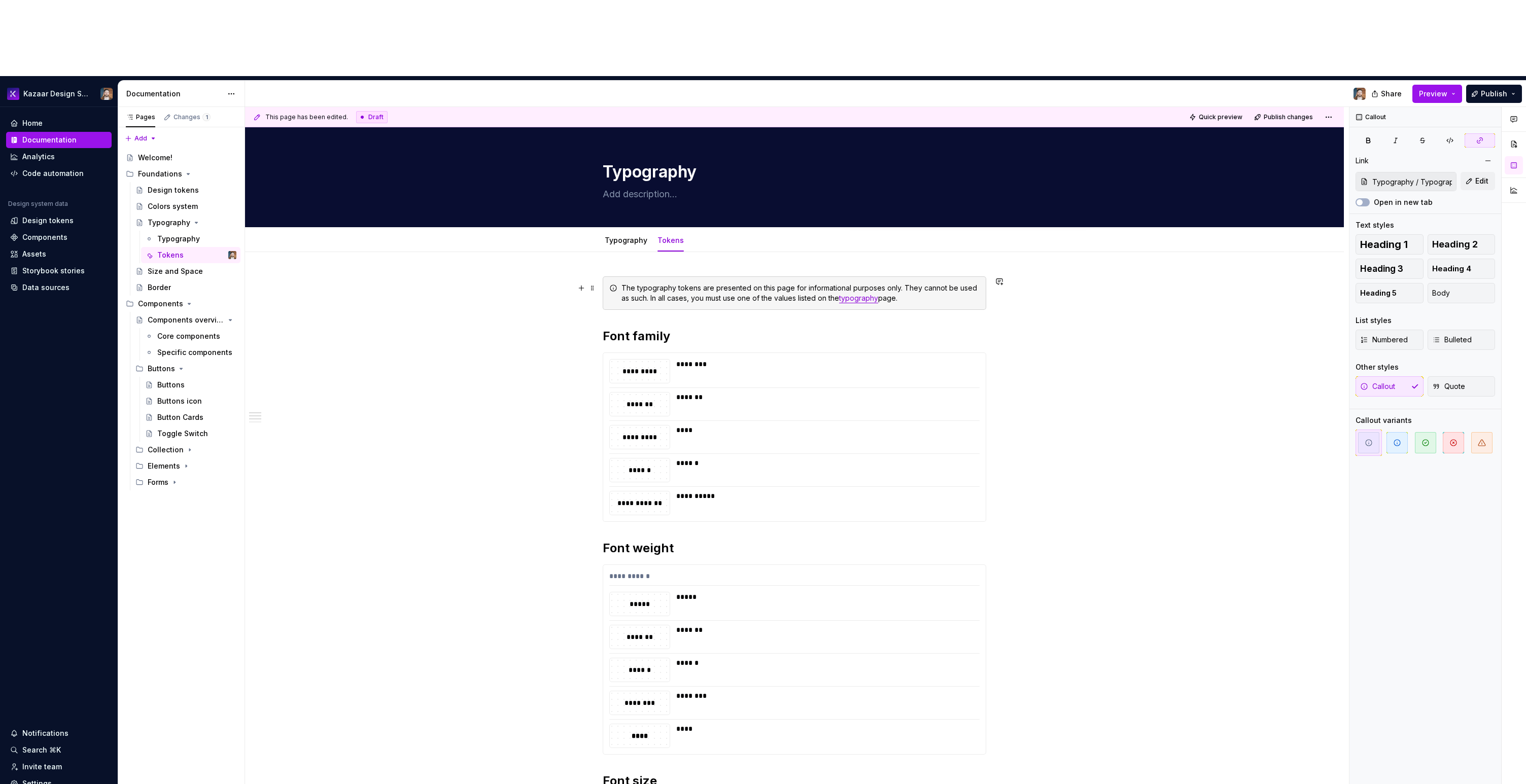
click at [670, 283] on div "The typography tokens are presented on this page for informational purposes onl…" at bounding box center [800, 293] width 358 height 20
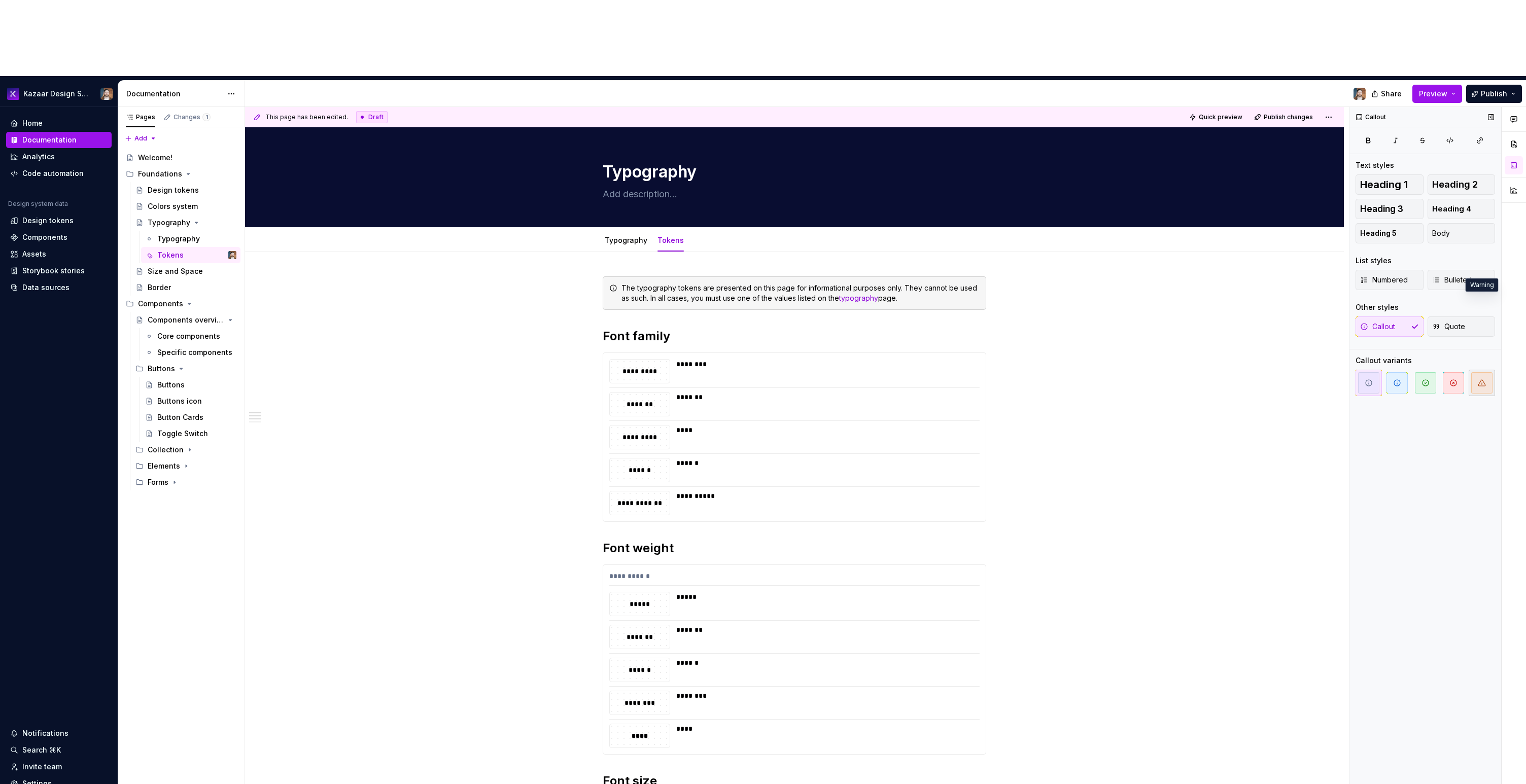
click at [913, 372] on span "button" at bounding box center [1482, 383] width 21 height 21
click at [913, 378] on icon "button" at bounding box center [1453, 382] width 8 height 8
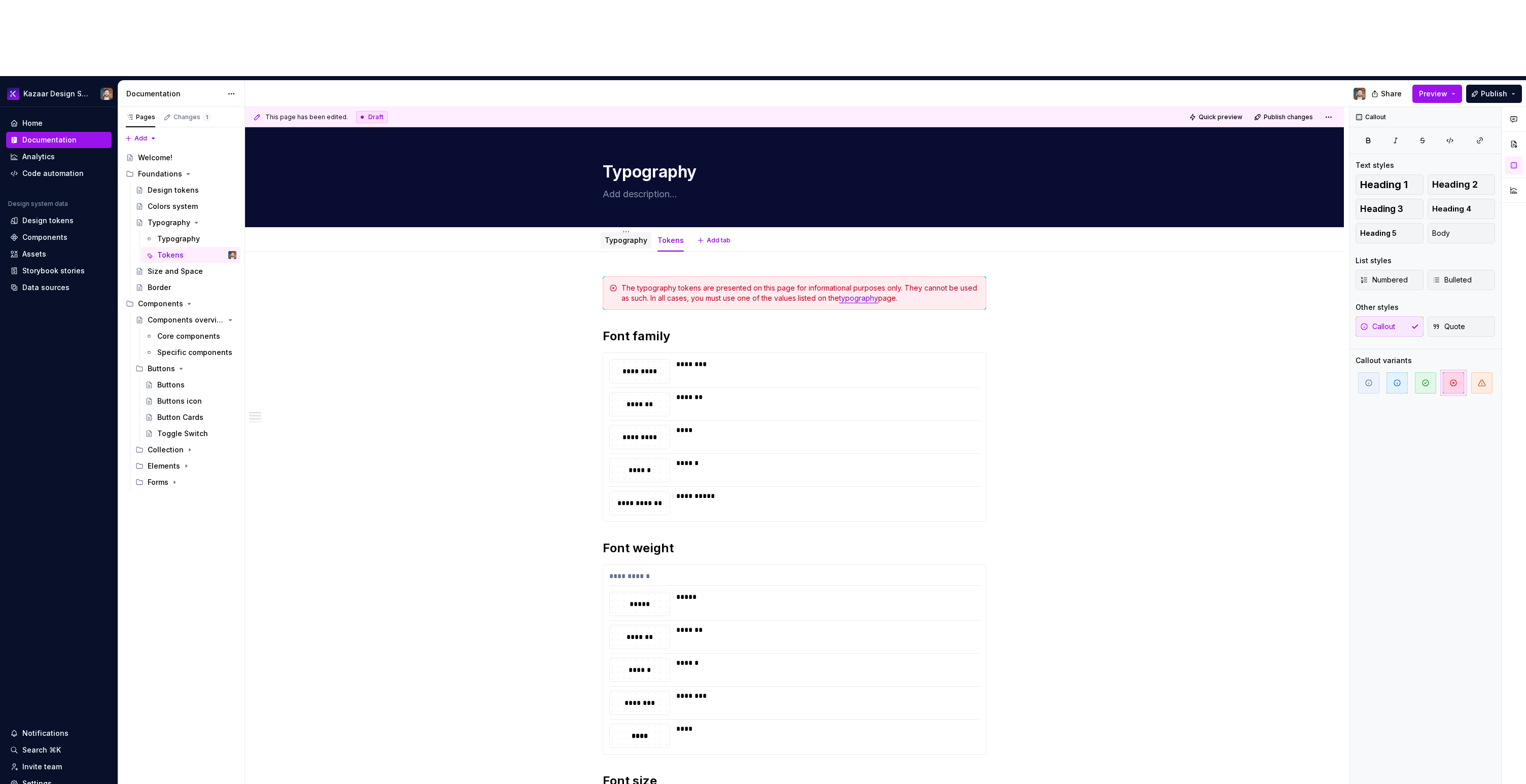
click at [638, 236] on link "Typography" at bounding box center [626, 240] width 43 height 9
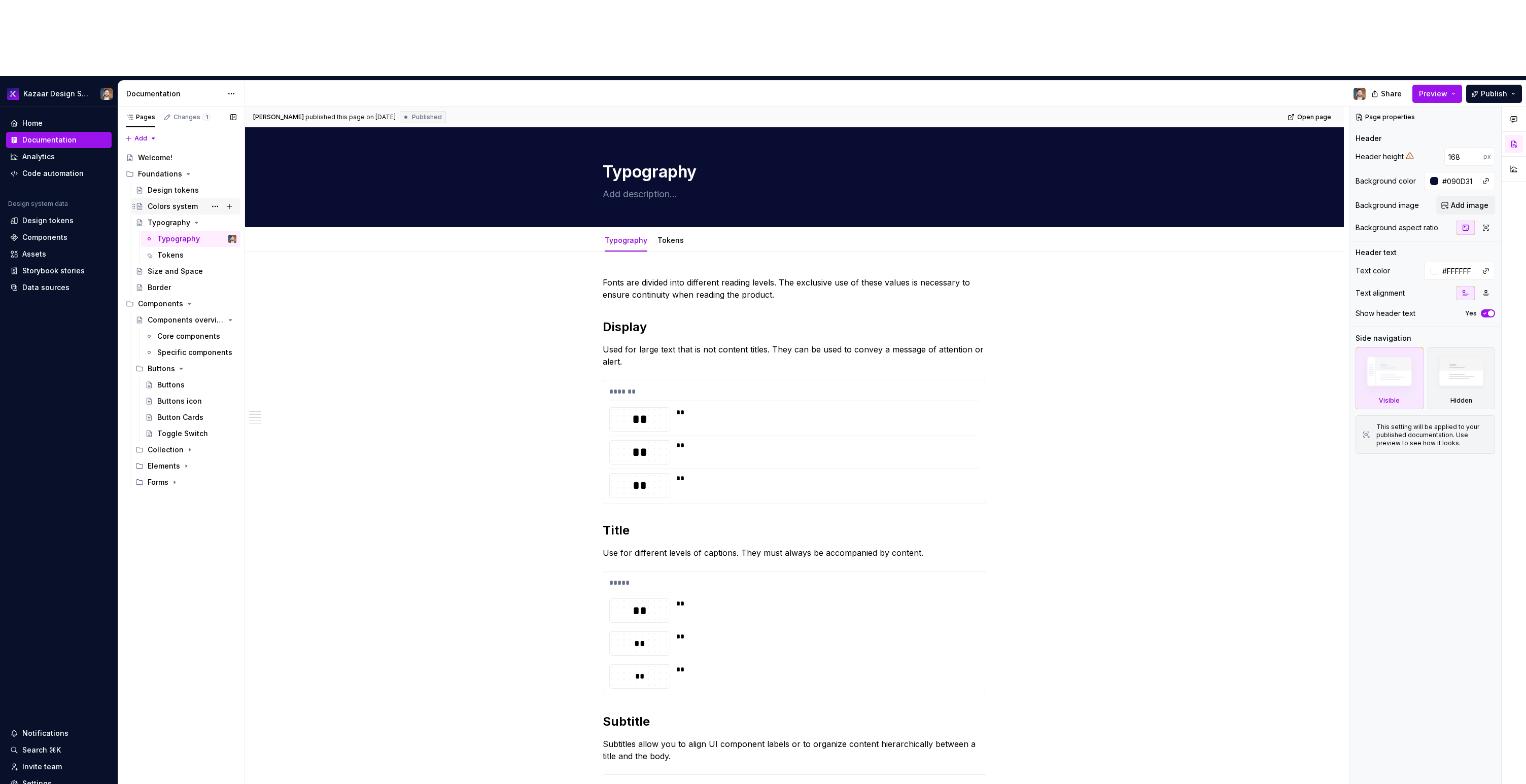
click at [162, 201] on div "Colors system" at bounding box center [172, 206] width 50 height 10
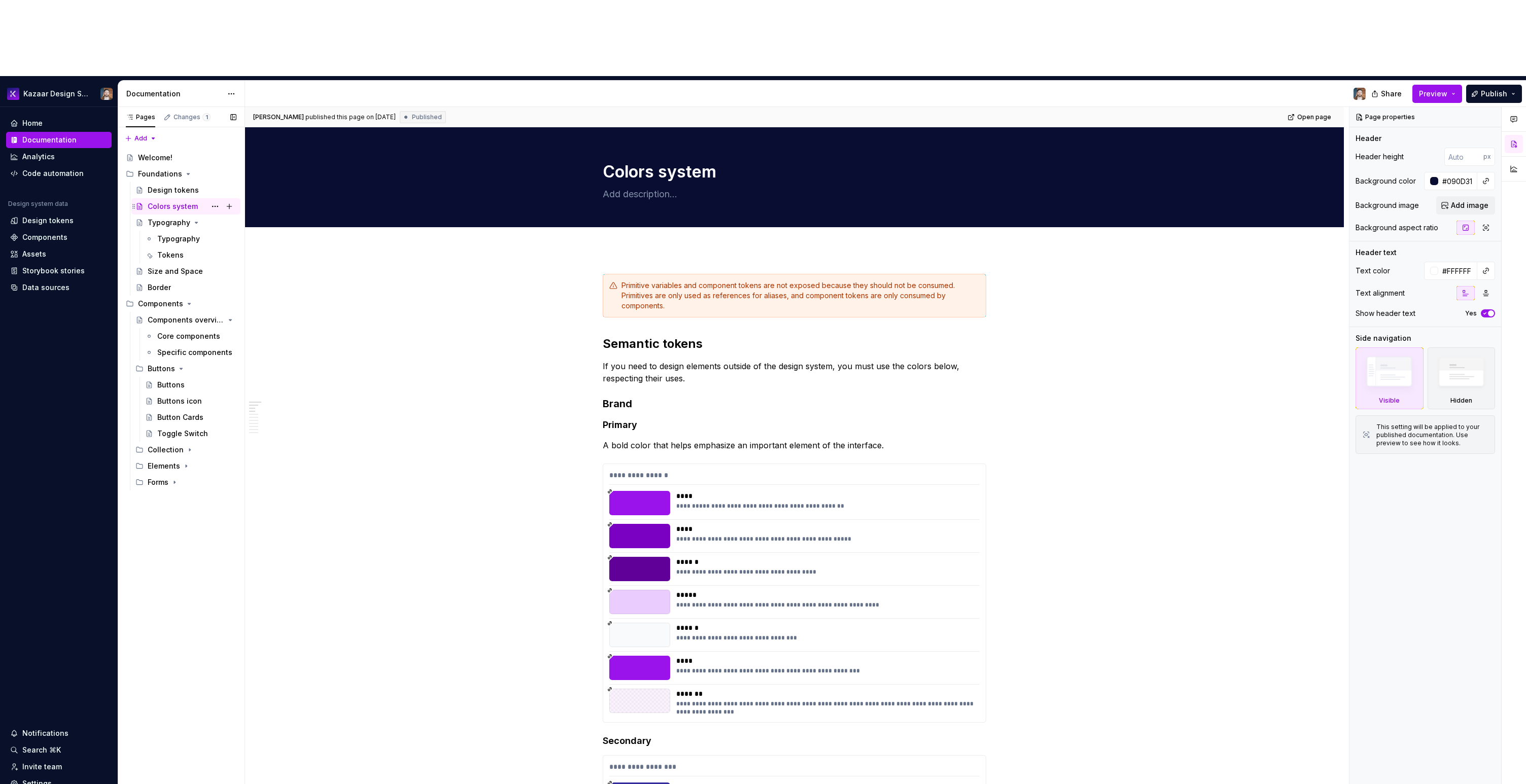
click at [164, 201] on div "Colors system" at bounding box center [172, 206] width 50 height 10
click at [622, 234] on span "Add tab" at bounding box center [627, 237] width 24 height 8
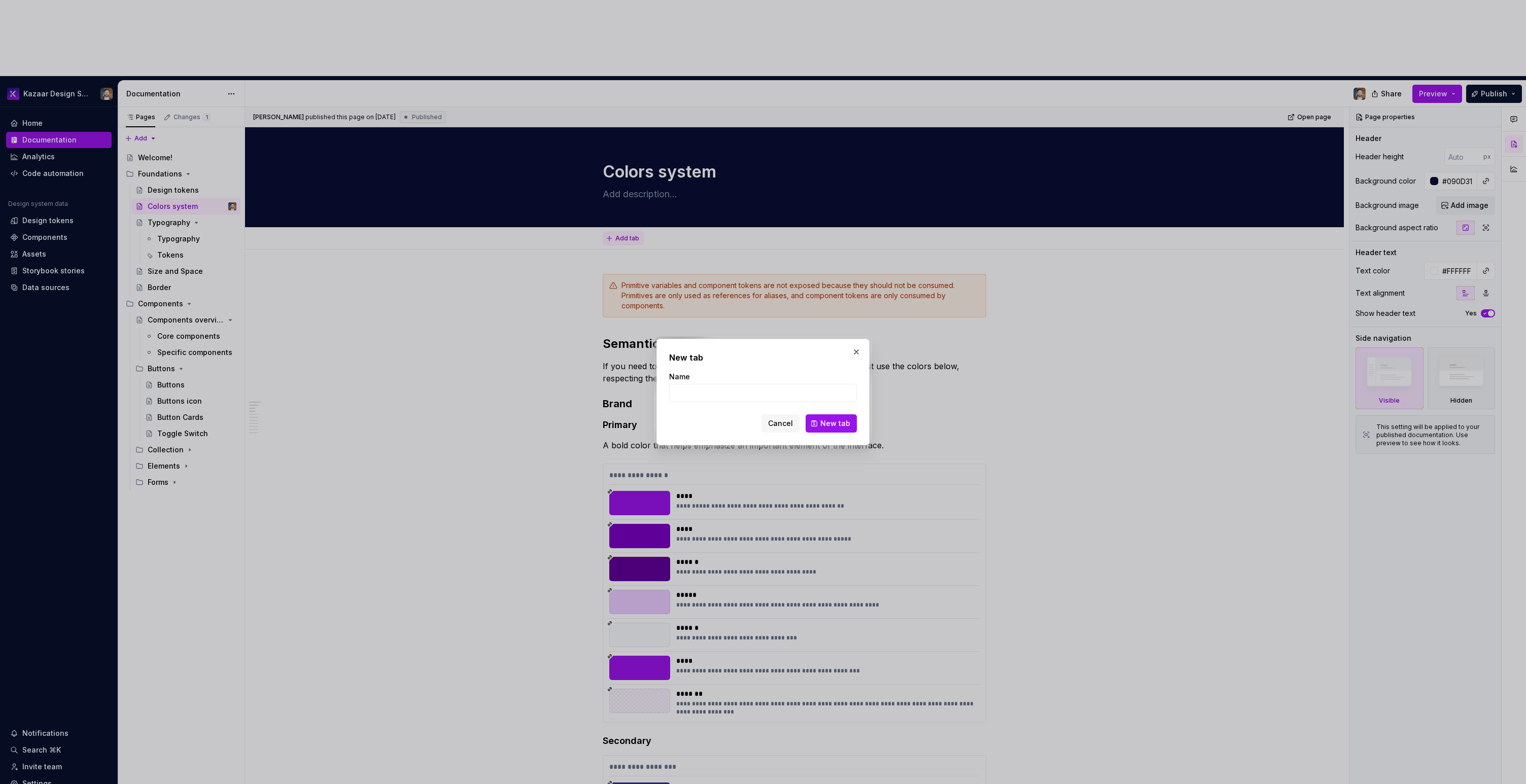
type textarea "*"
type input "Devs"
click button "New tab" at bounding box center [832, 423] width 52 height 19
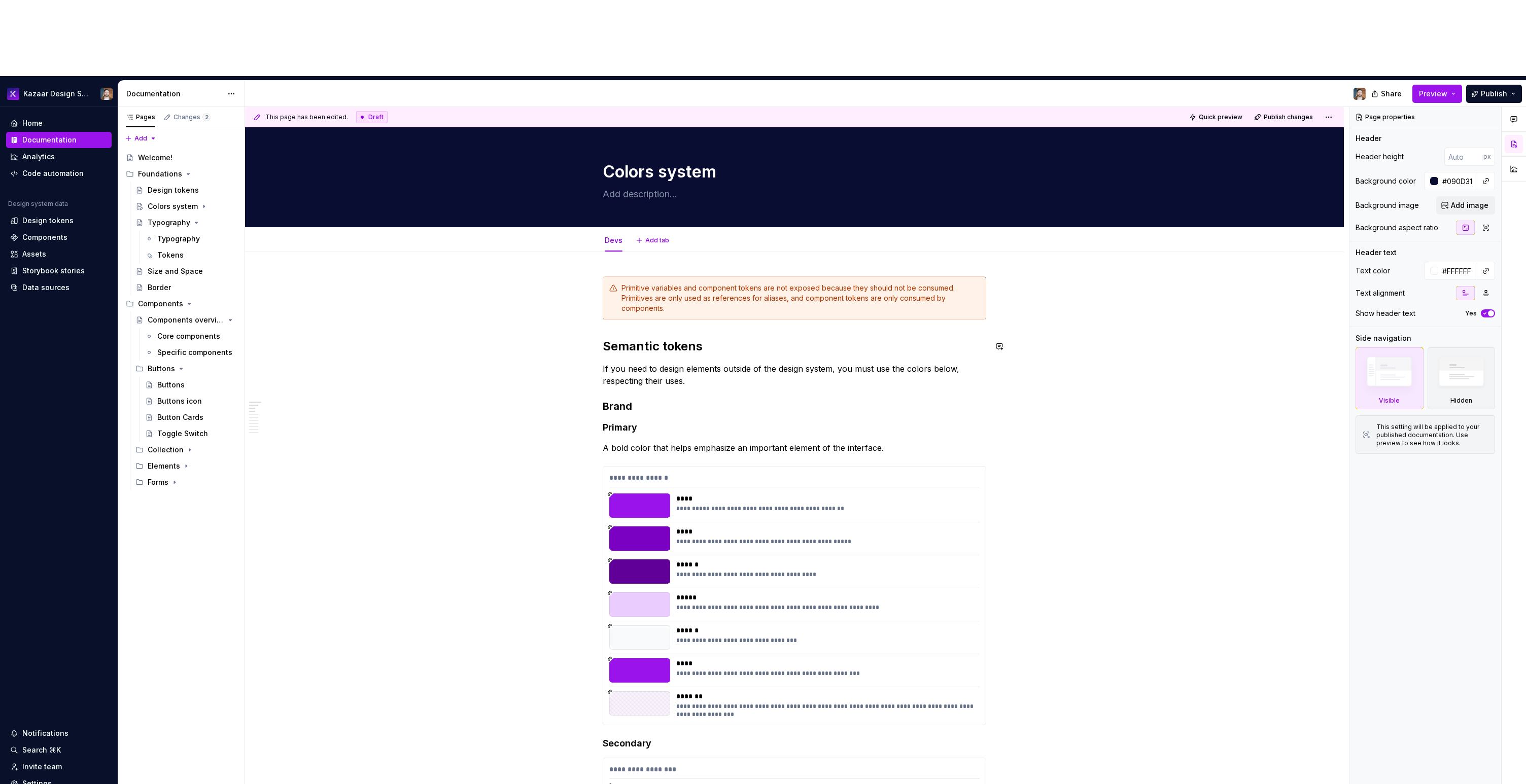
type textarea "*"
click at [648, 236] on span "Add tab" at bounding box center [657, 240] width 24 height 8
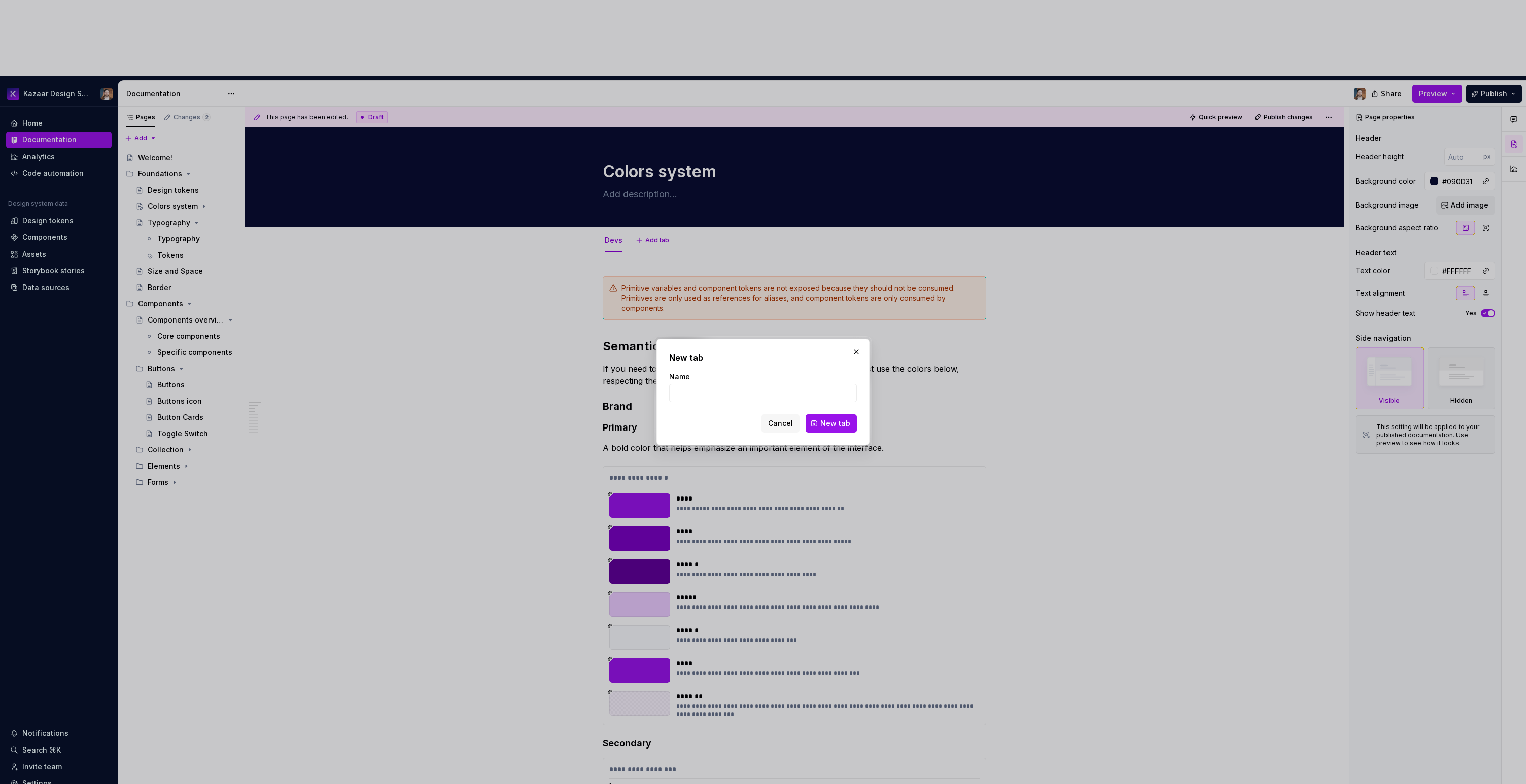
type input "D"
type input "De"
click button "New tab" at bounding box center [832, 423] width 52 height 19
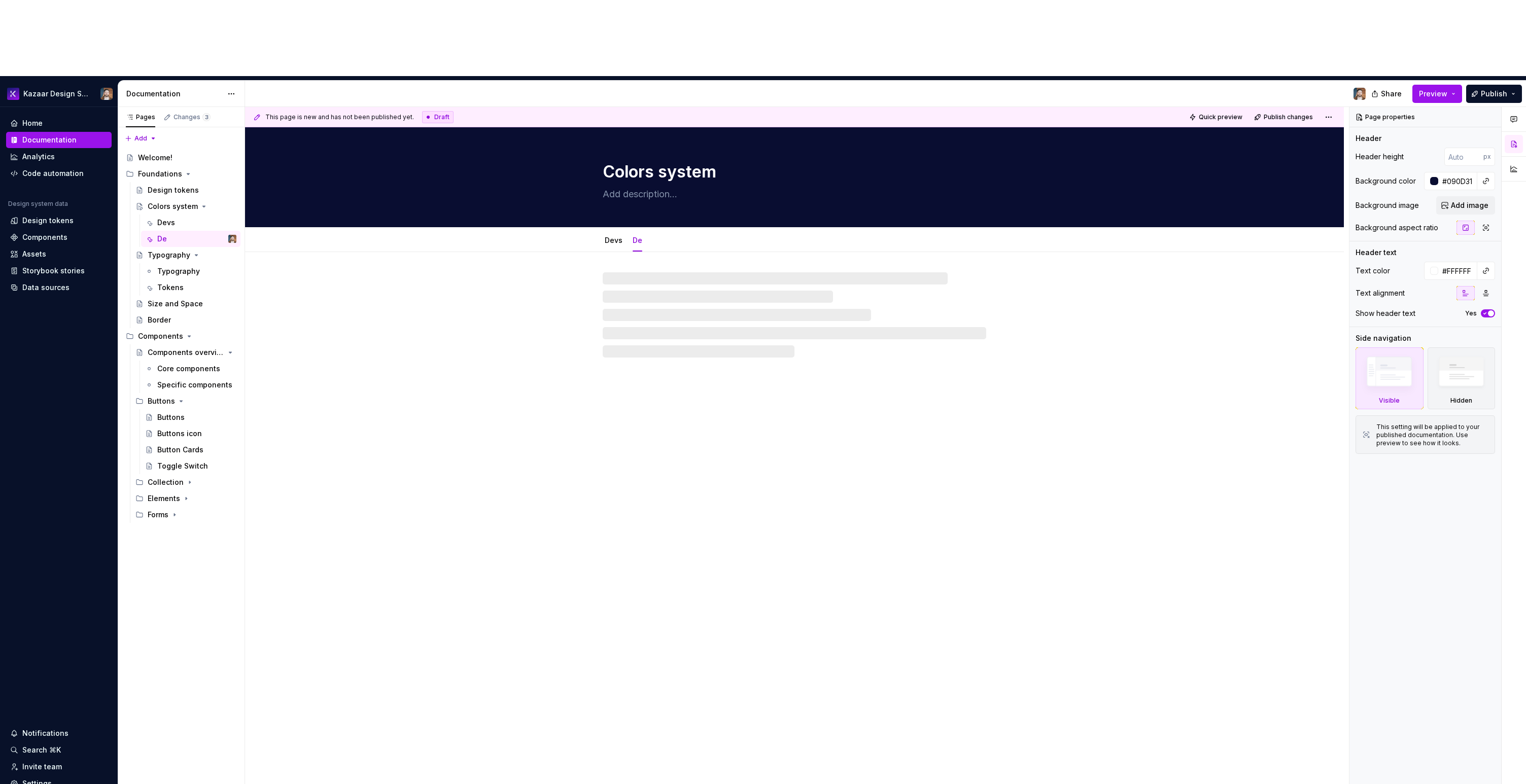
type textarea "*"
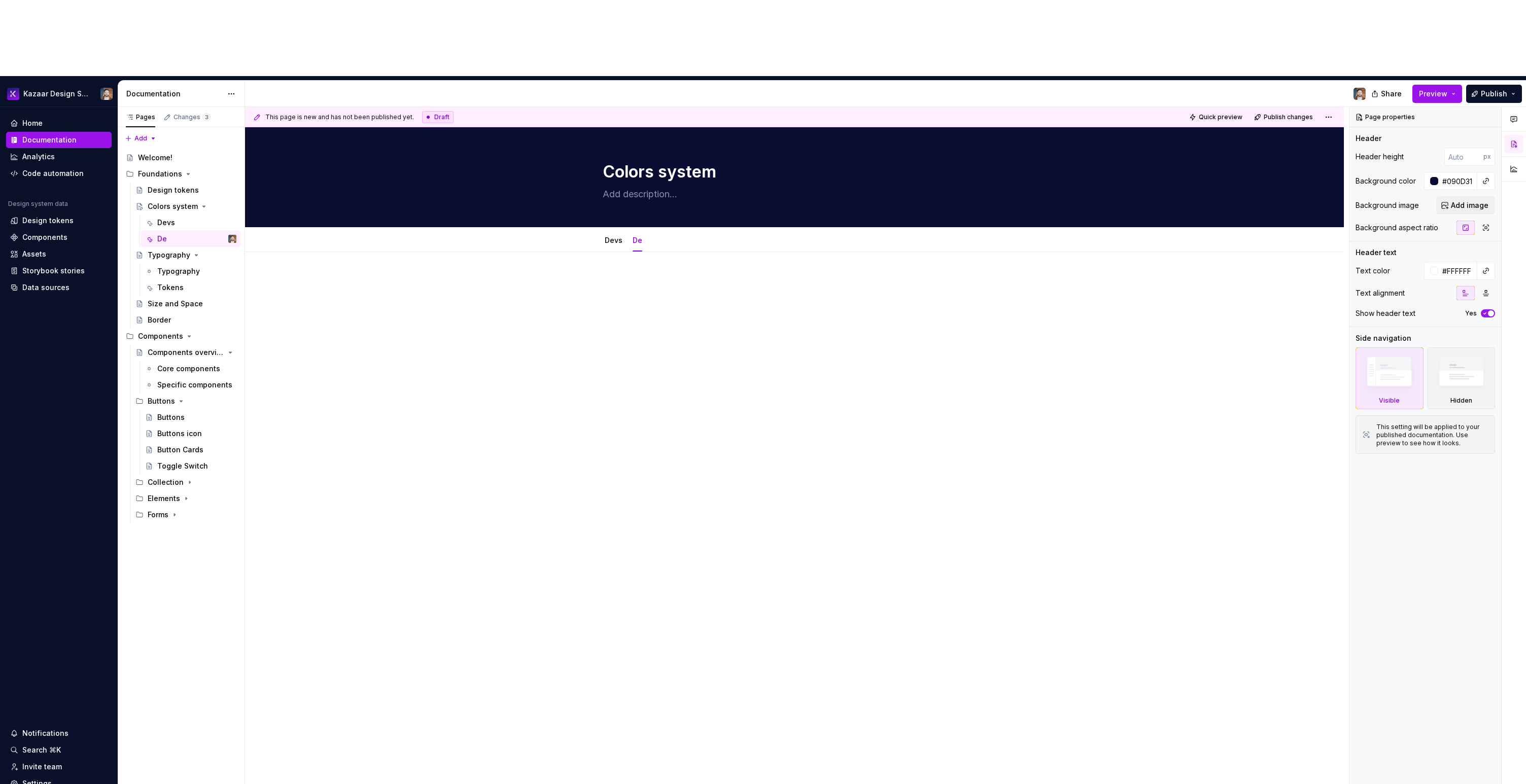
click at [714, 276] on div at bounding box center [794, 295] width 384 height 39
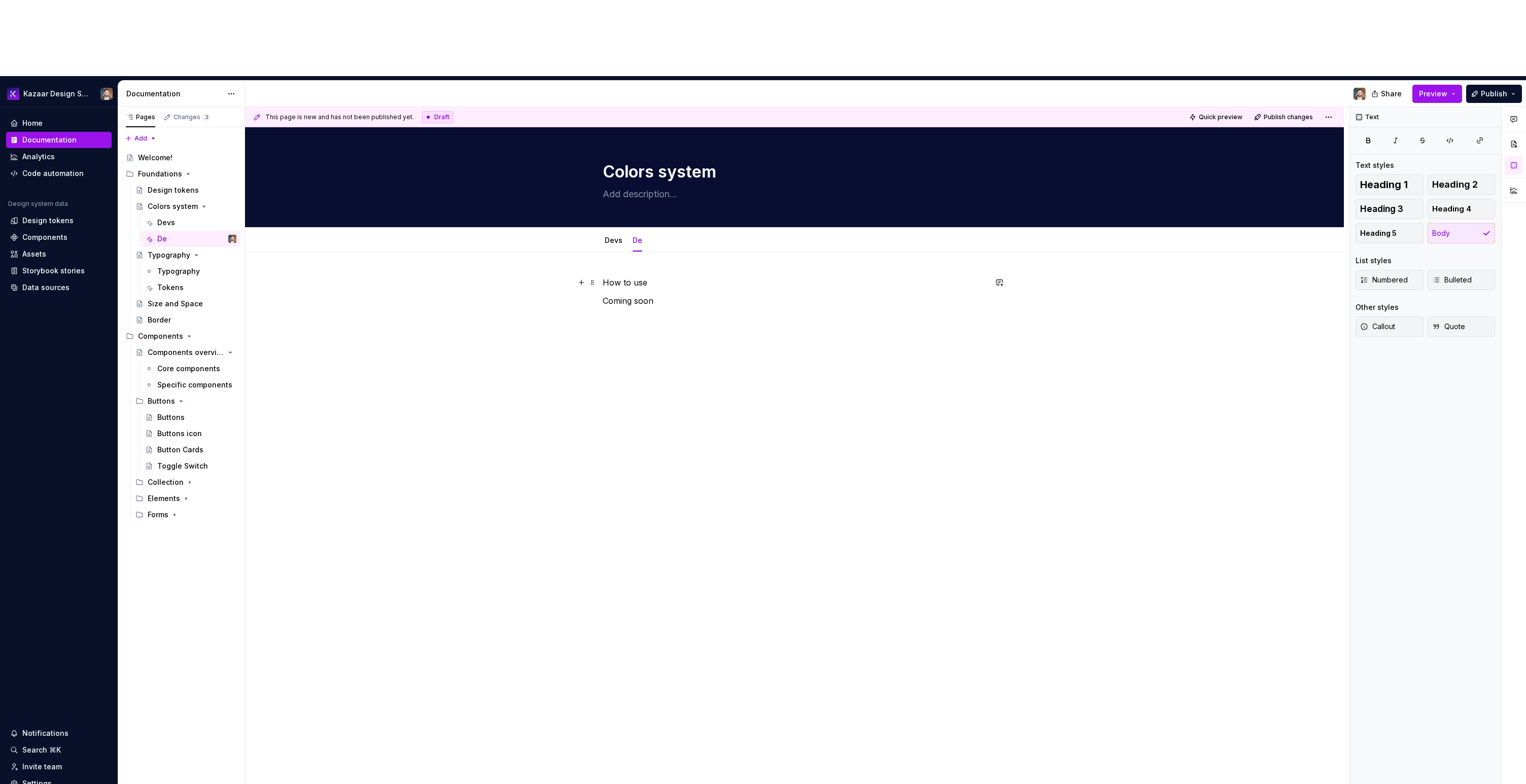
click at [653, 276] on p "How to use" at bounding box center [794, 282] width 384 height 12
click at [634, 276] on p "How to use" at bounding box center [794, 282] width 384 height 12
click at [663, 184] on button "button" at bounding box center [666, 187] width 14 height 14
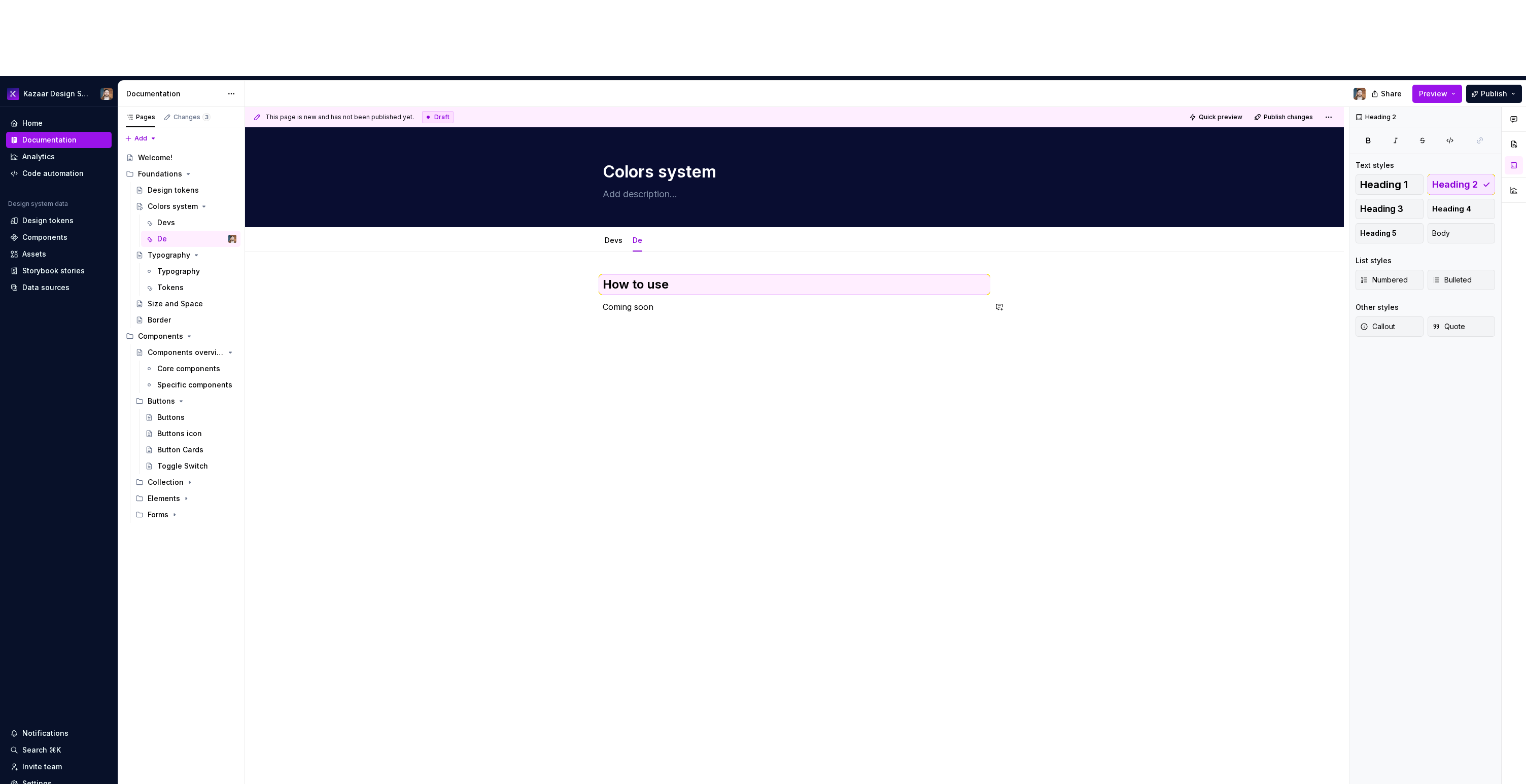
click at [684, 273] on div "How to use Coming soon" at bounding box center [794, 407] width 1099 height 310
click at [618, 236] on link "Devs" at bounding box center [613, 240] width 18 height 9
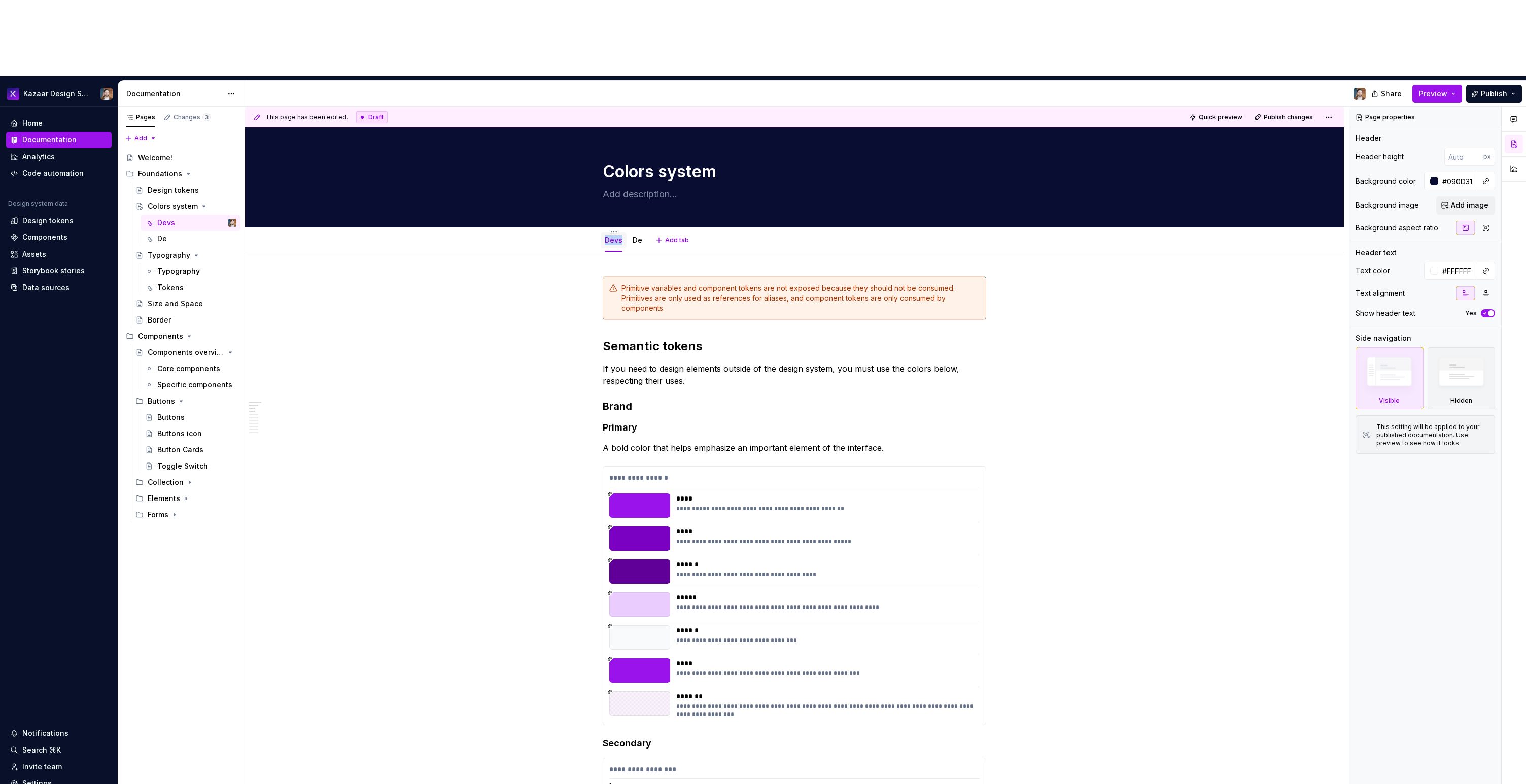
click at [613, 236] on link "Devs" at bounding box center [613, 240] width 18 height 9
click at [613, 155] on html "Kazaar Design System Home Documentation Analytics Code automation Design system…" at bounding box center [763, 392] width 1526 height 784
type textarea "*"
click at [623, 167] on icon at bounding box center [618, 170] width 8 height 8
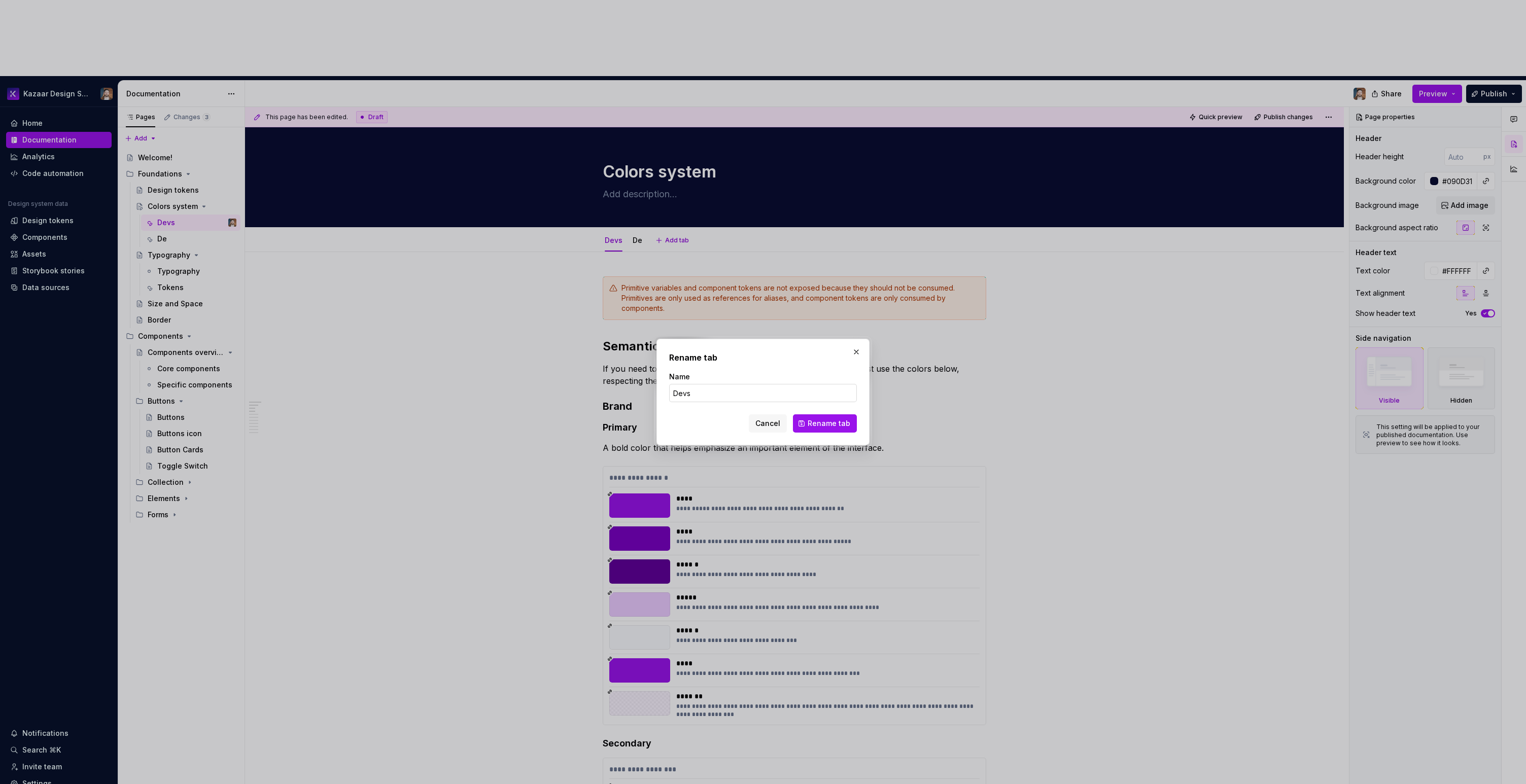
click at [691, 396] on input "Devs" at bounding box center [763, 393] width 188 height 19
type input "Concept"
click button "Rename tab" at bounding box center [825, 423] width 64 height 19
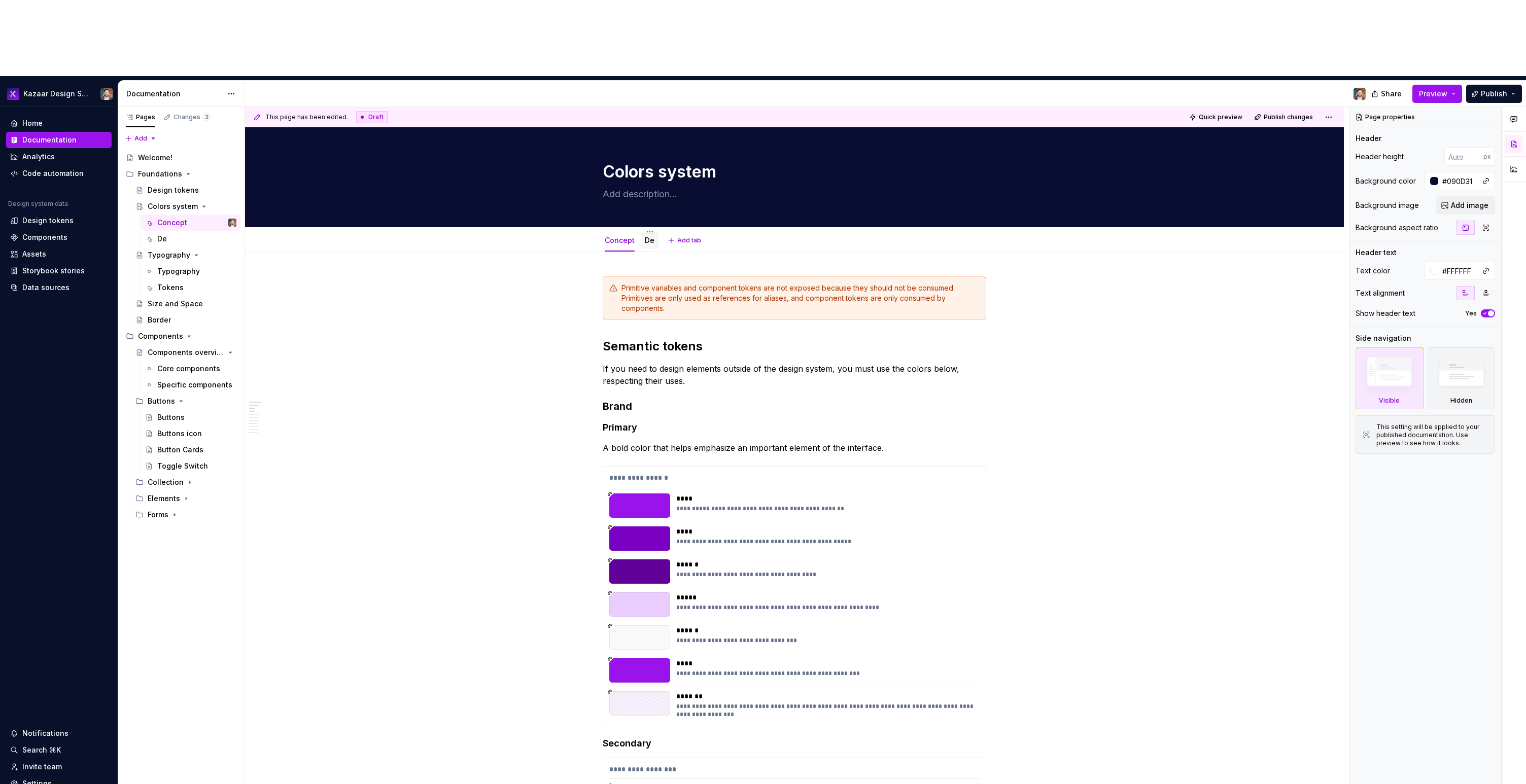
click at [650, 236] on link "De" at bounding box center [649, 240] width 9 height 9
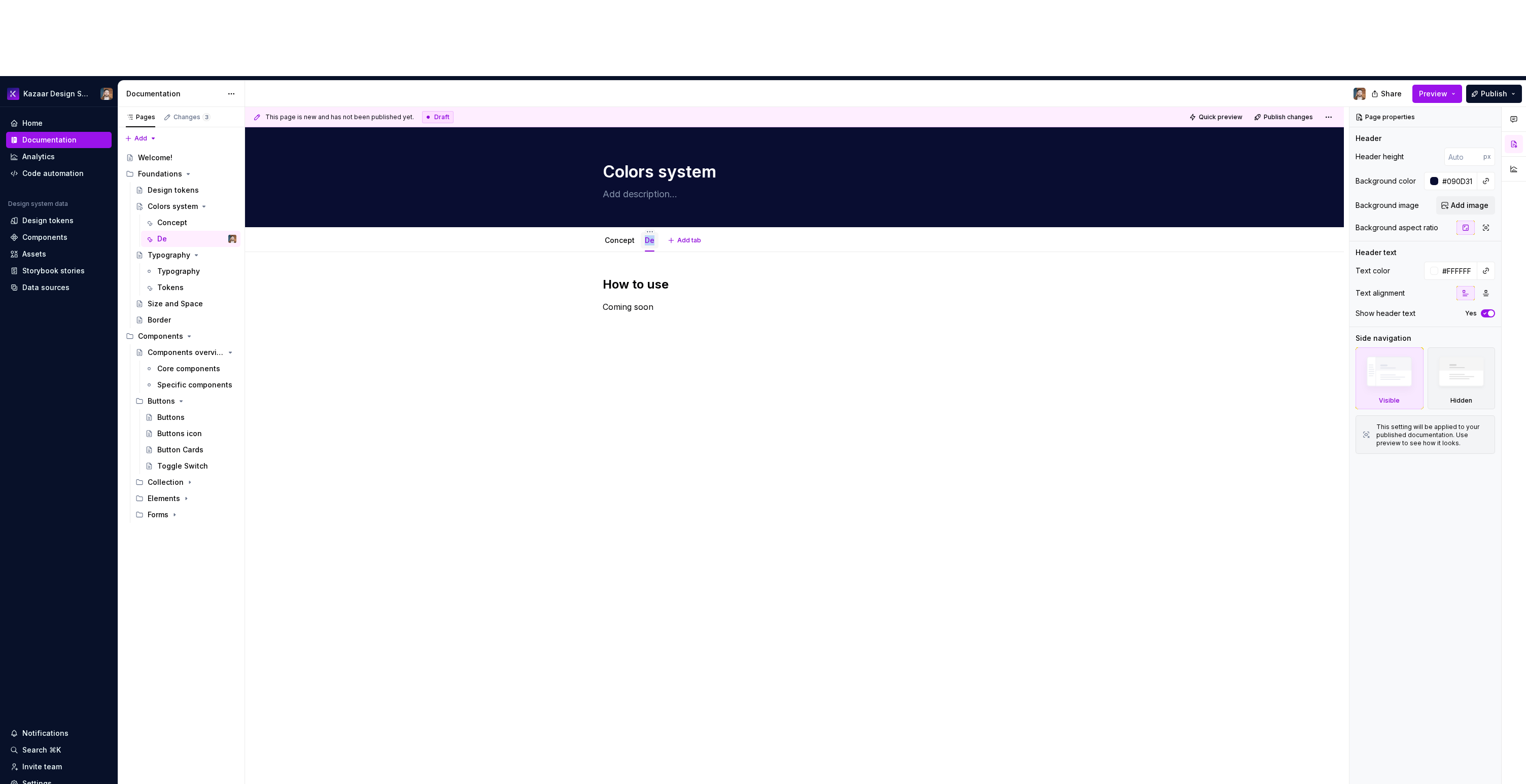
click at [652, 236] on link "De" at bounding box center [649, 240] width 9 height 9
click at [651, 150] on div "Colors system" at bounding box center [794, 177] width 384 height 99
click at [649, 157] on html "Kazaar Design System Home Documentation Analytics Code automation Design system…" at bounding box center [763, 392] width 1526 height 784
type textarea "*"
click at [659, 175] on div "Rename tab" at bounding box center [704, 170] width 116 height 16
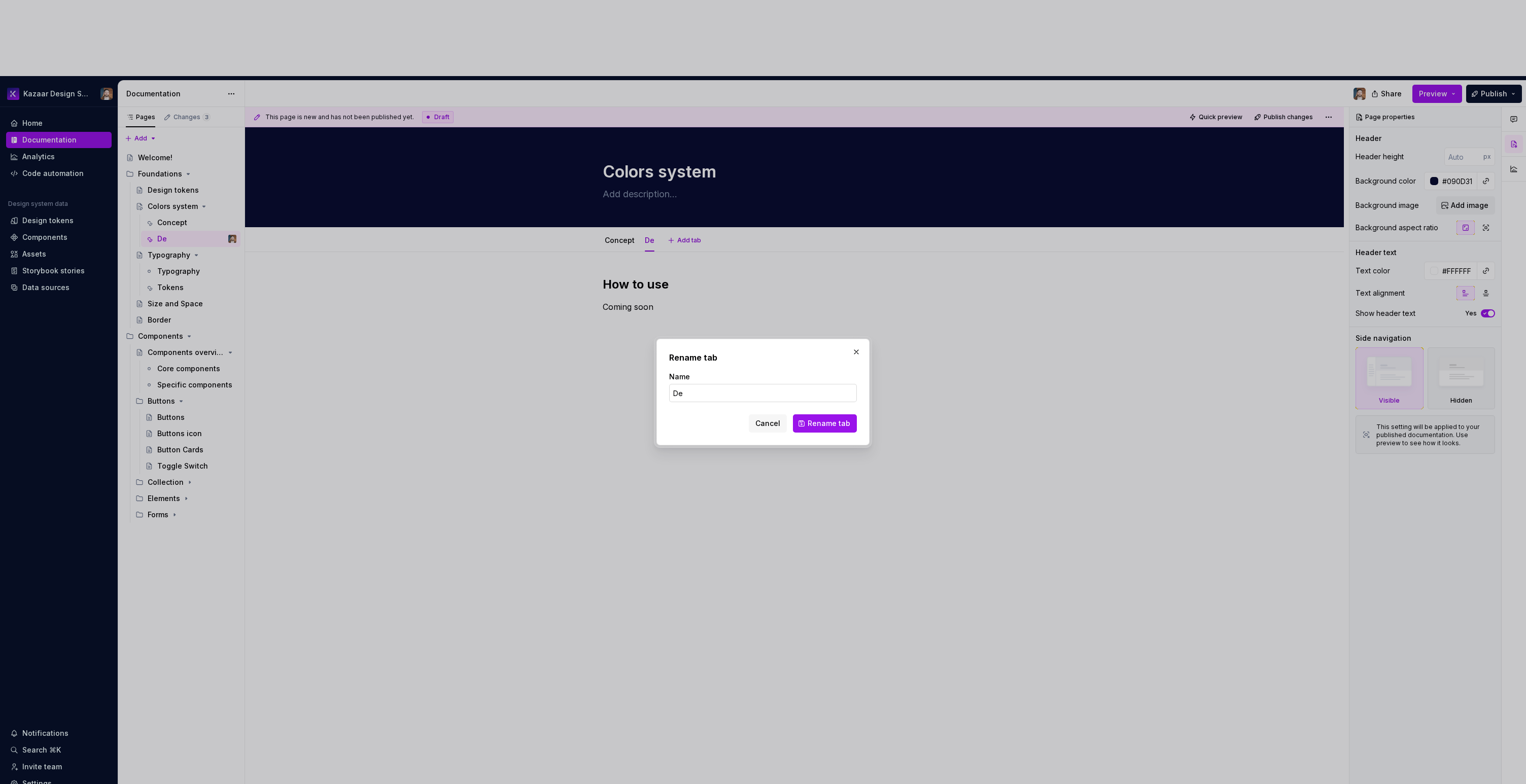
click at [701, 386] on input "De" at bounding box center [763, 393] width 188 height 19
type input "H"
type input "Design"
click button "Rename tab" at bounding box center [825, 423] width 64 height 19
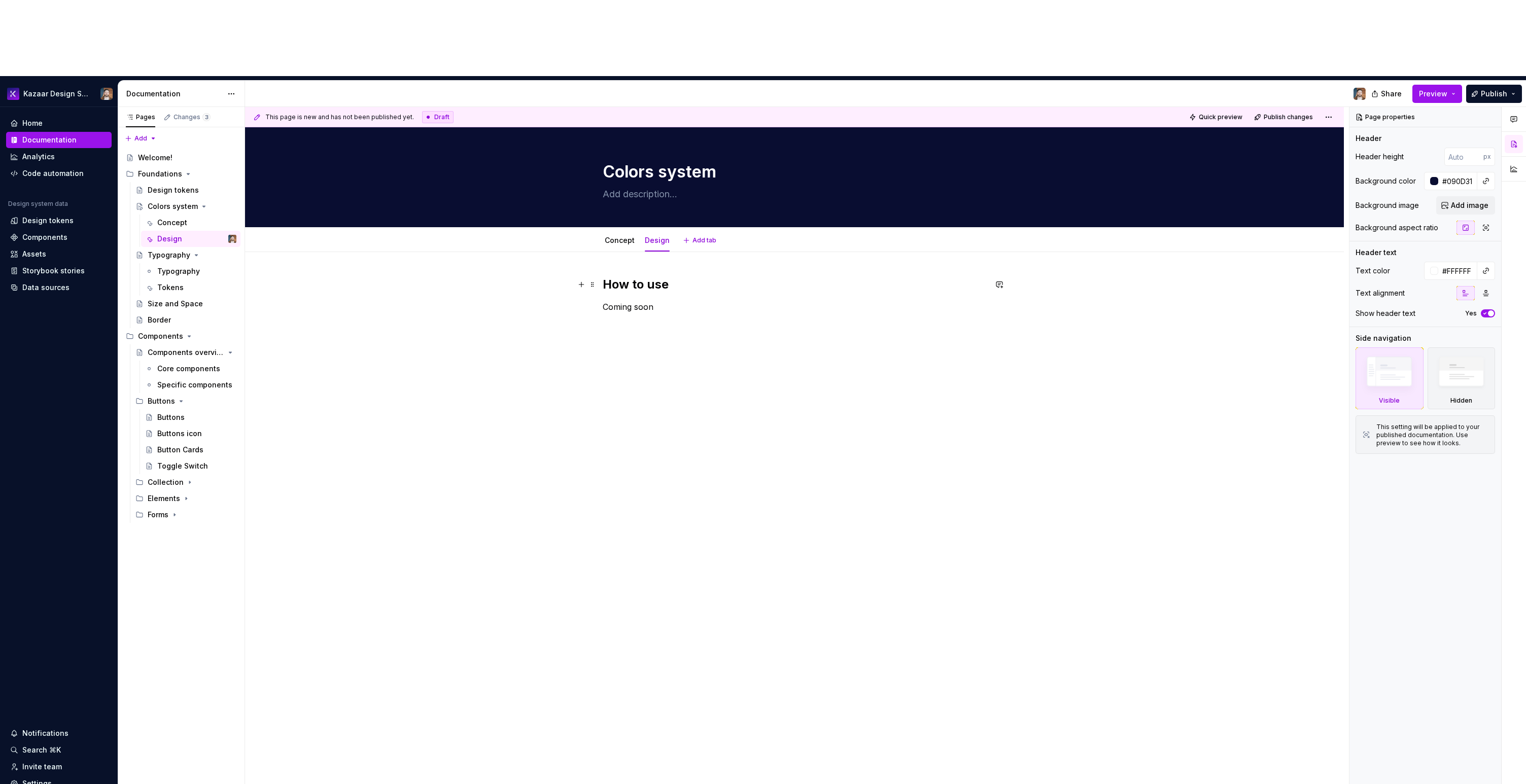
type textarea "*"
click at [686, 233] on button "Add tab" at bounding box center [700, 240] width 41 height 14
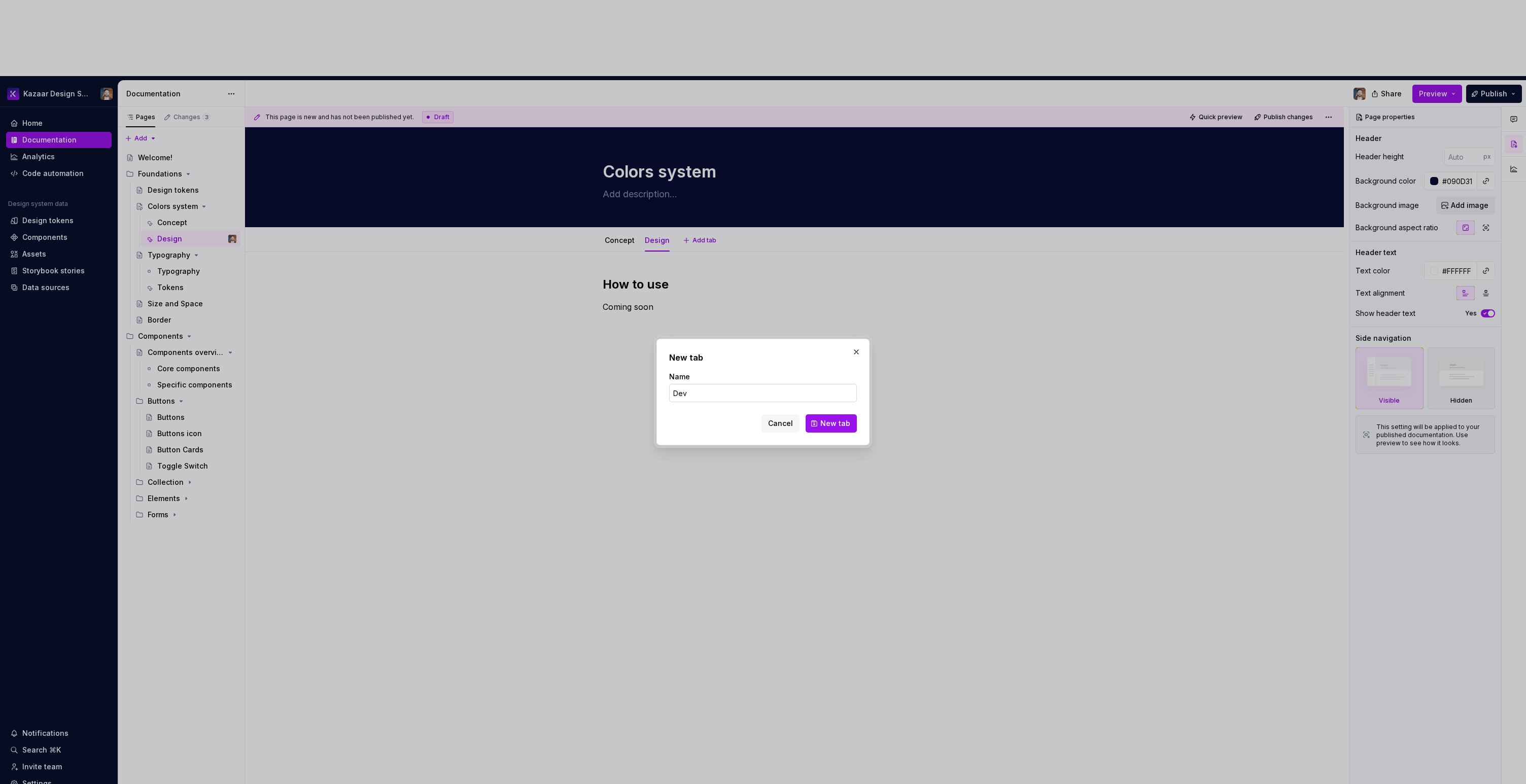
type input "Devs"
click button "New tab" at bounding box center [832, 423] width 52 height 19
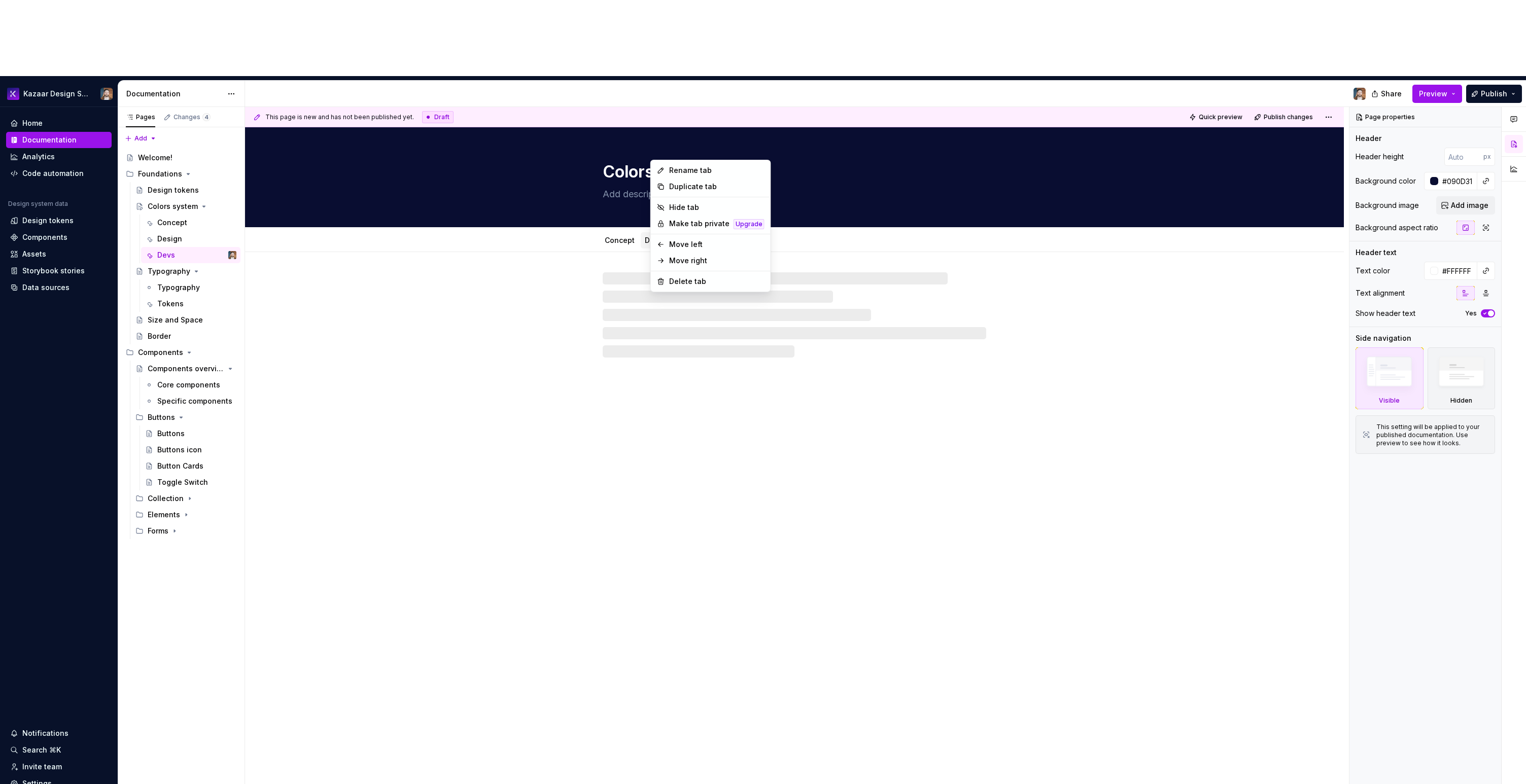
click at [659, 156] on html "Kazaar Design System Home Documentation Analytics Code automation Design system…" at bounding box center [763, 392] width 1526 height 784
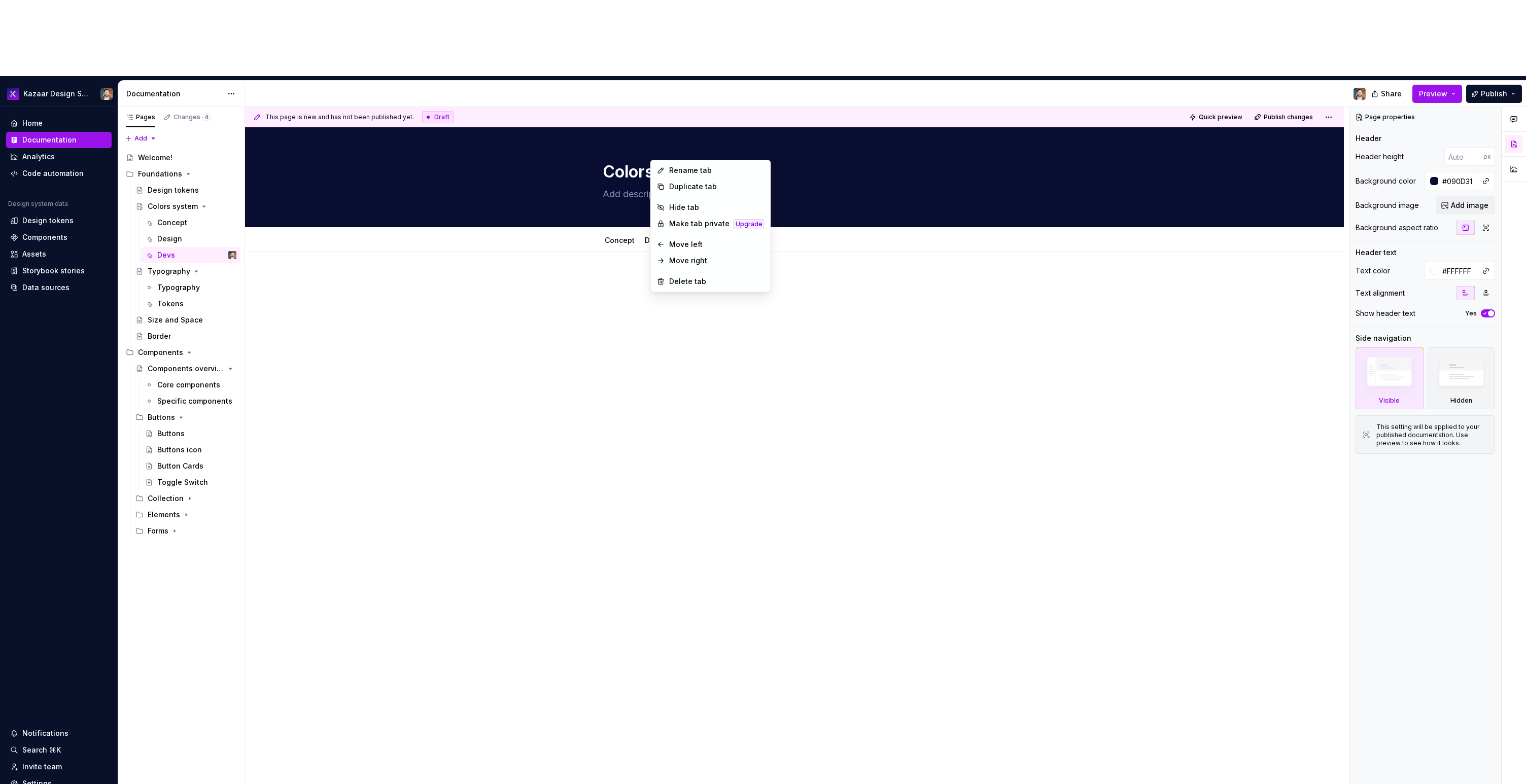
click at [574, 286] on html "Kazaar Design System Home Documentation Analytics Code automation Design system…" at bounding box center [763, 392] width 1526 height 784
click at [656, 236] on link "Design" at bounding box center [657, 240] width 25 height 9
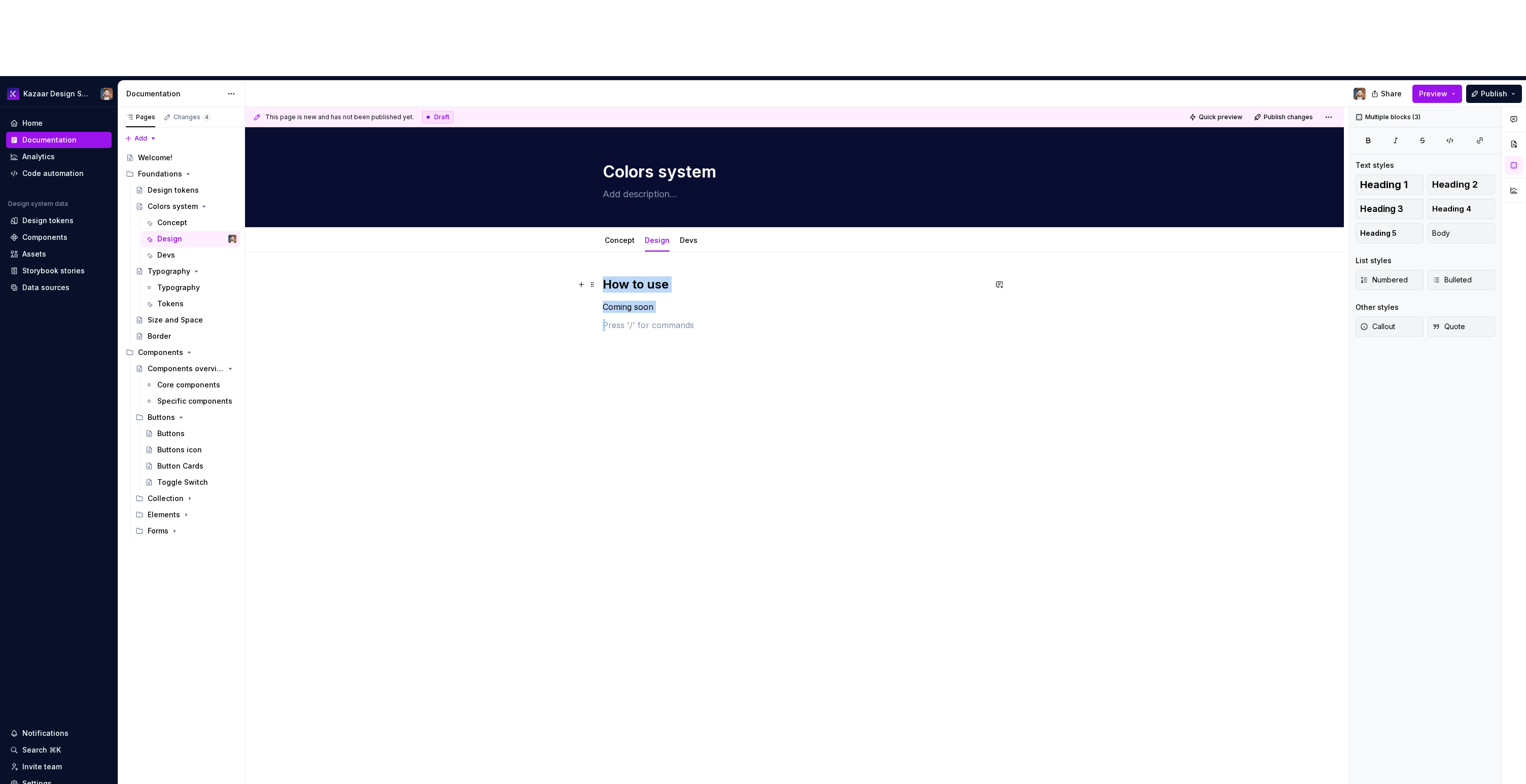
drag, startPoint x: 685, startPoint y: 237, endPoint x: 598, endPoint y: 210, distance: 91.1
click at [598, 252] on div "How to use Coming soon" at bounding box center [794, 415] width 1099 height 326
copy div "How to use Coming soon"
click at [687, 236] on link "Devs" at bounding box center [689, 240] width 18 height 9
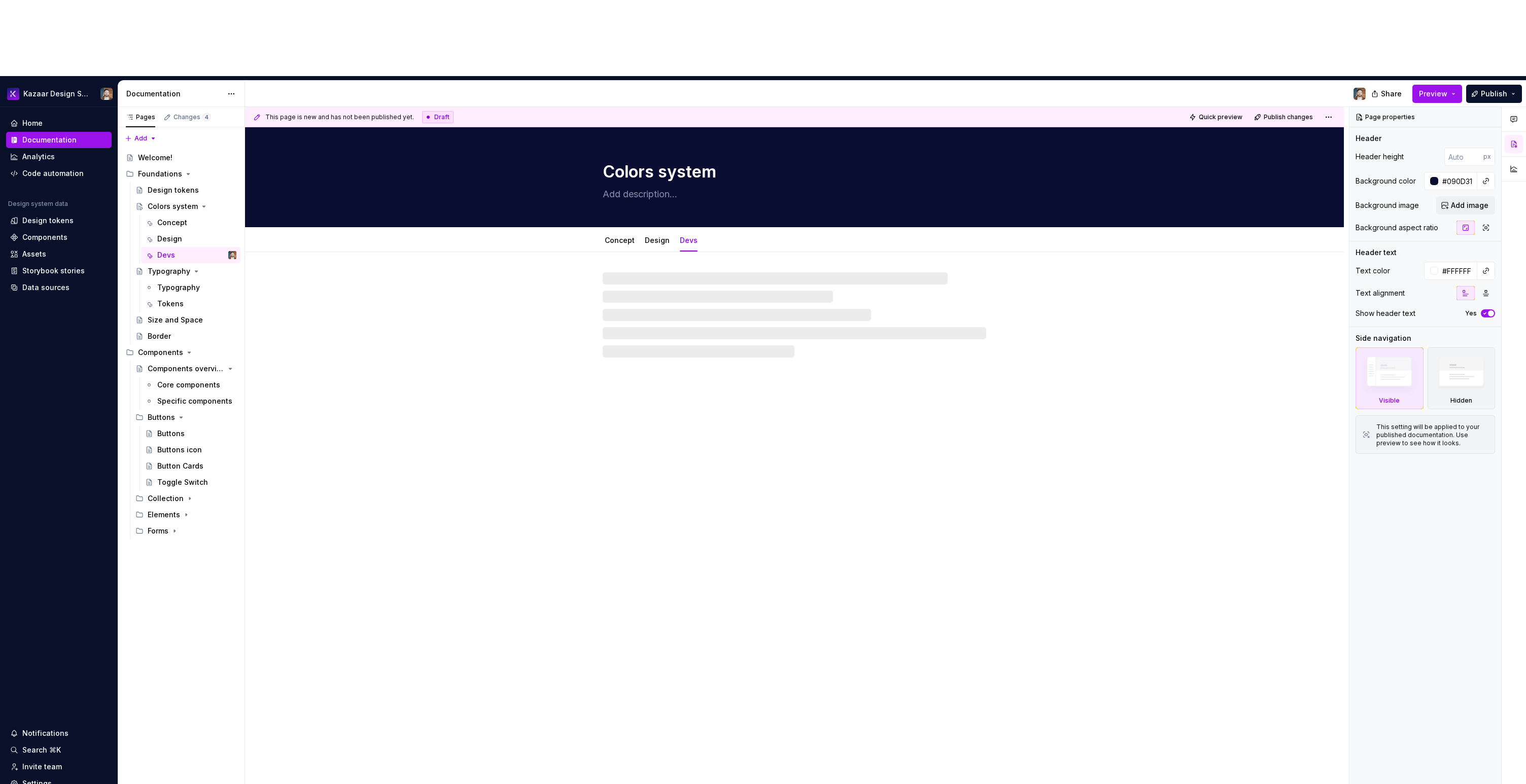
click at [692, 273] on div at bounding box center [794, 315] width 384 height 85
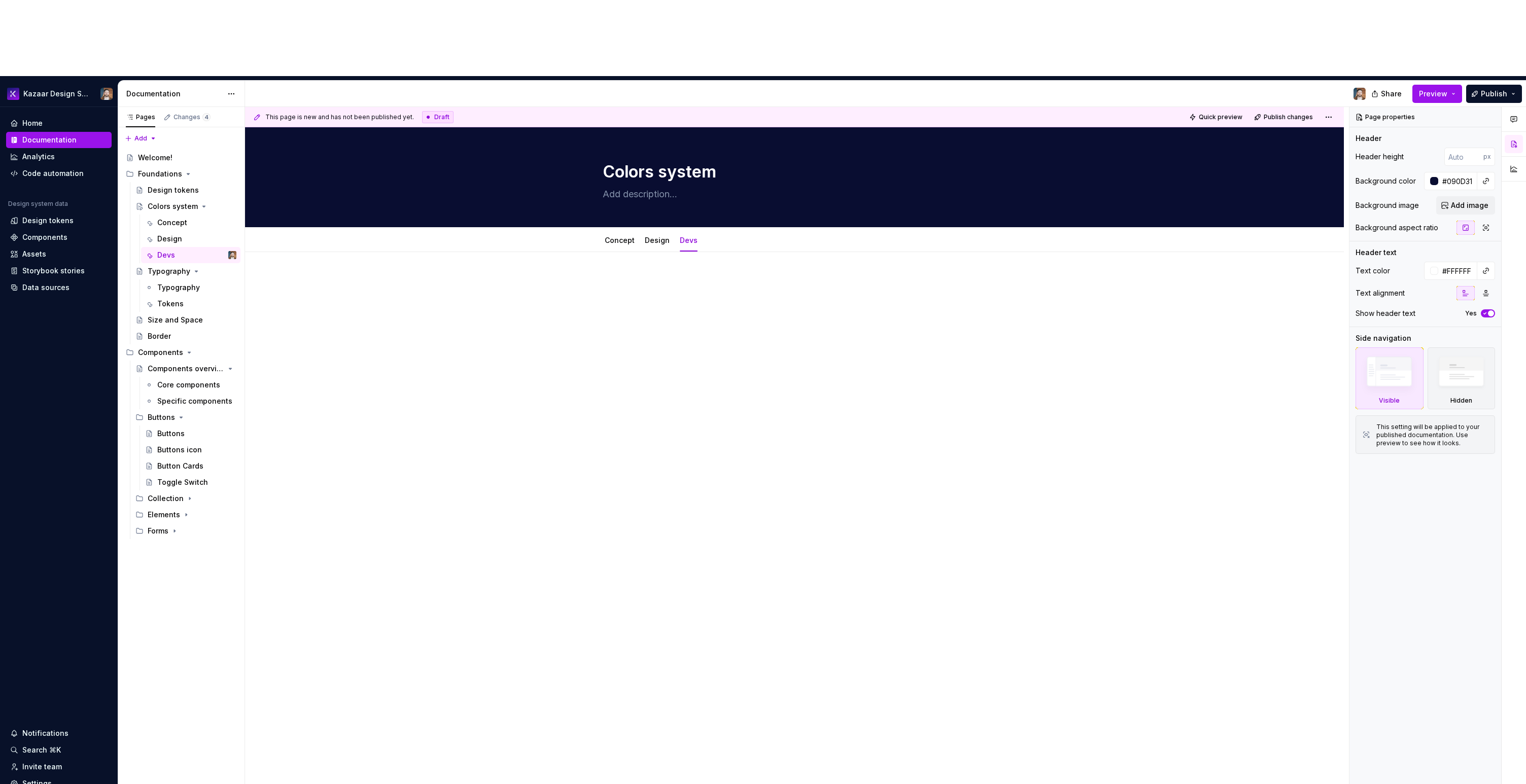
click at [680, 276] on div at bounding box center [794, 301] width 384 height 51
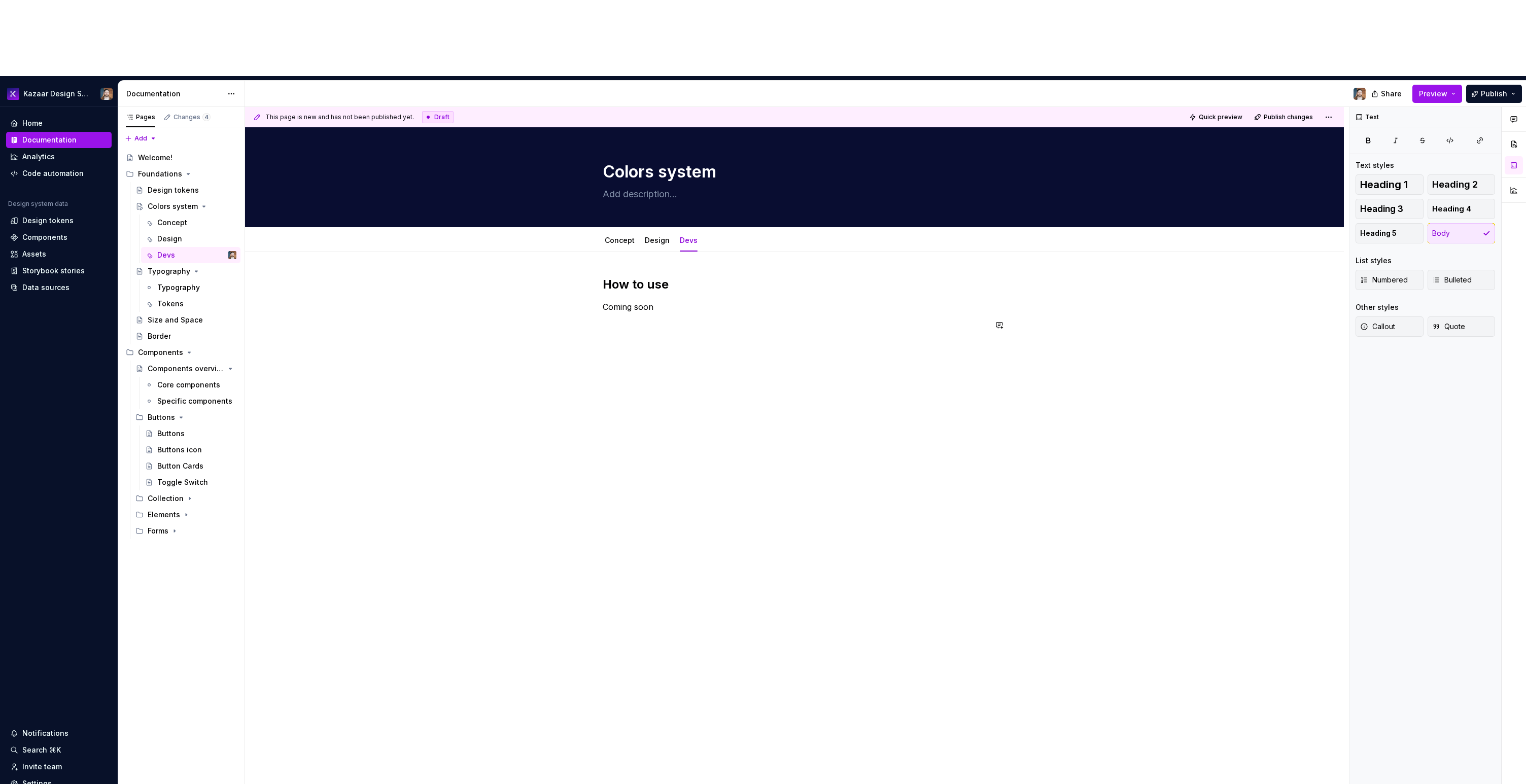
click at [699, 302] on div "How to use Coming soon" at bounding box center [794, 415] width 1099 height 326
click at [913, 84] on button "Publish" at bounding box center [1494, 94] width 56 height 19
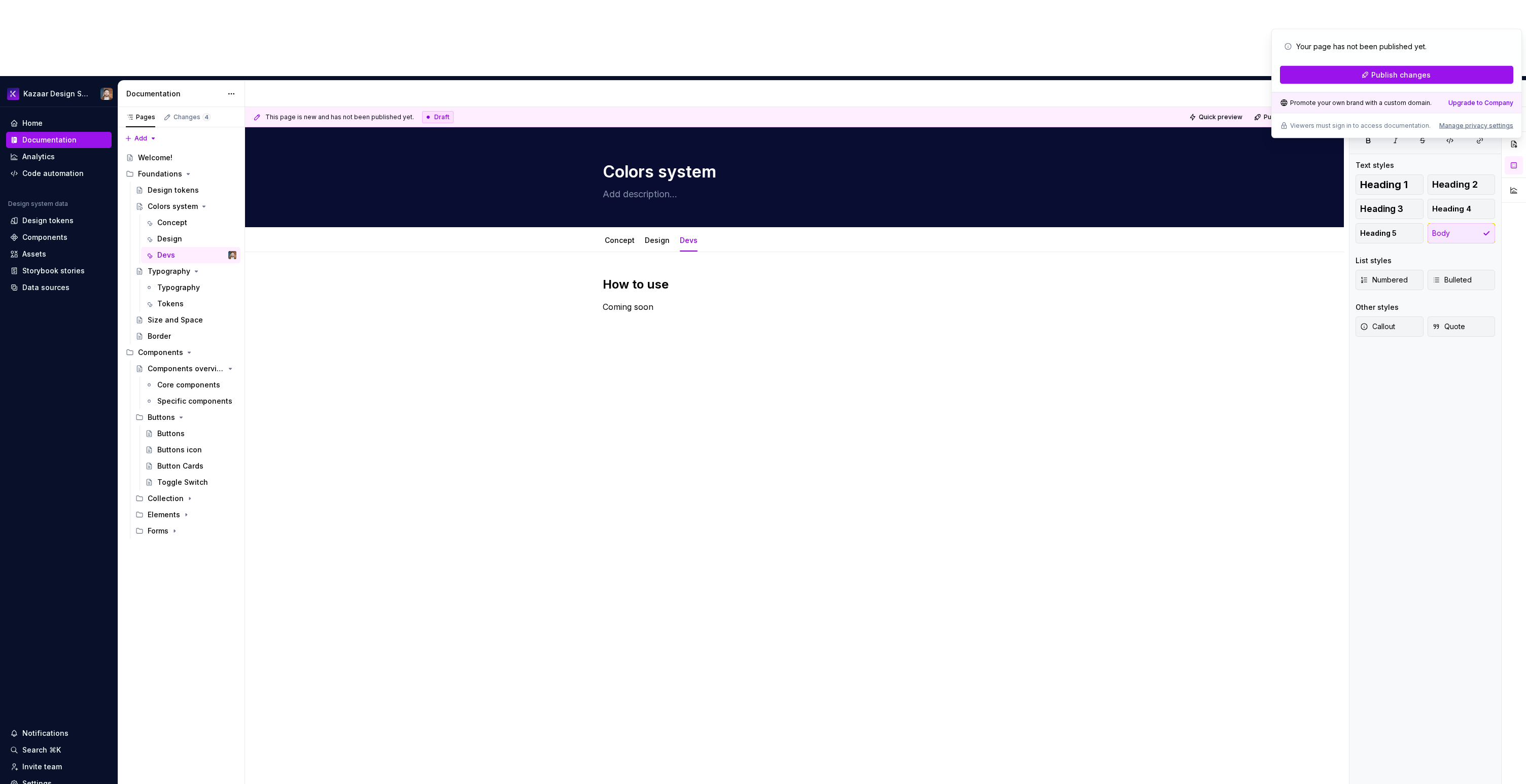
click at [767, 314] on div "This page is new and has not been published yet. Draft Quick preview Publish ch…" at bounding box center [797, 484] width 1104 height 753
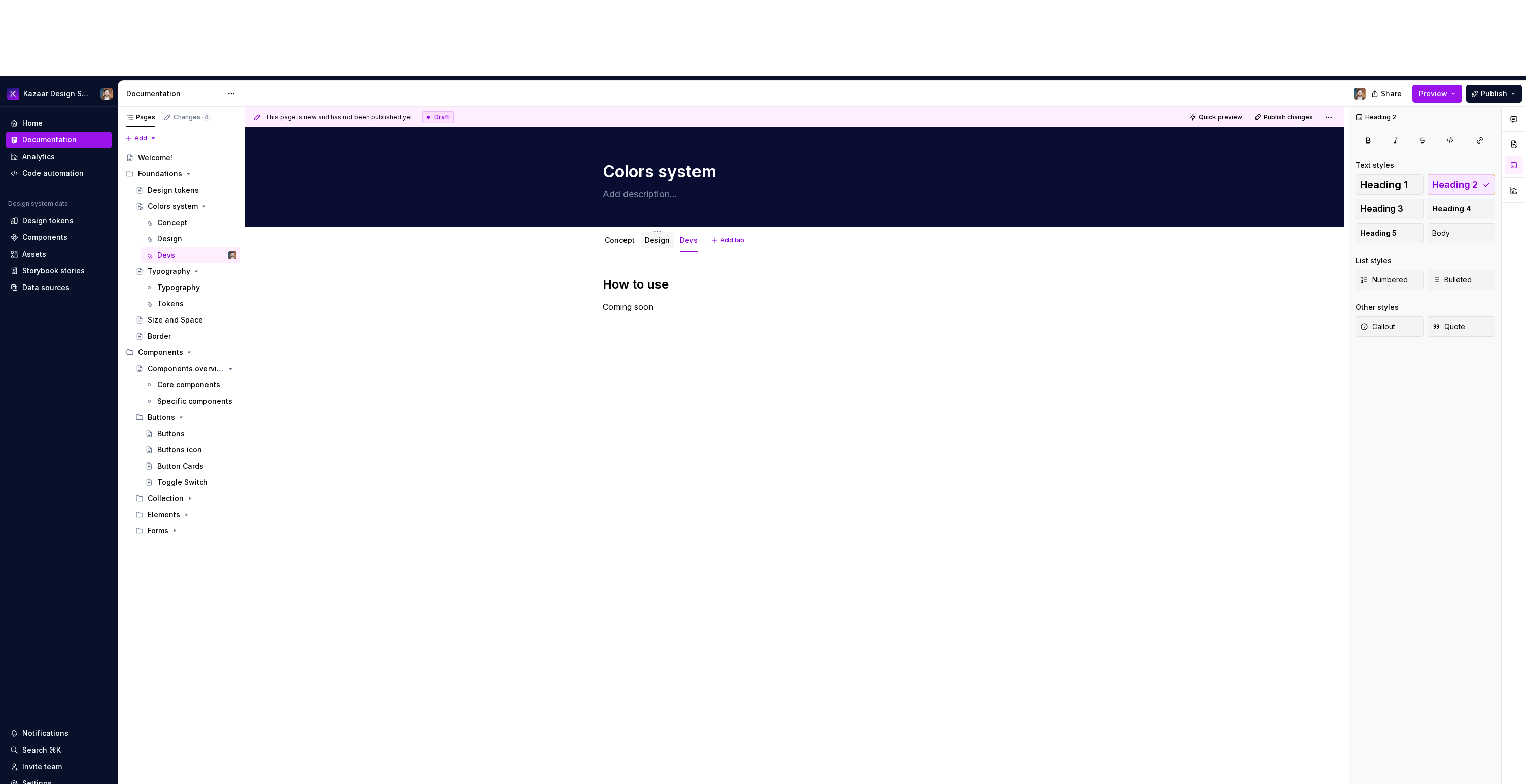
click at [647, 234] on div "Design" at bounding box center [657, 240] width 25 height 12
click at [661, 236] on link "Design" at bounding box center [657, 240] width 25 height 9
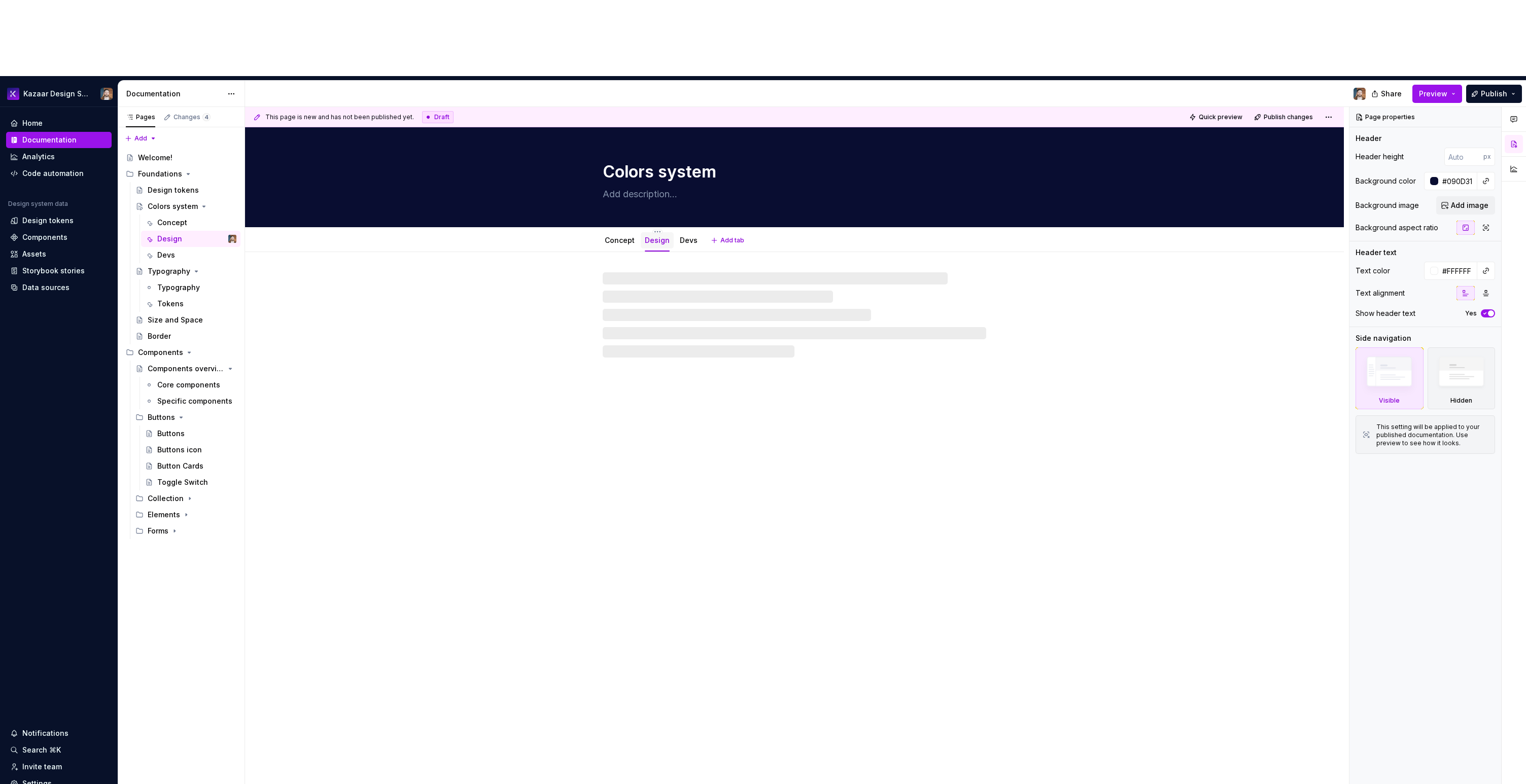
type textarea "*"
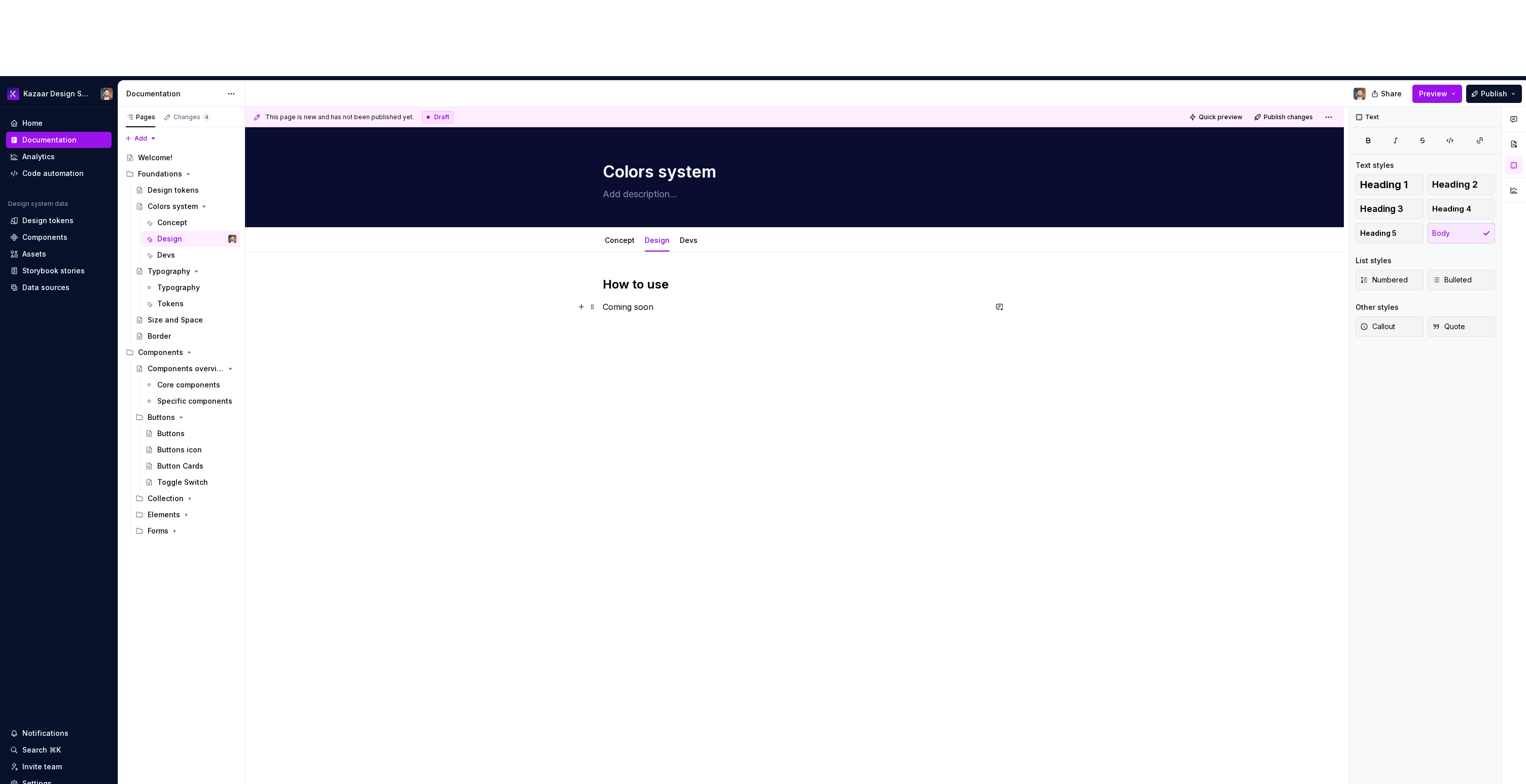
click at [646, 300] on p "Coming soon" at bounding box center [794, 306] width 384 height 12
click at [651, 268] on div "How to use Coming soon" at bounding box center [794, 415] width 1099 height 326
click at [641, 276] on h2 "How to use" at bounding box center [794, 284] width 384 height 16
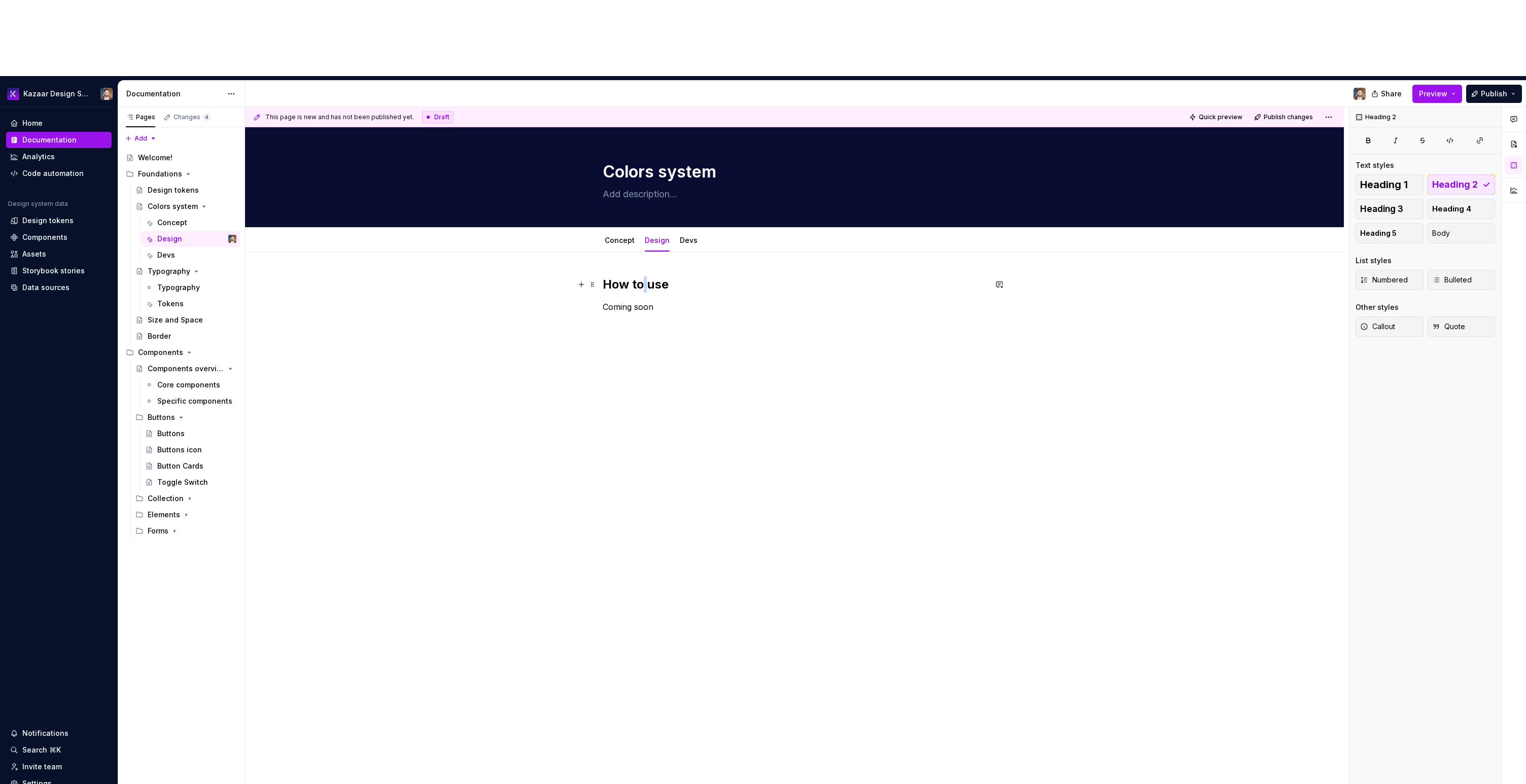
click at [641, 276] on h2 "How to use" at bounding box center [794, 284] width 384 height 16
click at [624, 300] on p "Coming soon" at bounding box center [794, 306] width 384 height 12
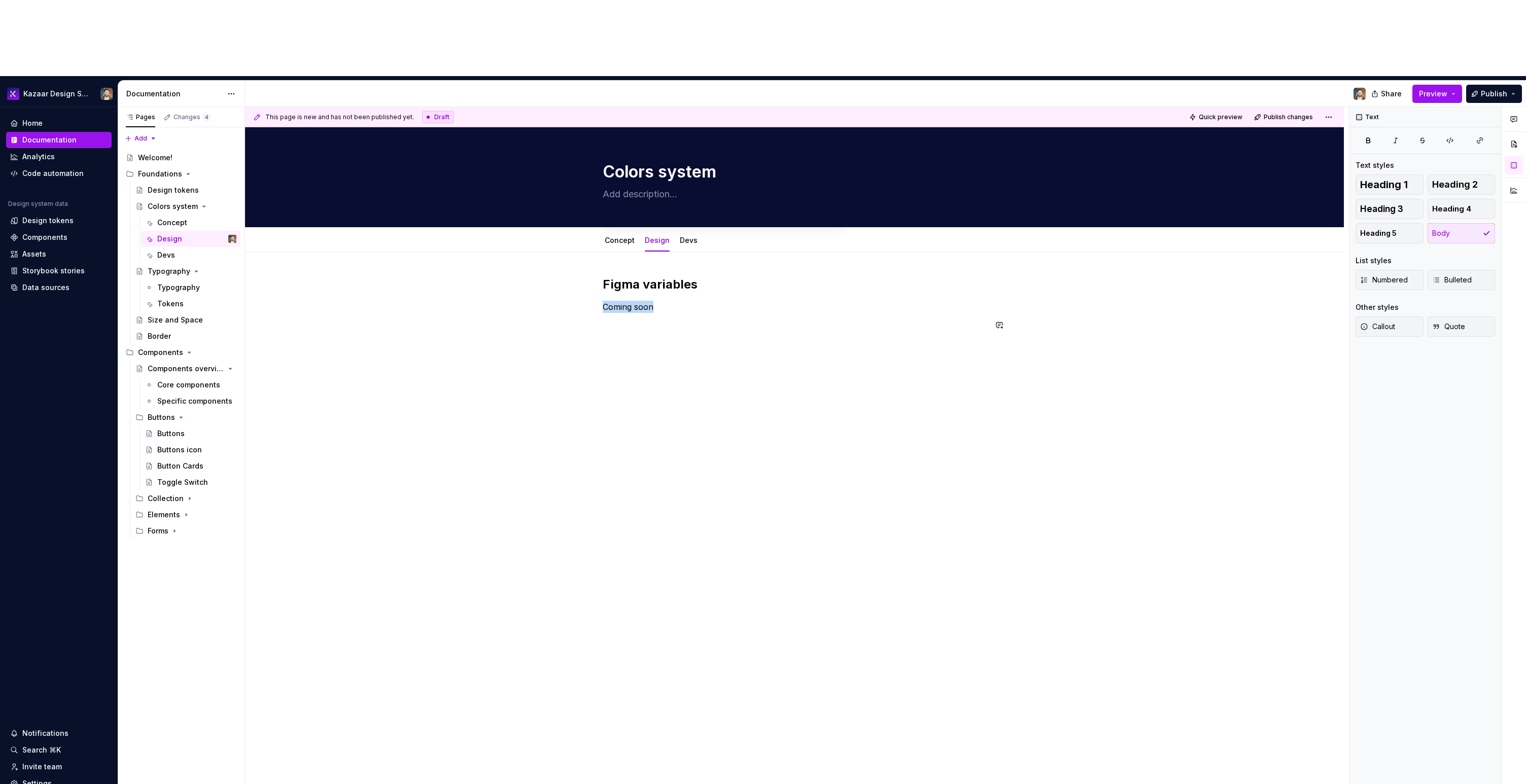
click at [719, 328] on div "Figma variables Coming soon" at bounding box center [794, 415] width 1099 height 326
click at [633, 300] on p "Coming soon" at bounding box center [794, 306] width 384 height 12
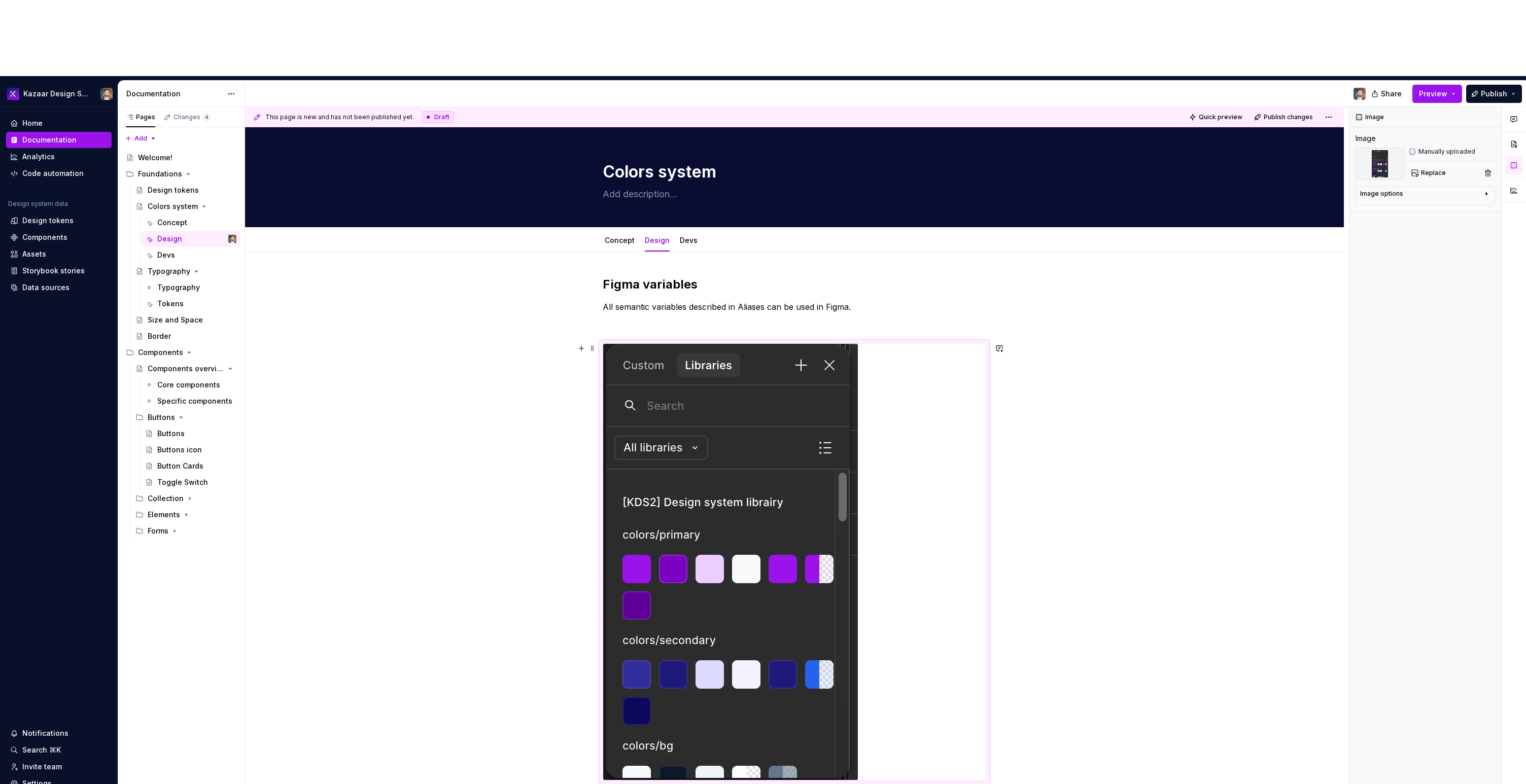
click at [913, 363] on div at bounding box center [794, 562] width 382 height 436
click at [913, 190] on div "Image options" at bounding box center [1421, 195] width 122 height 12
click at [913, 202] on button "button" at bounding box center [1462, 209] width 19 height 14
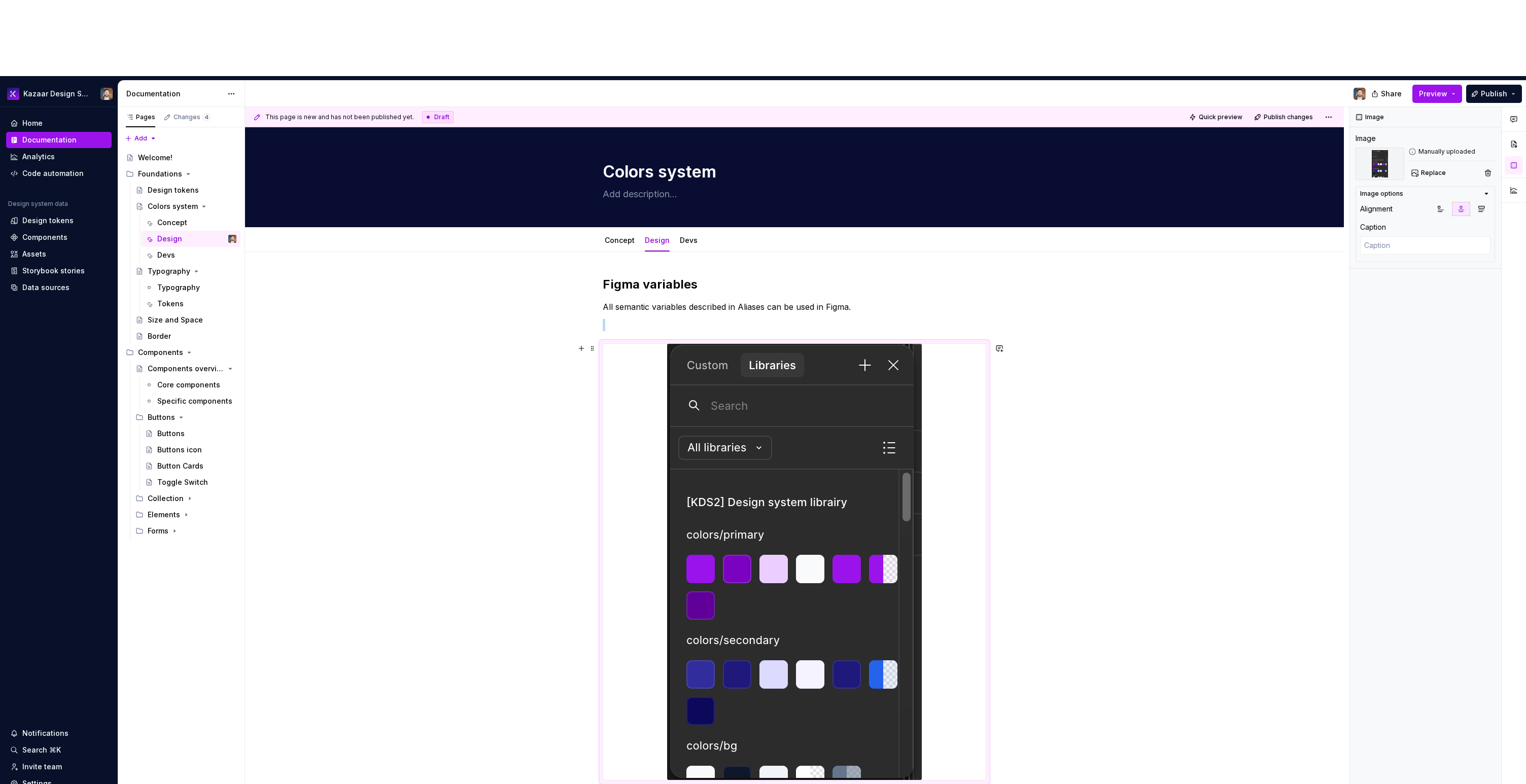
click at [913, 292] on div "Figma variables All semantic variables described in Aliases can be used in Figm…" at bounding box center [794, 640] width 1099 height 775
click at [913, 236] on textarea at bounding box center [1425, 245] width 130 height 19
type textarea "*"
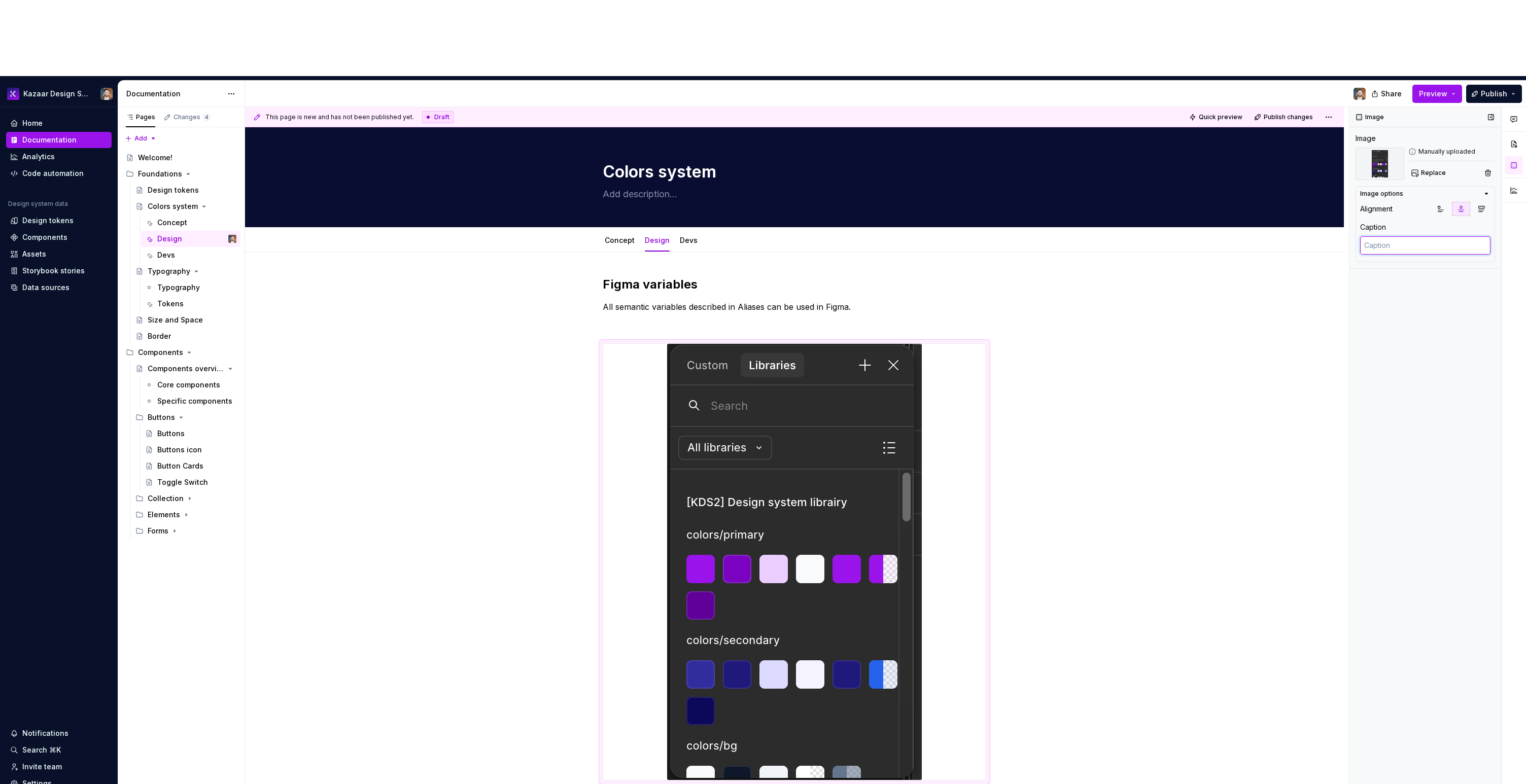
type textarea "F"
type textarea "*"
type textarea "Fi"
type textarea "*"
type textarea "F"
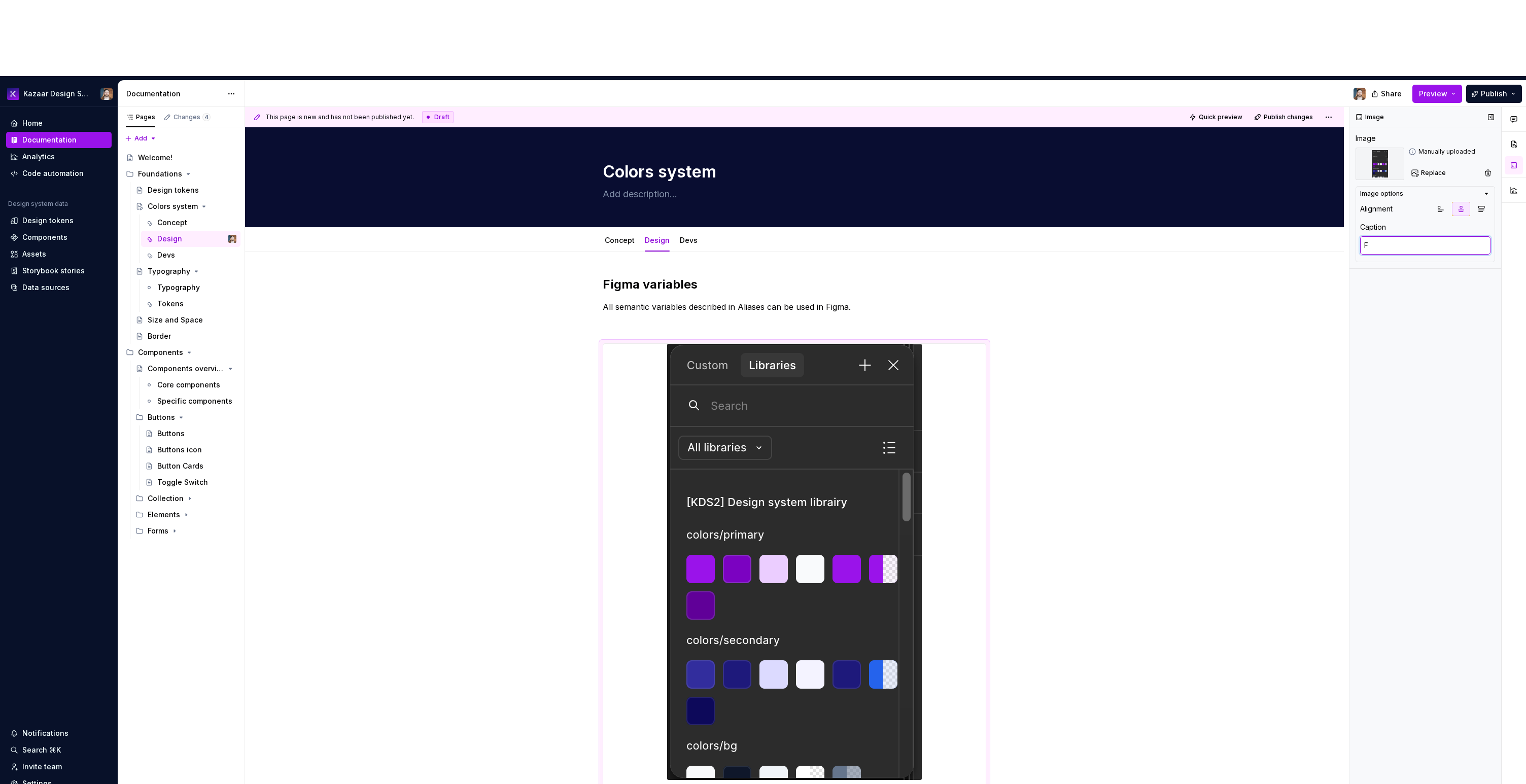
type textarea "*"
type textarea "C"
type textarea "*"
type textarea "Co"
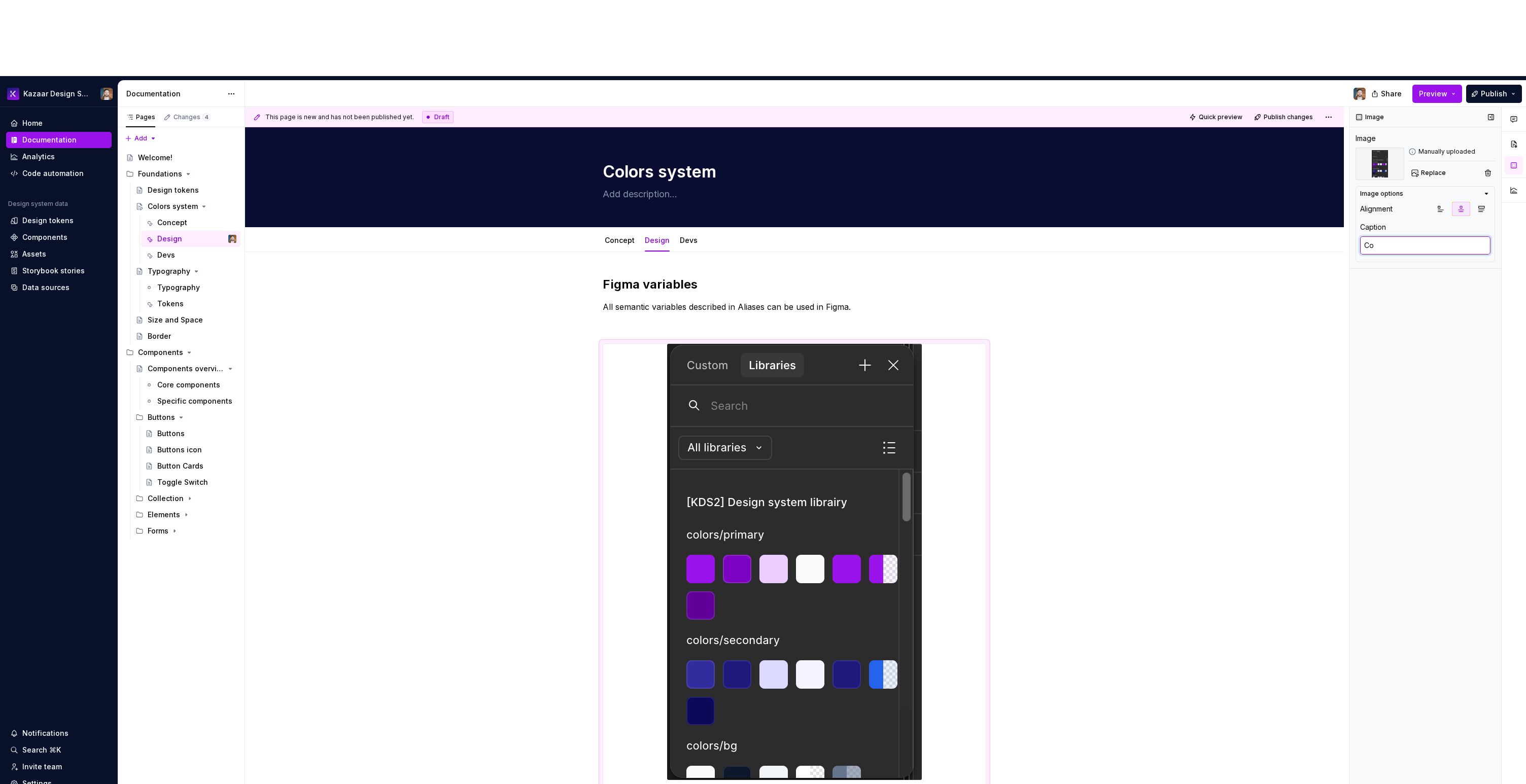
type textarea "*"
type textarea "Col"
type textarea "*"
type textarea "Colo"
type textarea "*"
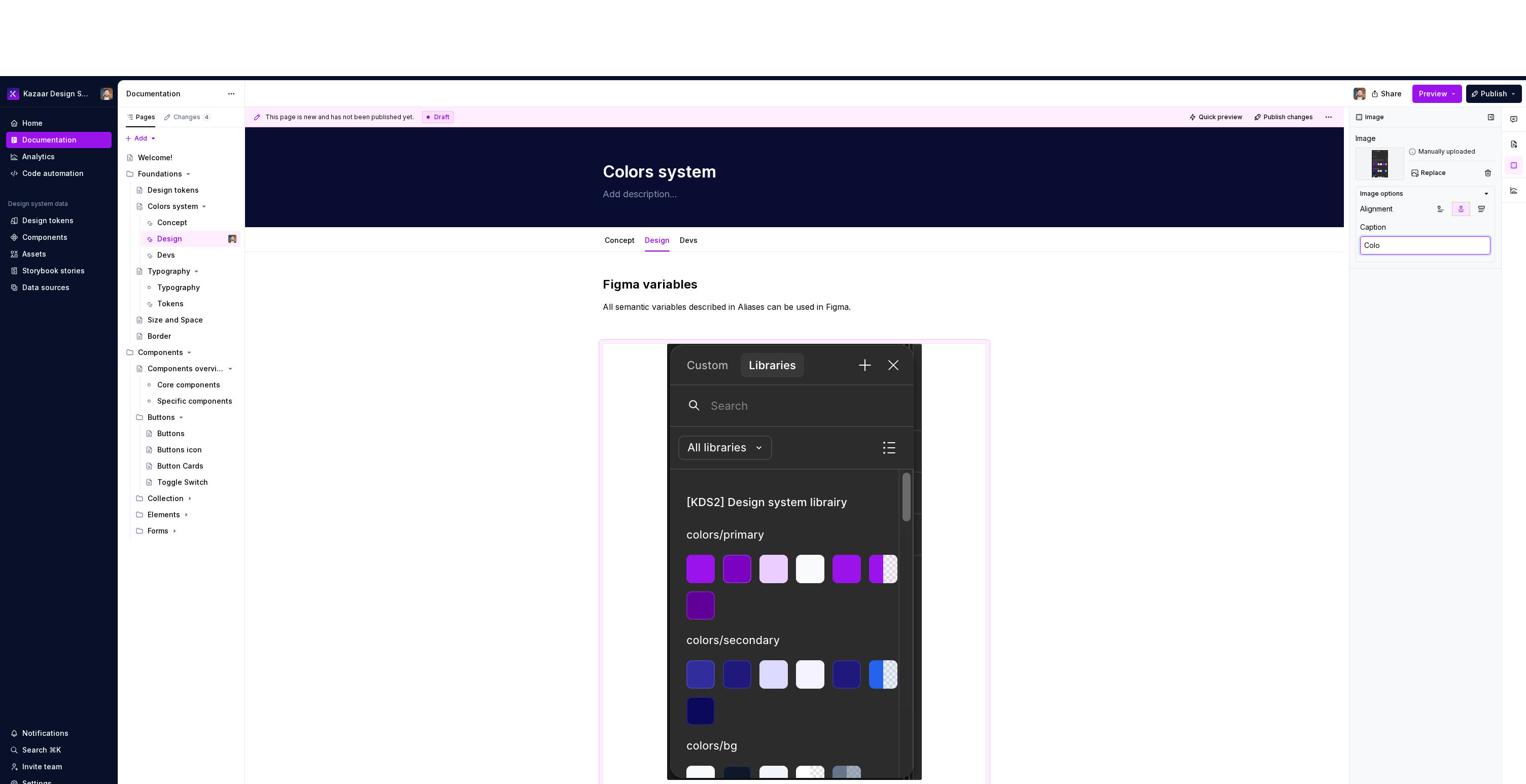
type textarea "Color"
type textarea "*"
type textarea "Color"
type textarea "*"
type textarea "Color v"
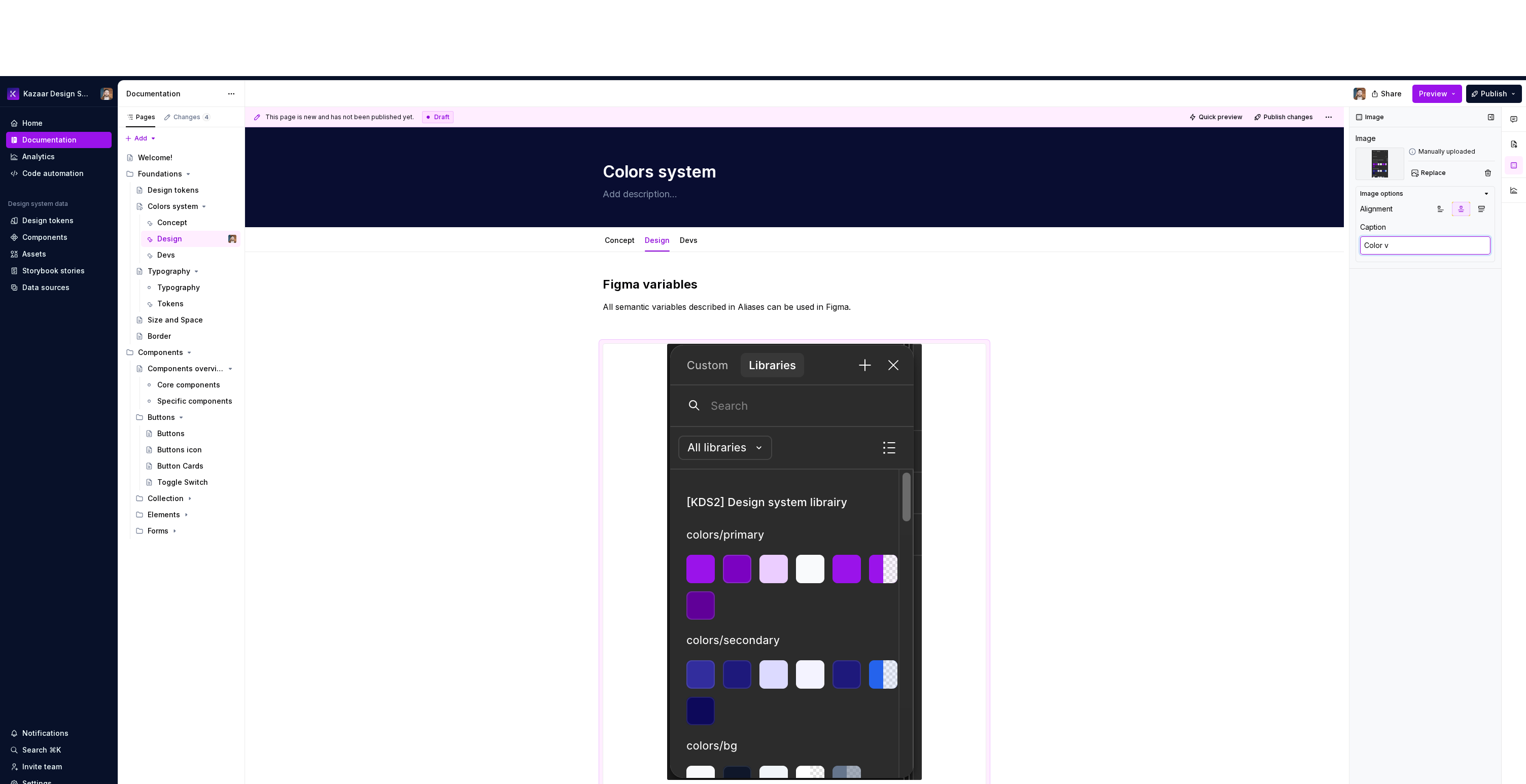
type textarea "*"
type textarea "Color va"
type textarea "*"
type textarea "Color v"
type textarea "*"
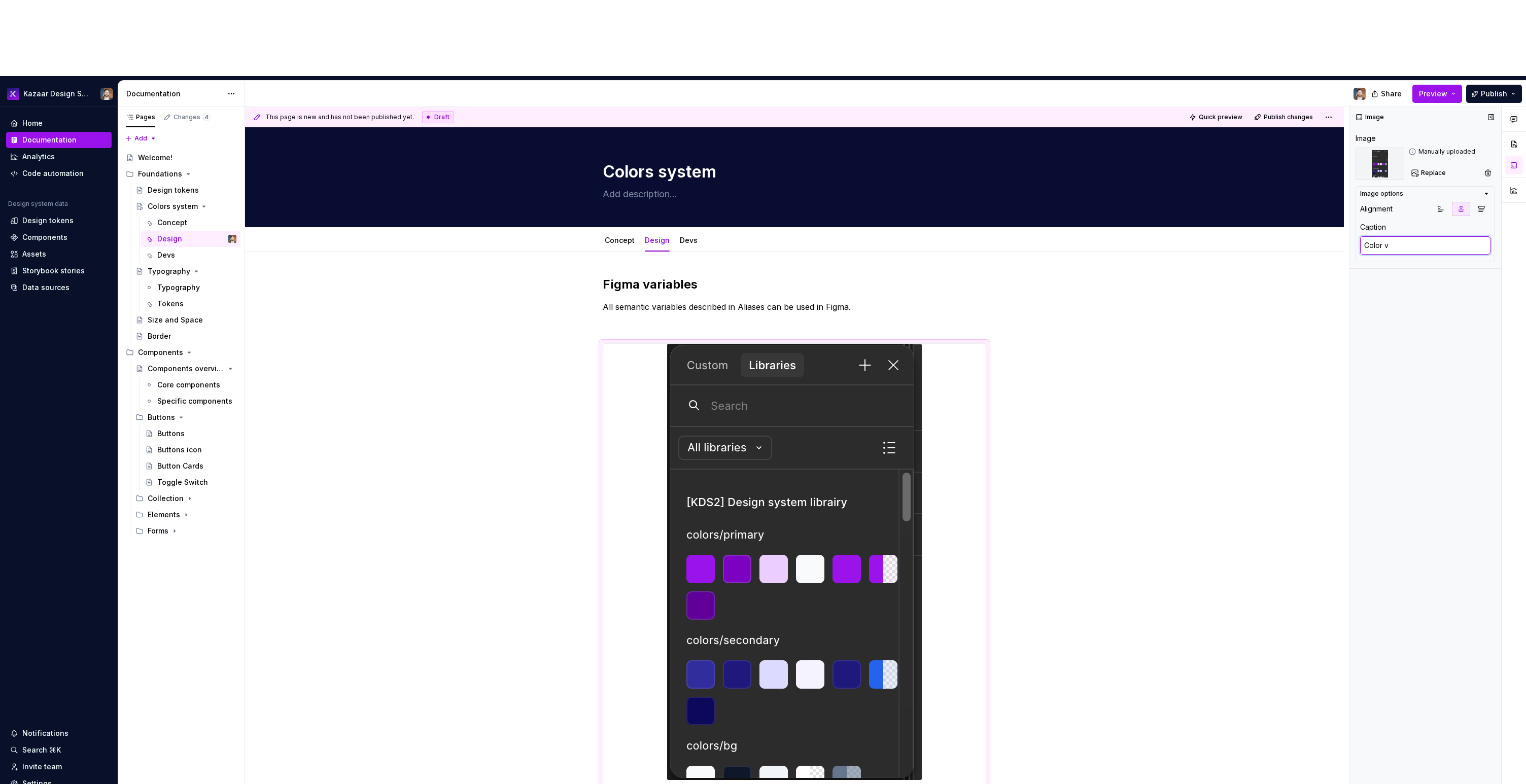
type textarea "Color"
type textarea "*"
type textarea "Color"
type textarea "*"
type textarea "Colo"
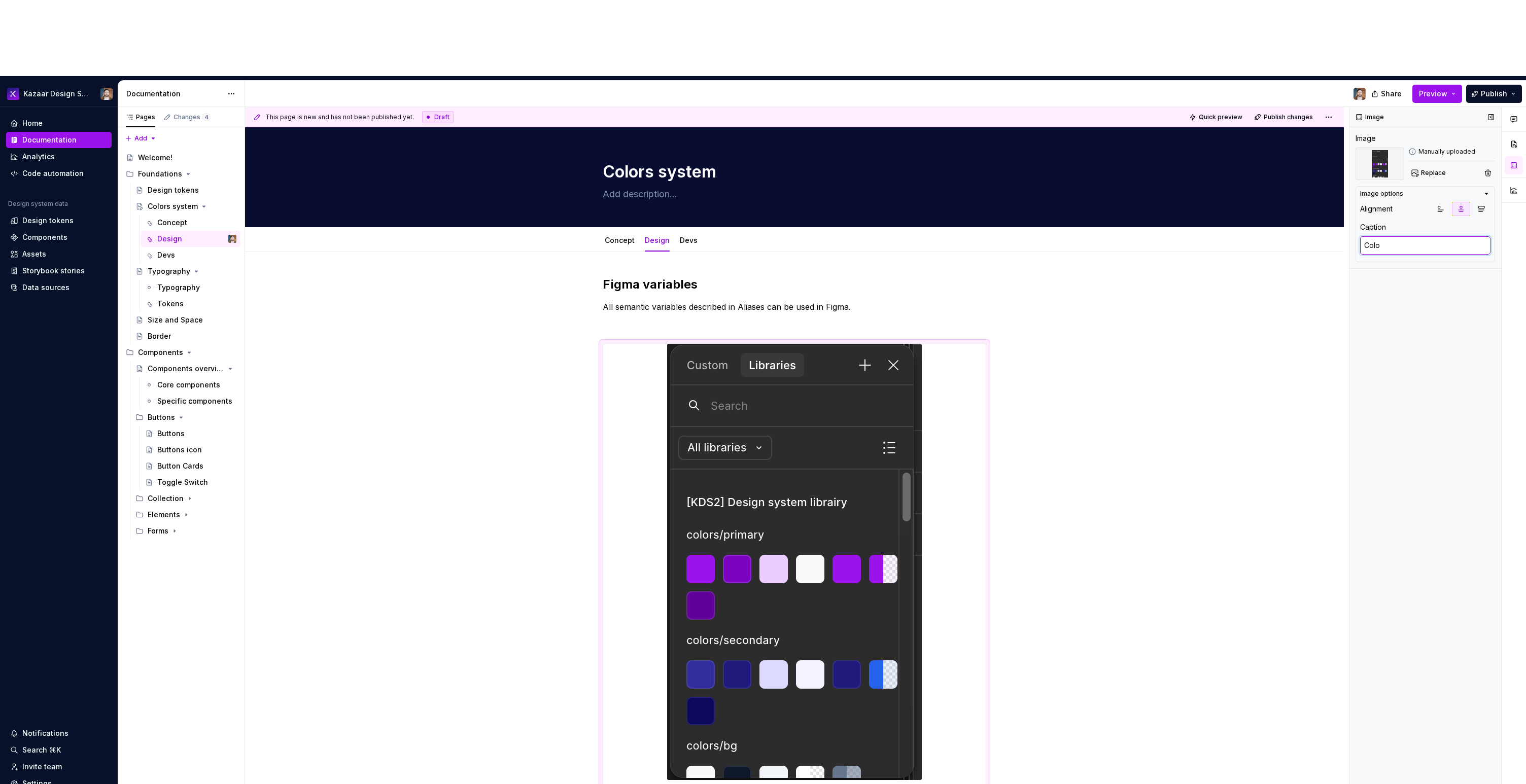
type textarea "*"
type textarea "Colos"
type textarea "*"
type textarea "Colo"
type textarea "*"
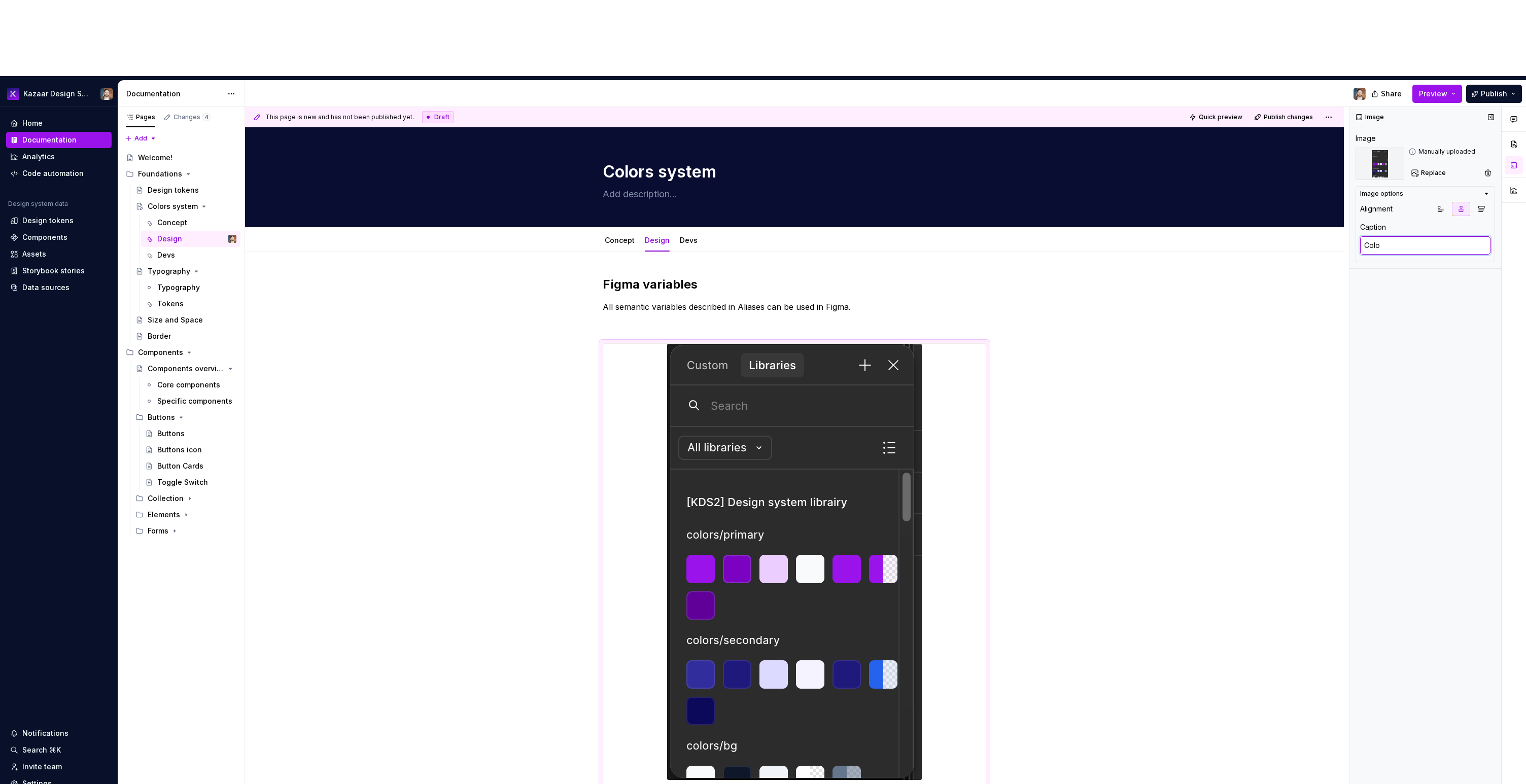
type textarea "Color"
type textarea "*"
type textarea "Colors"
type textarea "*"
type textarea "Colors"
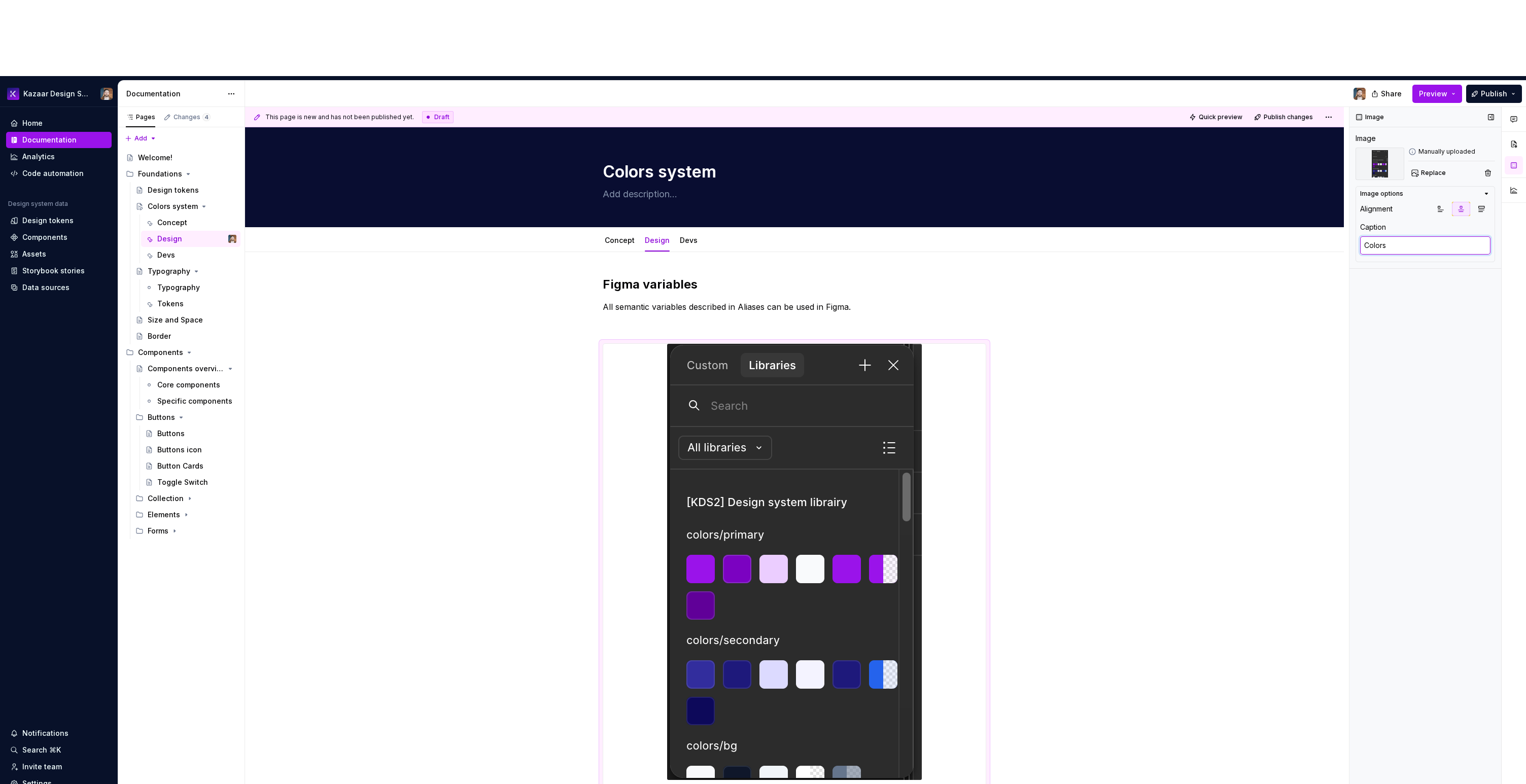
type textarea "*"
type textarea "Colors v"
type textarea "*"
type textarea "Colors va"
type textarea "*"
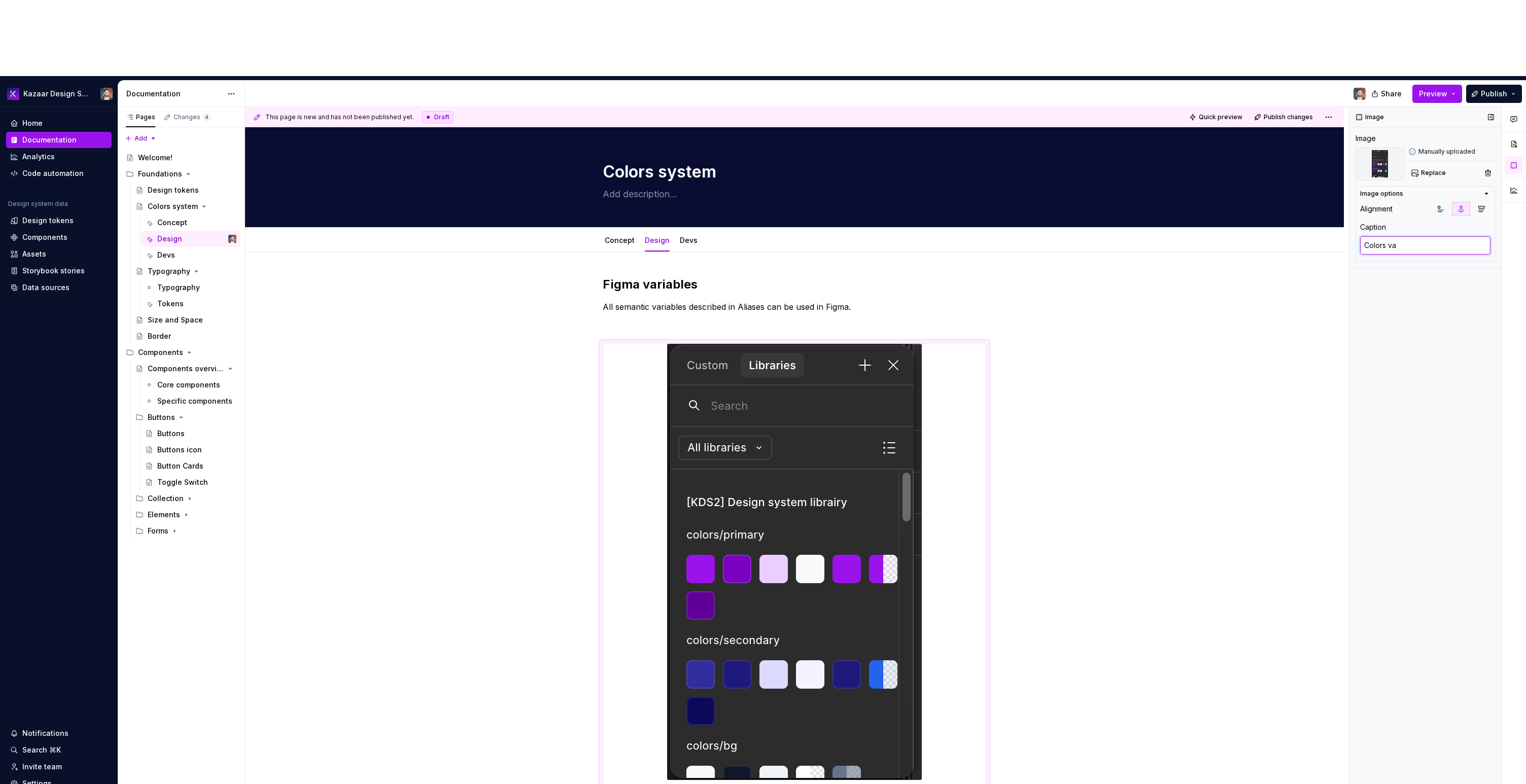
type textarea "Colors var"
type textarea "*"
type textarea "Colors vari"
type textarea "*"
type textarea "Colors varia"
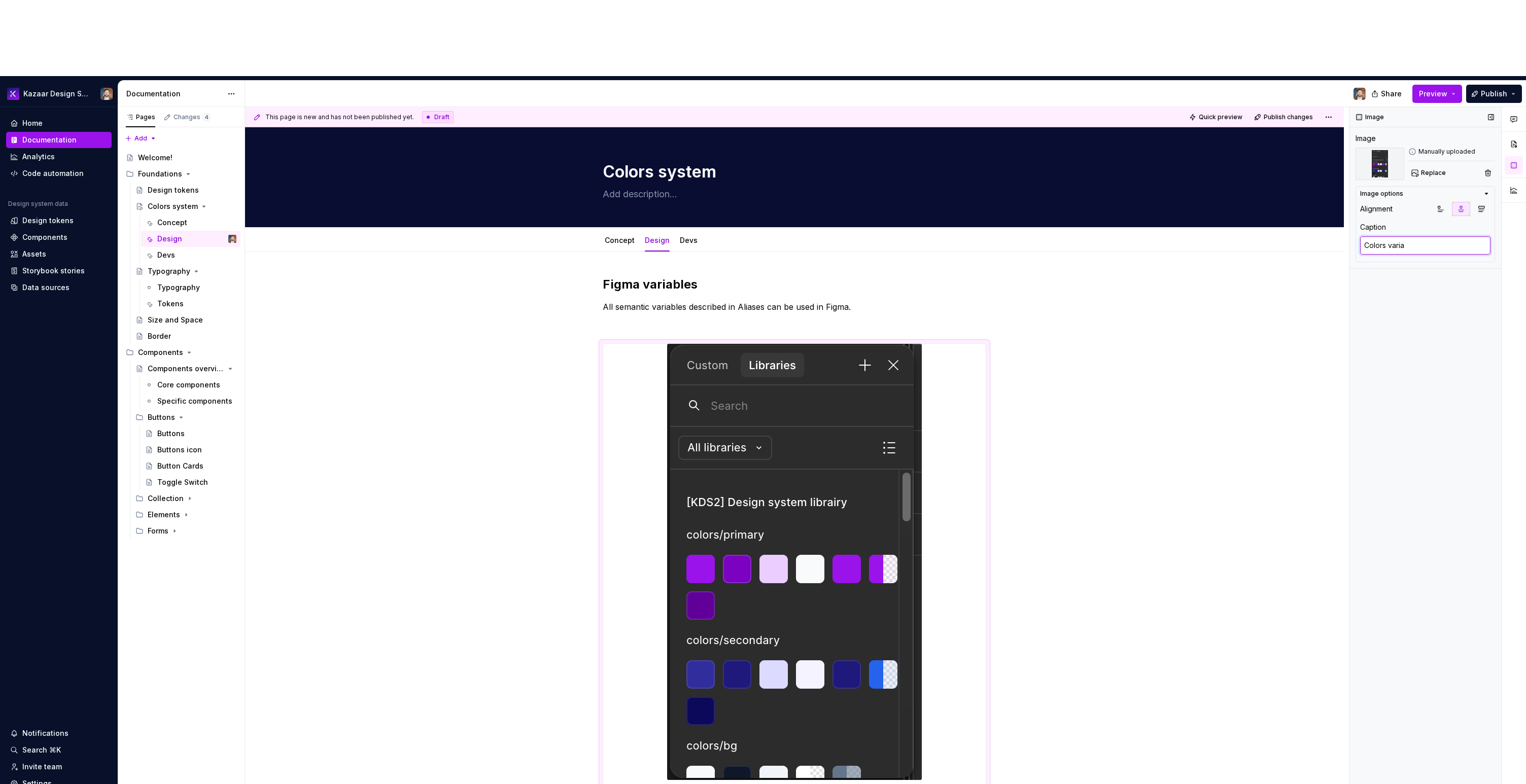
type textarea "*"
type textarea "Colors variab"
type textarea "*"
type textarea "Colors variabl"
type textarea "*"
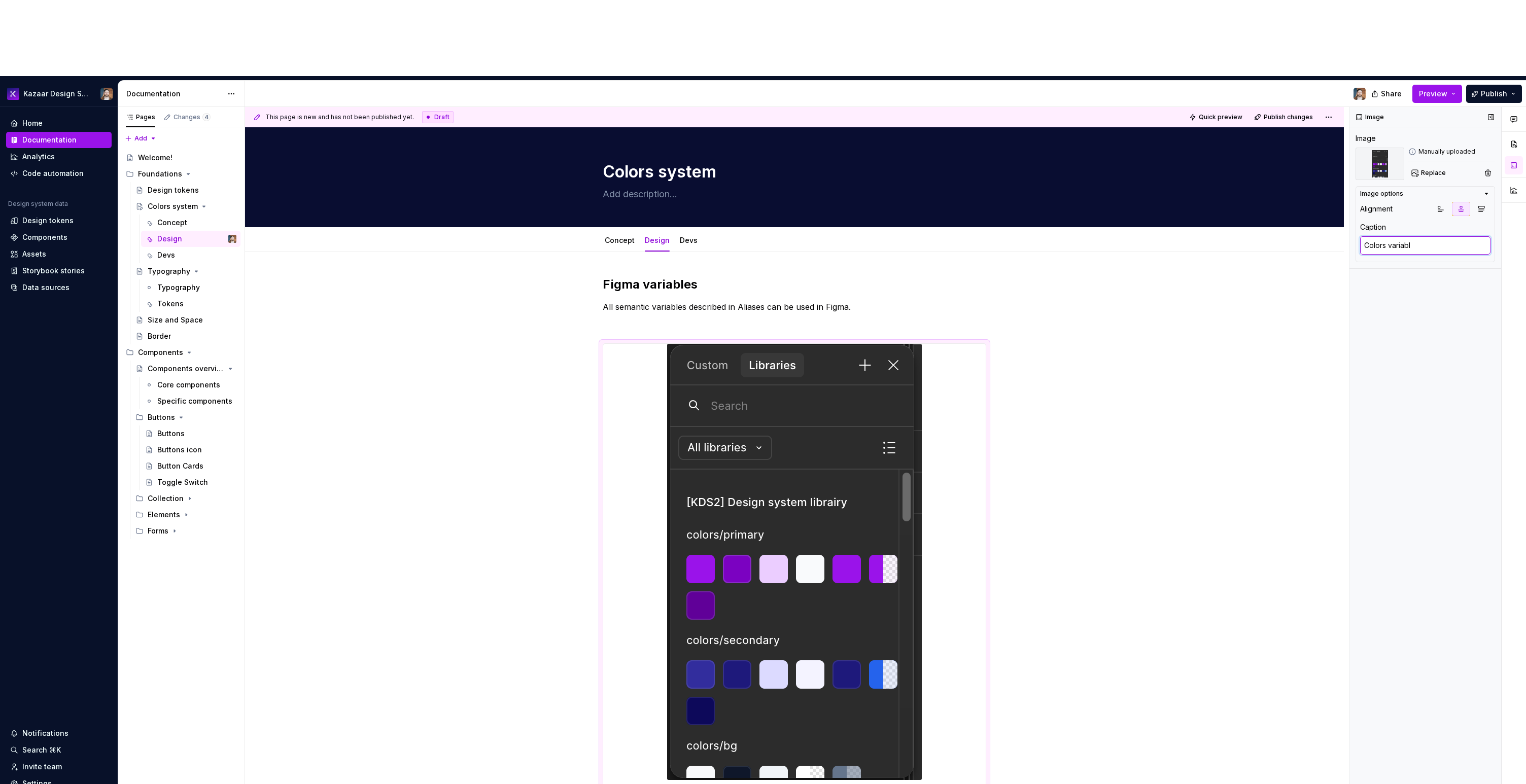
type textarea "Colors variable"
type textarea "*"
type textarea "Colors variables"
type textarea "*"
type textarea "Colors variables"
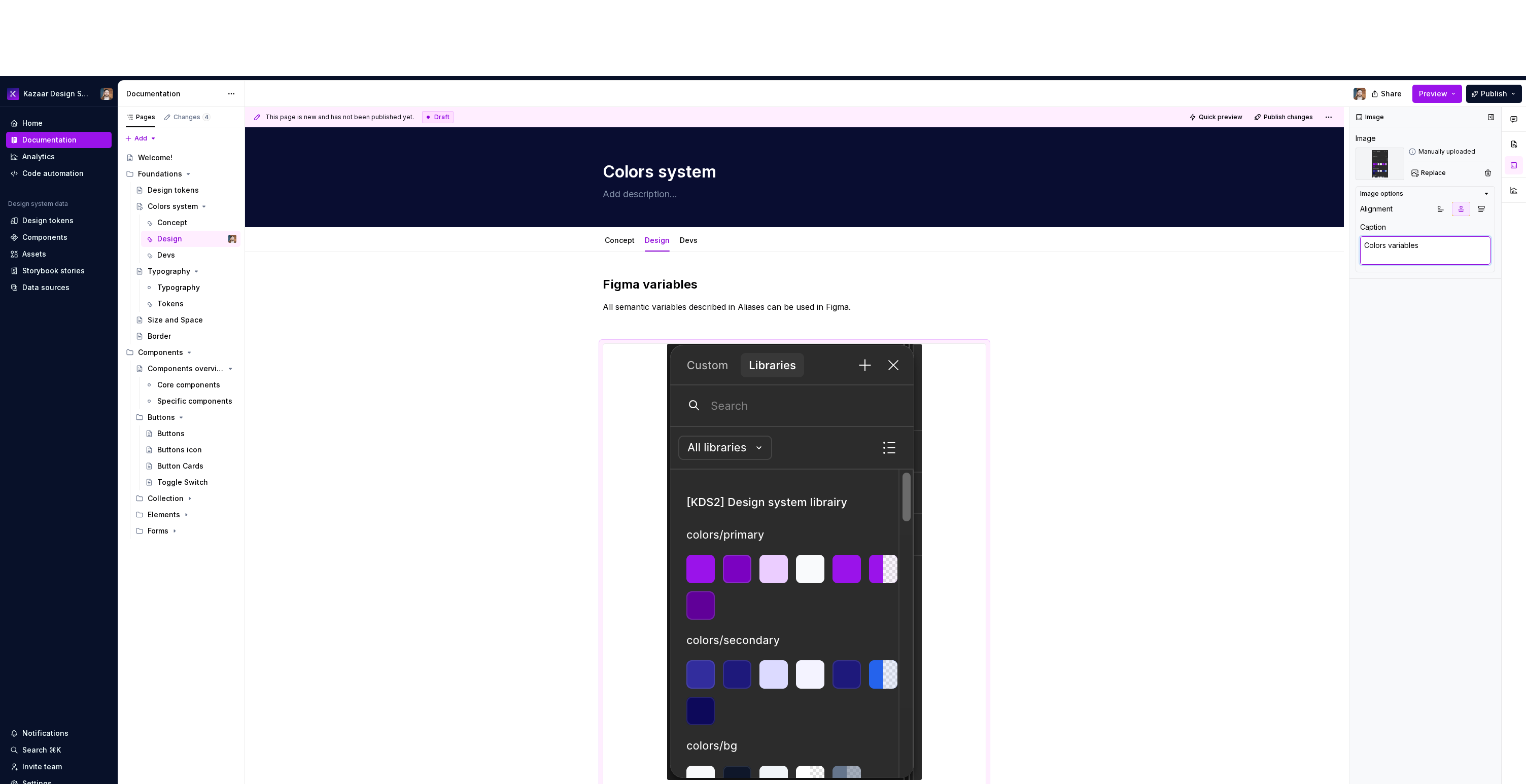
type textarea "*"
type textarea "Colors variables"
click at [913, 252] on div "**********" at bounding box center [794, 645] width 1099 height 788
click at [750, 276] on div "**********" at bounding box center [794, 534] width 384 height 516
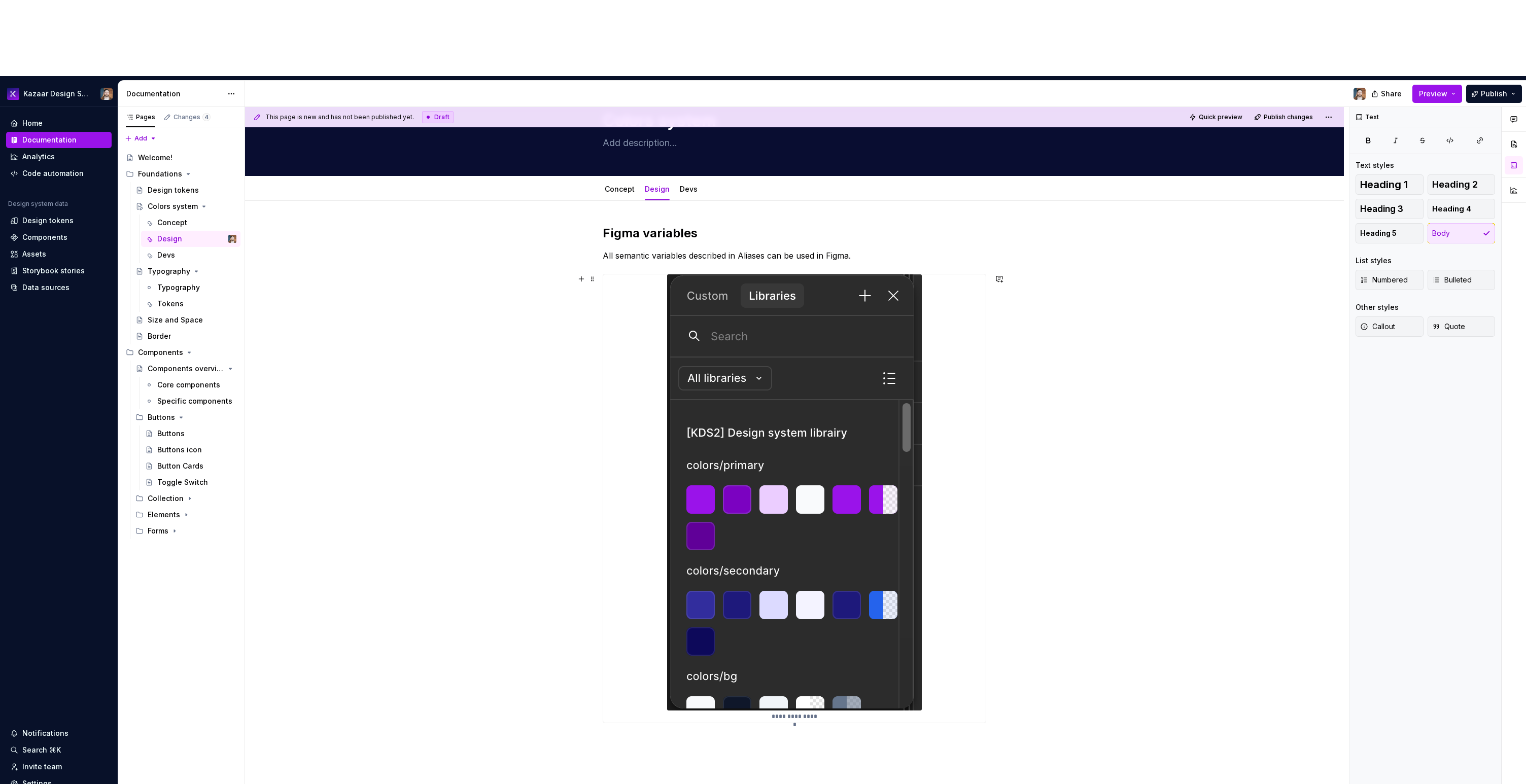
scroll to position [69, 0]
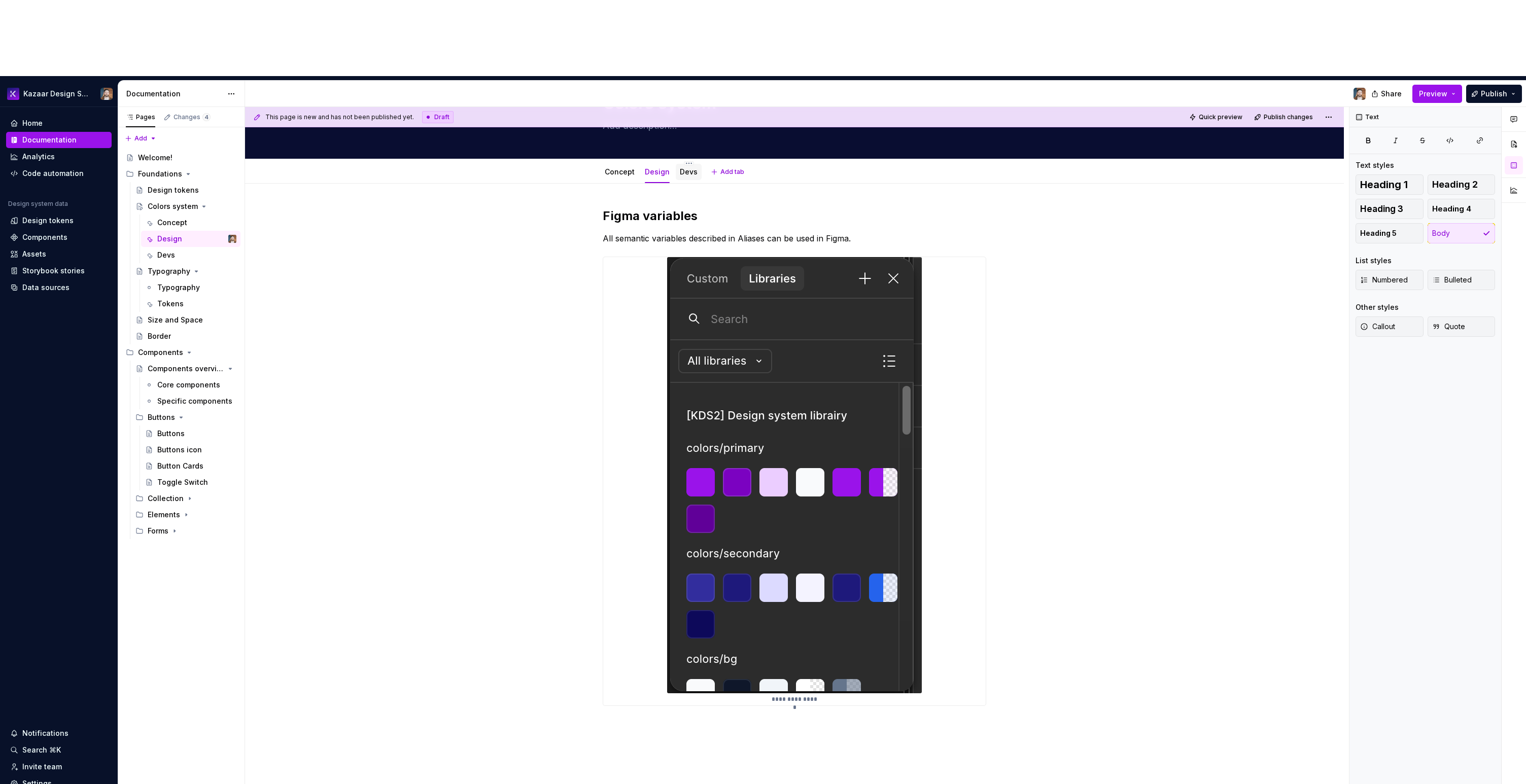
click at [680, 167] on link "Devs" at bounding box center [689, 172] width 18 height 9
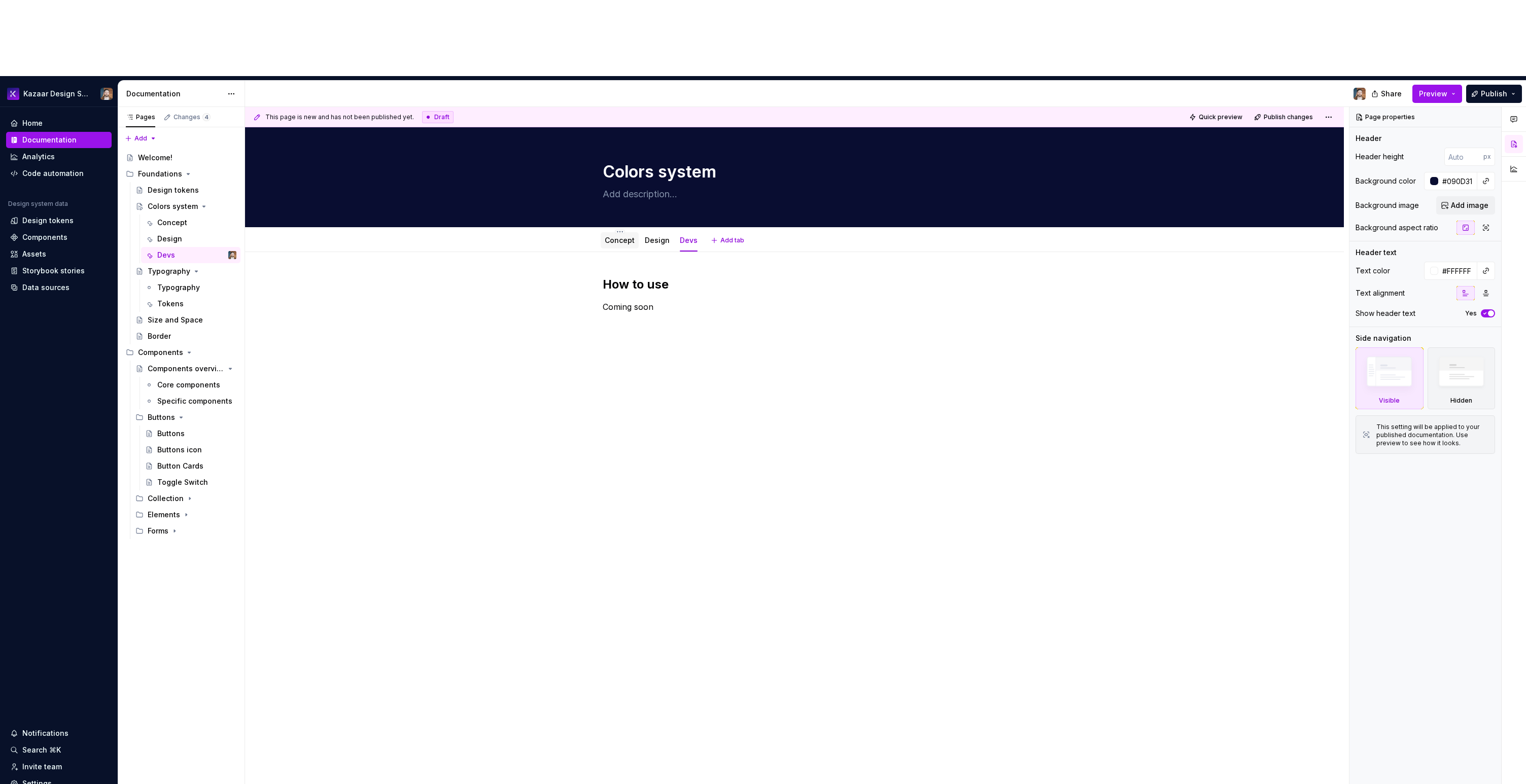
click at [625, 236] on link "Concept" at bounding box center [620, 240] width 30 height 9
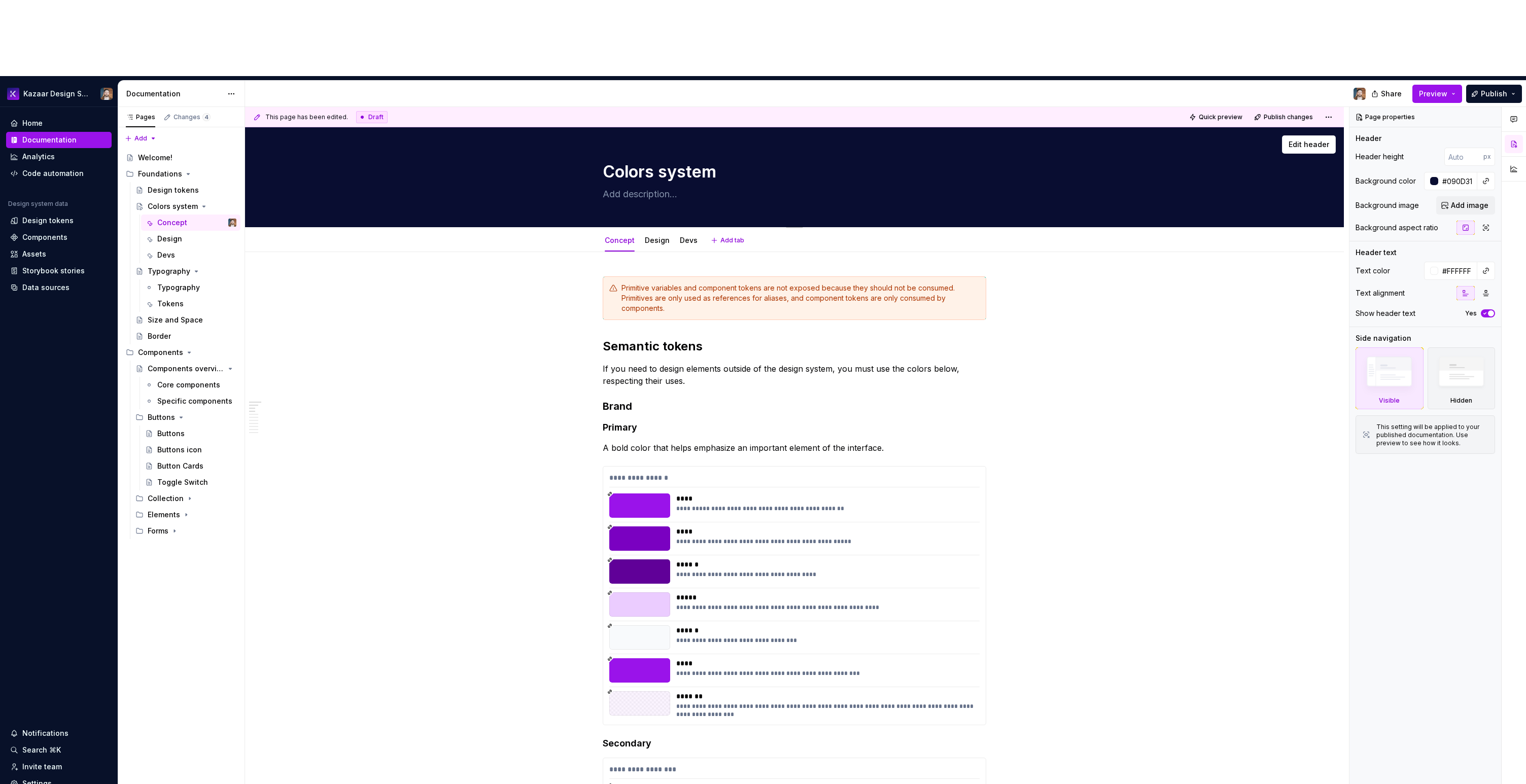
click at [651, 128] on div "Colors system" at bounding box center [794, 177] width 384 height 99
click at [653, 186] on textarea at bounding box center [792, 194] width 384 height 16
paste textarea "Find all the colors in the Kazaar library and learn how to use them."
type textarea "*"
type textarea "Find all the colors in the Kazaar library and learn how to use them."
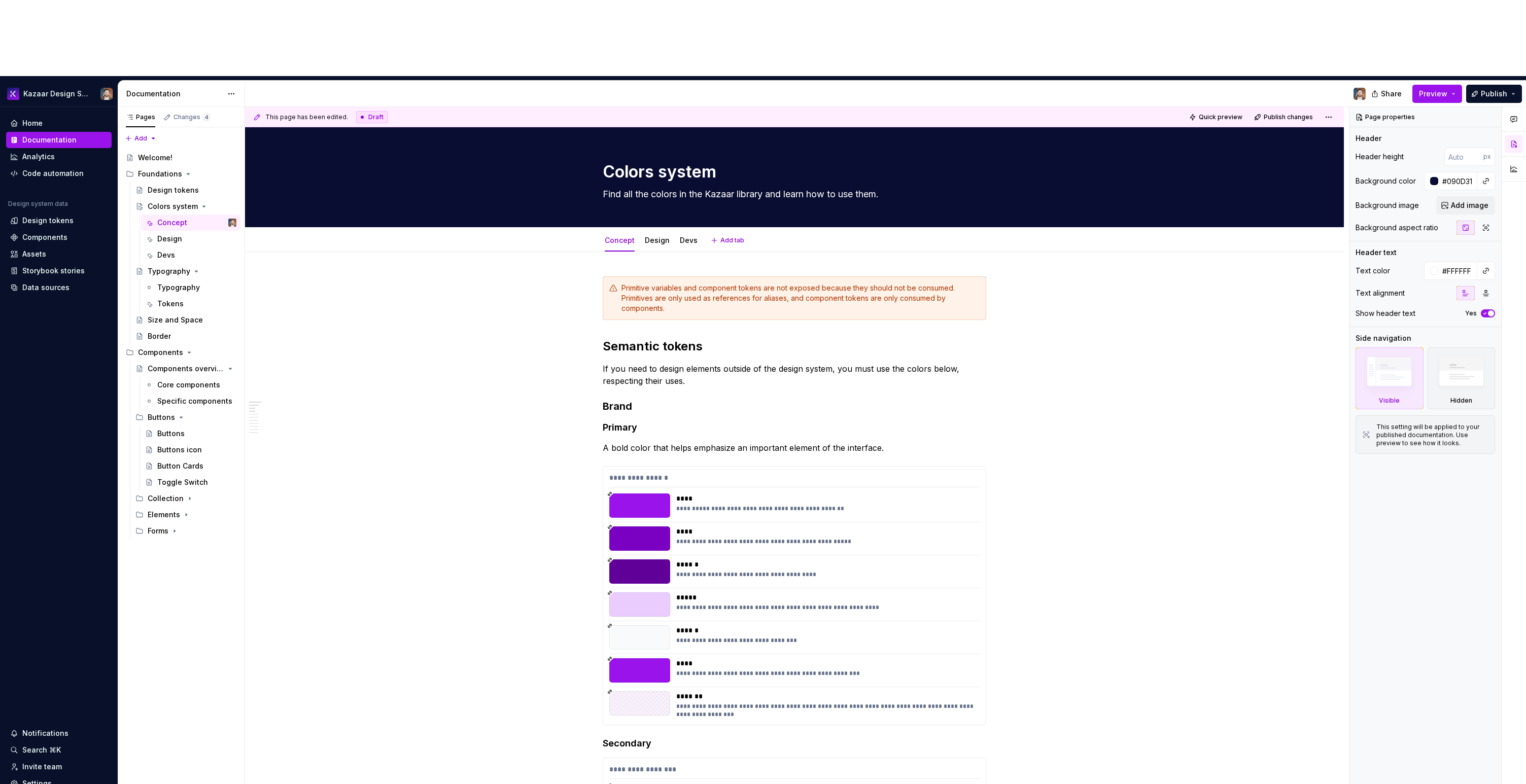
type textarea "*"
type textarea "Find all the colors in the Kazaar library and learn how to use them."
click at [913, 89] on span "Preview" at bounding box center [1434, 94] width 29 height 10
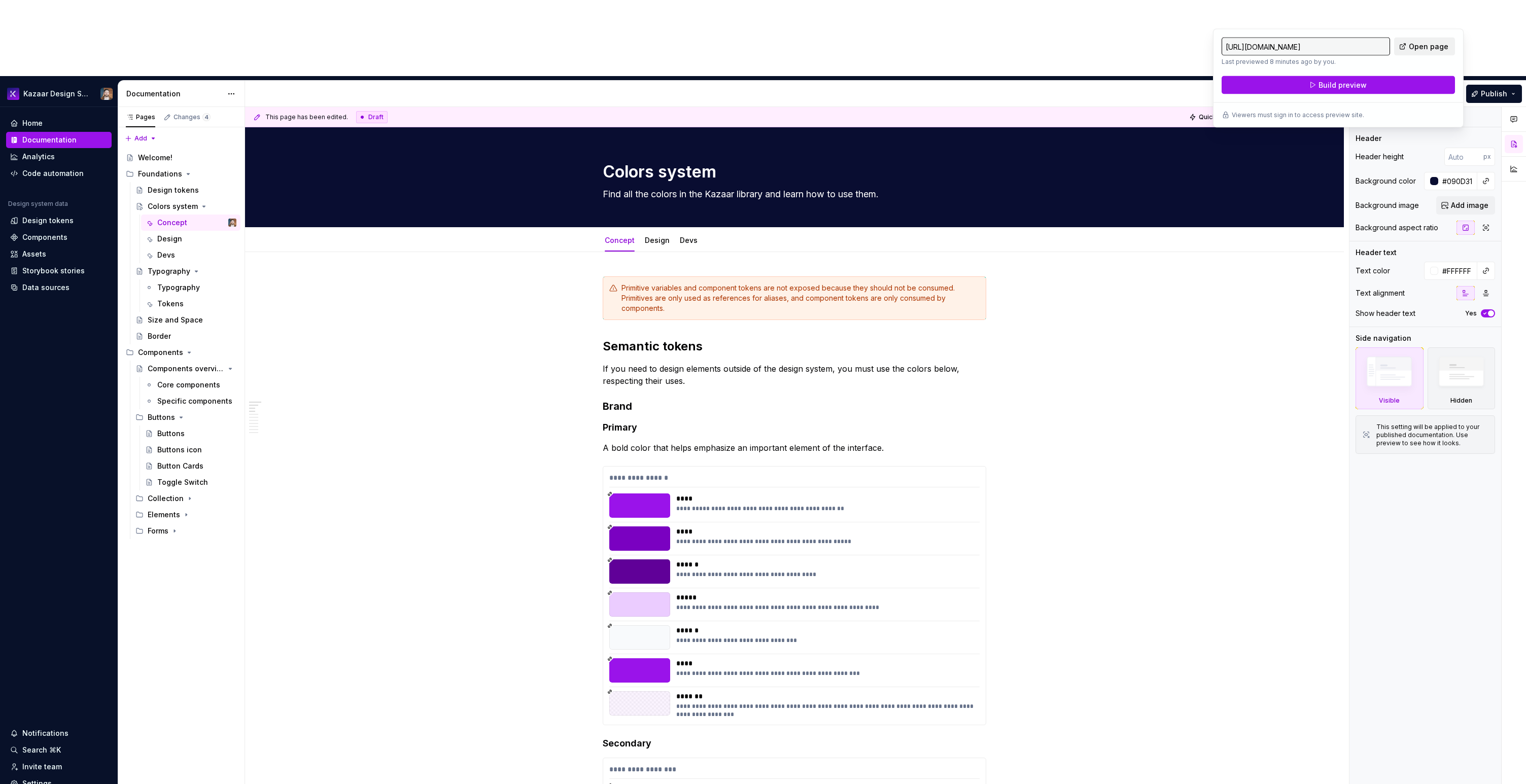
click at [913, 46] on span "Open page" at bounding box center [1428, 46] width 39 height 10
click at [913, 84] on button "Build preview" at bounding box center [1338, 85] width 233 height 19
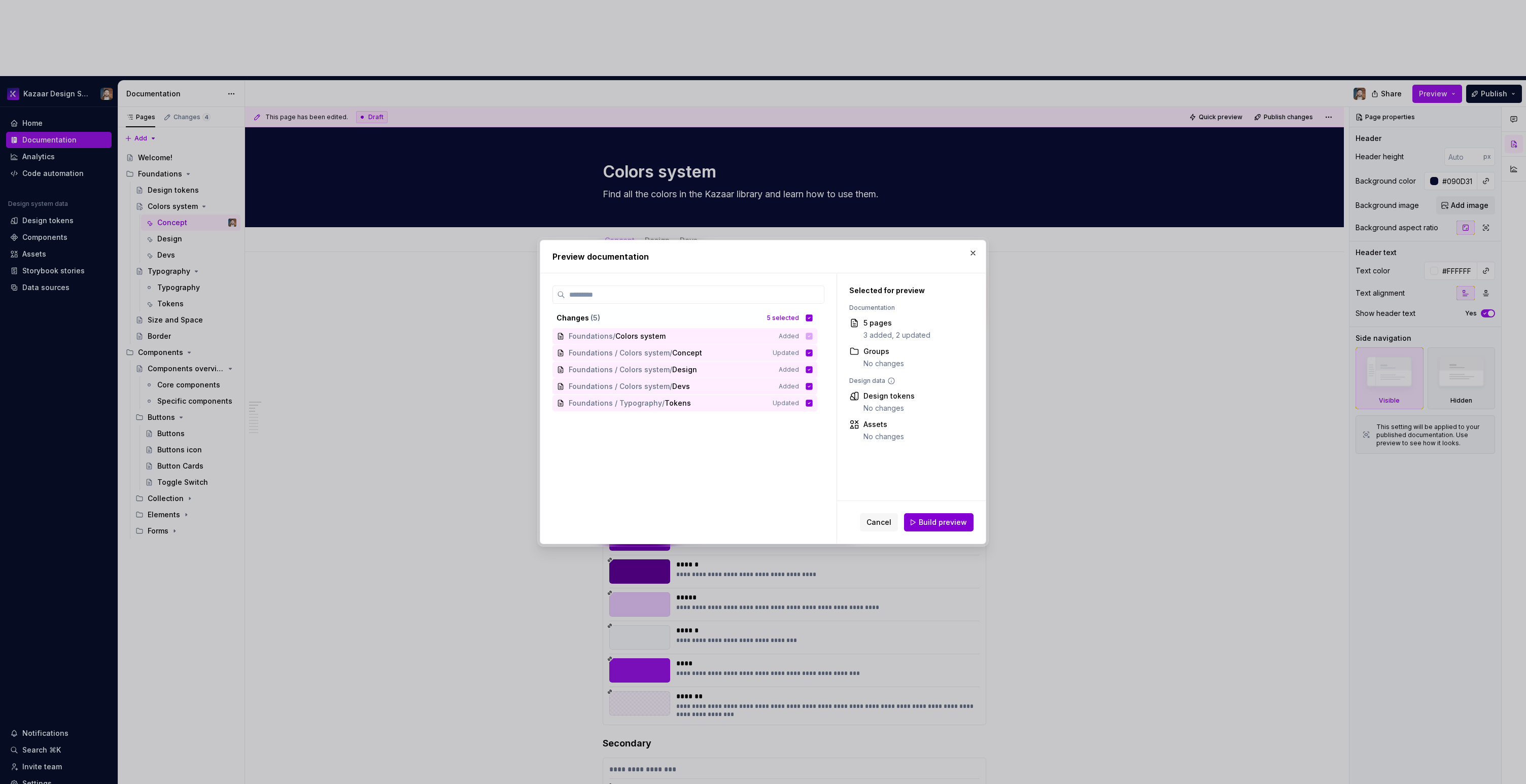
click at [913, 509] on span "Build preview" at bounding box center [943, 522] width 48 height 10
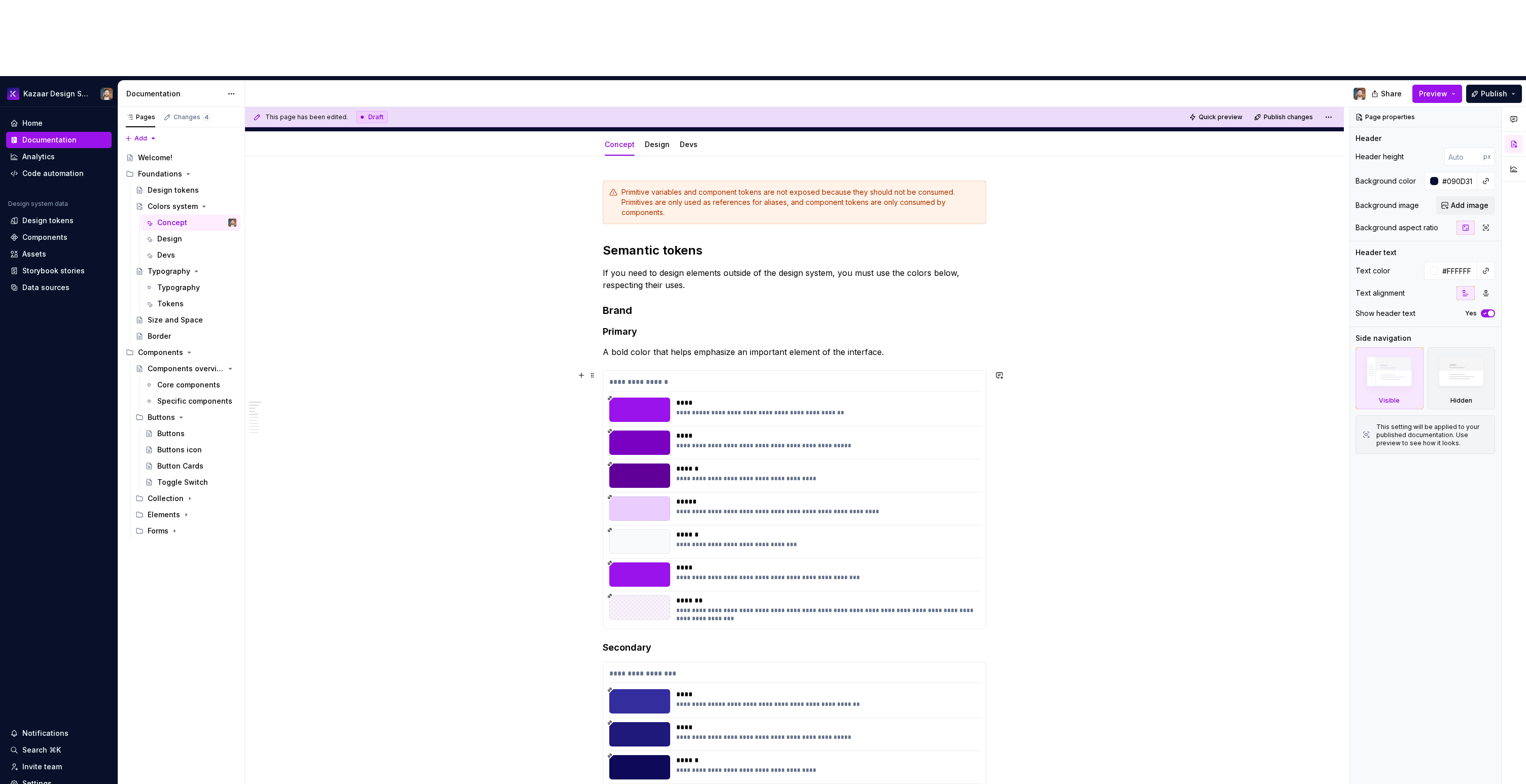
scroll to position [235, 0]
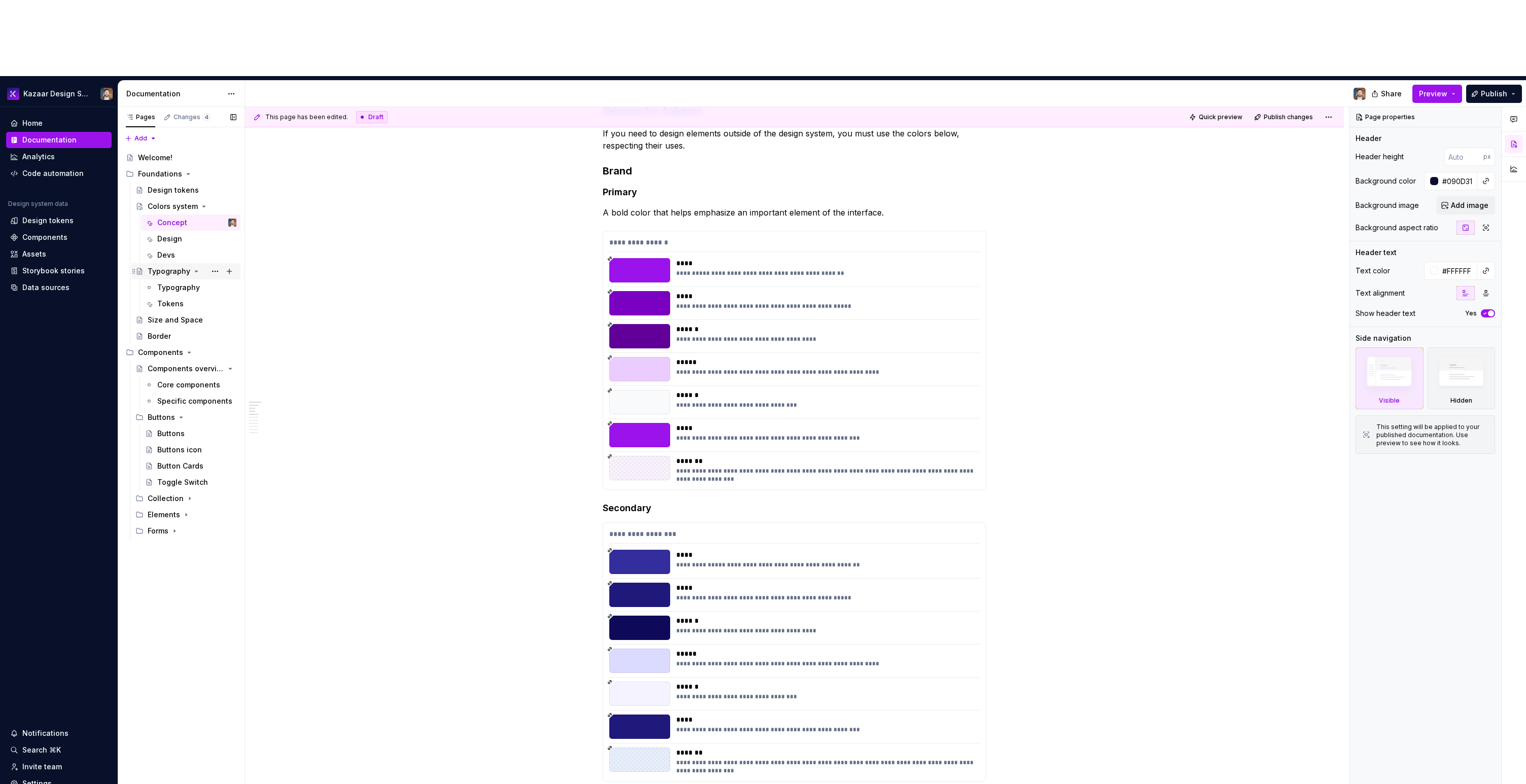
click at [163, 266] on div "Typography" at bounding box center [169, 271] width 43 height 10
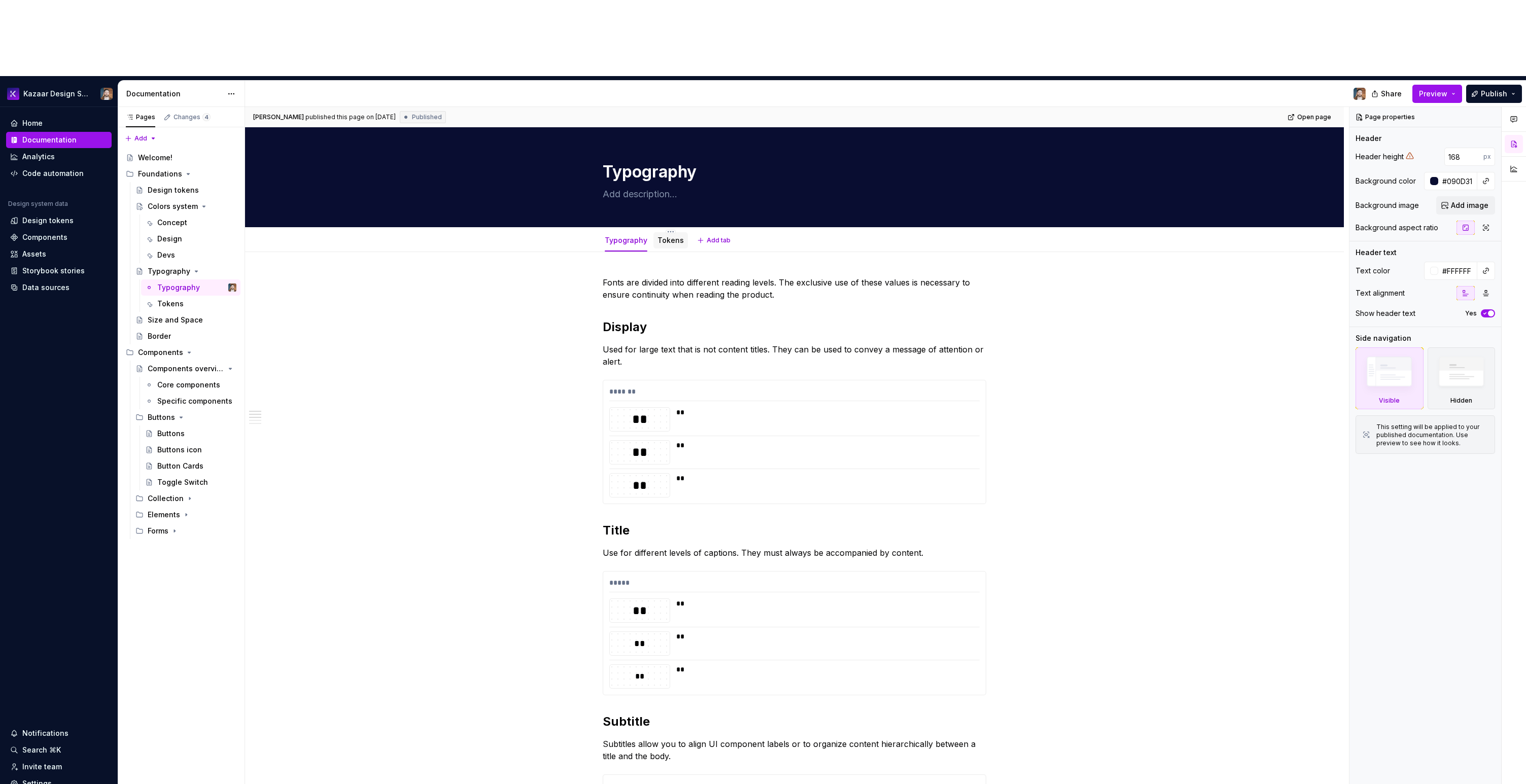
click at [674, 235] on div "Tokens" at bounding box center [671, 240] width 26 height 10
click at [674, 236] on link "Tokens" at bounding box center [671, 240] width 26 height 9
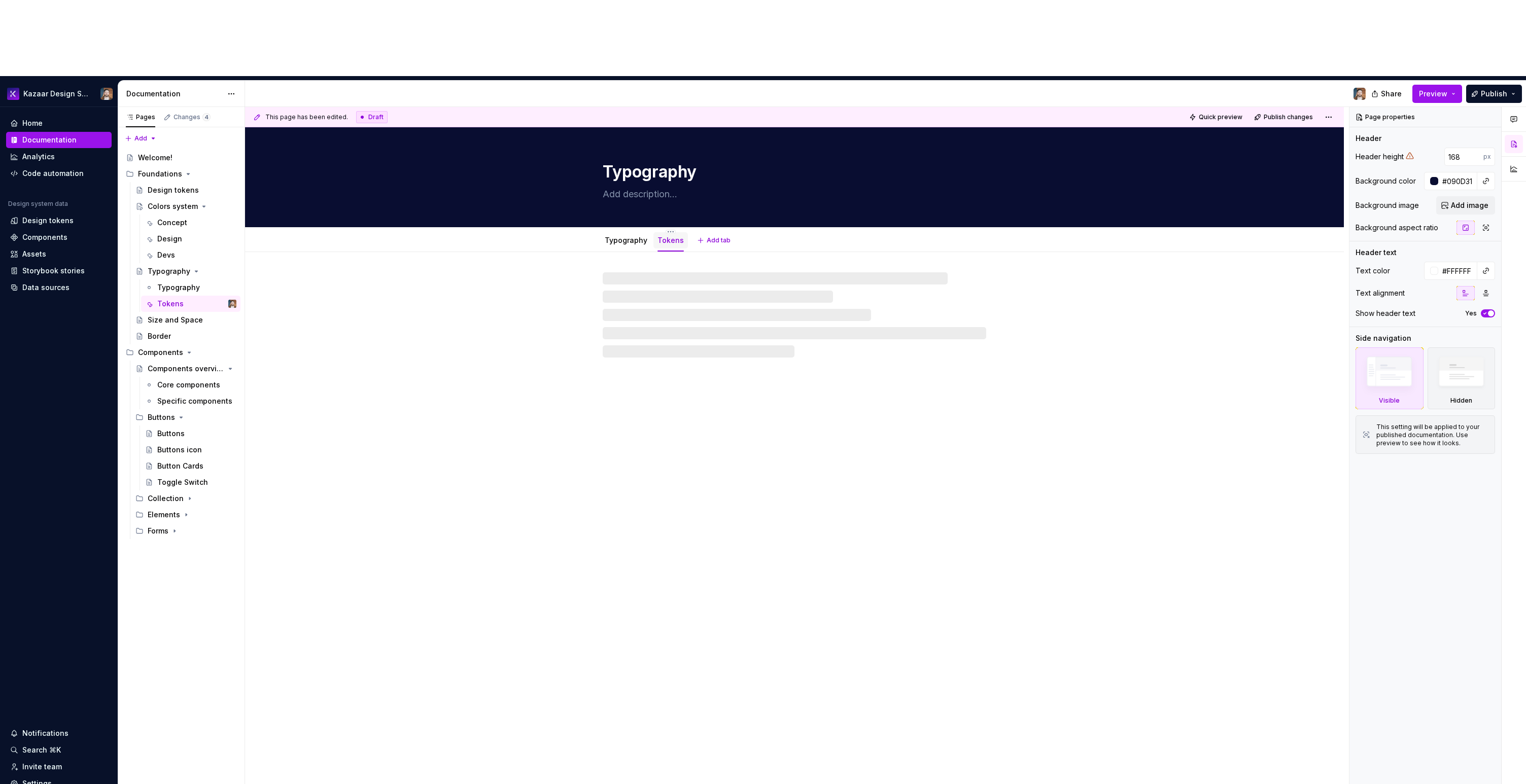
type textarea "*"
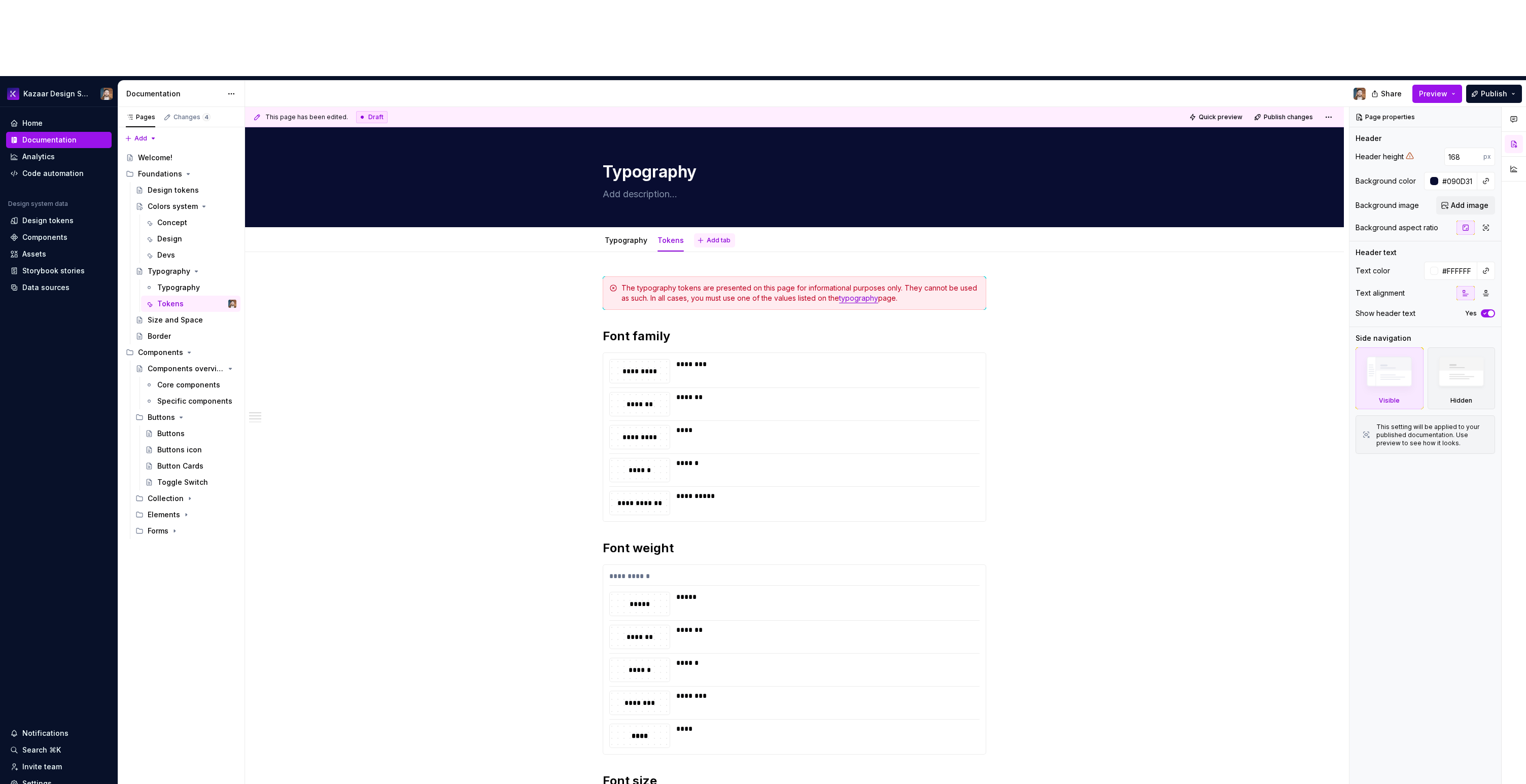
click at [700, 233] on button "Add tab" at bounding box center [714, 240] width 41 height 14
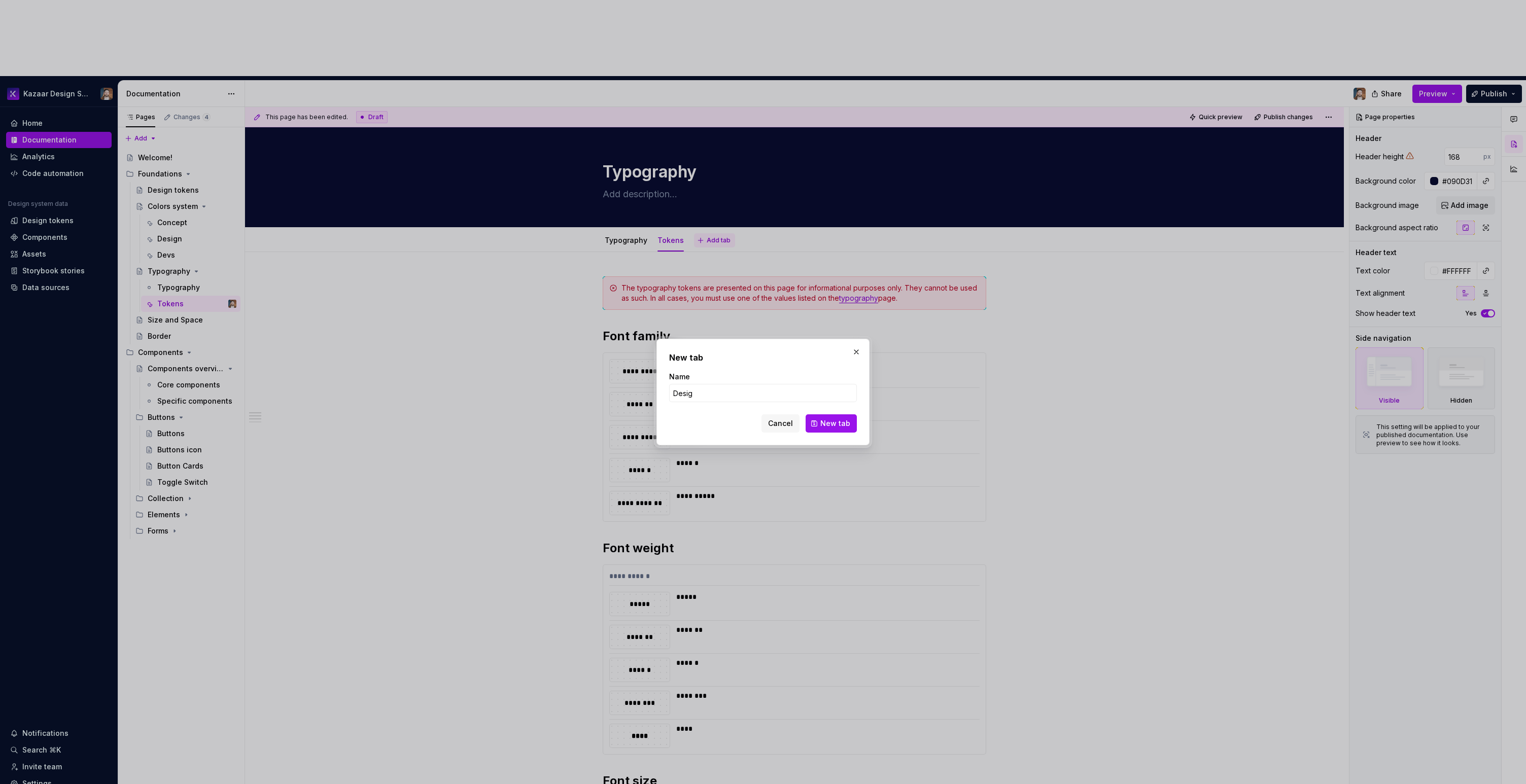
type input "Design"
click button "New tab" at bounding box center [832, 423] width 52 height 19
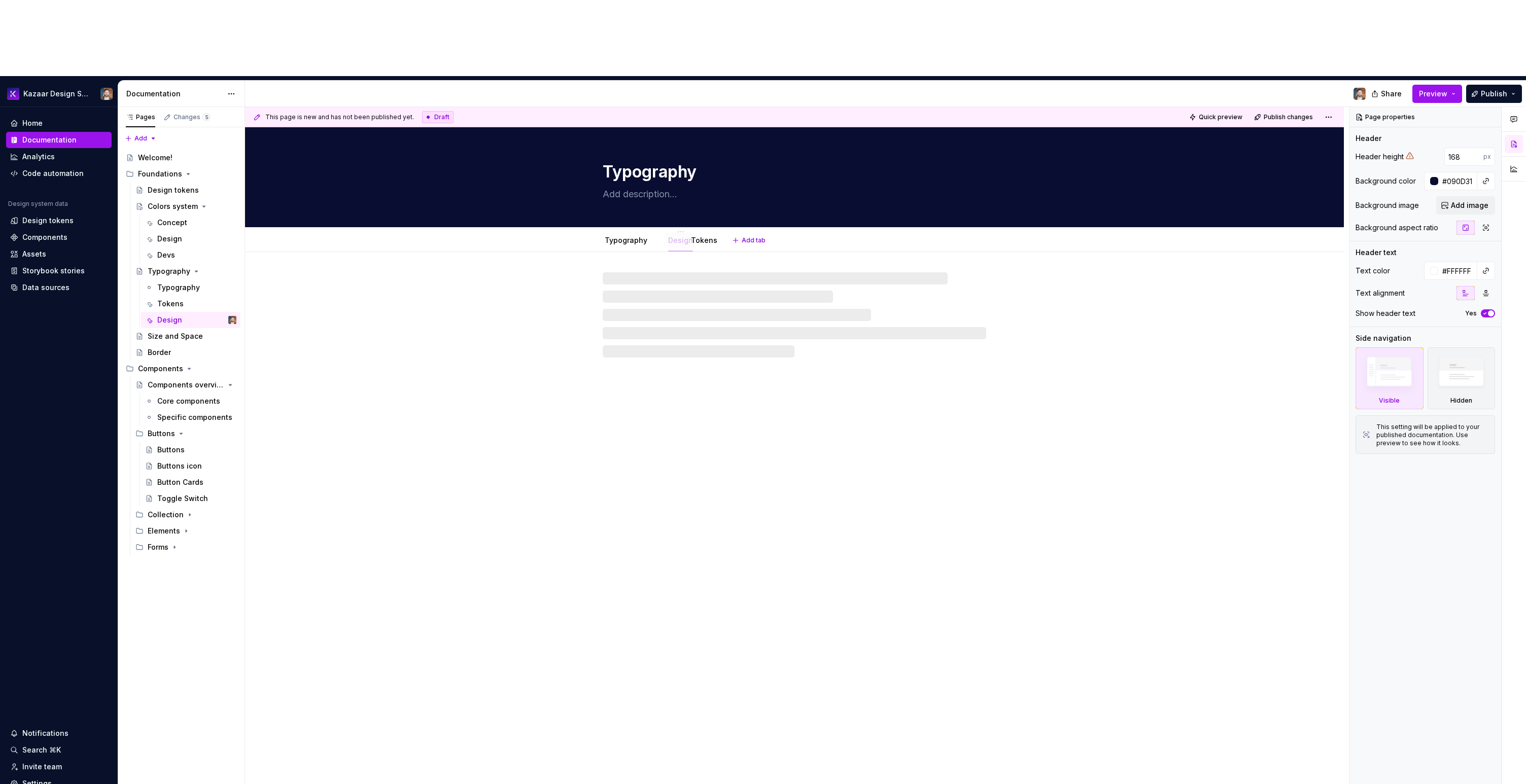
drag, startPoint x: 698, startPoint y: 162, endPoint x: 671, endPoint y: 162, distance: 27.0
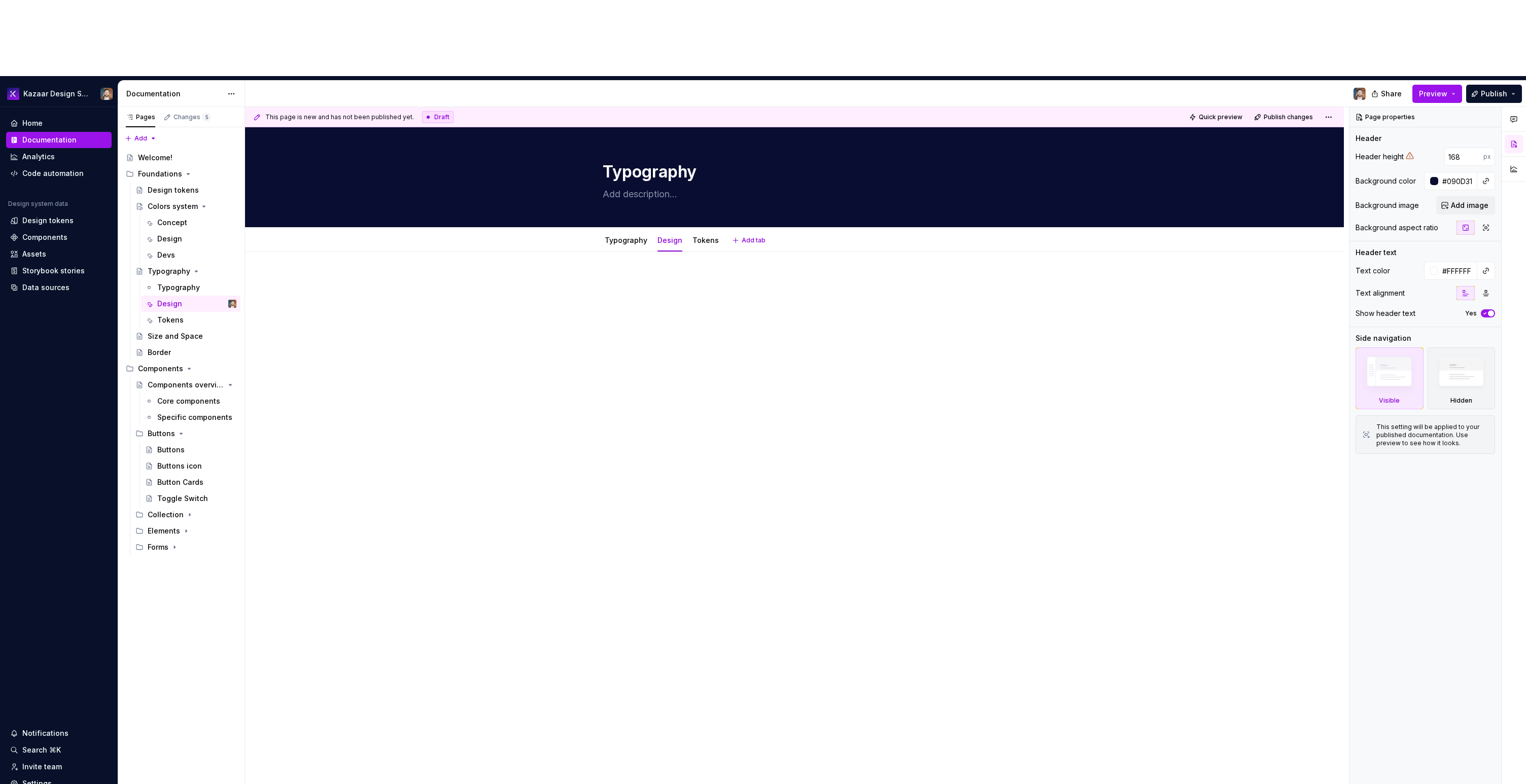
type textarea "*"
click at [669, 276] on div at bounding box center [794, 295] width 384 height 39
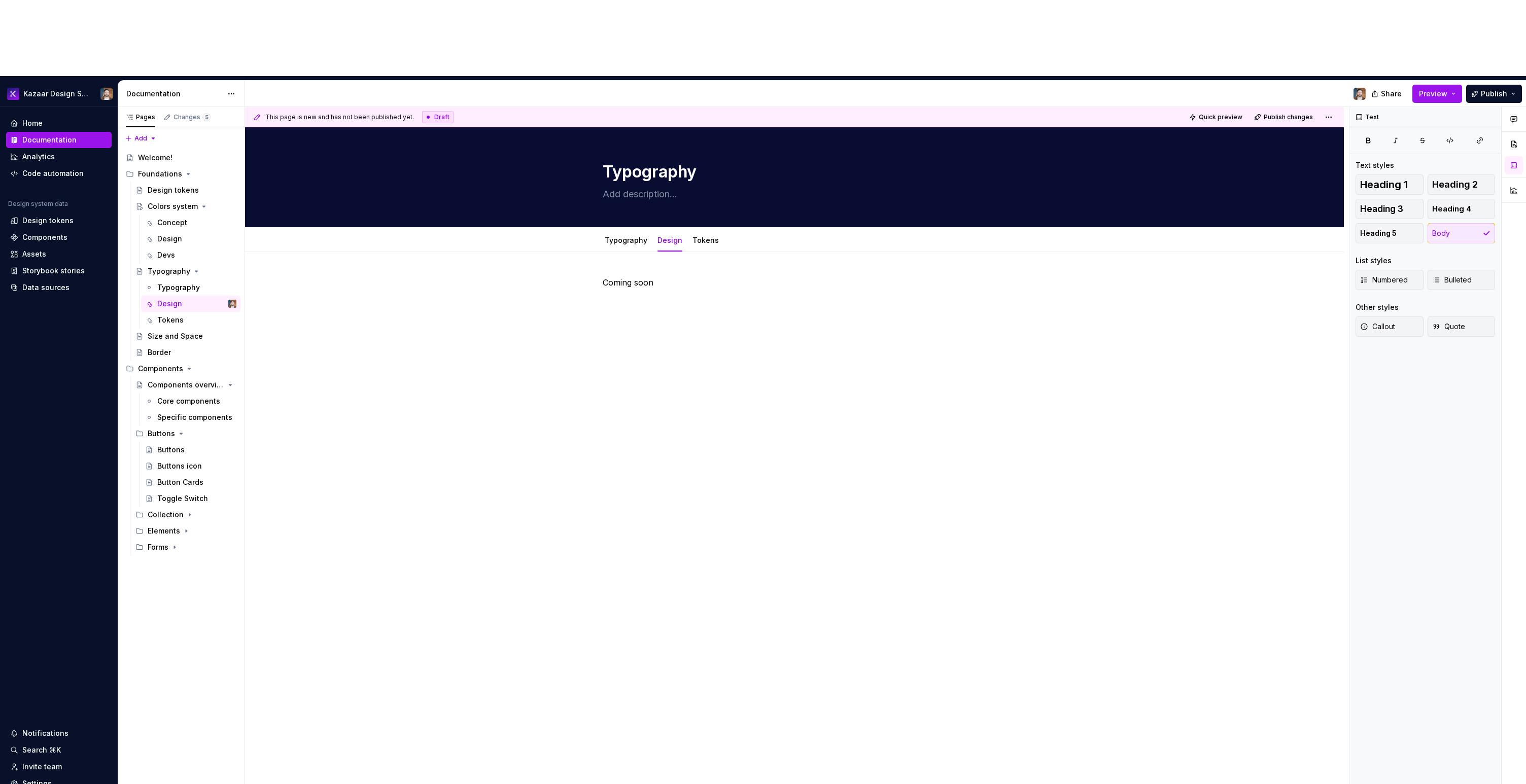
click at [726, 276] on div "Coming soon" at bounding box center [794, 295] width 384 height 39
type textarea "*"
click at [729, 233] on button "Add tab" at bounding box center [749, 240] width 41 height 14
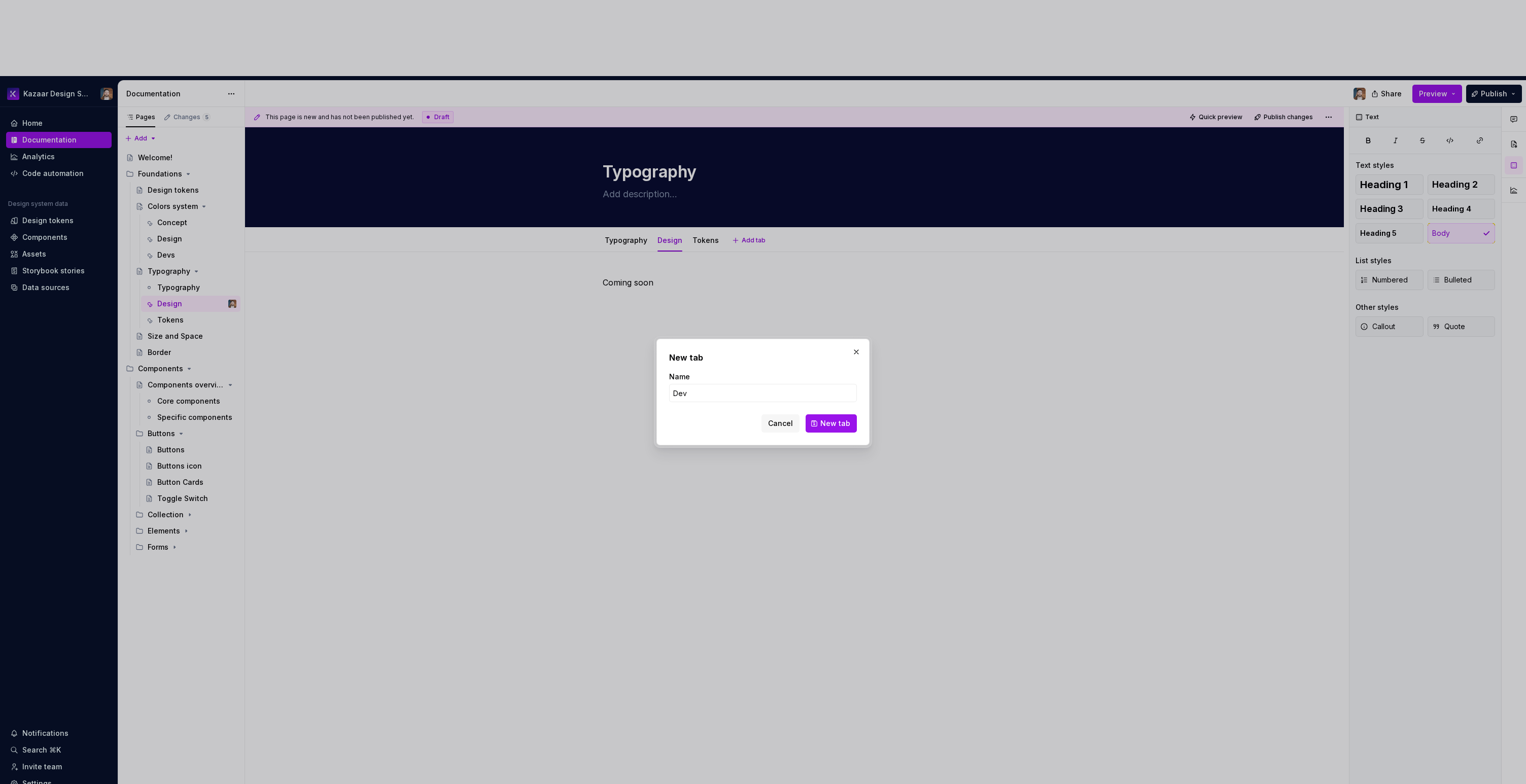
type input "Devs"
click button "New tab" at bounding box center [832, 423] width 52 height 19
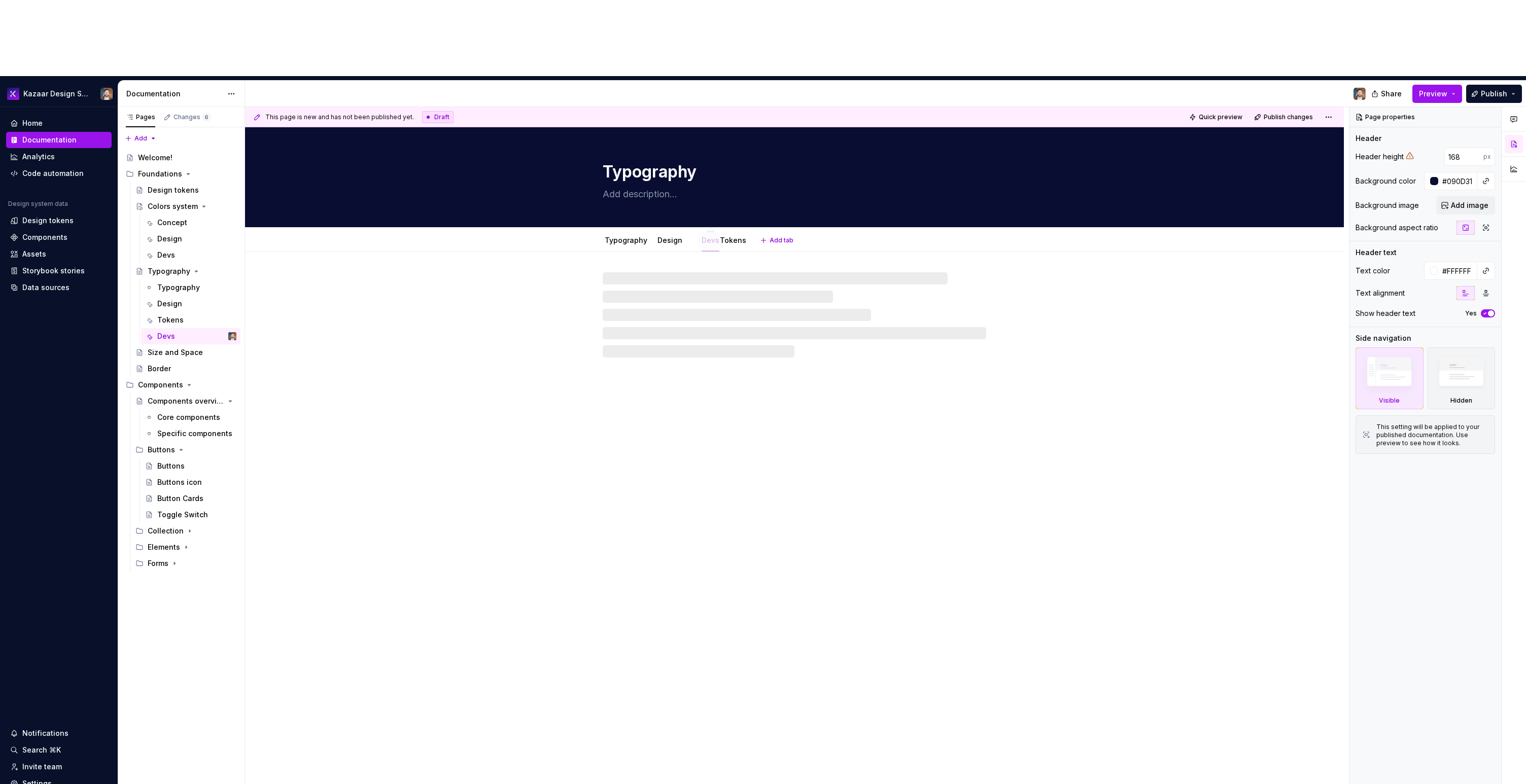
drag, startPoint x: 728, startPoint y: 162, endPoint x: 696, endPoint y: 163, distance: 32.0
click at [655, 344] on div "Typography Typography Design Devs Tokens" at bounding box center [794, 494] width 1099 height 733
click at [617, 236] on link "Typography" at bounding box center [626, 240] width 43 height 9
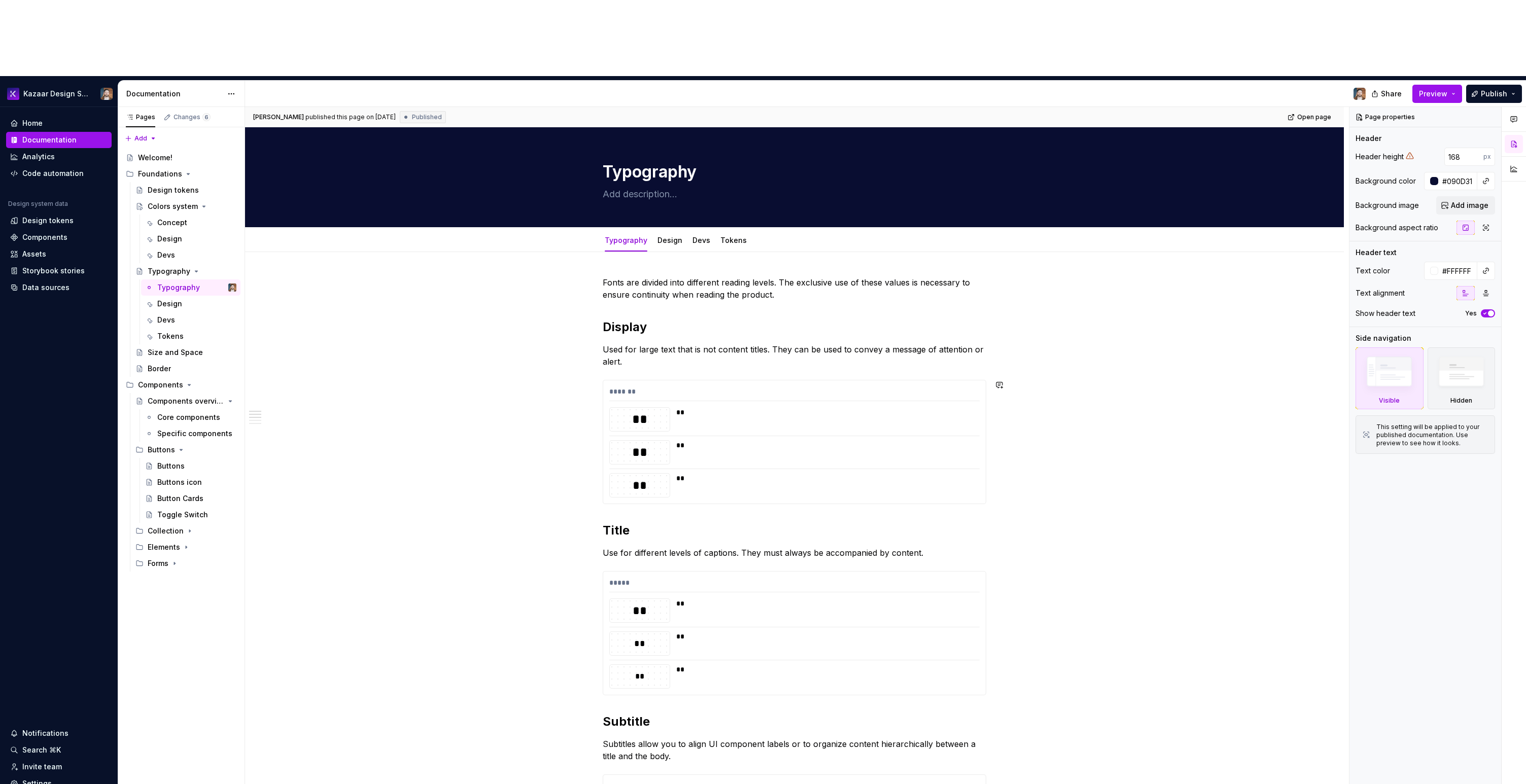
click at [637, 437] on div "Fonts are divided into different reading levels. The exclusive use of these val…" at bounding box center [794, 780] width 384 height 1008
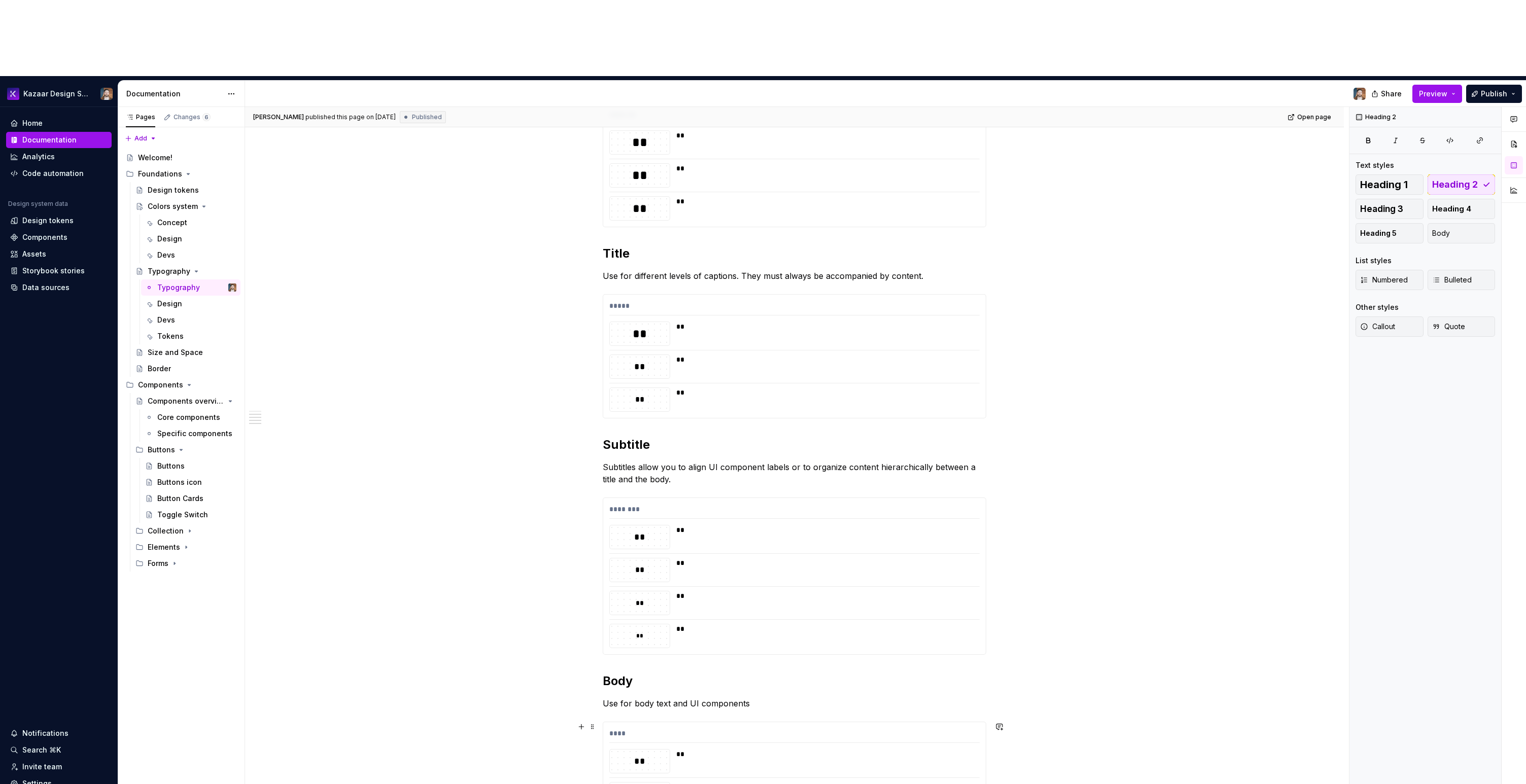
scroll to position [260, 0]
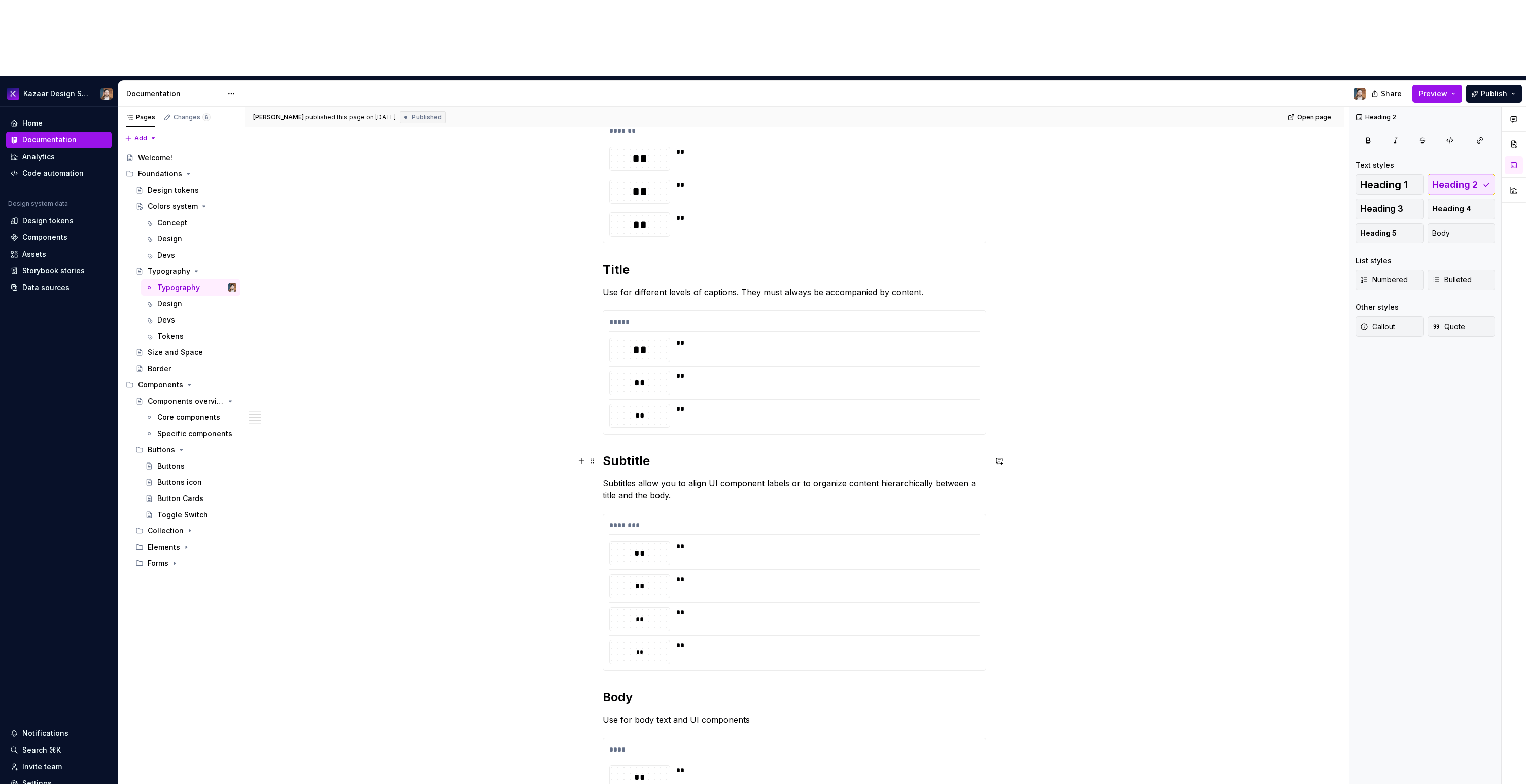
click at [624, 453] on h2 "Subtitle" at bounding box center [794, 461] width 384 height 16
click at [626, 262] on h2 "Title" at bounding box center [794, 270] width 384 height 16
click at [615, 262] on h2 "Title" at bounding box center [794, 270] width 384 height 16
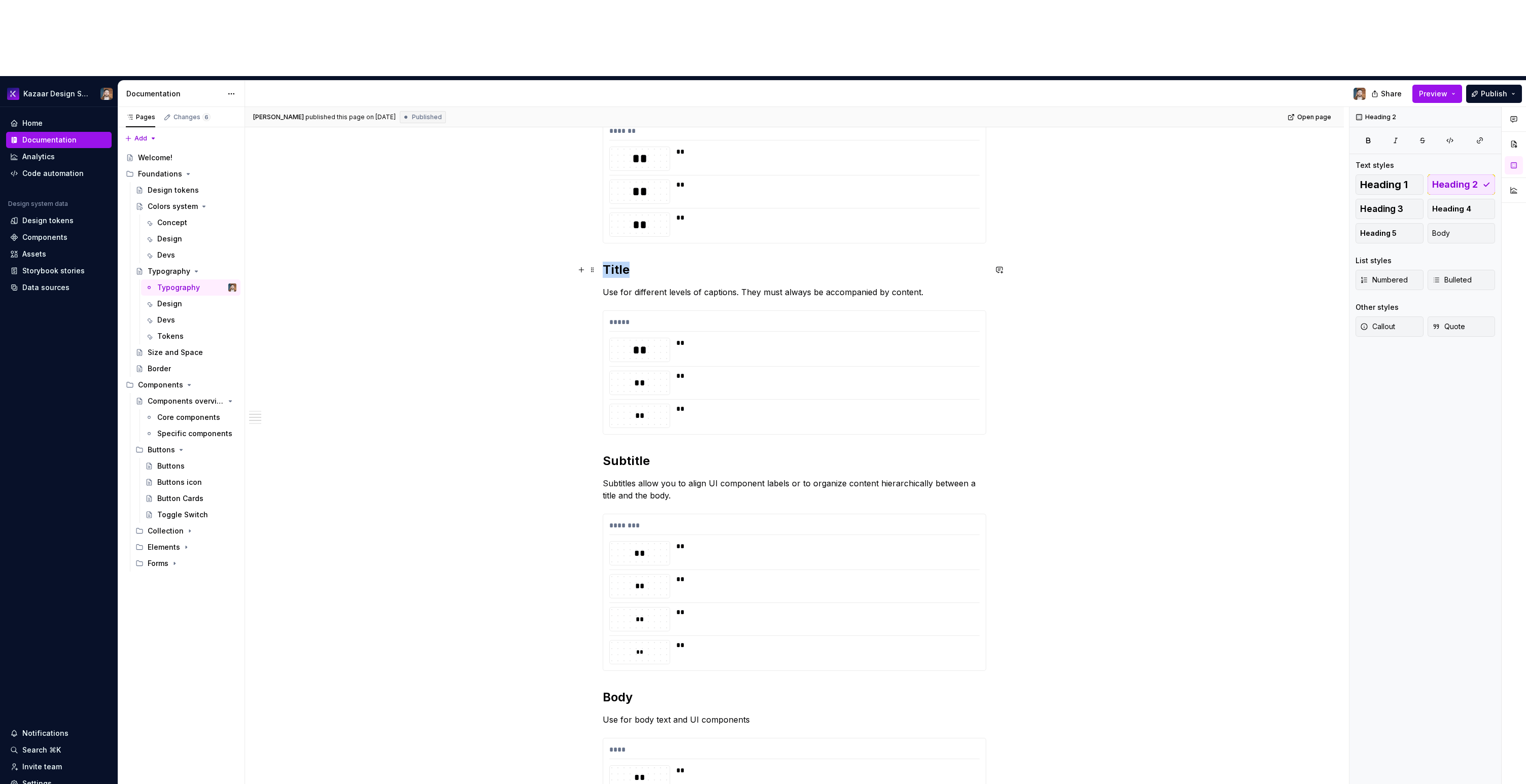
click at [615, 262] on h2 "Title" at bounding box center [794, 270] width 384 height 16
click at [530, 303] on div "[PERSON_NAME] published this page on [DATE] Published Open page Typography Edit…" at bounding box center [797, 484] width 1104 height 753
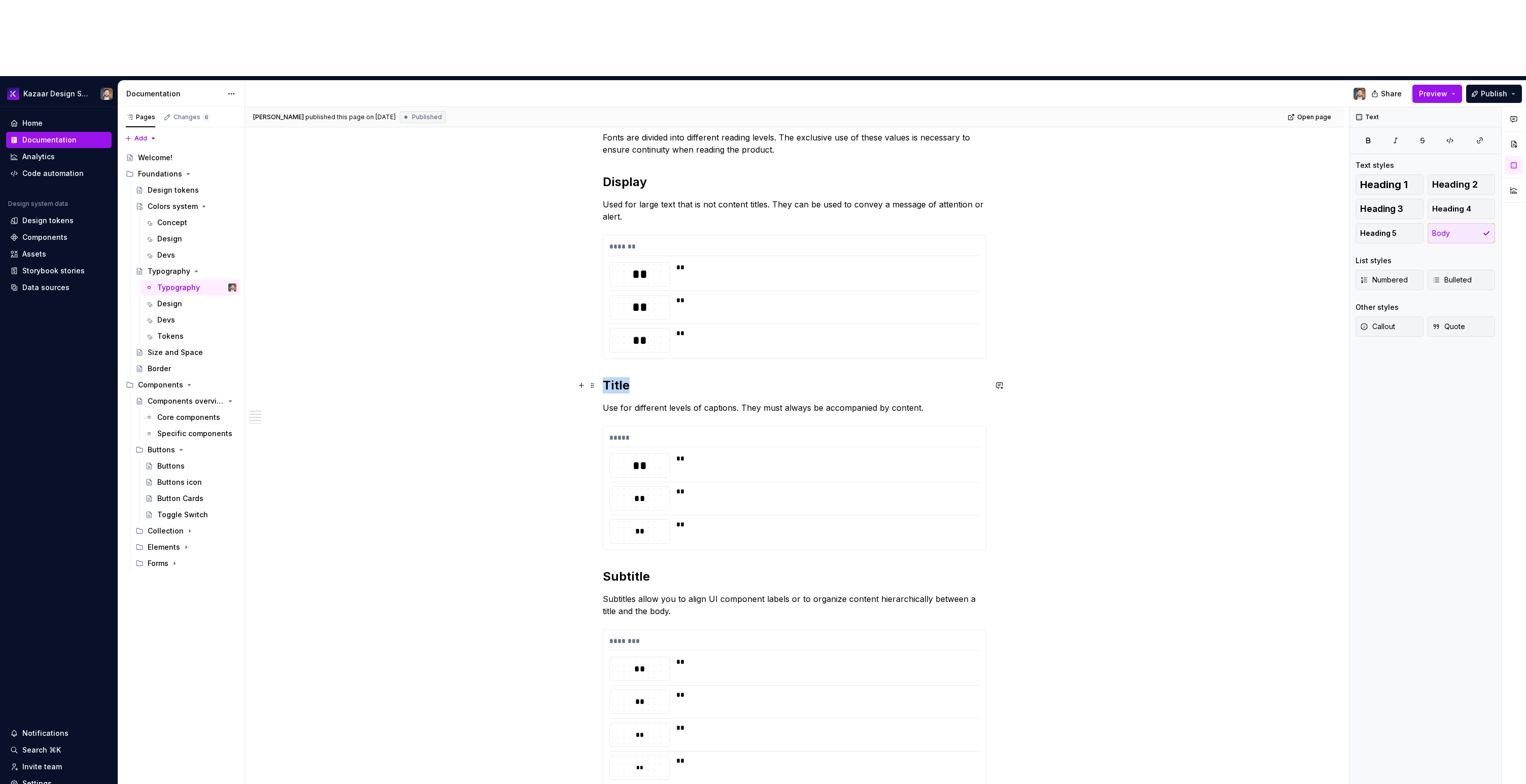
scroll to position [0, 0]
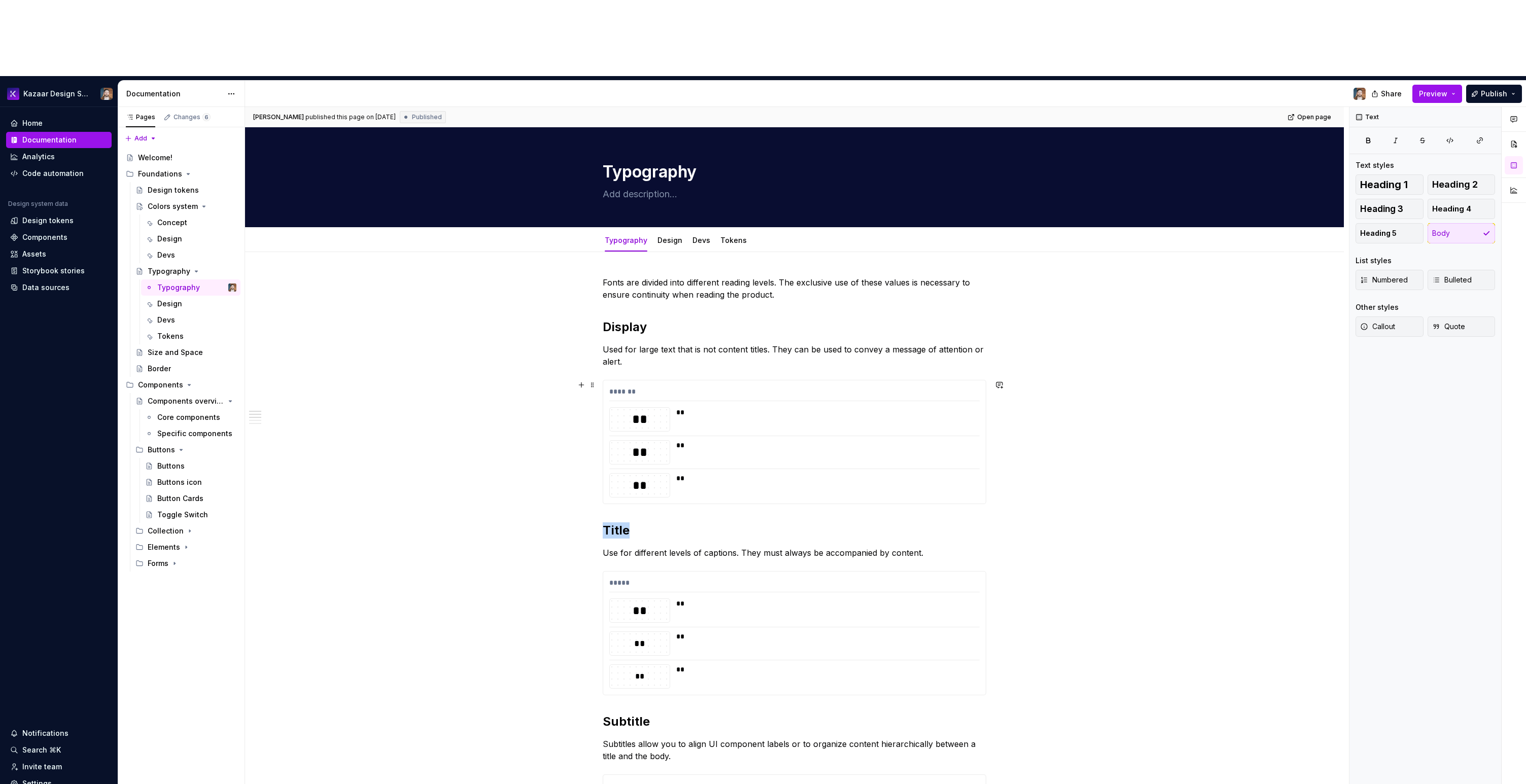
click at [163, 234] on div "Design" at bounding box center [170, 239] width 25 height 10
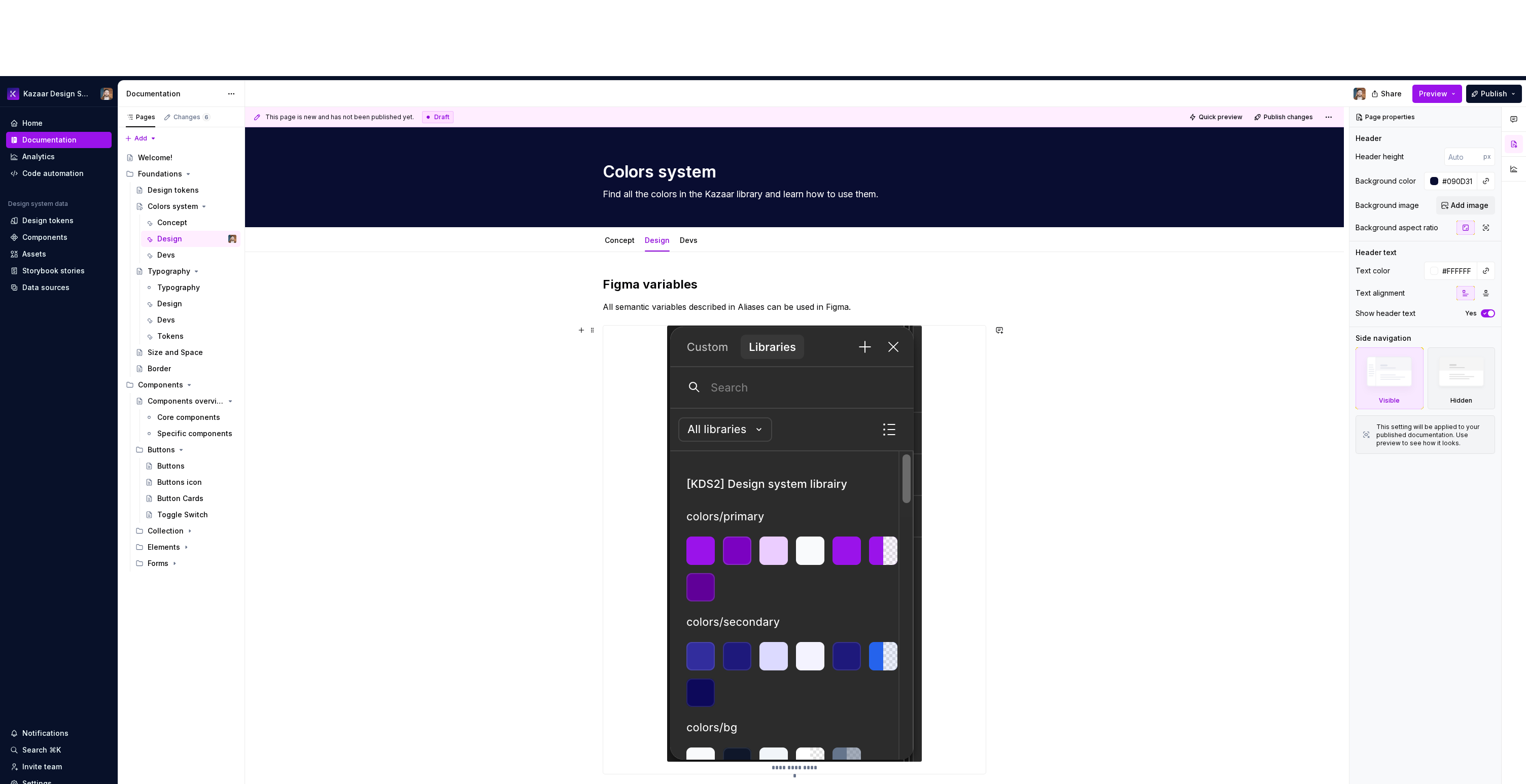
scroll to position [152, 0]
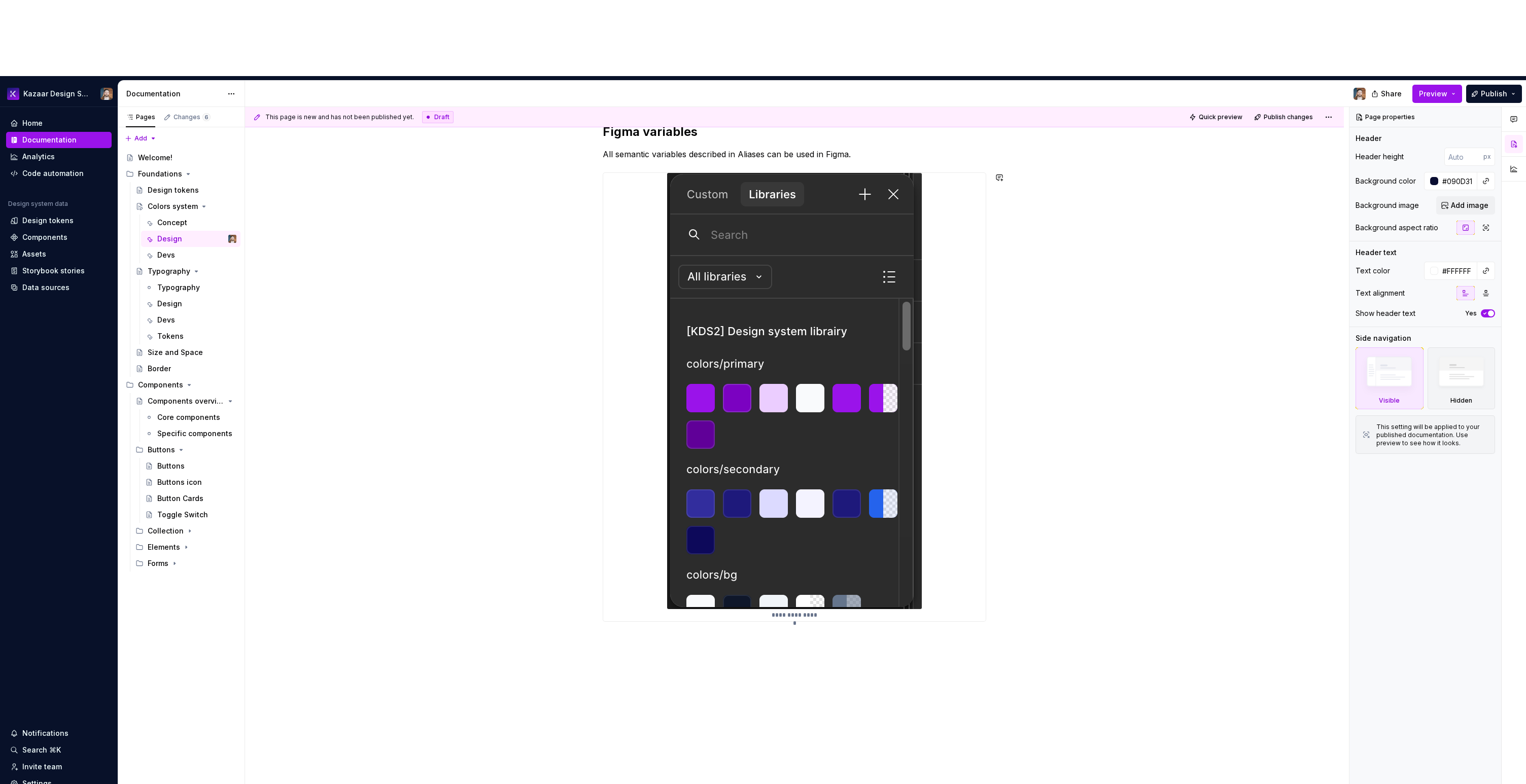
type textarea "*"
click at [703, 509] on div "**********" at bounding box center [797, 484] width 1104 height 753
click at [689, 509] on div "**********" at bounding box center [794, 484] width 1099 height 770
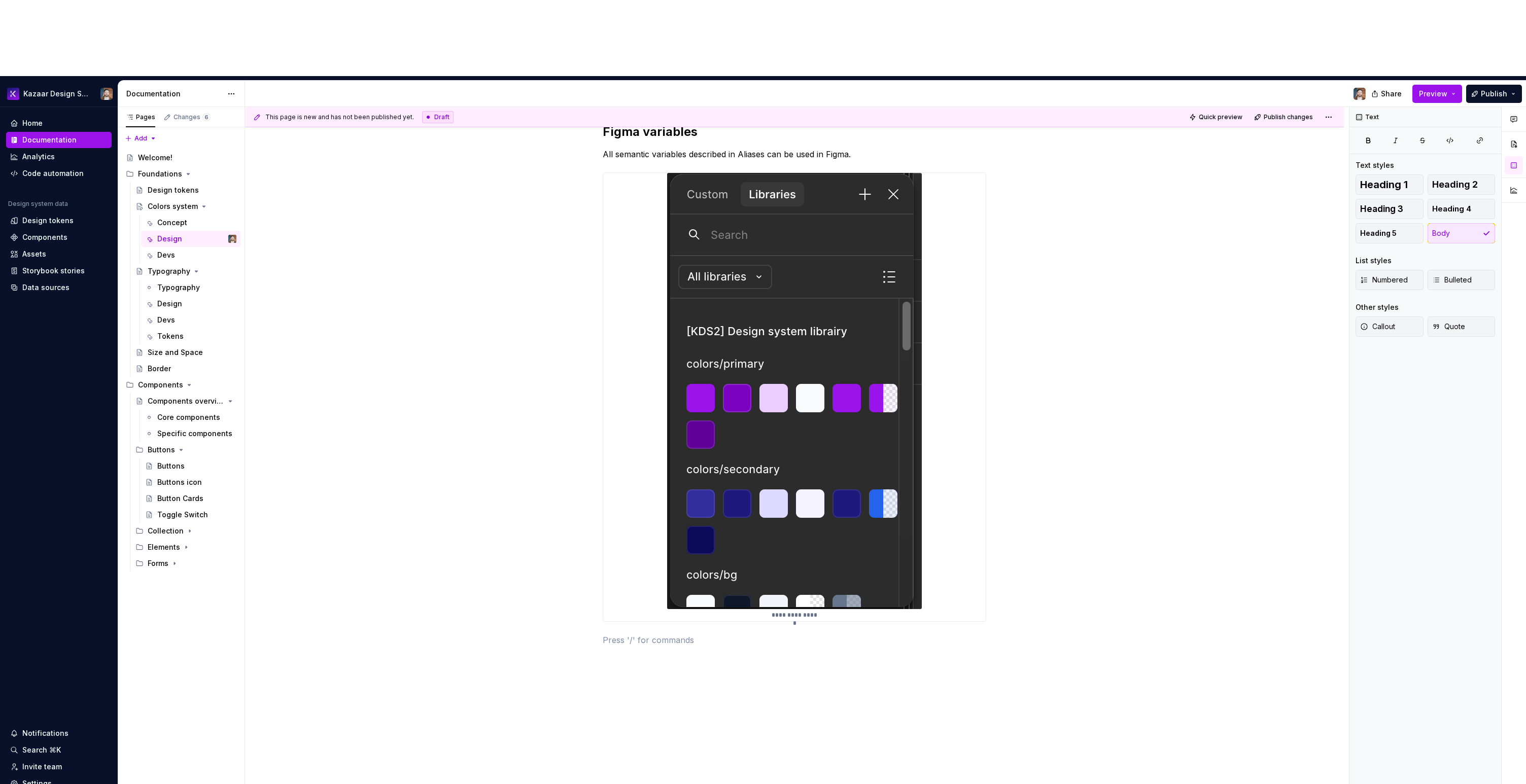
paste div
click at [626, 509] on p "Proportion and hierarchy" at bounding box center [794, 640] width 384 height 12
click at [662, 509] on button "button" at bounding box center [666, 545] width 14 height 14
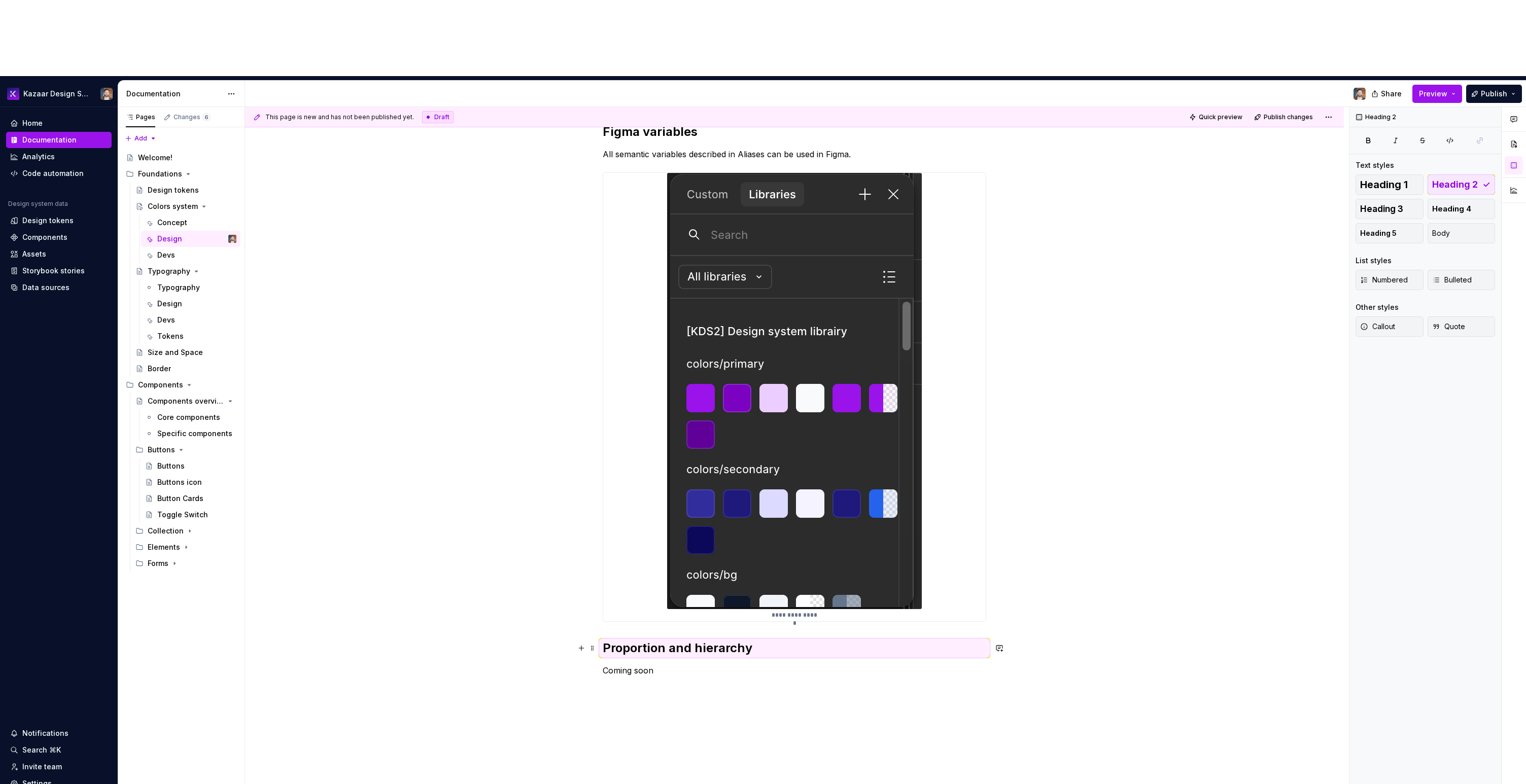
click at [698, 509] on div "**********" at bounding box center [794, 511] width 1099 height 825
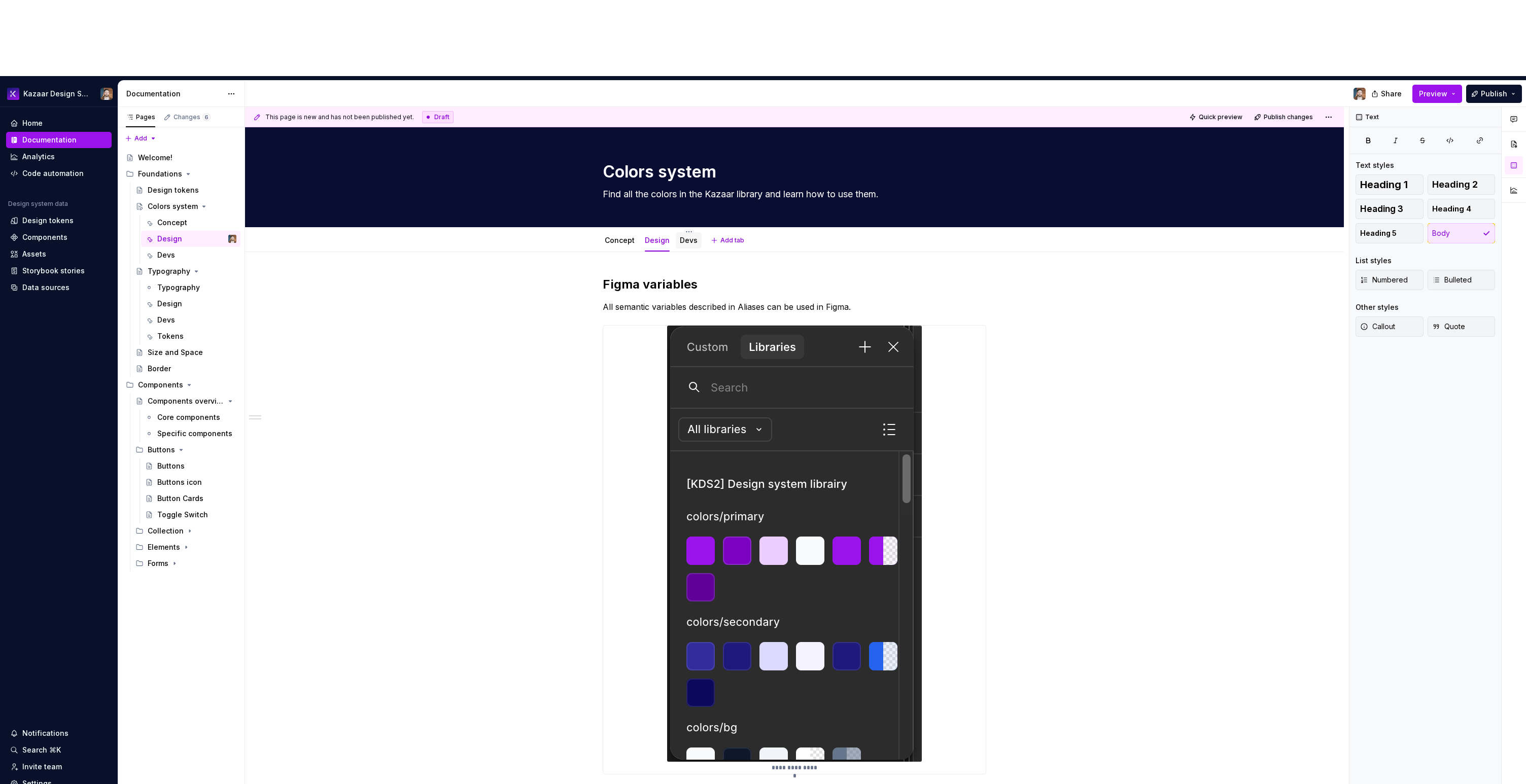
click at [685, 236] on link "Devs" at bounding box center [689, 240] width 18 height 9
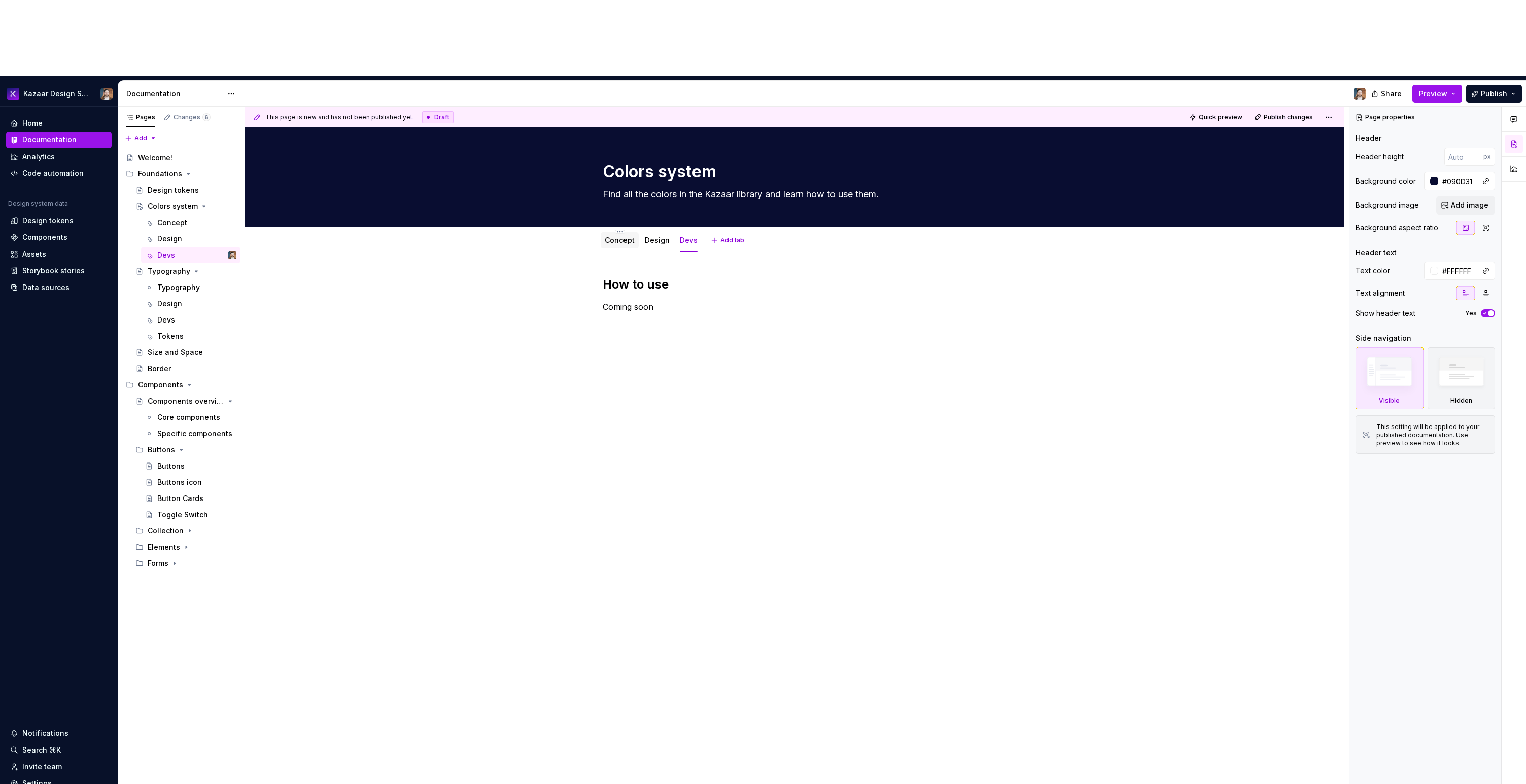
click at [625, 236] on link "Concept" at bounding box center [620, 240] width 30 height 9
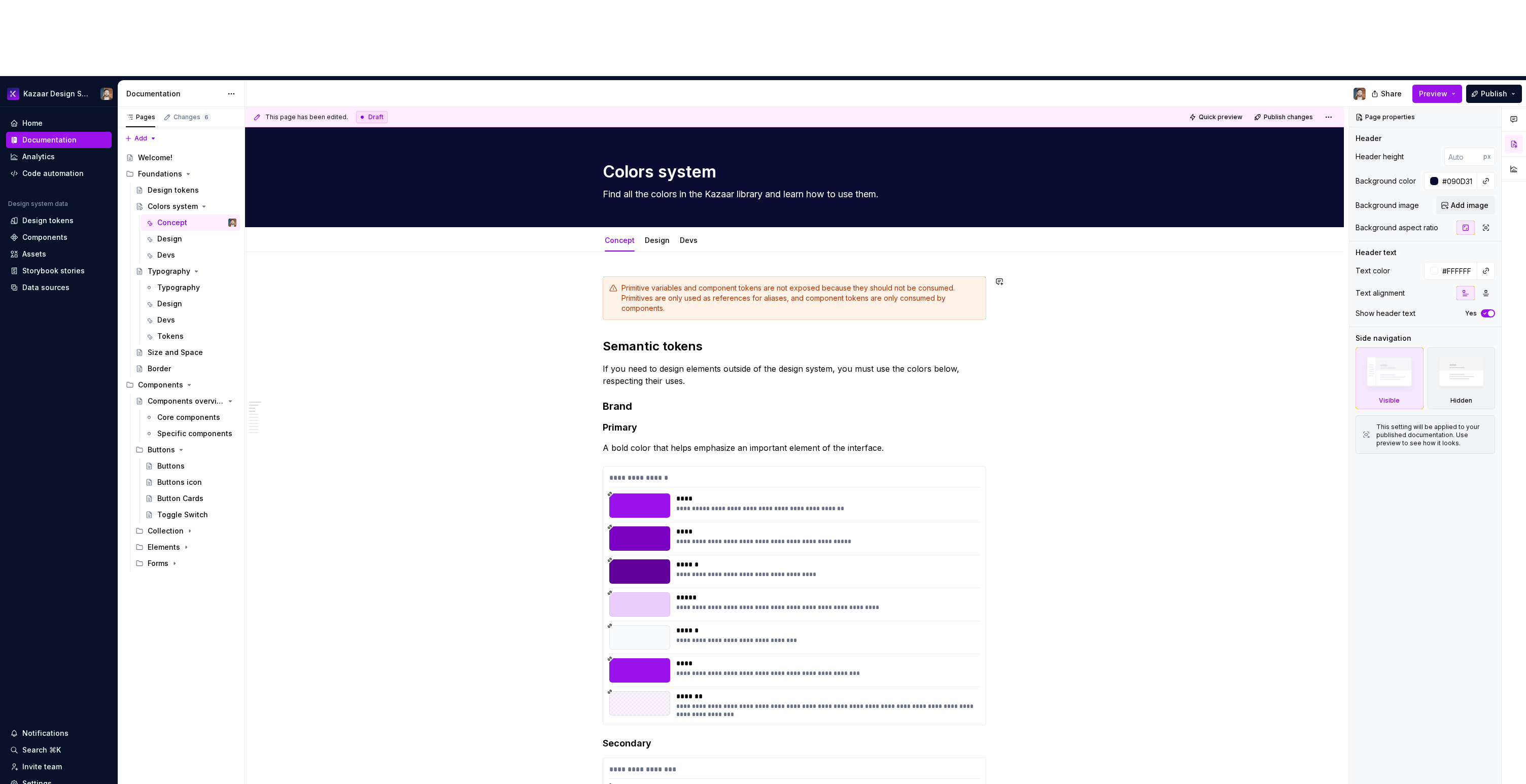
scroll to position [2, 0]
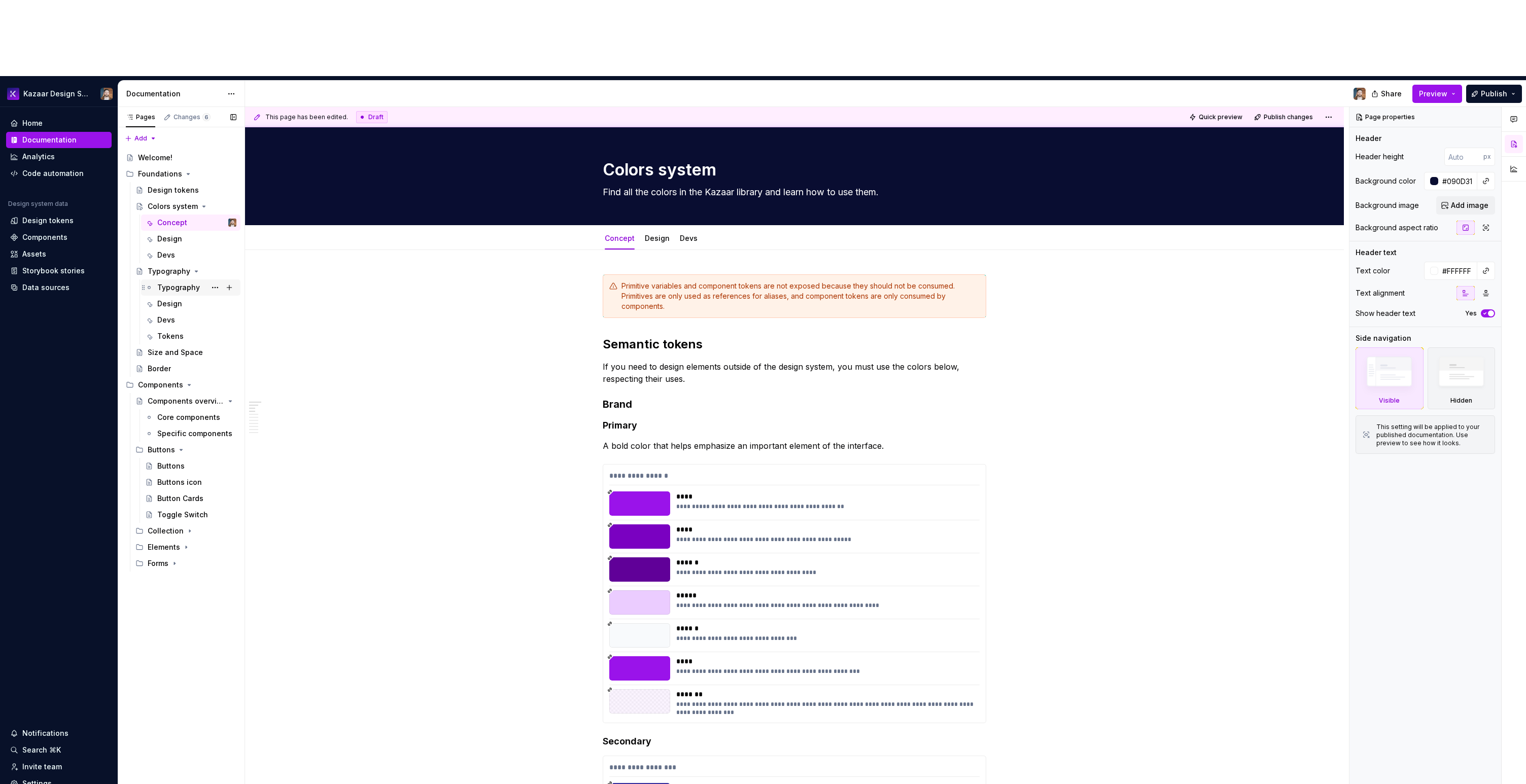
click at [180, 280] on div "Typography" at bounding box center [197, 288] width 79 height 14
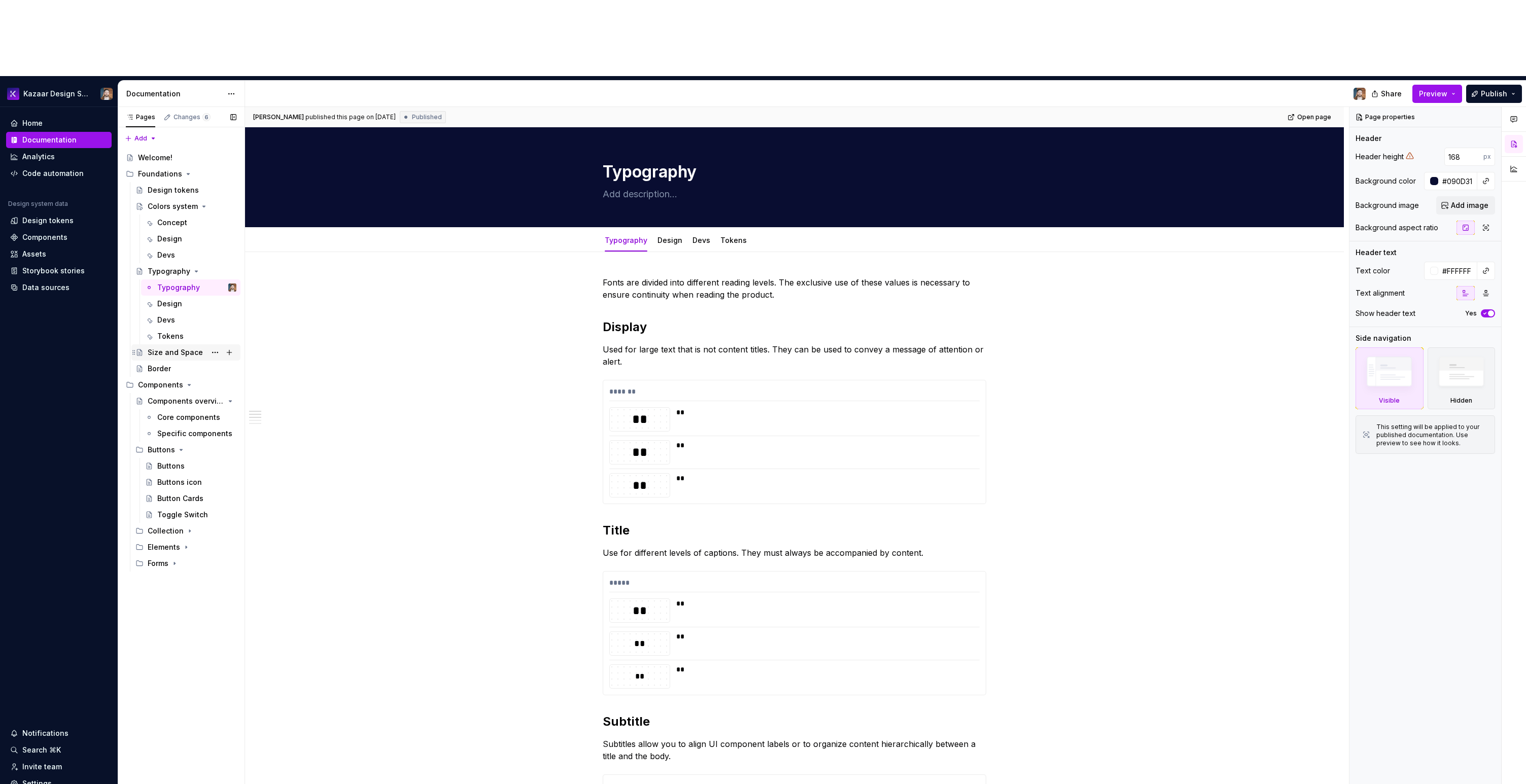
click at [173, 348] on div "Size and Space" at bounding box center [175, 353] width 55 height 10
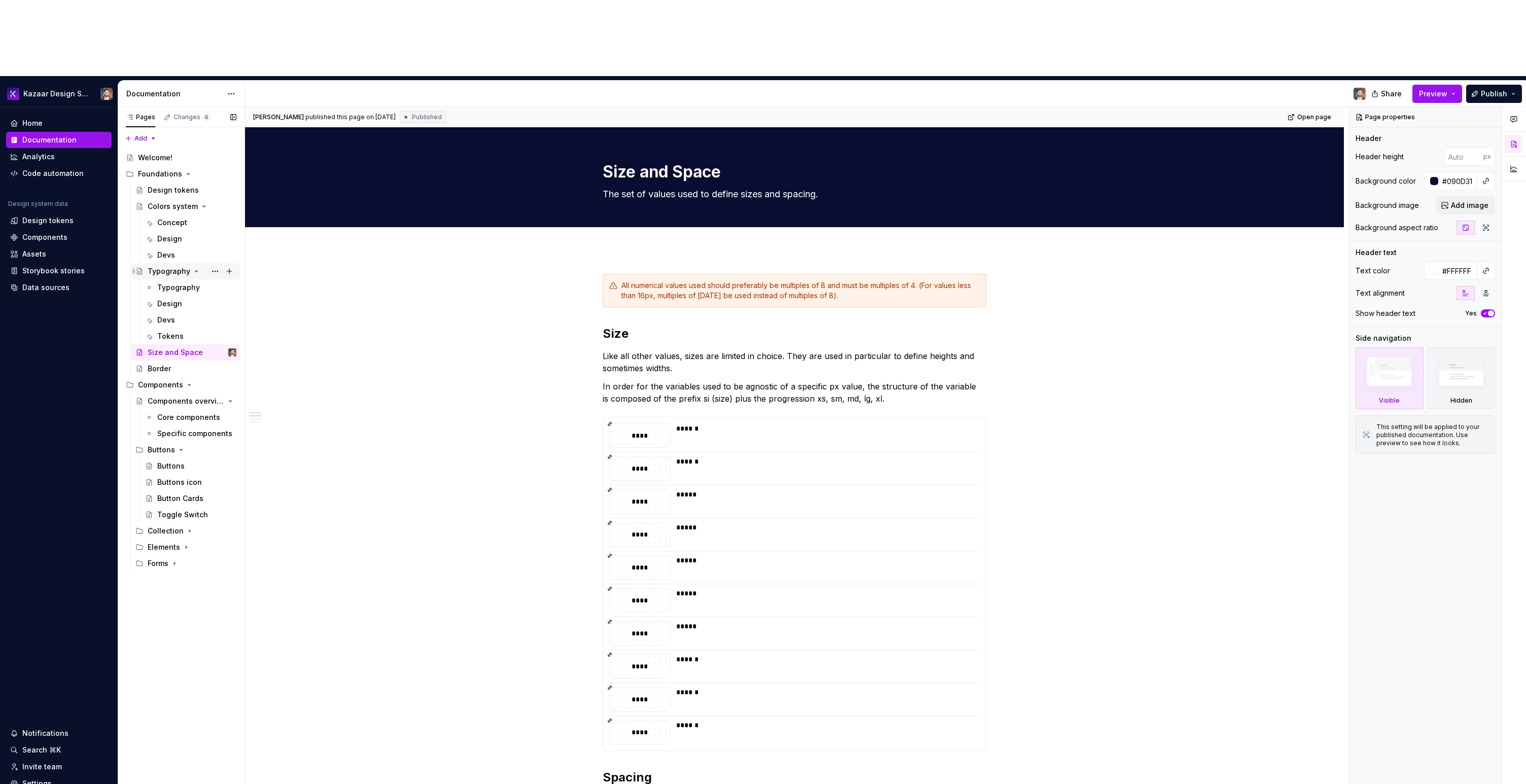
click at [164, 266] on div "Typography" at bounding box center [169, 271] width 43 height 10
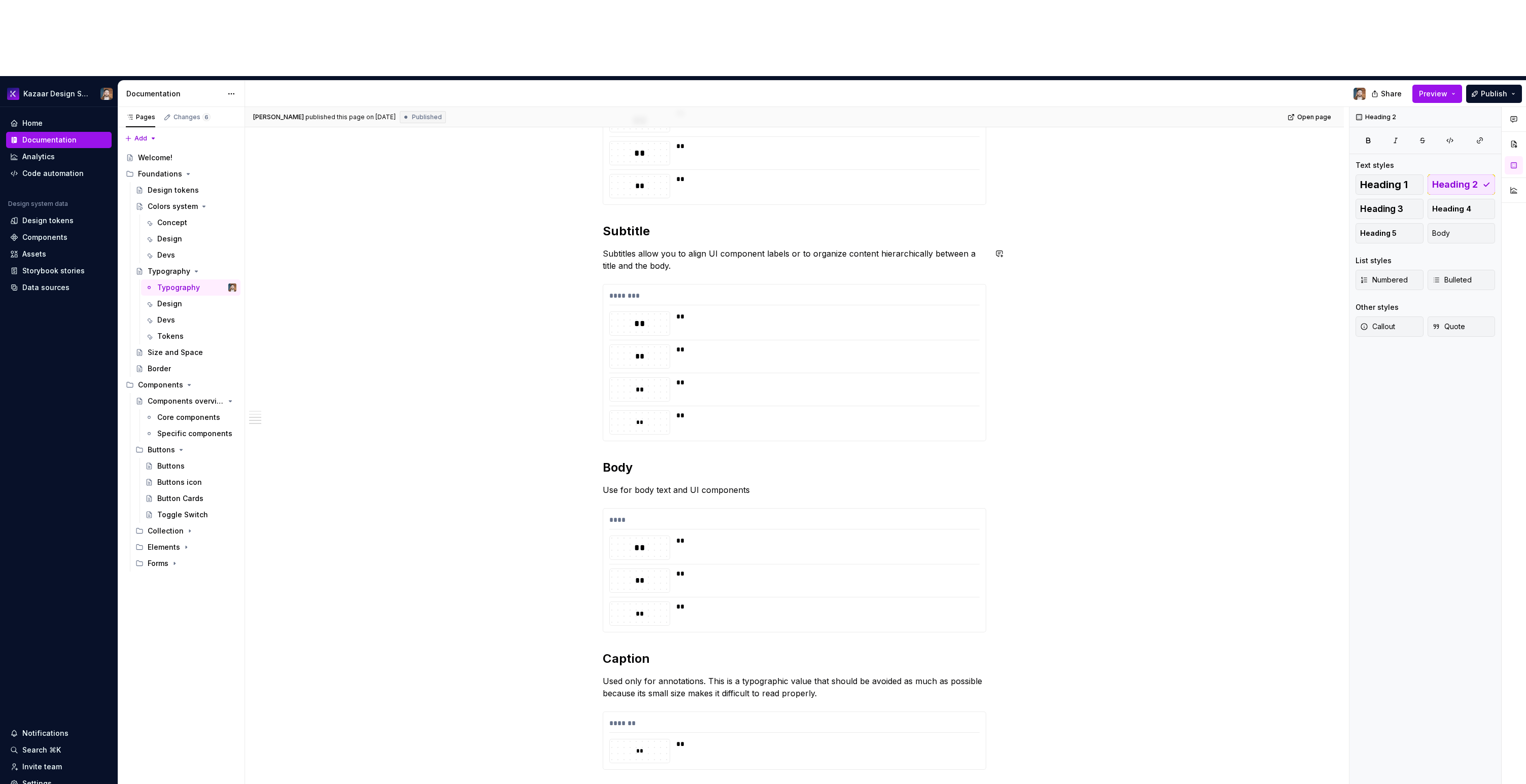
scroll to position [497, 0]
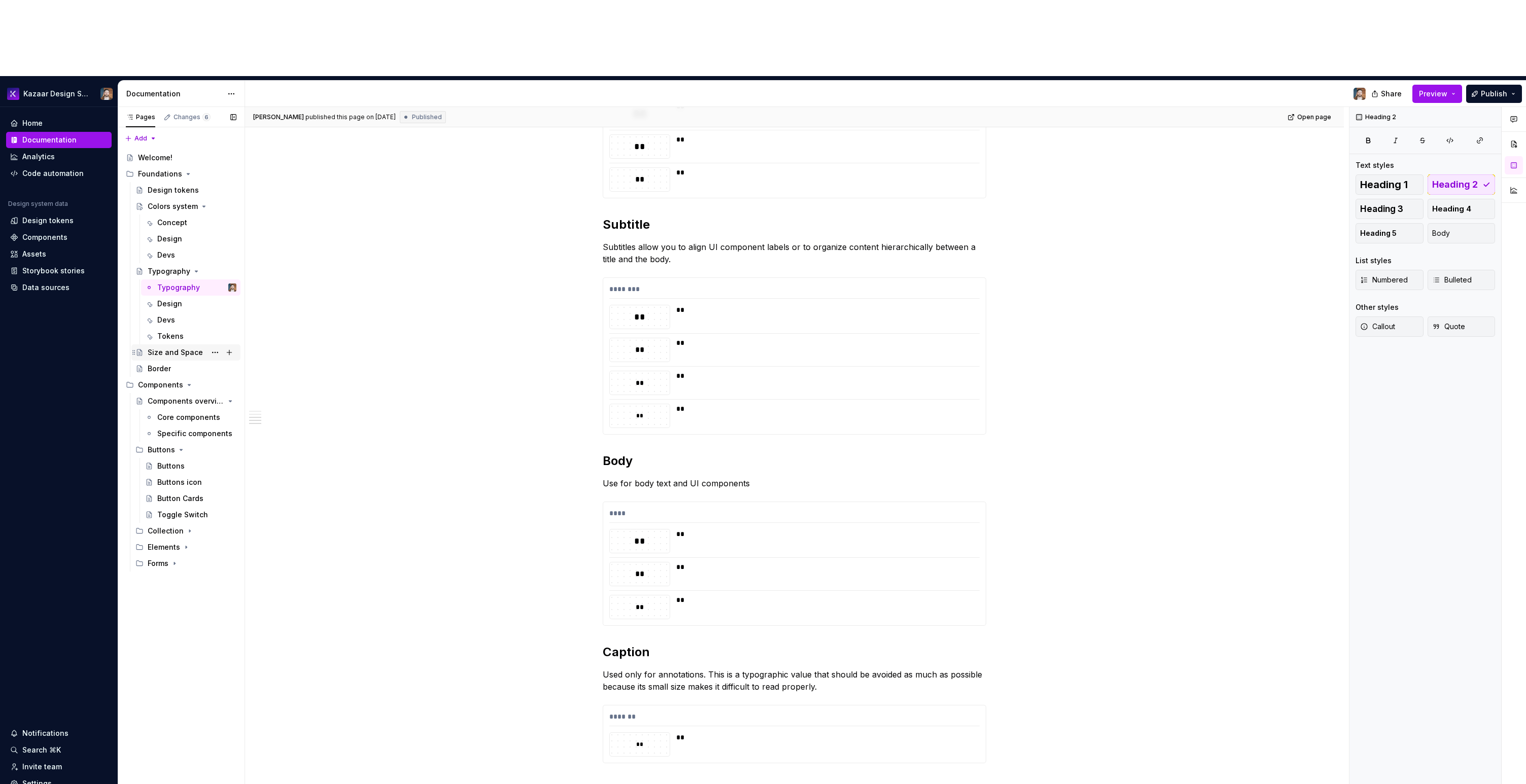
click at [157, 348] on div "Size and Space" at bounding box center [175, 353] width 55 height 10
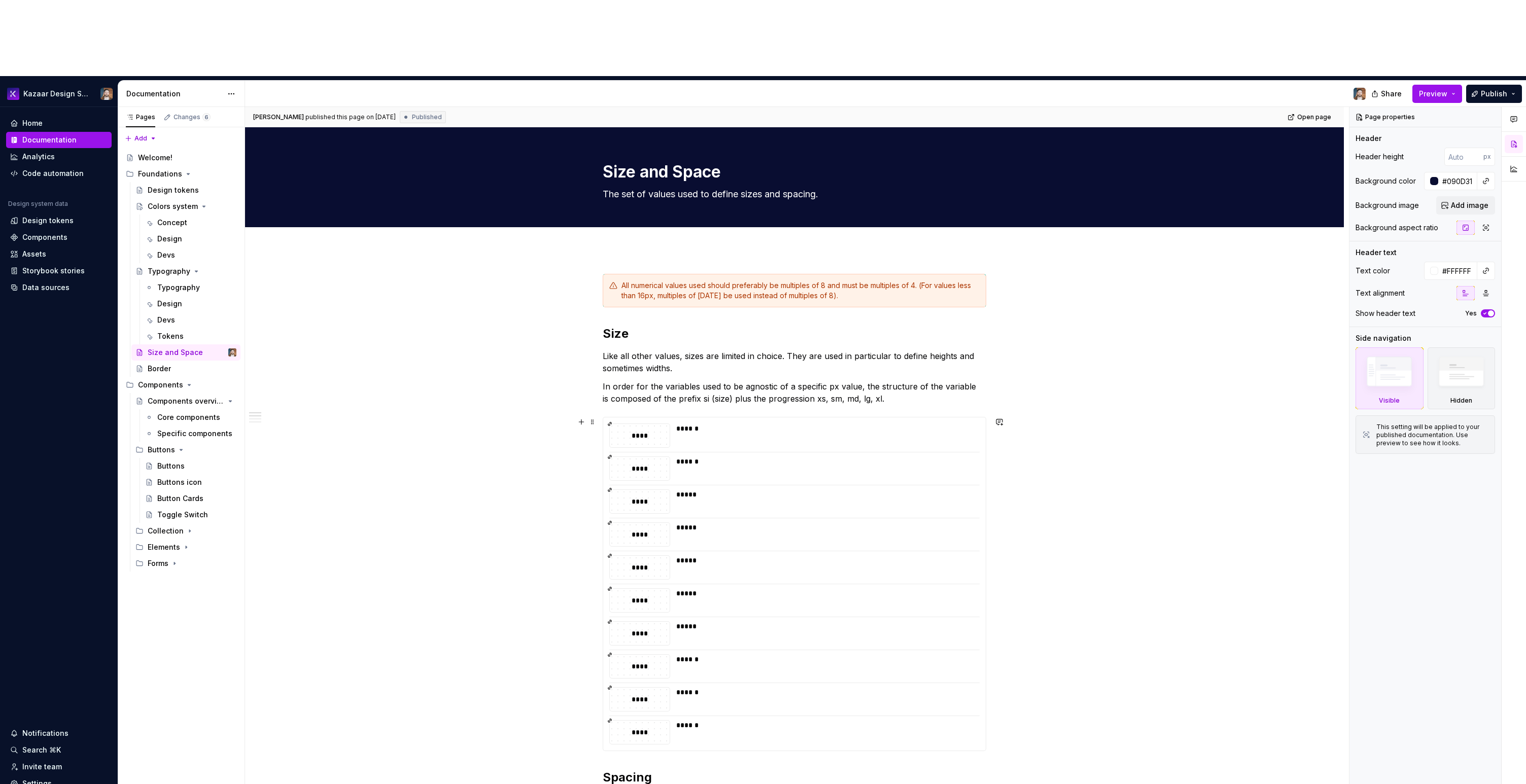
click at [729, 489] on div "*****" at bounding box center [825, 501] width 297 height 24
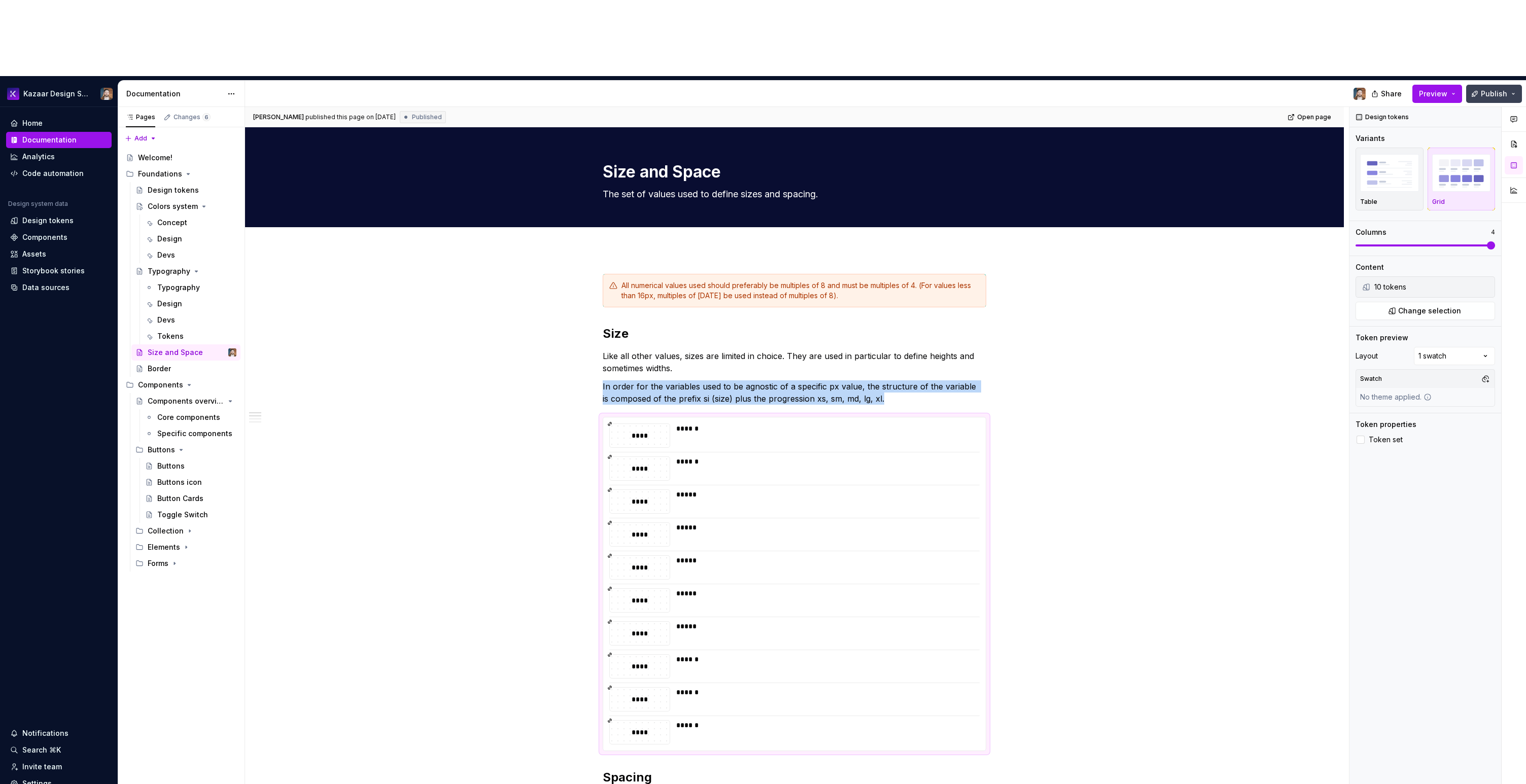
click at [913, 89] on span "Publish" at bounding box center [1494, 94] width 26 height 10
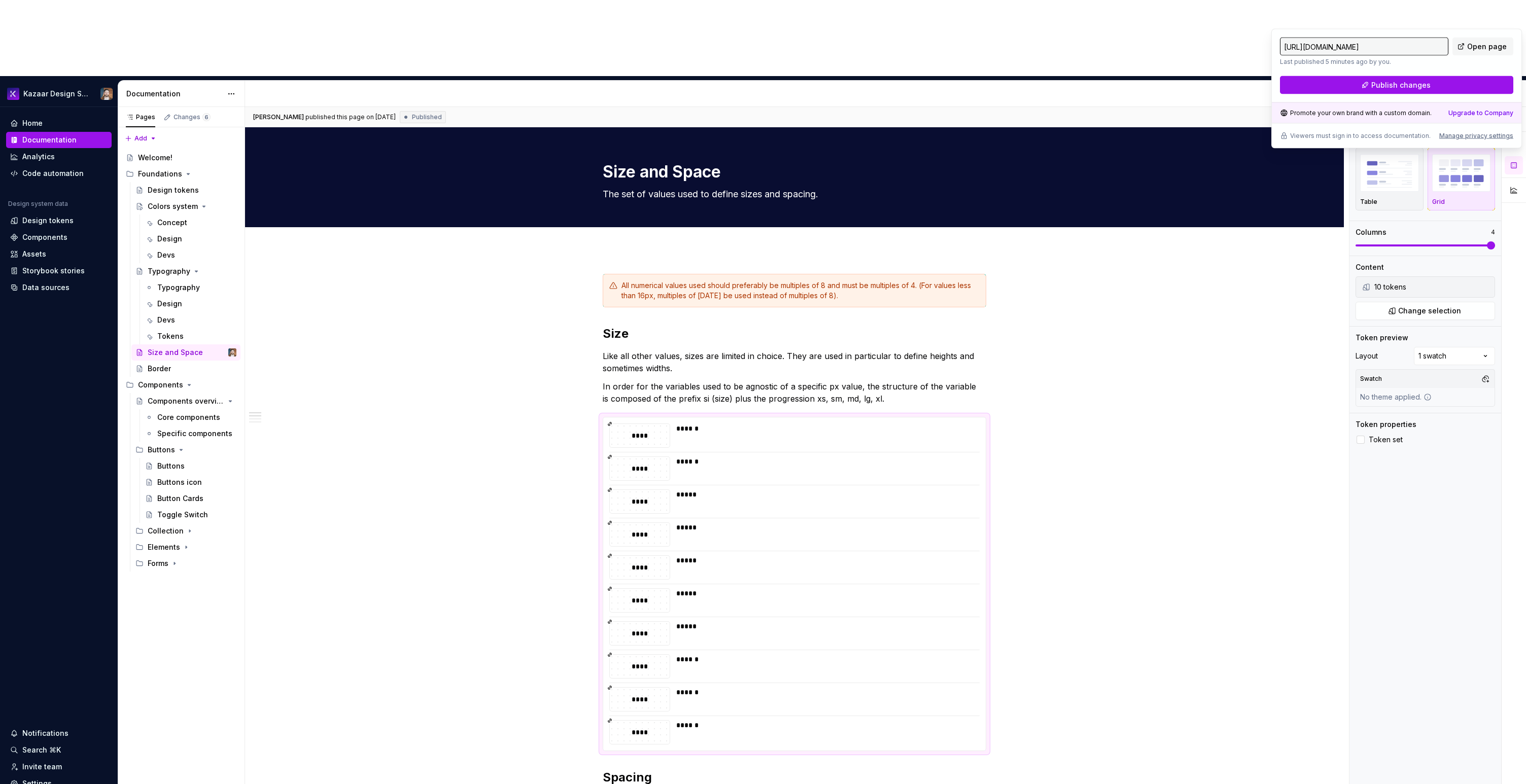
click at [913, 101] on div "[URL][DOMAIN_NAME] Last published 5 minutes ago by you. Open page Publish chang…" at bounding box center [1396, 88] width 251 height 119
click at [913, 83] on span "Publish changes" at bounding box center [1401, 85] width 59 height 10
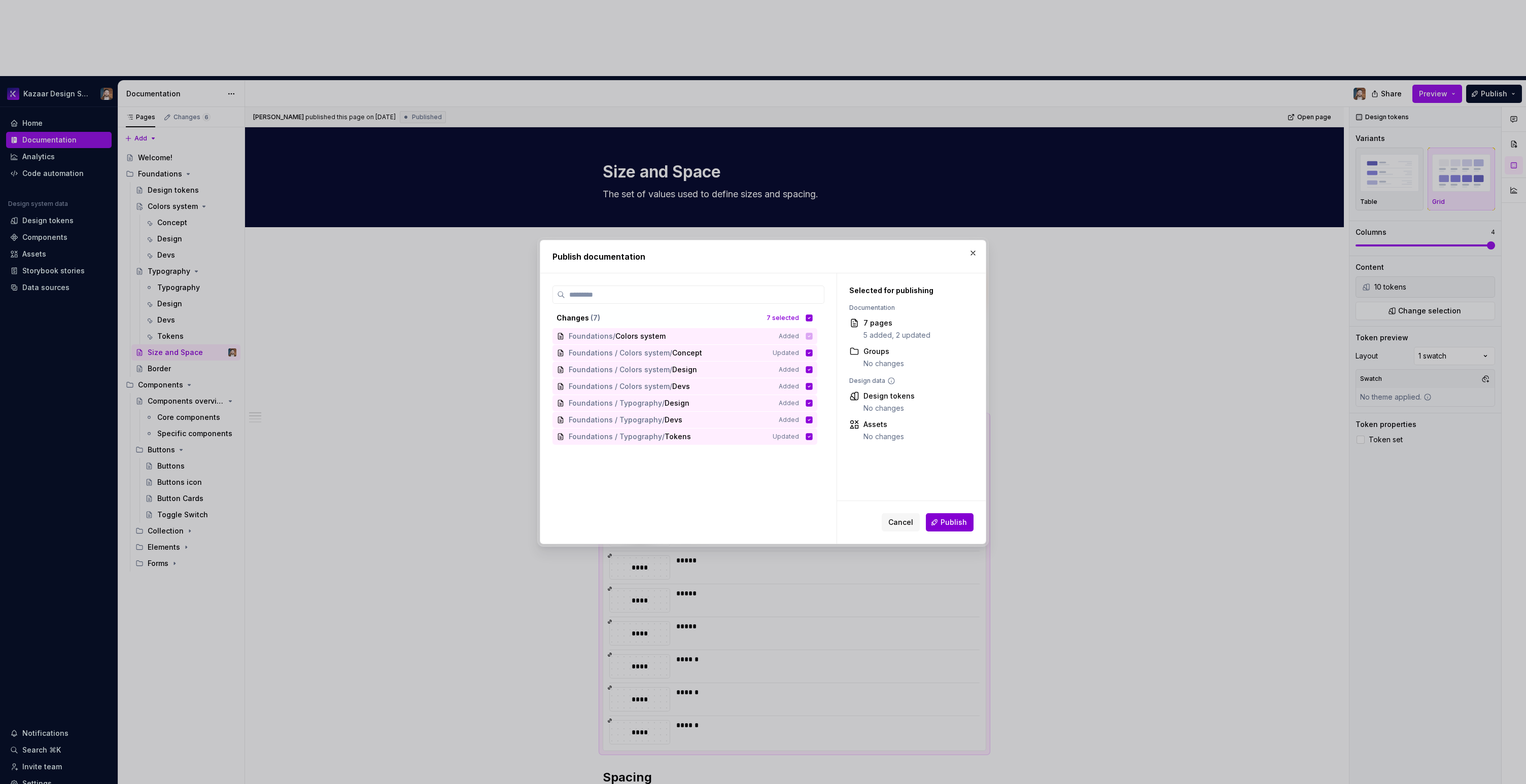
click at [913, 509] on button "Publish" at bounding box center [950, 522] width 48 height 19
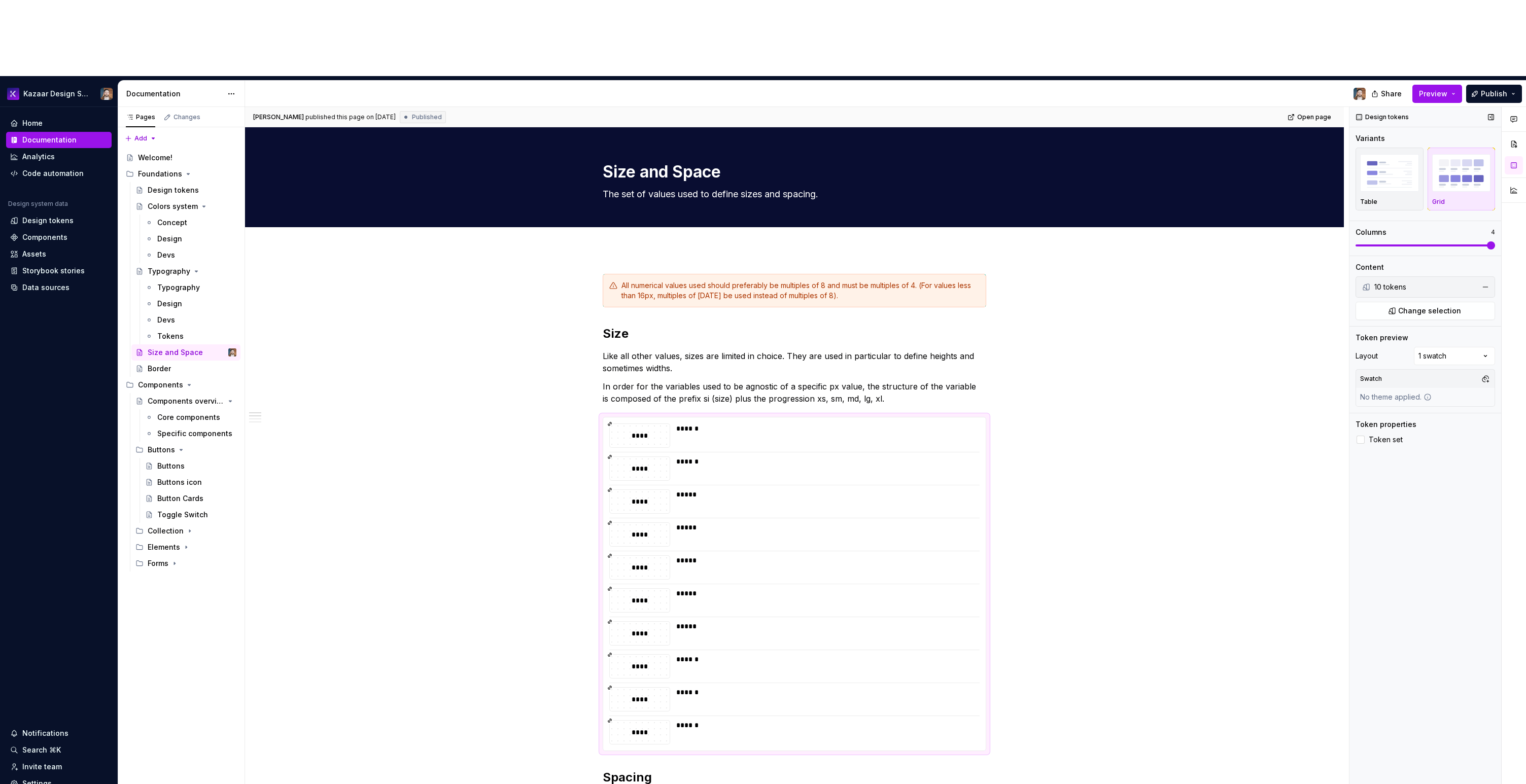
click at [913, 386] on div "Design tokens Variants Table Grid Columns 4 Content 10 tokens Change selection …" at bounding box center [1425, 484] width 152 height 753
type textarea "*"
